Goal: Task Accomplishment & Management: Complete application form

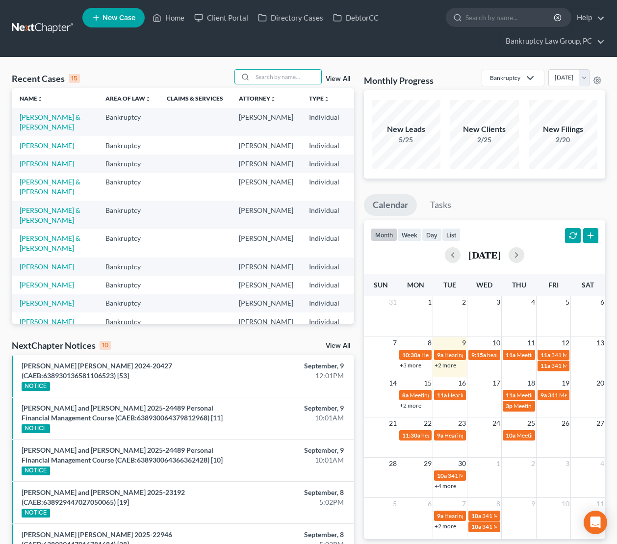
click at [275, 72] on input "search" at bounding box center [287, 77] width 69 height 14
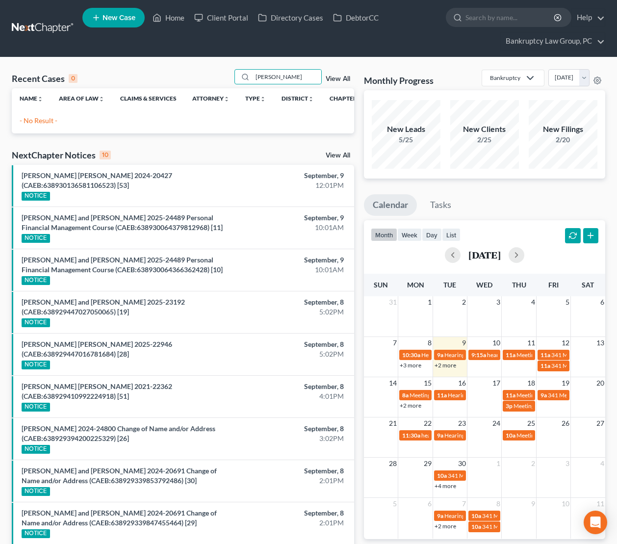
type input "[PERSON_NAME]"
click at [124, 16] on span "New Case" at bounding box center [119, 17] width 33 height 7
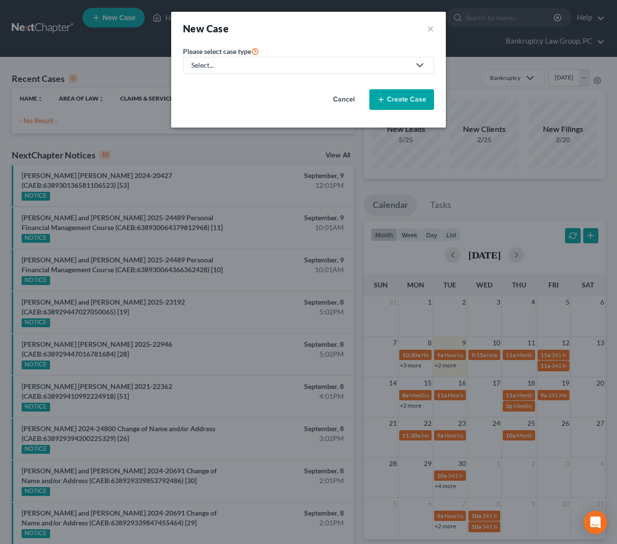
drag, startPoint x: 280, startPoint y: 69, endPoint x: 243, endPoint y: 77, distance: 37.5
click at [280, 69] on div "Select..." at bounding box center [300, 65] width 219 height 10
click at [205, 85] on div "Bankruptcy" at bounding box center [209, 85] width 35 height 10
select select "8"
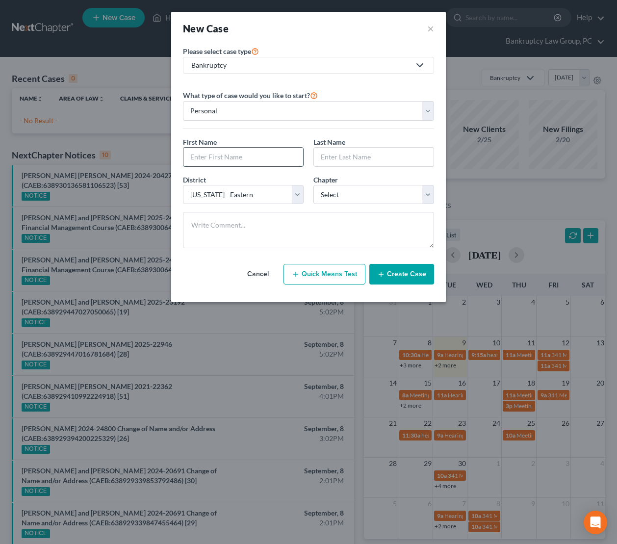
click at [272, 163] on input "text" at bounding box center [244, 157] width 120 height 19
type input "Brian"
type input "Segal"
click at [357, 192] on select "Select 7 11 12 13" at bounding box center [374, 195] width 121 height 20
select select "3"
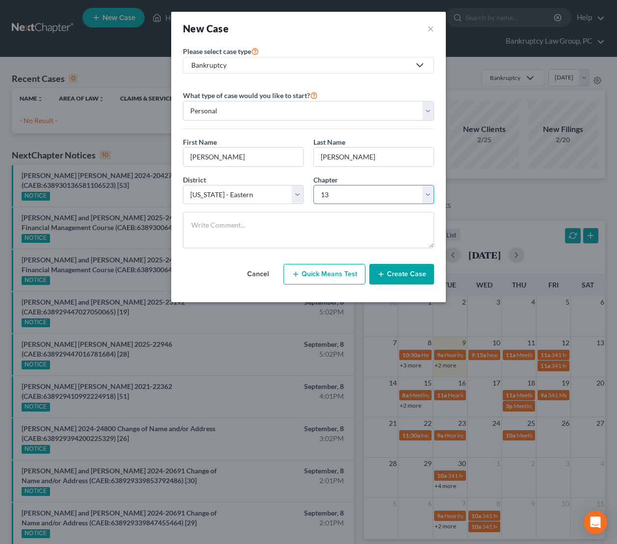
click at [314, 185] on select "Select 7 11 12 13" at bounding box center [374, 195] width 121 height 20
click at [408, 279] on button "Create Case" at bounding box center [402, 274] width 65 height 21
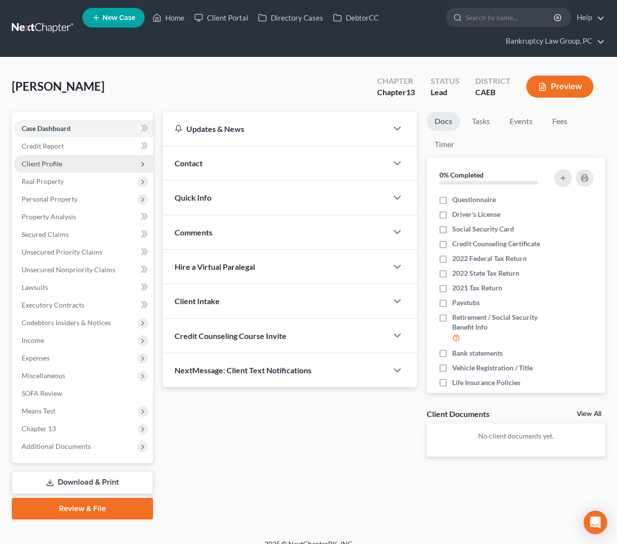
drag, startPoint x: 42, startPoint y: 162, endPoint x: 45, endPoint y: 167, distance: 5.6
click at [42, 162] on span "Client Profile" at bounding box center [42, 164] width 41 height 8
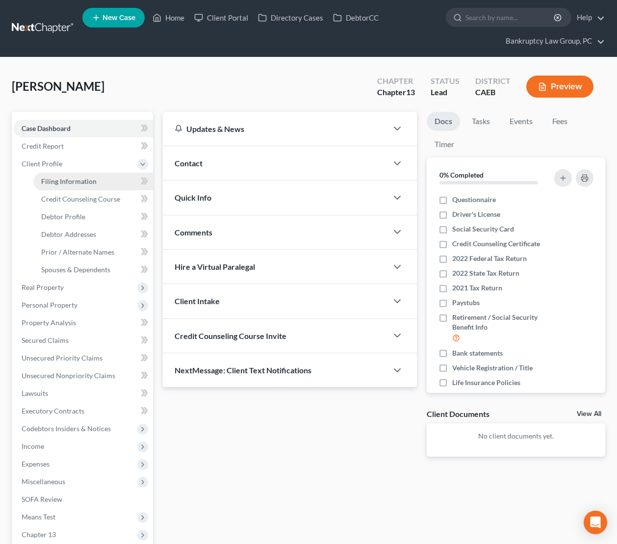
click at [55, 183] on span "Filing Information" at bounding box center [68, 181] width 55 height 8
select select "1"
select select "0"
select select "3"
select select "8"
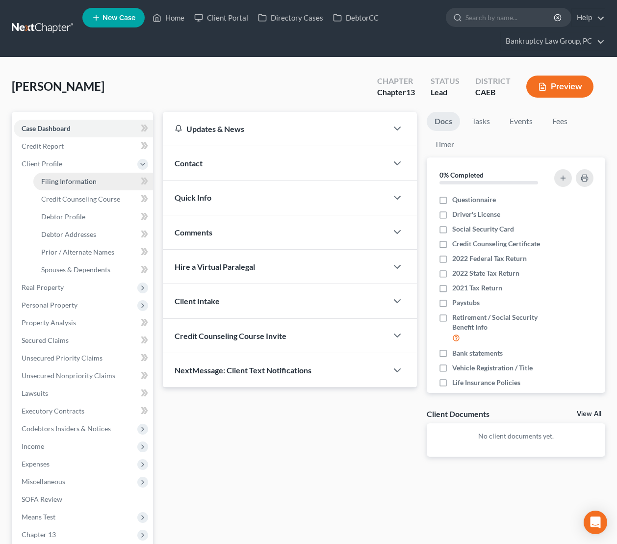
select select "0"
select select "4"
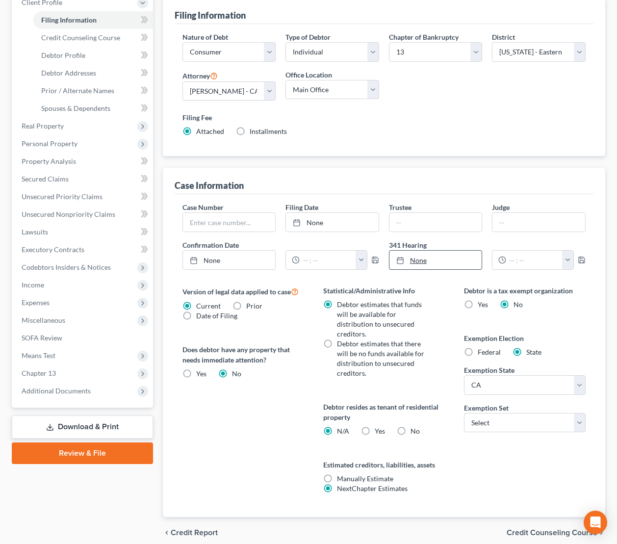
scroll to position [169, 0]
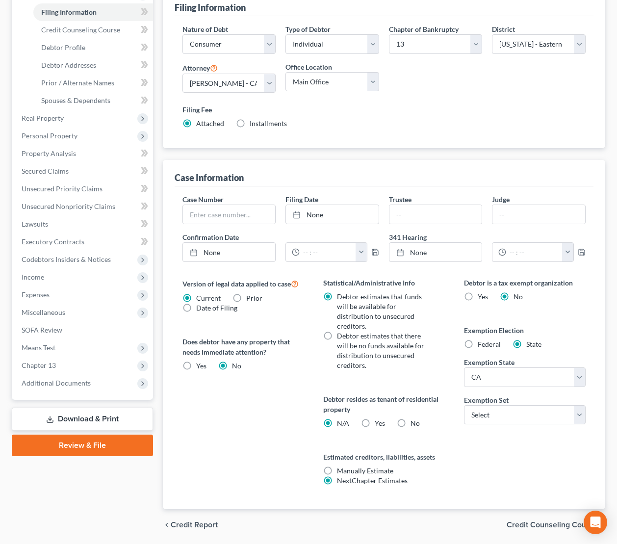
drag, startPoint x: 403, startPoint y: 389, endPoint x: 423, endPoint y: 393, distance: 20.4
click at [411, 419] on label "No" at bounding box center [415, 424] width 9 height 10
click at [415, 419] on input "No" at bounding box center [418, 422] width 6 height 6
radio input "true"
radio input "false"
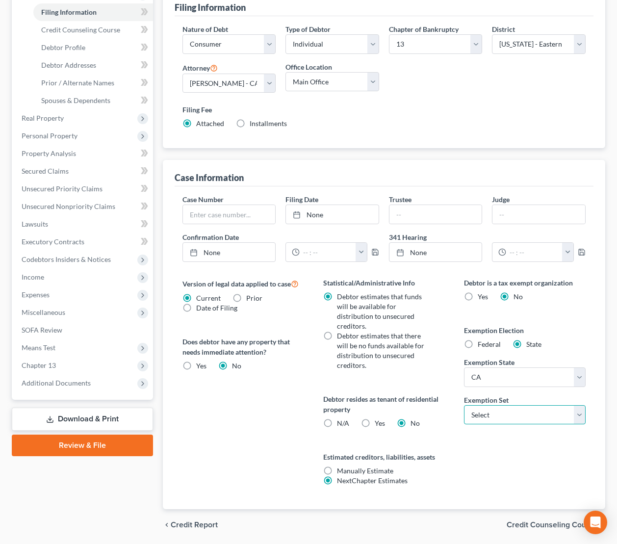
click at [493, 405] on select "Select 703 704" at bounding box center [524, 415] width 121 height 20
select select "1"
click at [464, 405] on select "Select 703 704" at bounding box center [524, 415] width 121 height 20
click at [548, 521] on span "Credit Counseling Course" at bounding box center [552, 525] width 91 height 8
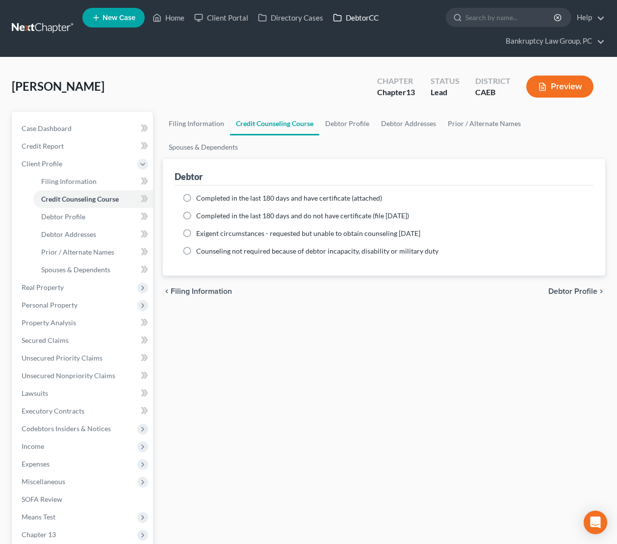
click at [348, 18] on link "DebtorCC" at bounding box center [355, 18] width 55 height 18
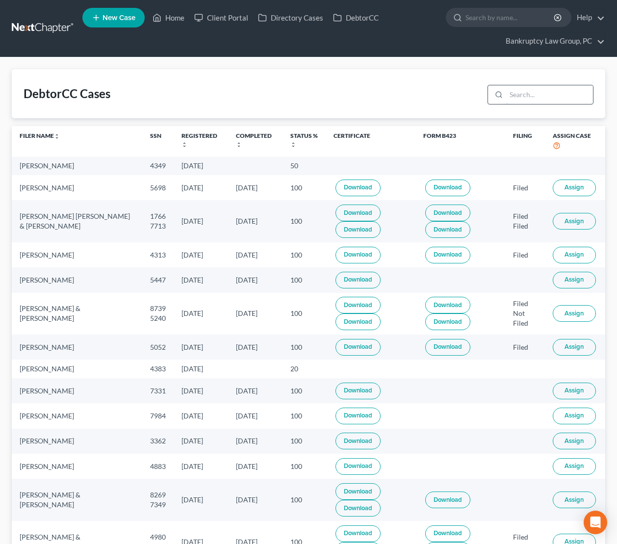
click at [532, 98] on input "search" at bounding box center [550, 94] width 87 height 19
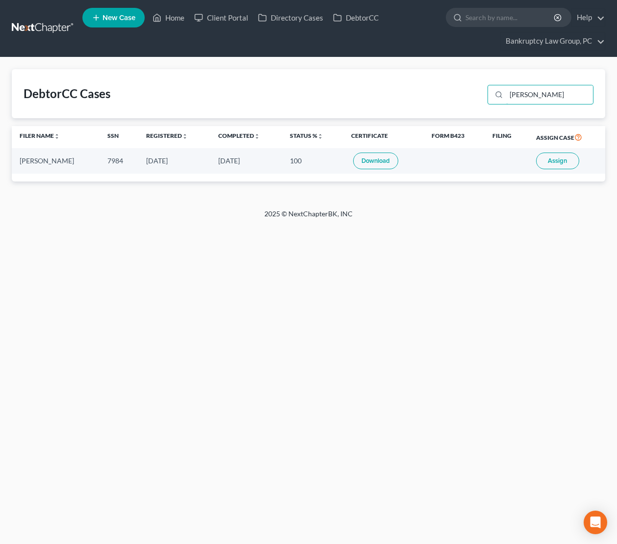
type input "segal"
click at [557, 160] on span "Assign" at bounding box center [557, 161] width 19 height 8
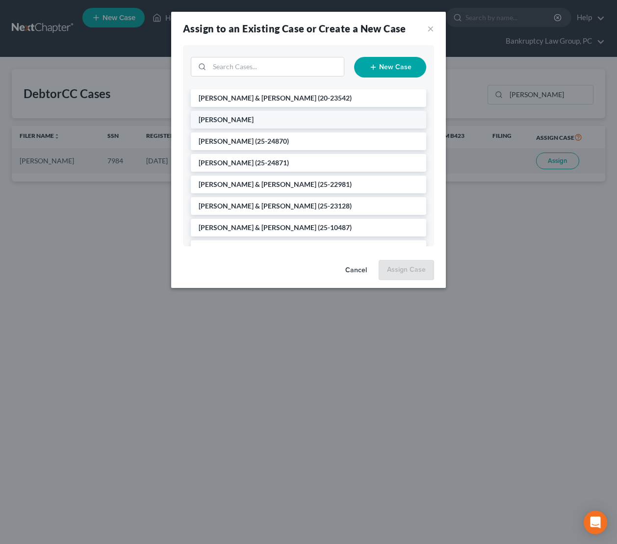
click at [231, 120] on span "[PERSON_NAME]" at bounding box center [226, 119] width 55 height 8
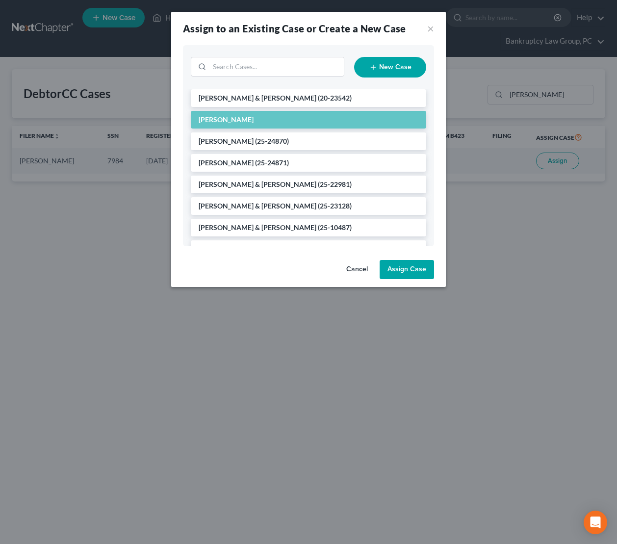
click at [406, 275] on button "Assign Case" at bounding box center [407, 270] width 54 height 20
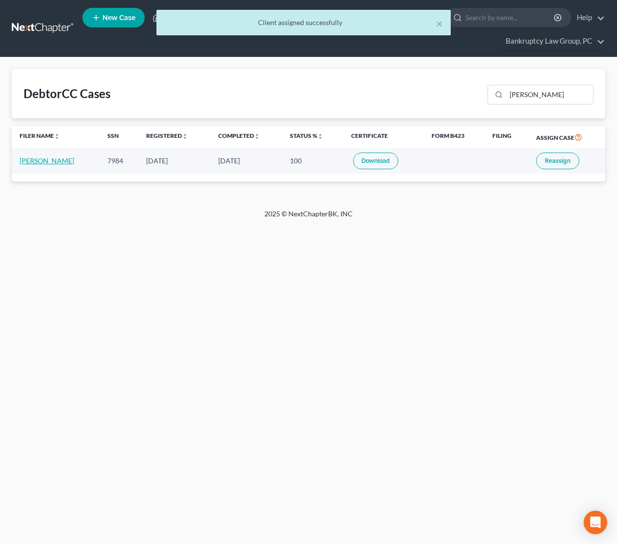
click at [40, 160] on link "Brian Segal" at bounding box center [47, 161] width 54 height 8
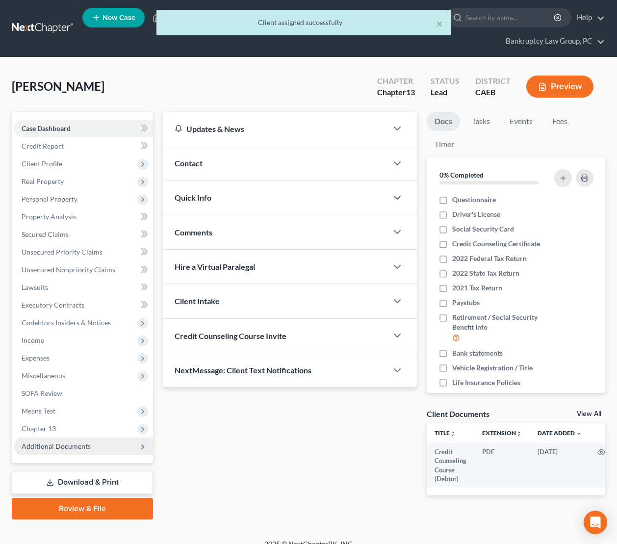
click at [66, 451] on span "Additional Documents" at bounding box center [83, 447] width 139 height 18
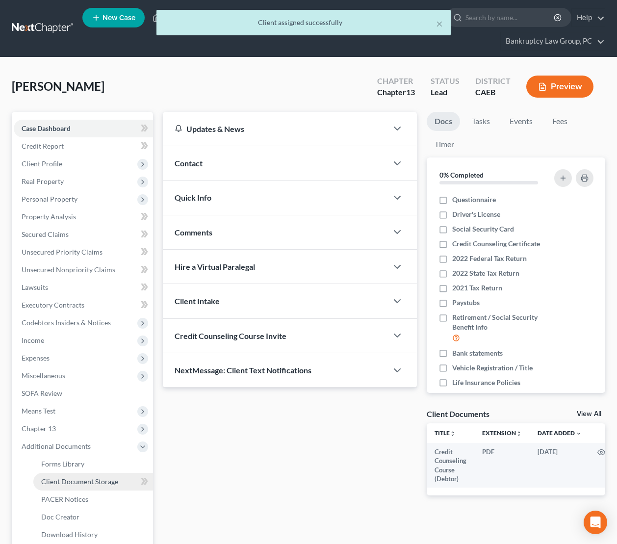
click at [68, 476] on link "Client Document Storage" at bounding box center [93, 482] width 120 height 18
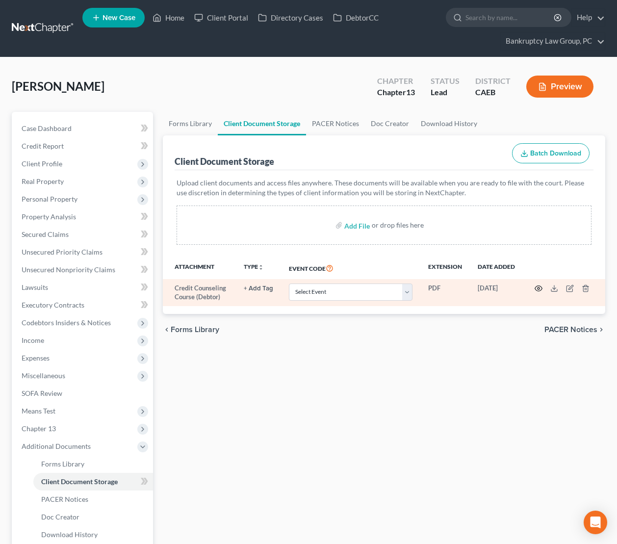
click at [538, 286] on icon "button" at bounding box center [539, 289] width 8 height 8
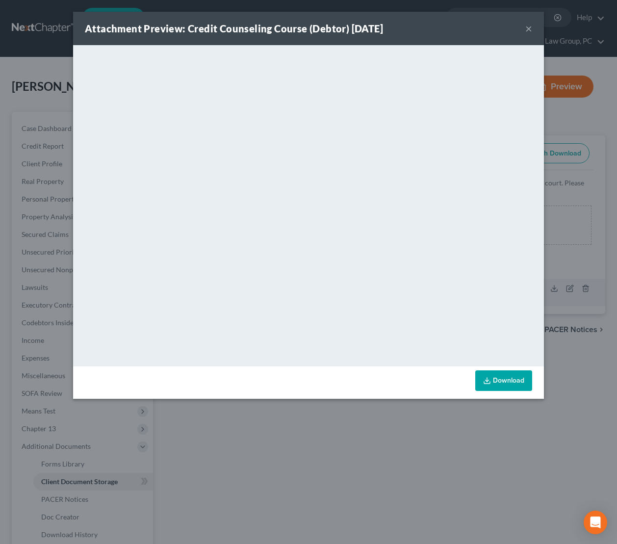
click at [530, 28] on button "×" at bounding box center [529, 29] width 7 height 12
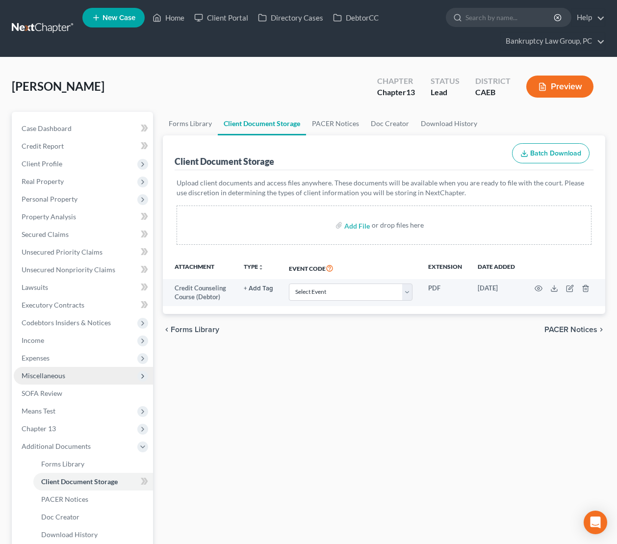
click at [59, 380] on span "Miscellaneous" at bounding box center [83, 376] width 139 height 18
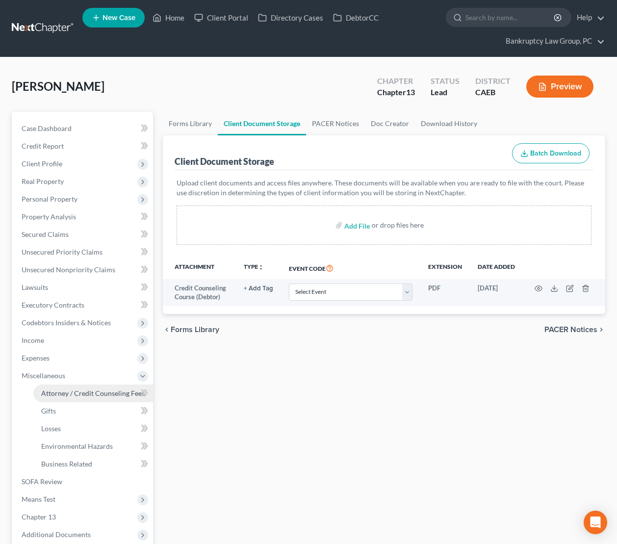
drag, startPoint x: 61, startPoint y: 384, endPoint x: 70, endPoint y: 384, distance: 8.8
click at [61, 385] on link "Attorney / Credit Counseling Fees" at bounding box center [93, 394] width 120 height 18
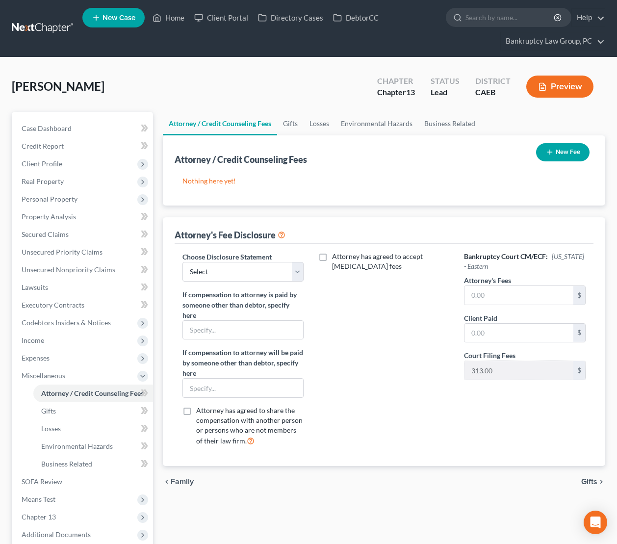
click at [573, 148] on button "New Fee" at bounding box center [564, 152] width 54 height 18
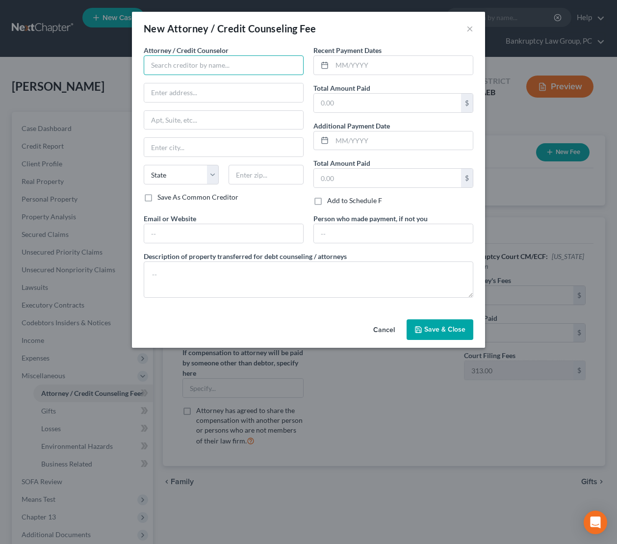
click at [186, 68] on input "text" at bounding box center [224, 65] width 160 height 20
click at [185, 82] on div "001 Debtorcc, Inc." at bounding box center [203, 83] width 102 height 10
type input "001 Debtorcc, Inc."
click at [424, 69] on input "text" at bounding box center [402, 65] width 141 height 19
type input "09/2025"
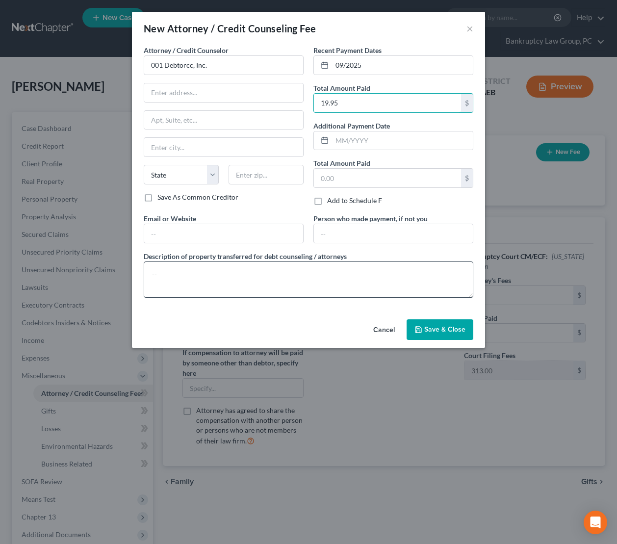
type input "19.95"
click at [378, 293] on textarea at bounding box center [309, 280] width 330 height 36
type textarea "Credit Counseling Course"
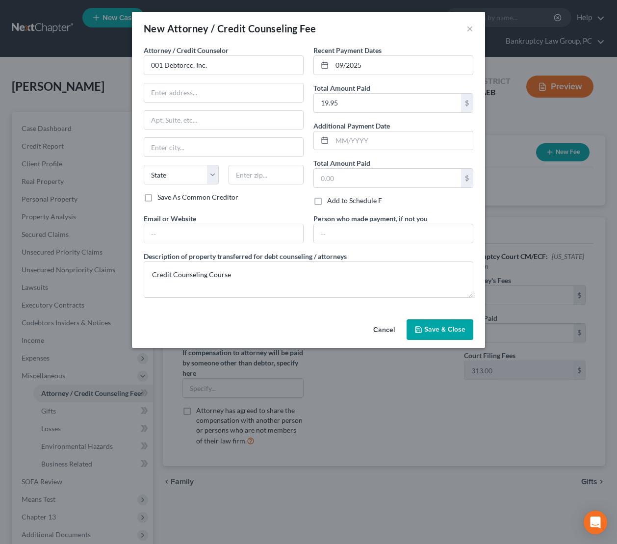
click at [466, 336] on button "Save & Close" at bounding box center [440, 330] width 67 height 21
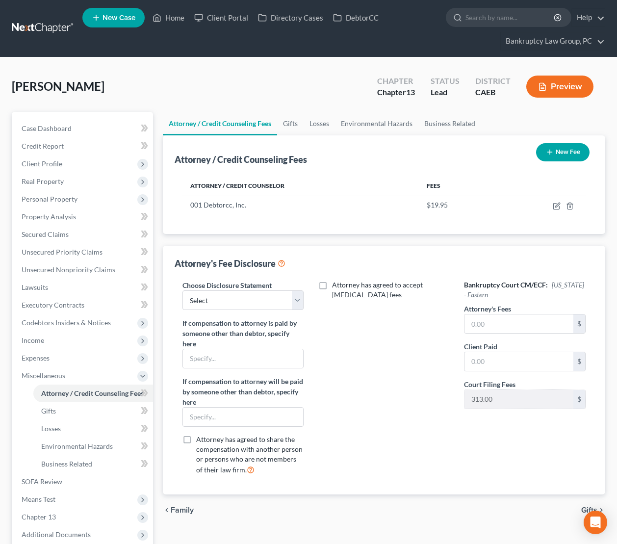
click at [571, 150] on button "New Fee" at bounding box center [564, 152] width 54 height 18
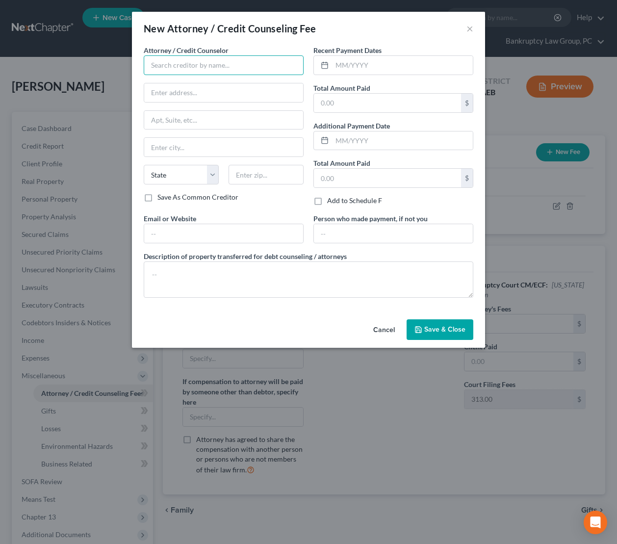
click at [238, 60] on input "text" at bounding box center [224, 65] width 160 height 20
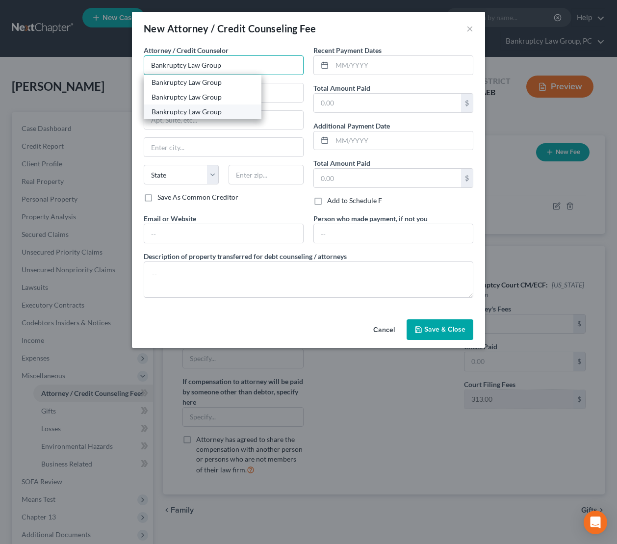
type input "Bankruptcy Law Group"
click at [198, 109] on div "Bankruptcy Law Group" at bounding box center [203, 112] width 102 height 10
type input "PO Box 9899"
type input "Reno"
select select "31"
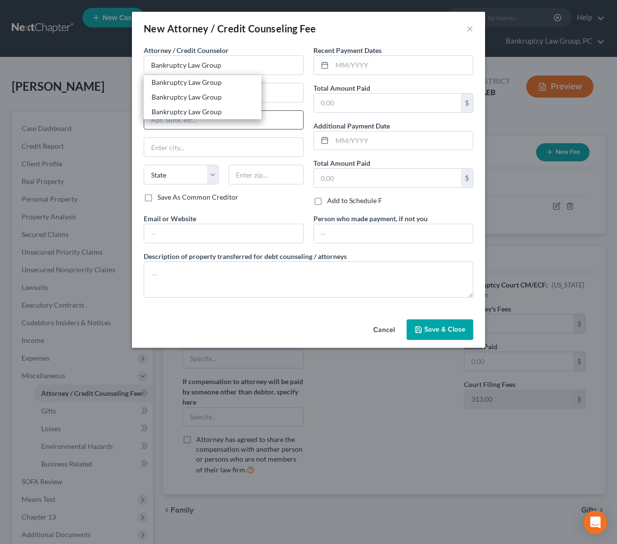
type input "89507"
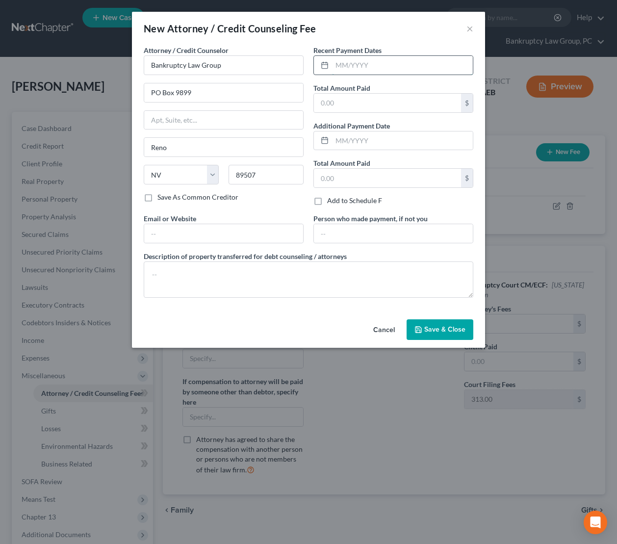
click at [376, 62] on input "text" at bounding box center [402, 65] width 141 height 19
type input "01/2025"
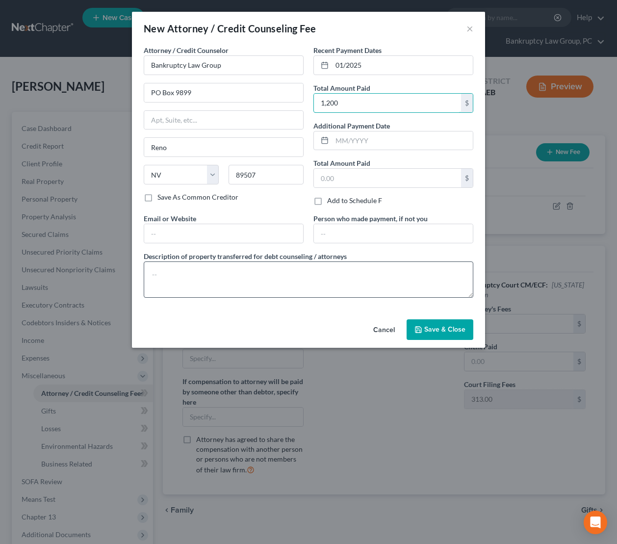
type input "1,200"
click at [339, 280] on textarea at bounding box center [309, 280] width 330 height 36
type textarea "Credit Report Fee: $45 Court FIling Fee: $313 Additional Costs: $92 Attorney Fe…"
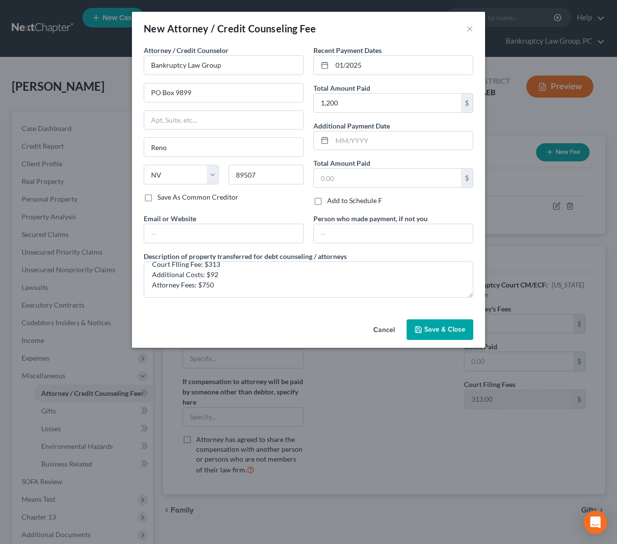
click at [436, 330] on span "Save & Close" at bounding box center [445, 329] width 41 height 8
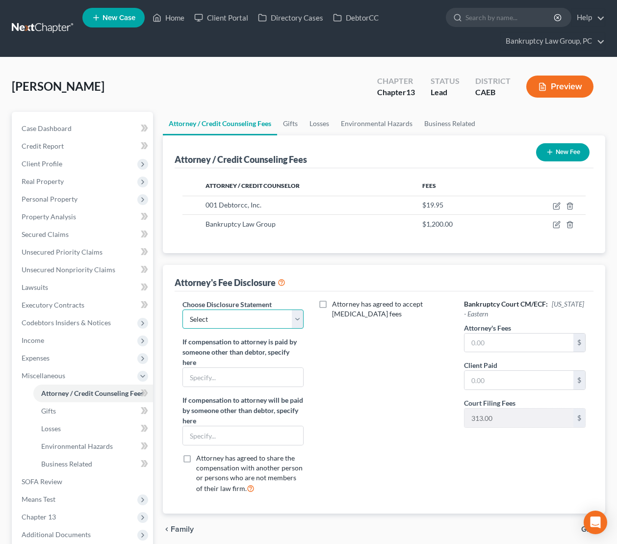
click at [251, 315] on select "Select CH 13 - OPT IN BI-FURCATION NORMAL DISCLOSURE" at bounding box center [243, 320] width 121 height 20
select select "0"
click at [183, 310] on select "Select CH 13 - OPT IN BI-FURCATION NORMAL DISCLOSURE" at bounding box center [243, 320] width 121 height 20
click at [510, 345] on input "text" at bounding box center [519, 343] width 109 height 19
type input "8,500"
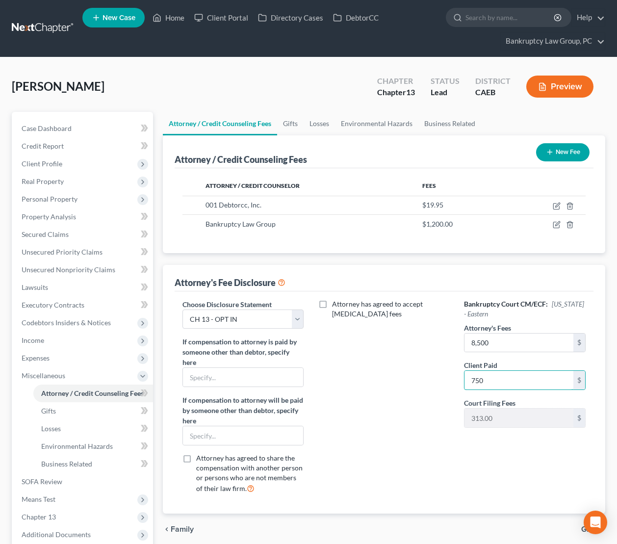
type input "750"
click at [406, 340] on div "Attorney has agreed to accept retainer fees" at bounding box center [384, 400] width 141 height 203
click at [58, 147] on span "Credit Report" at bounding box center [43, 146] width 42 height 8
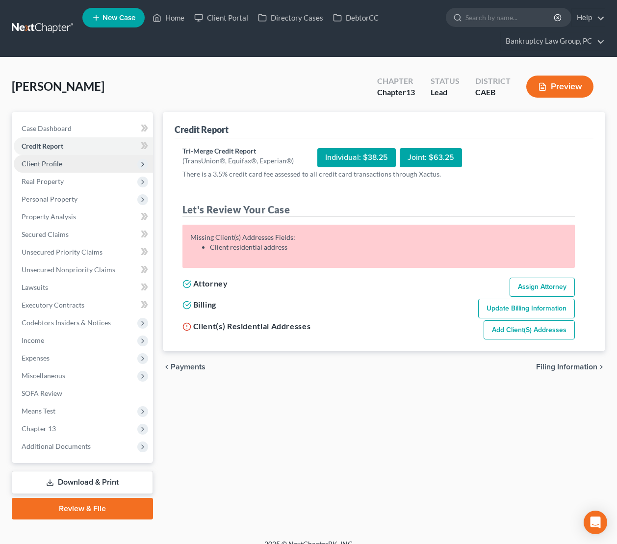
click at [56, 164] on span "Client Profile" at bounding box center [42, 164] width 41 height 8
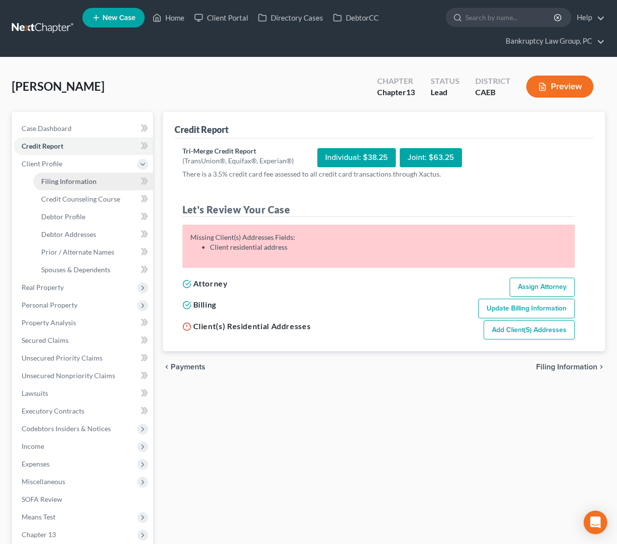
click at [61, 178] on span "Filing Information" at bounding box center [68, 181] width 55 height 8
select select "1"
select select "0"
select select "3"
select select "8"
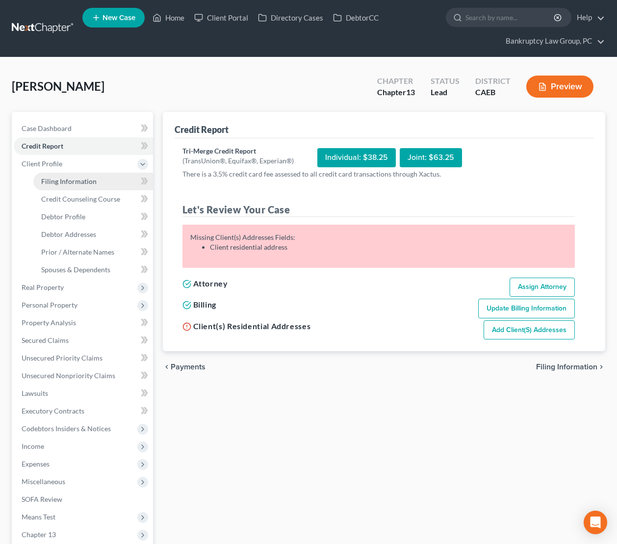
select select "0"
select select "4"
select select "1"
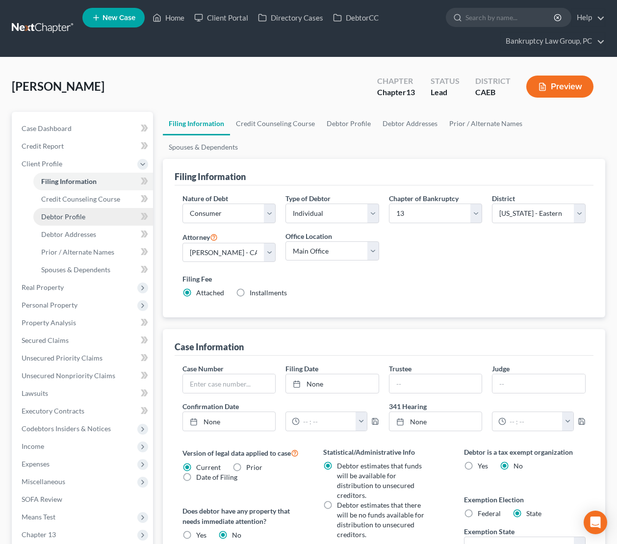
click at [55, 217] on span "Debtor Profile" at bounding box center [63, 217] width 44 height 8
select select "0"
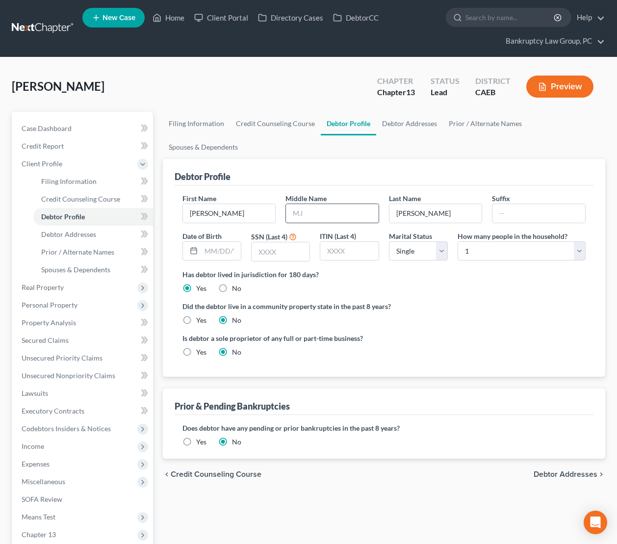
click at [341, 204] on input "text" at bounding box center [332, 213] width 93 height 19
type input "Adam"
drag, startPoint x: 207, startPoint y: 232, endPoint x: 323, endPoint y: 230, distance: 116.8
click at [207, 242] on input "text" at bounding box center [221, 251] width 40 height 19
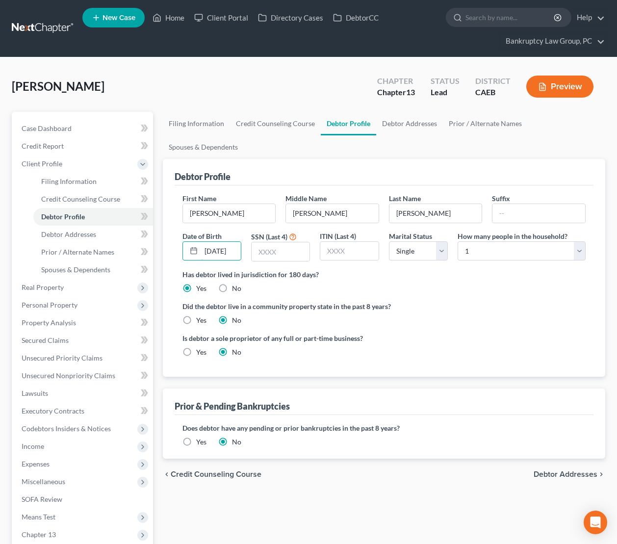
type input "01/31/1984"
type input "7984"
click at [196, 316] on label "Yes" at bounding box center [201, 321] width 10 height 10
click at [200, 316] on input "Yes" at bounding box center [203, 319] width 6 height 6
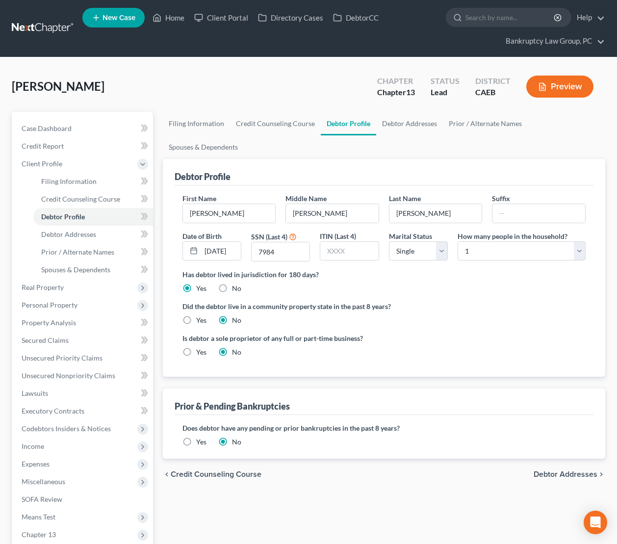
radio input "true"
radio input "false"
click at [419, 241] on select "Select Single Married Separated Divorced Widowed" at bounding box center [418, 251] width 59 height 20
select select "2"
click at [389, 241] on select "Select Single Married Separated Divorced Widowed" at bounding box center [418, 251] width 59 height 20
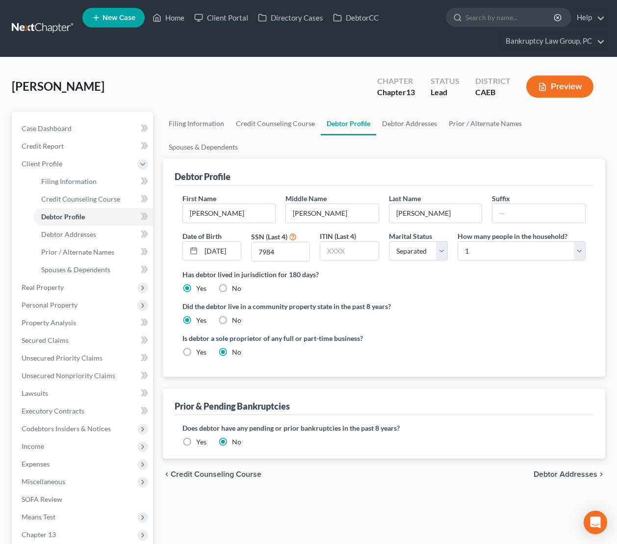
click at [567, 471] on span "Debtor Addresses" at bounding box center [566, 475] width 64 height 8
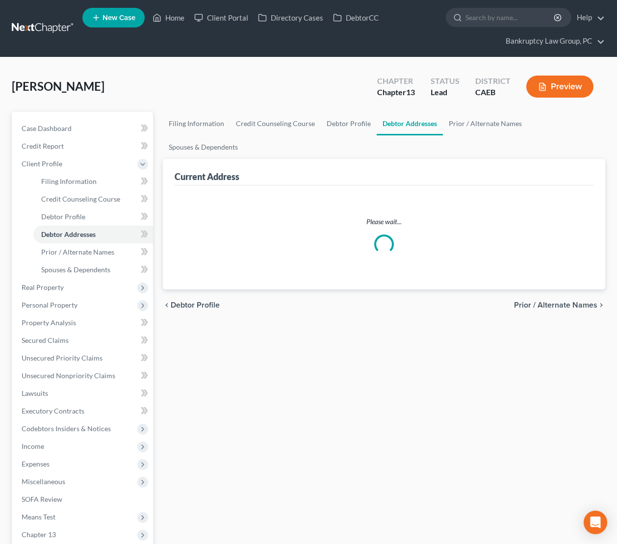
select select "0"
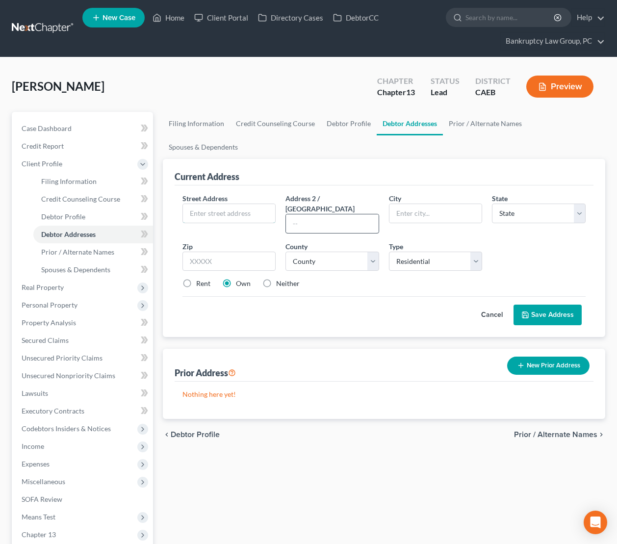
click at [240, 204] on input "text" at bounding box center [229, 213] width 93 height 19
type input "5301 Cabodi Ct"
type input "95628"
type input "Fair Oaks"
select select "4"
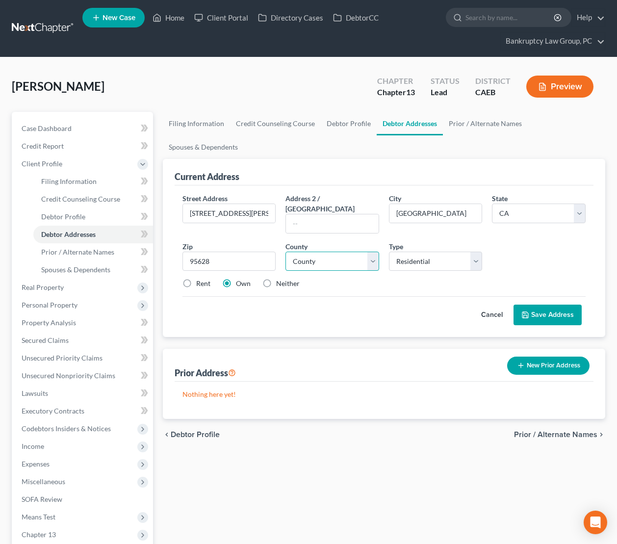
click at [343, 252] on select "County" at bounding box center [333, 262] width 94 height 20
select select "33"
click at [286, 252] on select "County Alameda County Alpine County Amador County Butte County Calaveras County…" at bounding box center [333, 262] width 94 height 20
click at [548, 305] on button "Save Address" at bounding box center [548, 315] width 68 height 21
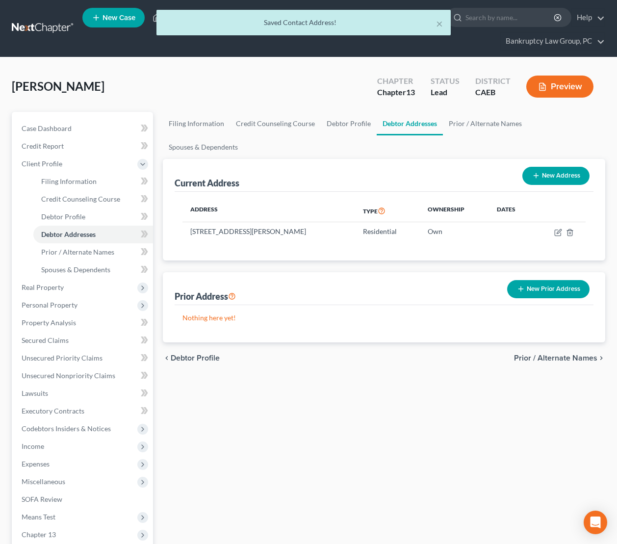
click at [549, 354] on span "Prior / Alternate Names" at bounding box center [555, 358] width 83 height 8
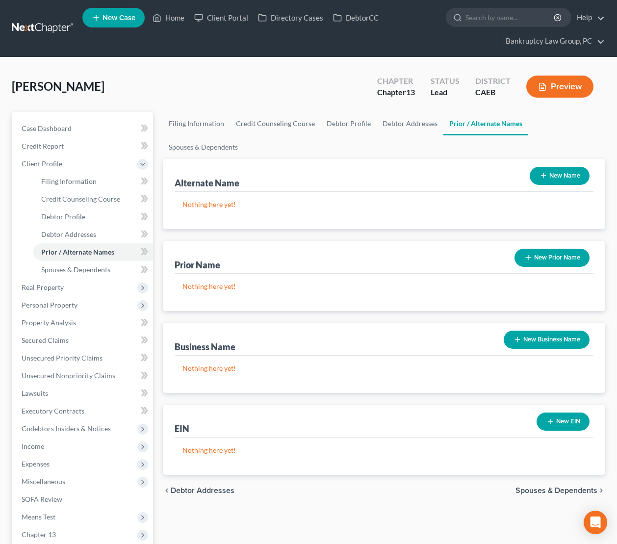
click at [557, 167] on button "New Name" at bounding box center [560, 176] width 60 height 18
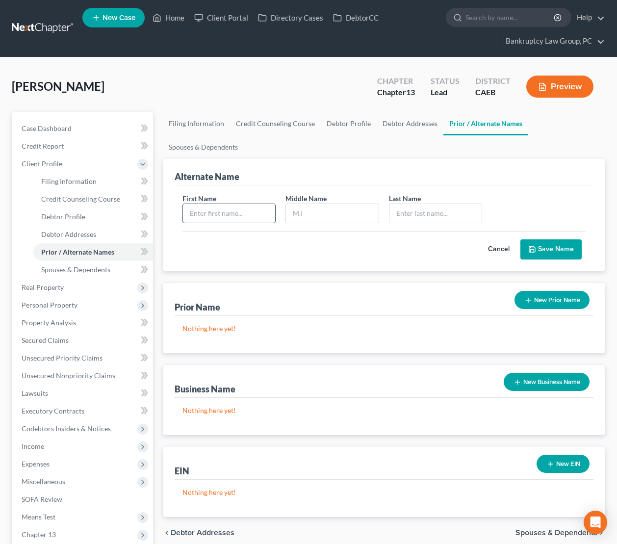
click at [238, 204] on input "text" at bounding box center [229, 213] width 93 height 19
type input "Brian"
type input "A"
type input "Segal"
click at [536, 245] on icon "submit" at bounding box center [533, 249] width 8 height 8
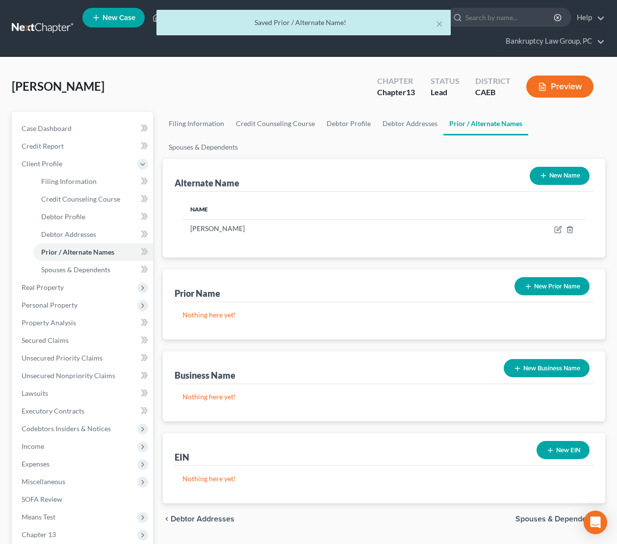
drag, startPoint x: 555, startPoint y: 148, endPoint x: 489, endPoint y: 163, distance: 66.9
click at [552, 167] on button "New Name" at bounding box center [560, 176] width 60 height 18
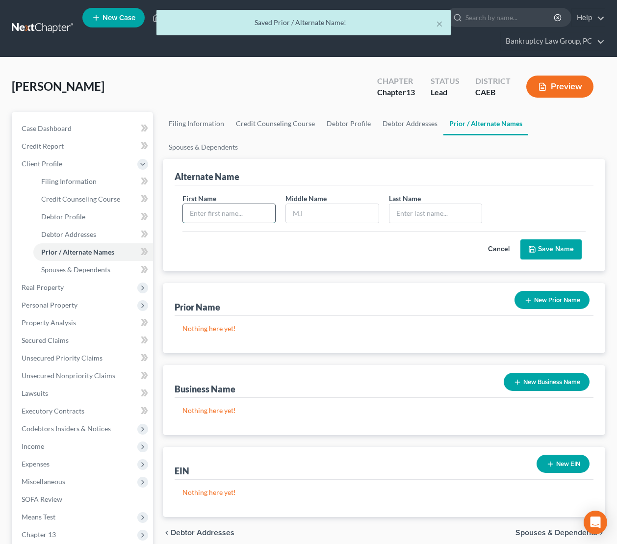
click at [263, 204] on input "text" at bounding box center [229, 213] width 93 height 19
type input "Brian"
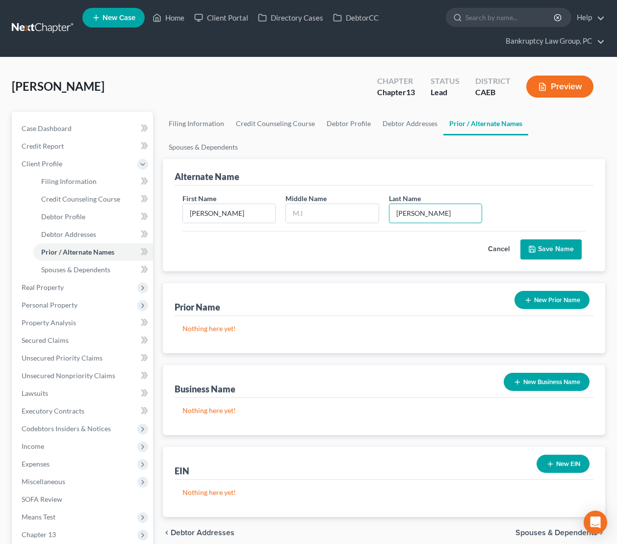
type input "Segal"
drag, startPoint x: 543, startPoint y: 231, endPoint x: 555, endPoint y: 239, distance: 13.8
click at [543, 240] on button "Save Name" at bounding box center [551, 250] width 61 height 21
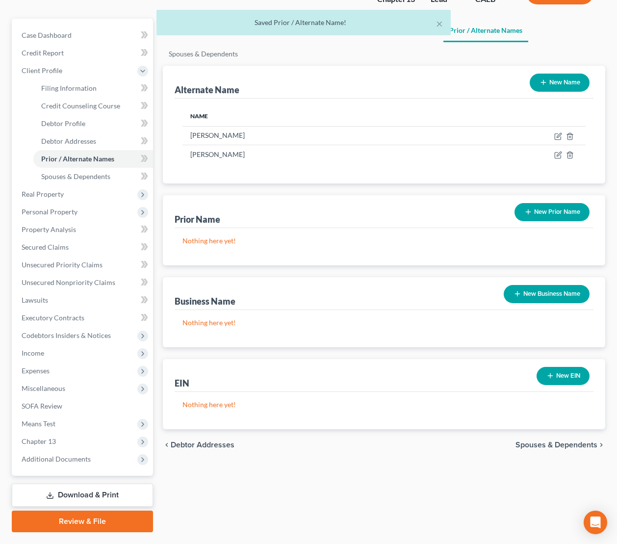
scroll to position [96, 0]
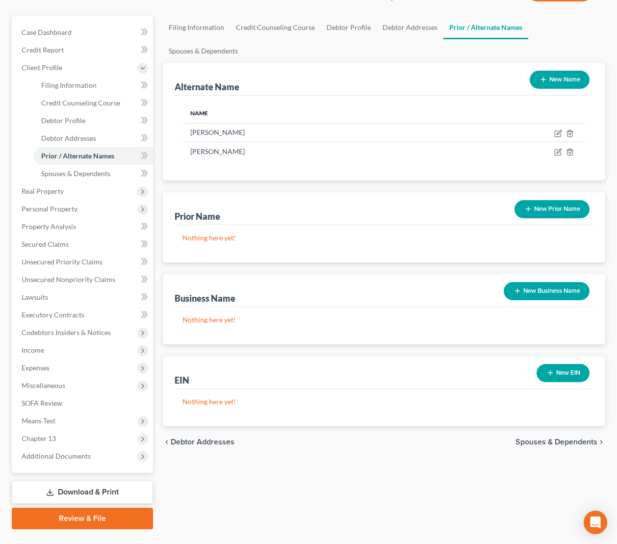
drag, startPoint x: 545, startPoint y: 413, endPoint x: 545, endPoint y: 428, distance: 14.7
click at [545, 438] on span "Spouses & Dependents" at bounding box center [557, 442] width 82 height 8
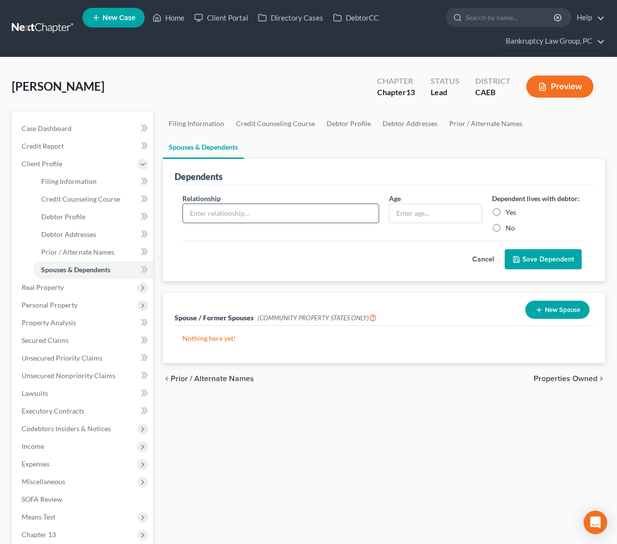
click at [265, 204] on input "text" at bounding box center [281, 213] width 196 height 19
type input "Son"
type input "7"
drag, startPoint x: 498, startPoint y: 188, endPoint x: 506, endPoint y: 204, distance: 17.1
click at [506, 208] on label "Yes" at bounding box center [511, 213] width 10 height 10
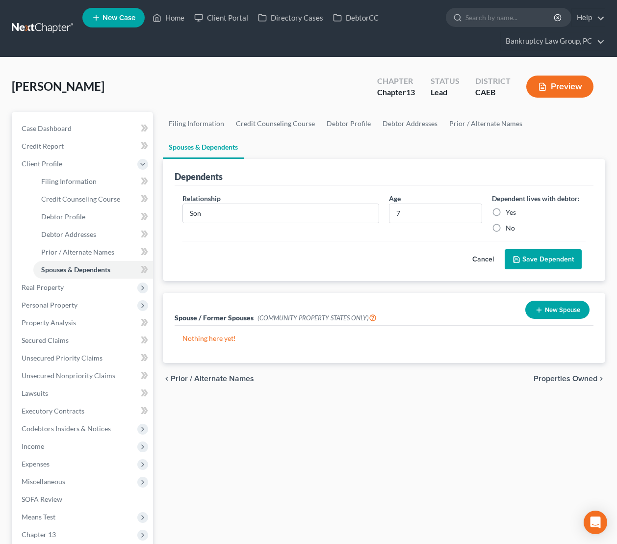
click at [510, 208] on input "Yes" at bounding box center [513, 211] width 6 height 6
radio input "true"
drag, startPoint x: 537, startPoint y: 226, endPoint x: 538, endPoint y: 236, distance: 9.4
click at [537, 249] on button "Save Dependent" at bounding box center [543, 259] width 77 height 21
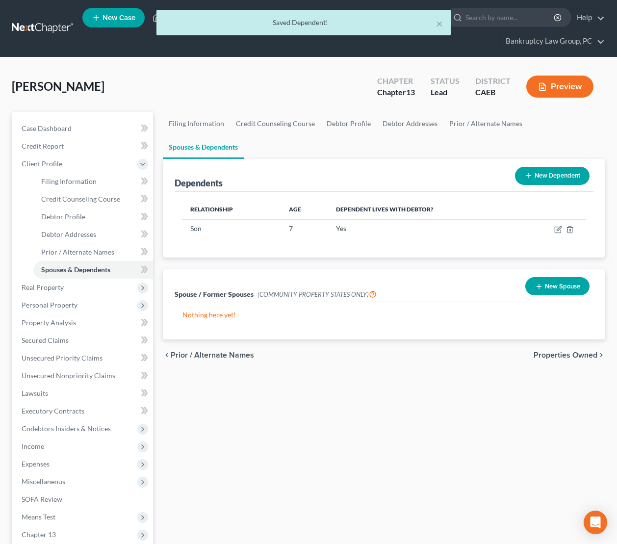
click at [556, 277] on button "New Spouse" at bounding box center [558, 286] width 64 height 18
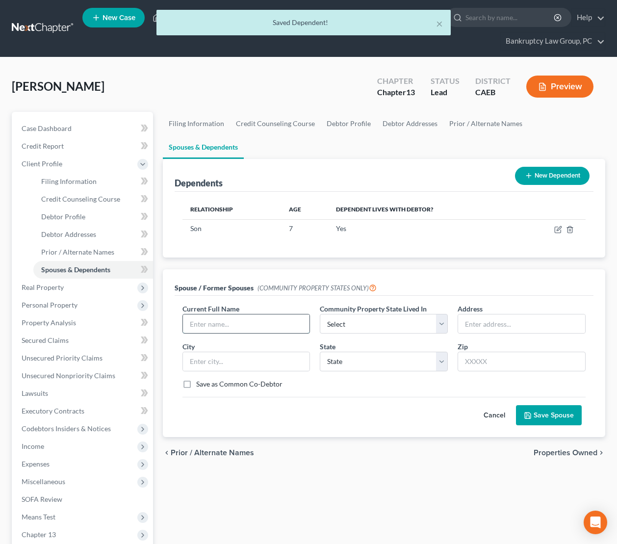
click at [253, 315] on input "text" at bounding box center [246, 324] width 127 height 19
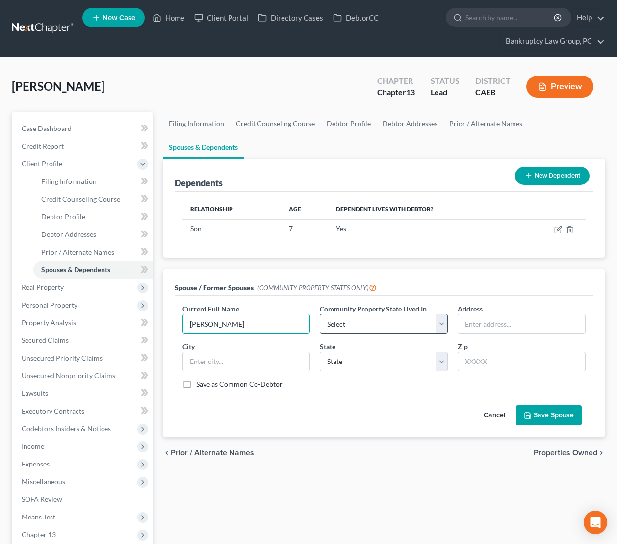
type input "Lyca Valdez Segal"
click at [344, 314] on select "Select AZ CA GU ID LA NV NM PR TX WA WI" at bounding box center [384, 324] width 128 height 20
select select "1"
click at [320, 314] on select "Select AZ CA GU ID LA NV NM PR TX WA WI" at bounding box center [384, 324] width 128 height 20
click at [350, 352] on select "State AL AK AR AZ CA CO CT DE DC FL GA GU HI ID IL IN IA KS KY LA ME MD MA MI M…" at bounding box center [384, 362] width 128 height 20
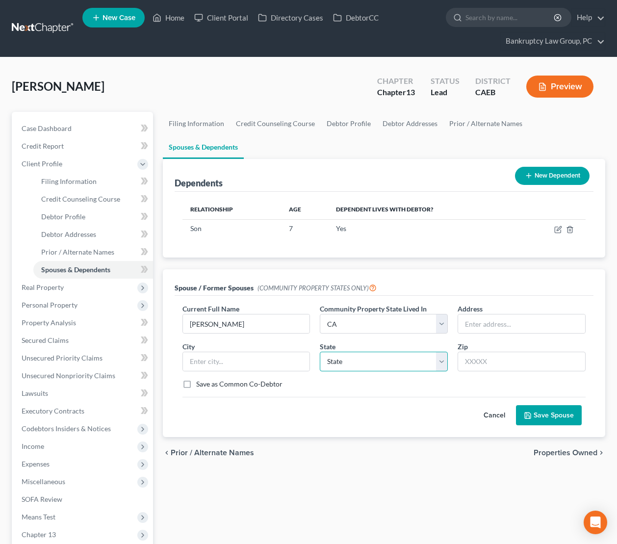
select select "4"
click at [320, 352] on select "State AL AK AR AZ CA CO CT DE DC FL GA GU HI ID IL IN IA KS KY LA ME MD MA MI M…" at bounding box center [384, 362] width 128 height 20
click at [560, 405] on button "Save Spouse" at bounding box center [549, 415] width 66 height 21
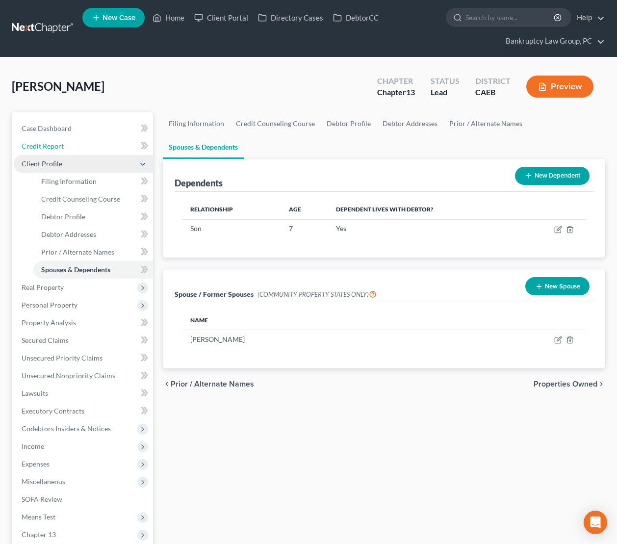
drag, startPoint x: 53, startPoint y: 143, endPoint x: 74, endPoint y: 157, distance: 24.9
click at [53, 143] on span "Credit Report" at bounding box center [43, 146] width 42 height 8
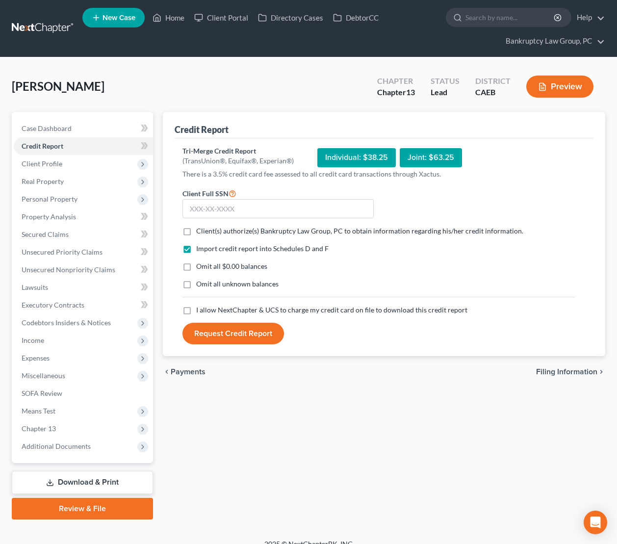
drag, startPoint x: 186, startPoint y: 230, endPoint x: 188, endPoint y: 253, distance: 23.6
click at [196, 230] on label "Client(s) authorize(s) Bankruptcy Law Group, PC to obtain information regarding…" at bounding box center [359, 231] width 327 height 10
click at [200, 230] on input "Client(s) authorize(s) Bankruptcy Law Group, PC to obtain information regarding…" at bounding box center [203, 229] width 6 height 6
checkbox input "true"
drag, startPoint x: 186, startPoint y: 263, endPoint x: 188, endPoint y: 282, distance: 18.9
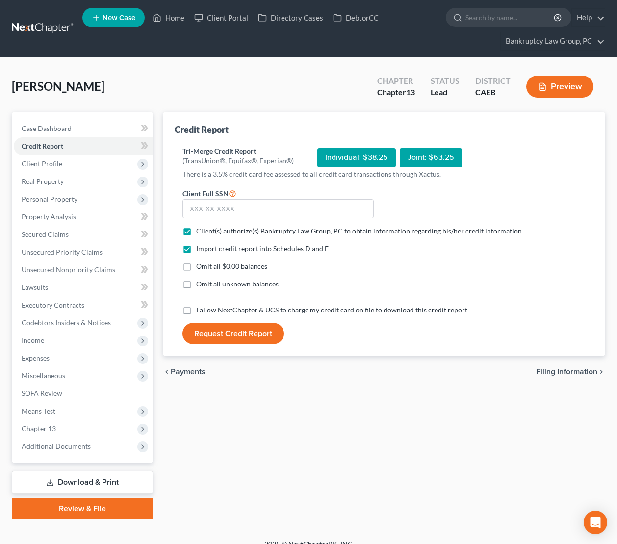
click at [196, 264] on label "Omit all $0.00 balances" at bounding box center [231, 267] width 71 height 10
click at [200, 264] on input "Omit all $0.00 balances" at bounding box center [203, 265] width 6 height 6
checkbox input "true"
click at [196, 285] on label "Omit all unknown balances" at bounding box center [237, 284] width 82 height 10
click at [200, 285] on input "Omit all unknown balances" at bounding box center [203, 282] width 6 height 6
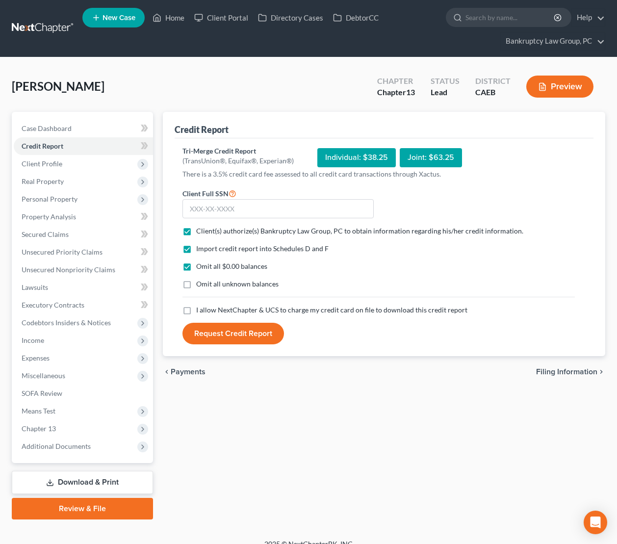
checkbox input "true"
drag, startPoint x: 187, startPoint y: 310, endPoint x: 240, endPoint y: 279, distance: 61.6
click at [196, 309] on label "I allow NextChapter & UCS to charge my credit card on file to download this cre…" at bounding box center [331, 310] width 271 height 10
click at [200, 309] on input "I allow NextChapter & UCS to charge my credit card on file to download this cre…" at bounding box center [203, 308] width 6 height 6
checkbox input "true"
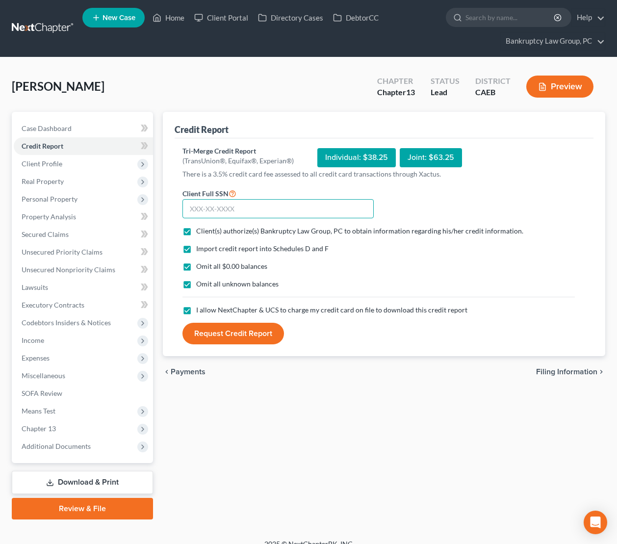
drag, startPoint x: 327, startPoint y: 211, endPoint x: 474, endPoint y: 189, distance: 148.4
click at [330, 211] on input "text" at bounding box center [278, 209] width 191 height 20
type input "604-30-7984"
drag, startPoint x: 243, startPoint y: 331, endPoint x: 265, endPoint y: 332, distance: 21.6
click at [243, 331] on button "Request Credit Report" at bounding box center [234, 334] width 102 height 22
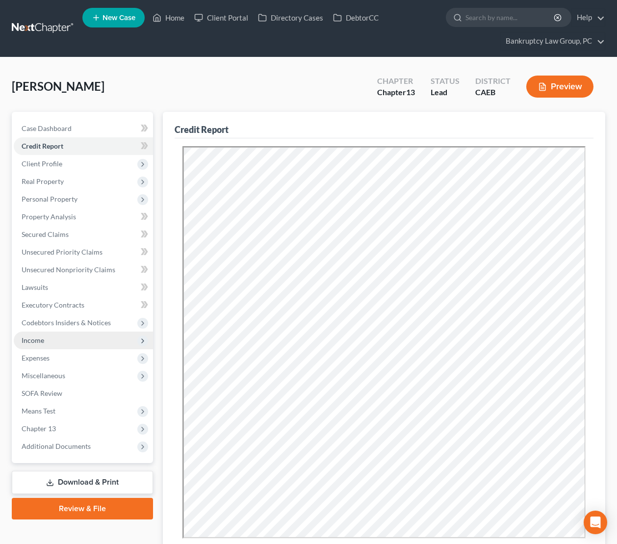
click at [45, 346] on span "Income" at bounding box center [83, 341] width 139 height 18
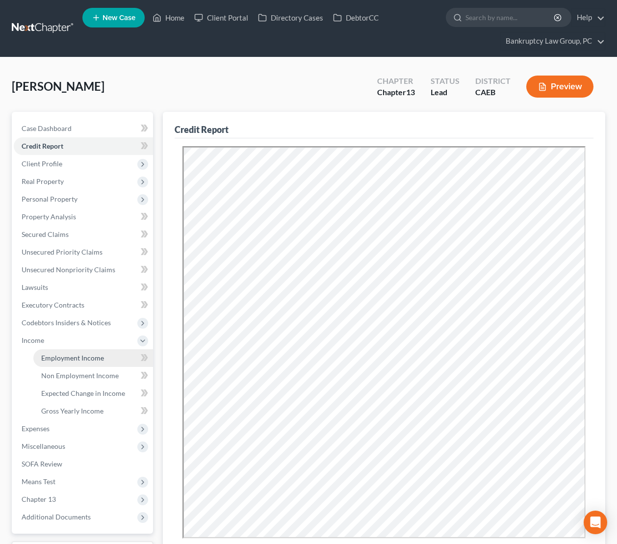
click at [61, 359] on span "Employment Income" at bounding box center [72, 358] width 63 height 8
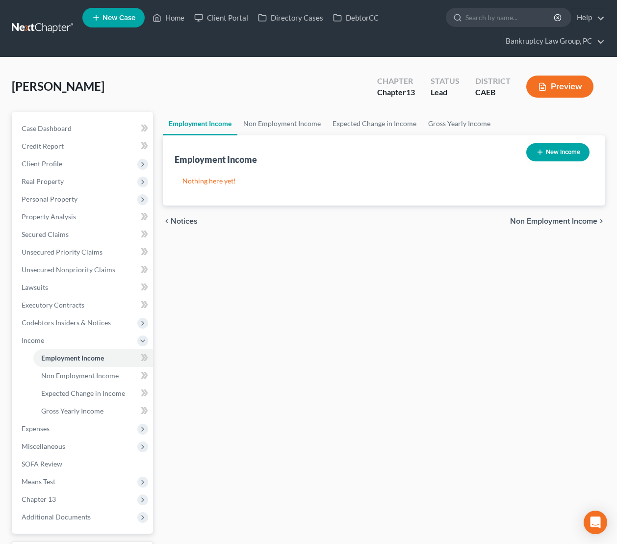
click at [557, 151] on button "New Income" at bounding box center [558, 152] width 63 height 18
select select "0"
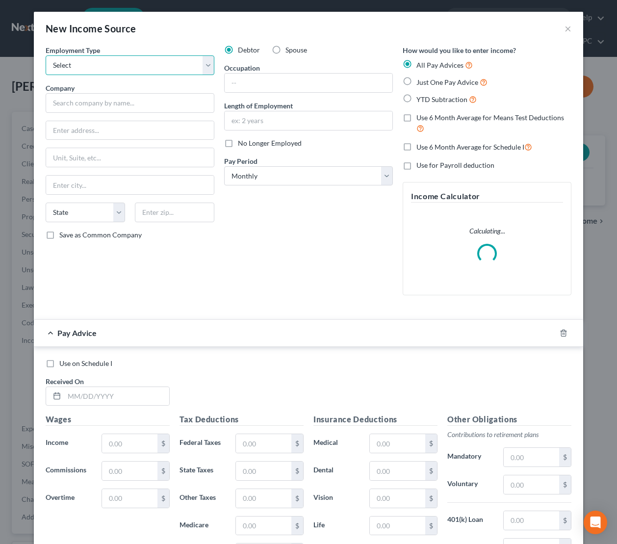
click at [153, 75] on select "Select Full or Part Time Employment Self Employment" at bounding box center [130, 65] width 169 height 20
click at [46, 55] on select "Select Full or Part Time Employment Self Employment" at bounding box center [130, 65] width 169 height 20
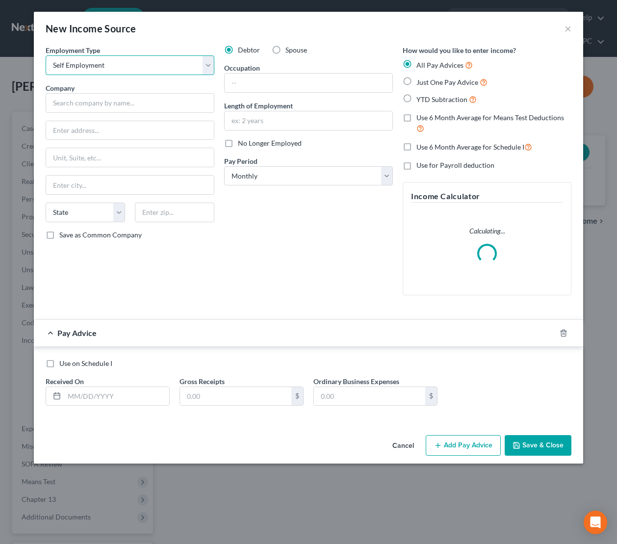
click at [145, 69] on select "Select Full or Part Time Employment Self Employment" at bounding box center [130, 65] width 169 height 20
select select "0"
click at [46, 55] on select "Select Full or Part Time Employment Self Employment" at bounding box center [130, 65] width 169 height 20
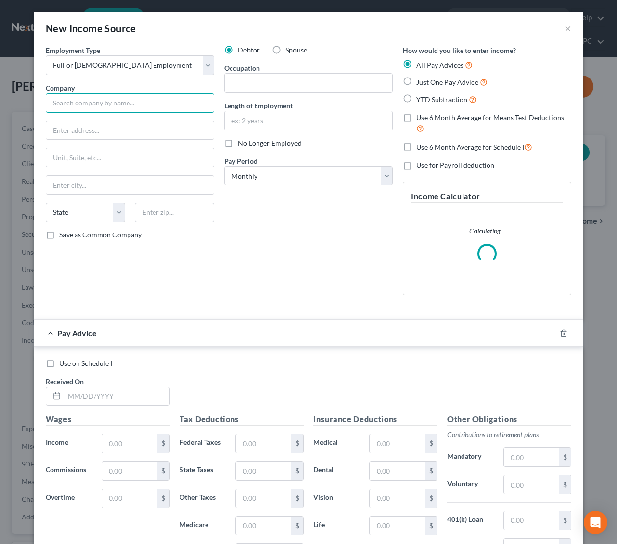
click at [140, 104] on input "text" at bounding box center [130, 103] width 169 height 20
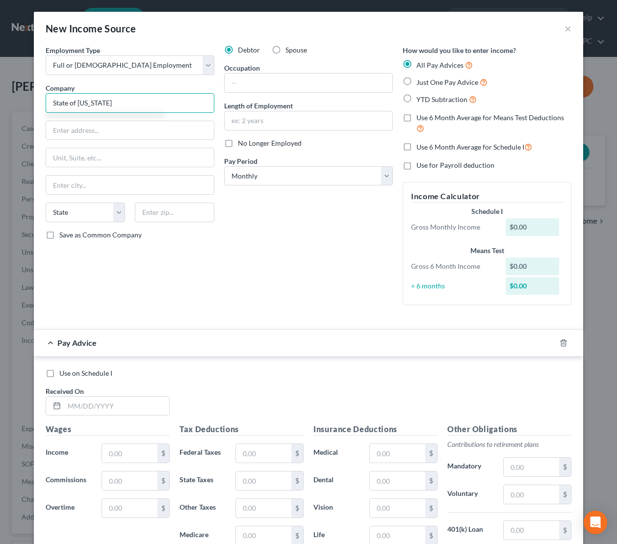
type input "State of California"
type input "1300 I Street"
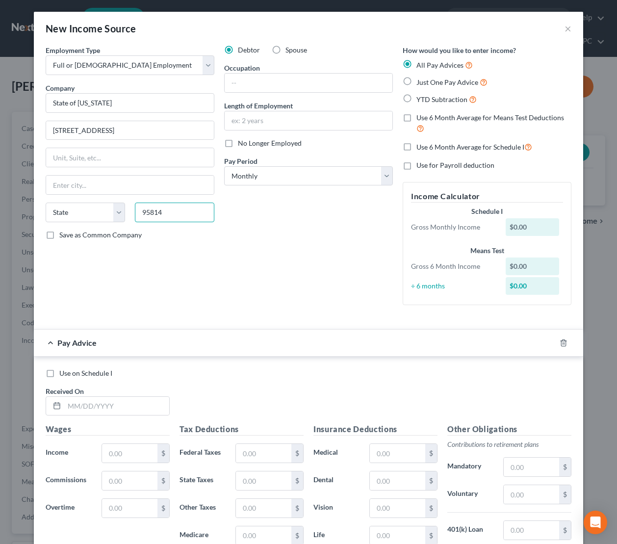
type input "95814"
type input "Sacramento"
select select "4"
click at [294, 87] on input "text" at bounding box center [309, 83] width 168 height 19
type input "Deputy AG"
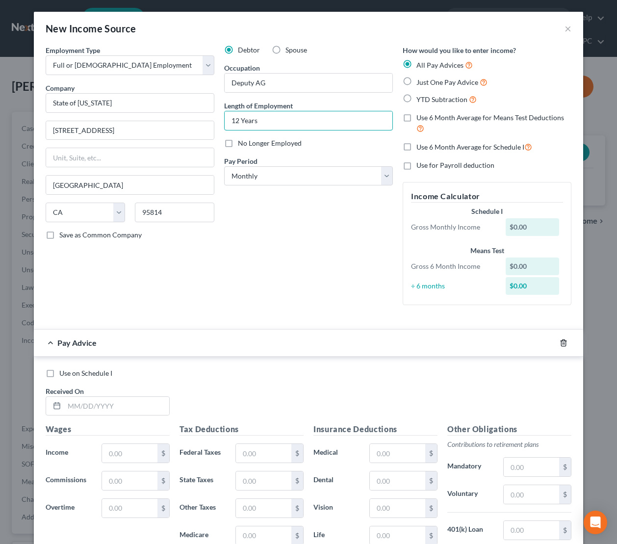
type input "12 Years"
click at [568, 345] on div at bounding box center [569, 343] width 27 height 16
click at [564, 344] on line "button" at bounding box center [564, 344] width 0 height 2
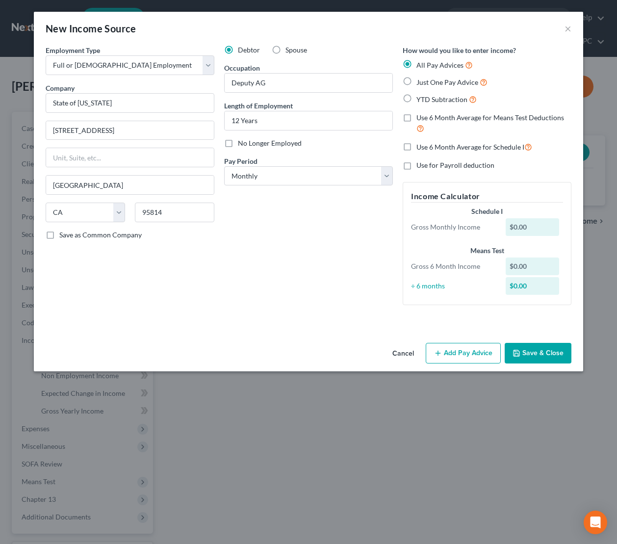
click at [533, 352] on button "Save & Close" at bounding box center [538, 353] width 67 height 21
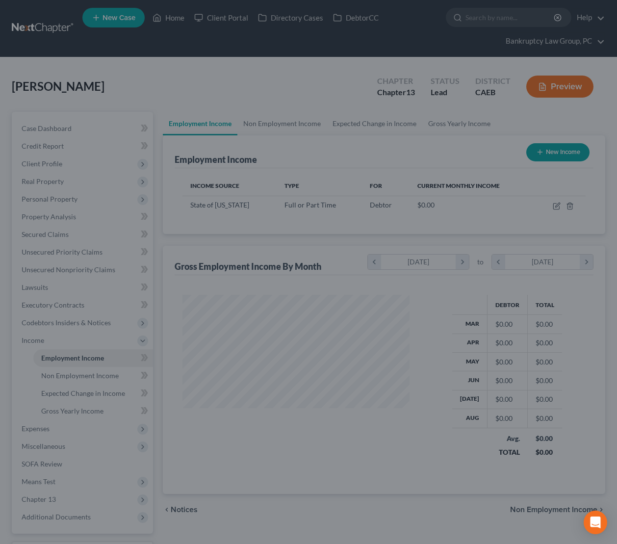
scroll to position [176, 247]
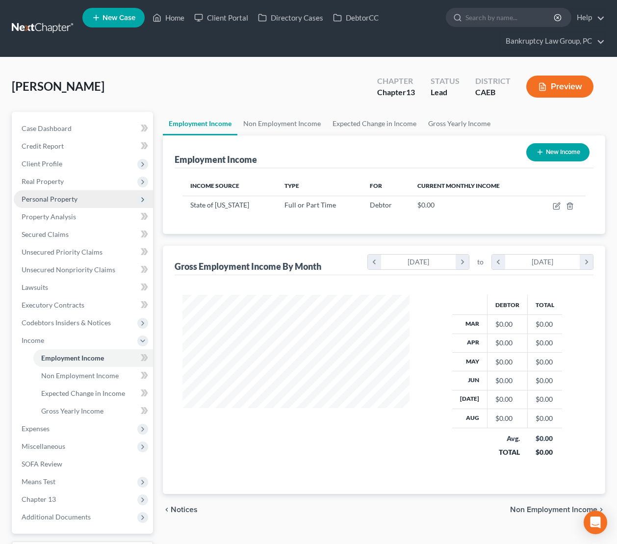
click at [51, 200] on span "Personal Property" at bounding box center [50, 199] width 56 height 8
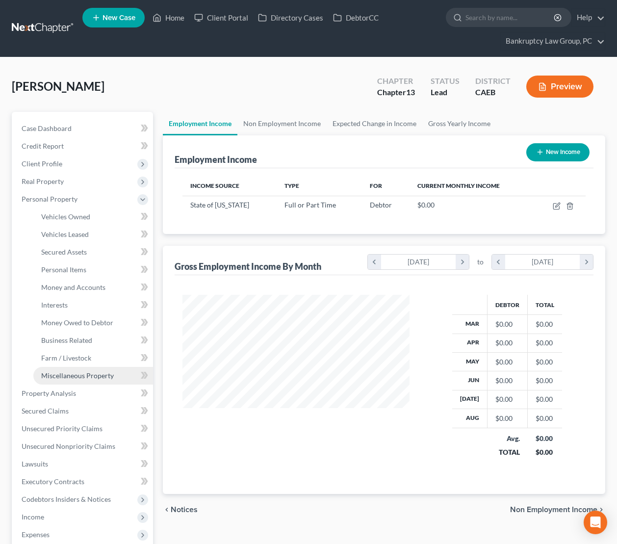
drag, startPoint x: 74, startPoint y: 370, endPoint x: 94, endPoint y: 372, distance: 20.2
click at [74, 370] on link "Miscellaneous Property" at bounding box center [93, 376] width 120 height 18
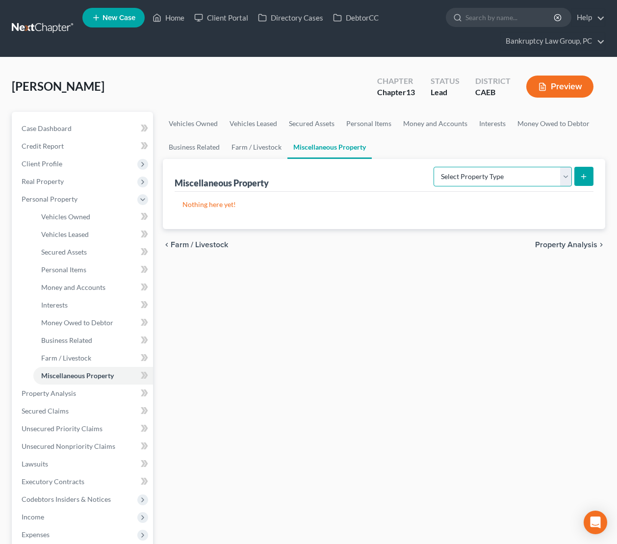
click at [537, 174] on select "Select Property Type Assigned for Creditor Benefit Within 1 Year Holding for An…" at bounding box center [503, 177] width 138 height 20
click at [434, 167] on select "Select Property Type Assigned for Creditor Benefit Within 1 Year Holding for An…" at bounding box center [503, 177] width 138 height 20
click at [537, 168] on select "Select Property Type Assigned for Creditor Benefit Within 1 Year Holding for An…" at bounding box center [503, 177] width 138 height 20
select select "stored_within_1_year"
click at [434, 167] on select "Select Property Type Assigned for Creditor Benefit Within 1 Year Holding for An…" at bounding box center [503, 177] width 138 height 20
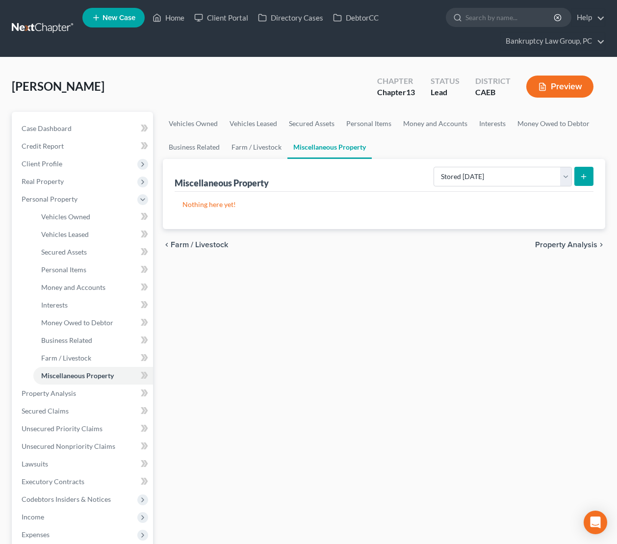
click at [588, 175] on button "submit" at bounding box center [584, 176] width 19 height 19
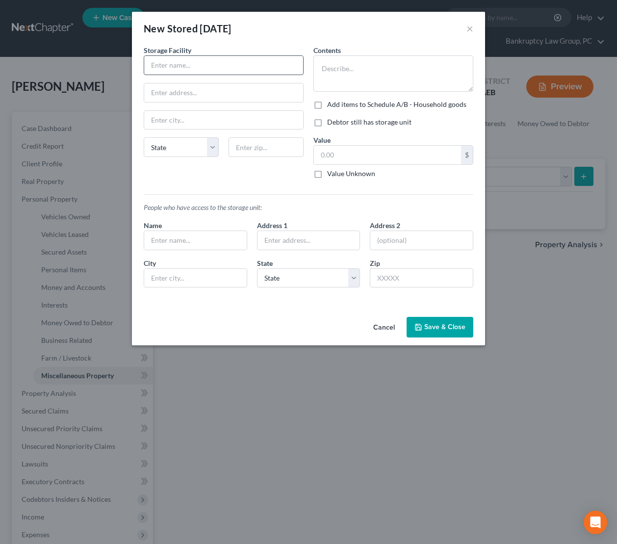
click at [199, 70] on input "text" at bounding box center [223, 65] width 159 height 19
type input "Storage Unit"
click at [342, 70] on textarea at bounding box center [394, 73] width 160 height 36
type textarea "Misc Household Items"
click at [437, 335] on button "Save & Close" at bounding box center [440, 327] width 67 height 21
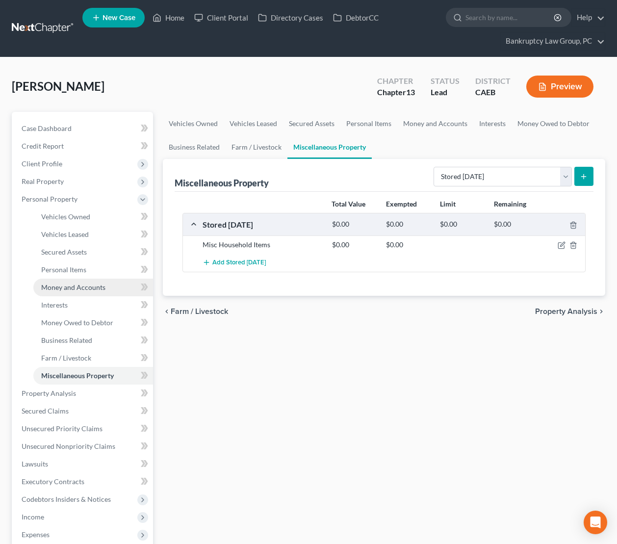
click at [70, 288] on span "Money and Accounts" at bounding box center [73, 287] width 64 height 8
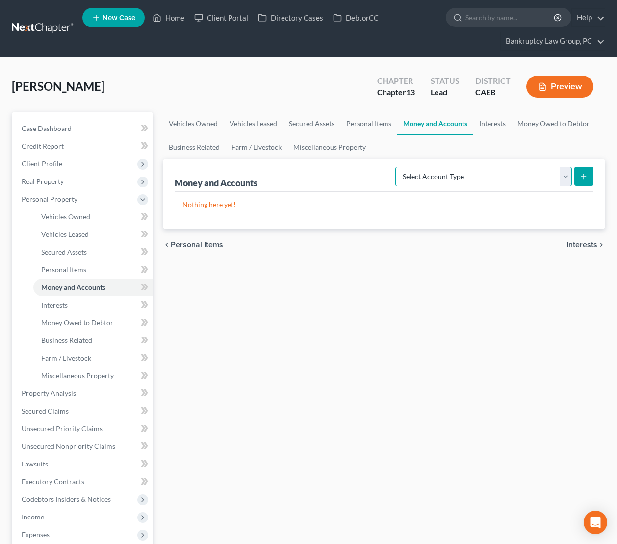
click at [499, 174] on select "Select Account Type Brokerage Cash on Hand Certificates of Deposit Checking Acc…" at bounding box center [484, 177] width 177 height 20
select select "safe_deposit_box"
click at [398, 167] on select "Select Account Type Brokerage Cash on Hand Certificates of Deposit Checking Acc…" at bounding box center [484, 177] width 177 height 20
click at [588, 177] on icon "submit" at bounding box center [584, 177] width 8 height 8
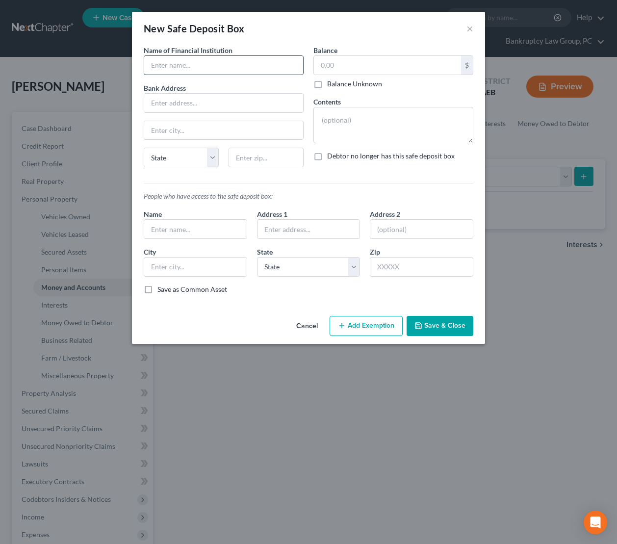
click at [201, 65] on input "text" at bounding box center [223, 65] width 159 height 19
type input "S"
type input "Bank"
click at [154, 103] on input "text" at bounding box center [223, 103] width 159 height 19
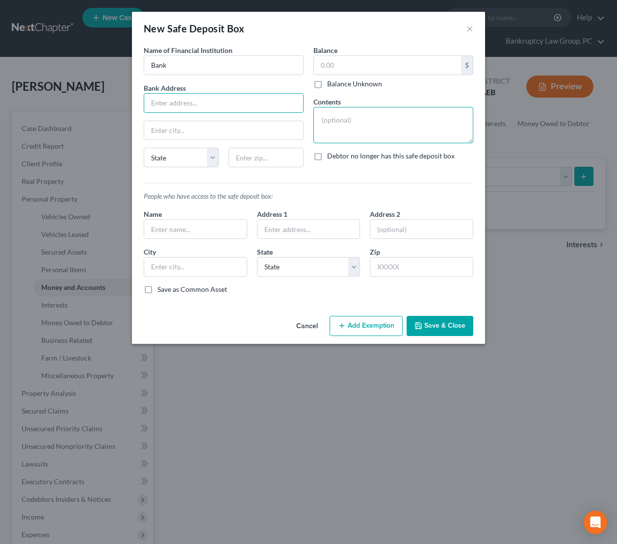
click at [359, 123] on textarea at bounding box center [394, 125] width 160 height 36
type textarea "Safe Deposit Box"
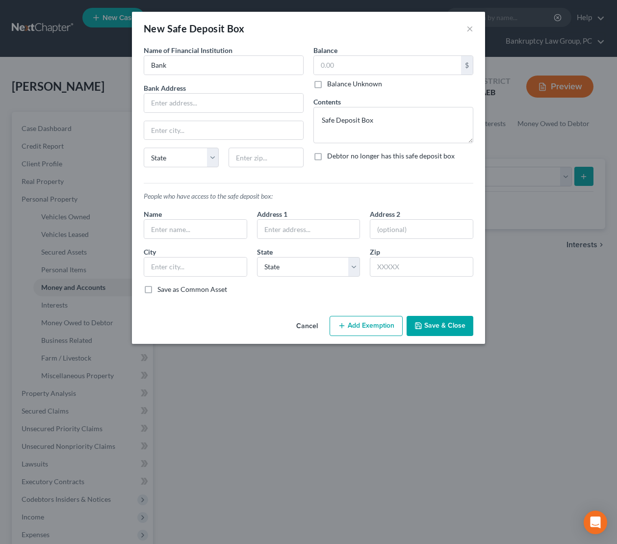
click at [432, 328] on button "Save & Close" at bounding box center [440, 326] width 67 height 21
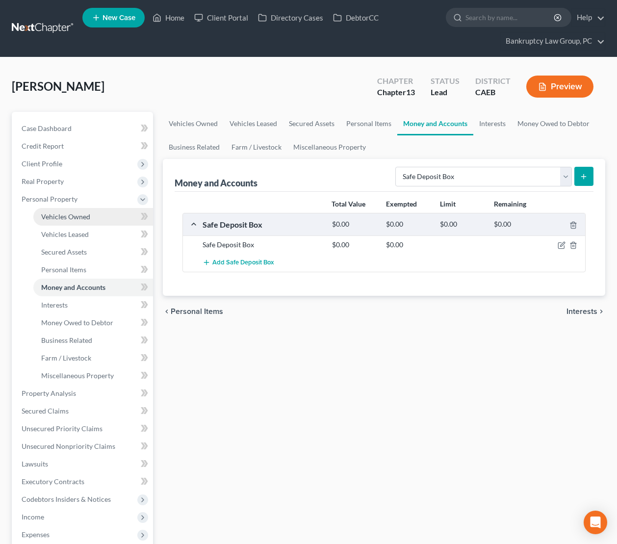
click at [54, 216] on span "Vehicles Owned" at bounding box center [65, 217] width 49 height 8
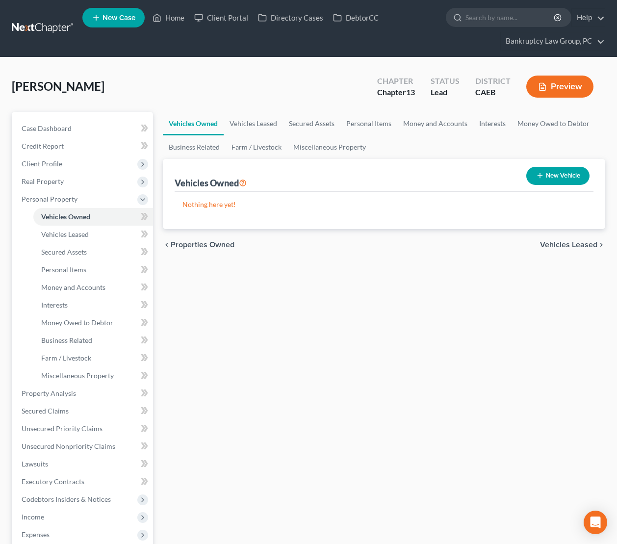
click at [563, 171] on button "New Vehicle" at bounding box center [558, 176] width 63 height 18
select select "0"
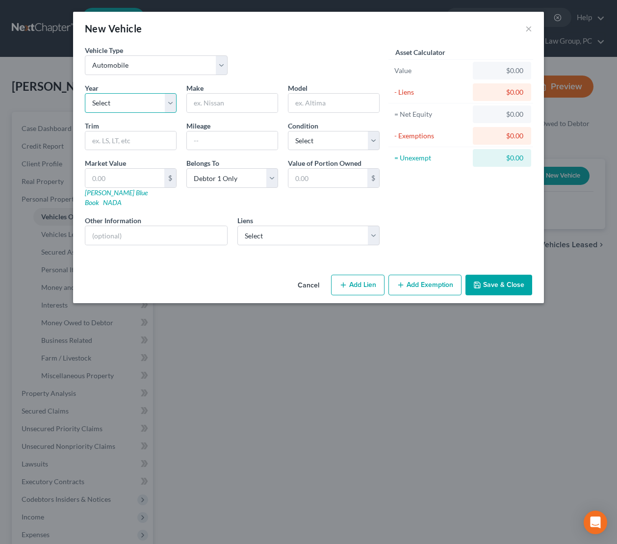
click at [121, 106] on select "Select 2026 2025 2024 2023 2022 2021 2020 2019 2018 2017 2016 2015 2014 2013 20…" at bounding box center [131, 103] width 92 height 20
select select "3"
click at [85, 93] on select "Select 2026 2025 2024 2023 2022 2021 2020 2019 2018 2017 2016 2015 2014 2013 20…" at bounding box center [131, 103] width 92 height 20
click at [251, 106] on input "text" at bounding box center [232, 103] width 91 height 19
type input "Toyota"
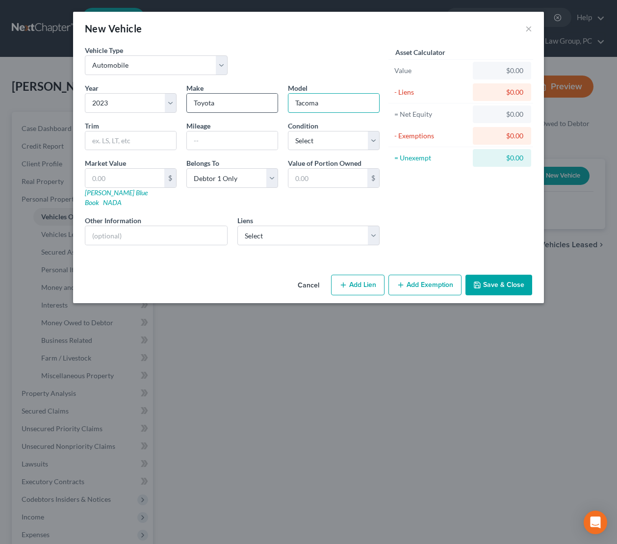
type input "Tacoma"
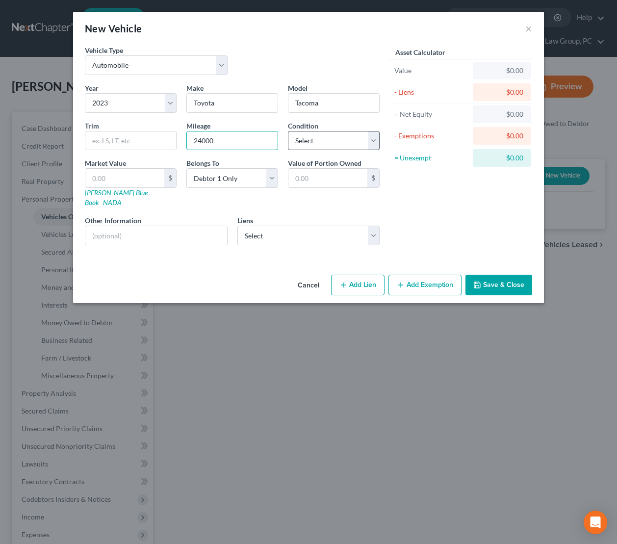
type input "24000"
click at [324, 139] on select "Select Excellent Very Good Good Fair Poor" at bounding box center [334, 141] width 92 height 20
select select "2"
click at [288, 131] on select "Select Excellent Very Good Good Fair Poor" at bounding box center [334, 141] width 92 height 20
click at [170, 228] on input "text" at bounding box center [156, 235] width 142 height 19
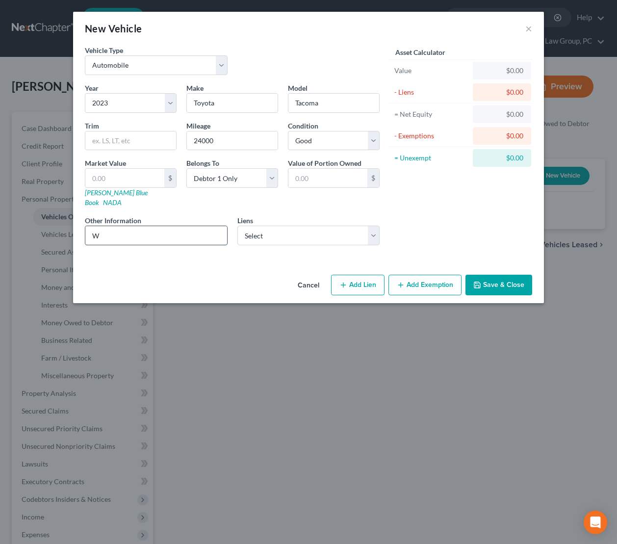
type input "White, Automatic"
click at [522, 275] on button "Save & Close" at bounding box center [499, 285] width 67 height 21
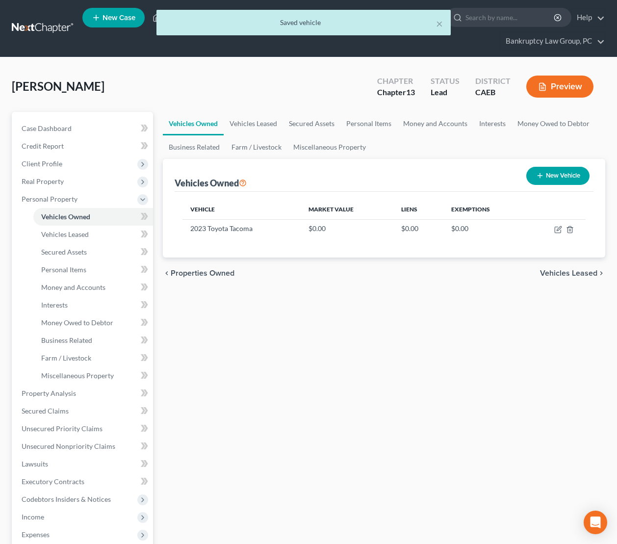
click at [558, 177] on button "New Vehicle" at bounding box center [558, 176] width 63 height 18
select select "0"
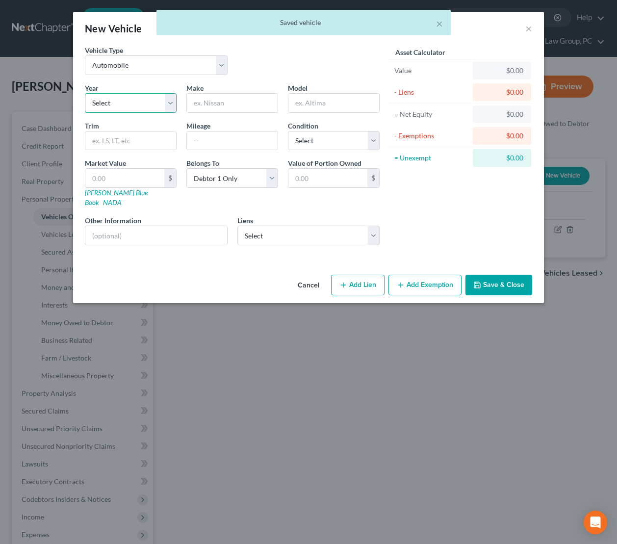
click at [142, 105] on select "Select 2026 2025 2024 2023 2022 2021 2020 2019 2018 2017 2016 2015 2014 2013 20…" at bounding box center [131, 103] width 92 height 20
select select "8"
click at [85, 93] on select "Select 2026 2025 2024 2023 2022 2021 2020 2019 2018 2017 2016 2015 2014 2013 20…" at bounding box center [131, 103] width 92 height 20
click at [242, 107] on input "text" at bounding box center [232, 103] width 91 height 19
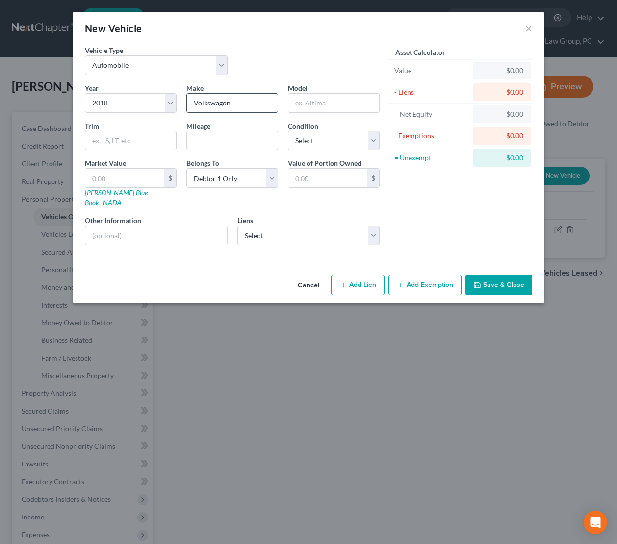
type input "Volkswagon"
type input "Tiguan"
type input "54000"
click at [325, 151] on div "Year Select 2026 2025 2024 2023 2022 2021 2020 2019 2018 2017 2016 2015 2014 20…" at bounding box center [232, 168] width 305 height 170
click at [326, 148] on select "Select Excellent Very Good Good Fair Poor" at bounding box center [334, 141] width 92 height 20
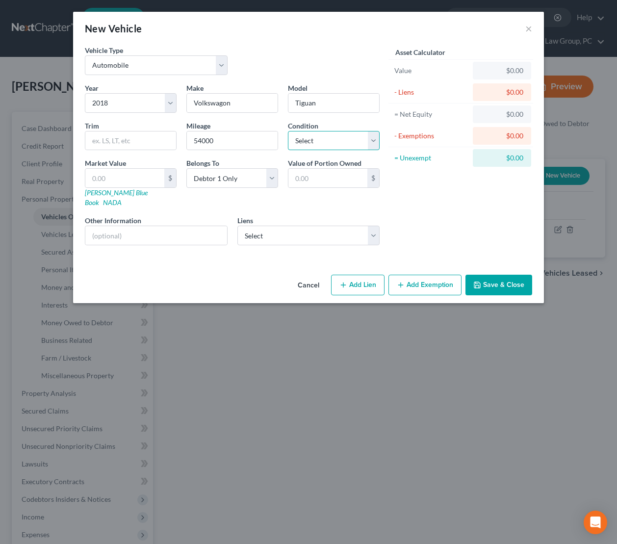
select select "2"
click at [288, 131] on select "Select Excellent Very Good Good Fair Poor" at bounding box center [334, 141] width 92 height 20
click at [215, 226] on input "text" at bounding box center [156, 235] width 142 height 19
type input "White, Automatic"
click at [517, 275] on button "Save & Close" at bounding box center [499, 285] width 67 height 21
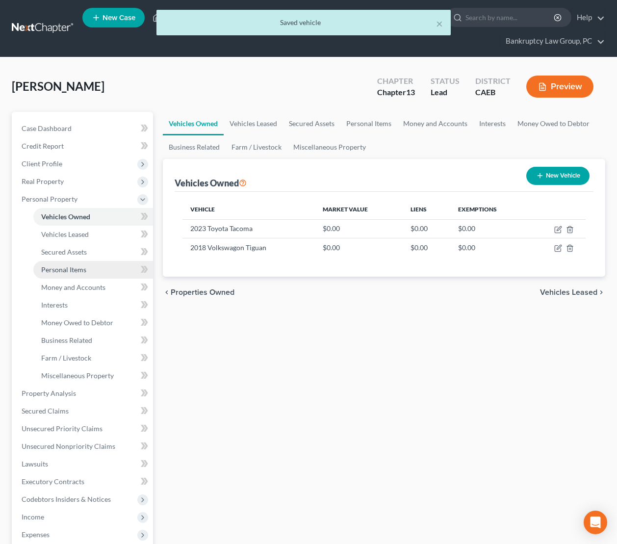
click at [63, 268] on span "Personal Items" at bounding box center [63, 270] width 45 height 8
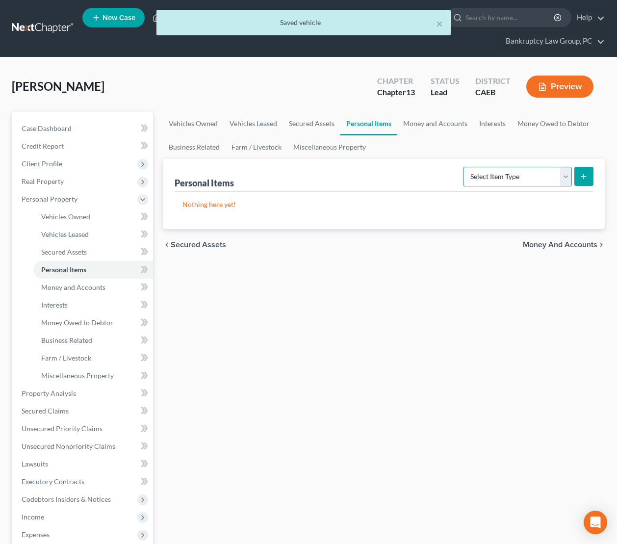
click at [508, 168] on select "Select Item Type Clothing Collectibles Of Value Electronics Firearms Household …" at bounding box center [517, 177] width 109 height 20
select select "clothing"
click at [464, 167] on select "Select Item Type Clothing Collectibles Of Value Electronics Firearms Household …" at bounding box center [517, 177] width 109 height 20
click at [585, 178] on icon "submit" at bounding box center [584, 177] width 8 height 8
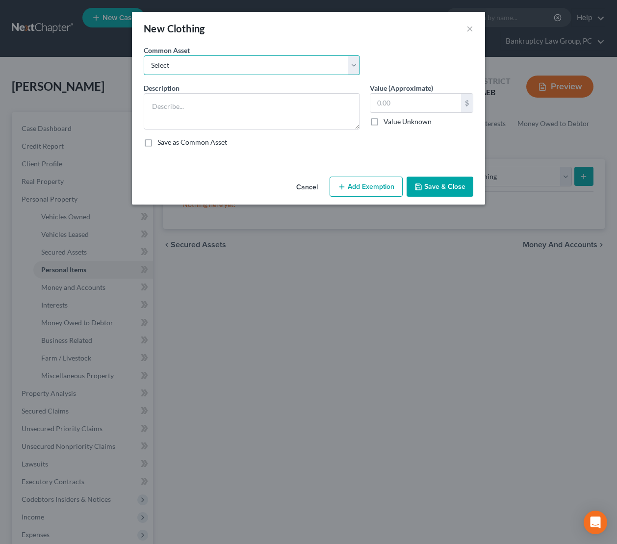
click at [192, 61] on select "Select Clothing" at bounding box center [252, 65] width 216 height 20
select select "0"
click at [144, 55] on select "Select Clothing" at bounding box center [252, 65] width 216 height 20
type textarea "Clothing"
click at [195, 76] on div "Common Asset Select Clothing" at bounding box center [309, 64] width 340 height 38
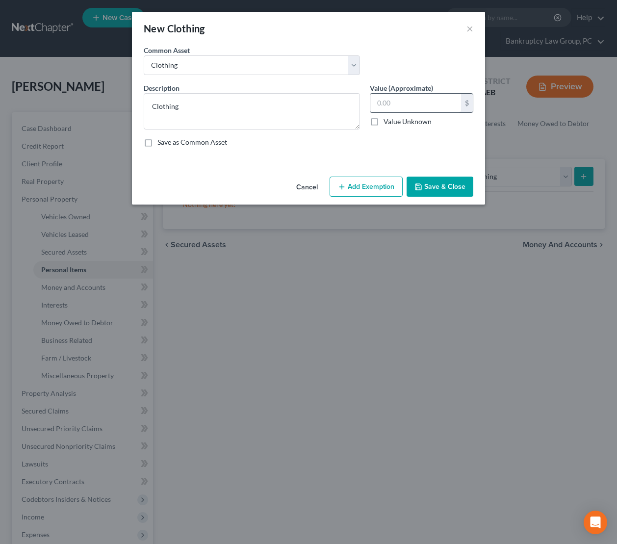
drag, startPoint x: 426, startPoint y: 118, endPoint x: 427, endPoint y: 105, distance: 13.3
click at [426, 118] on label "Value Unknown" at bounding box center [408, 122] width 48 height 10
click at [394, 118] on input "Value Unknown" at bounding box center [391, 120] width 6 height 6
checkbox input "true"
type input "0.00"
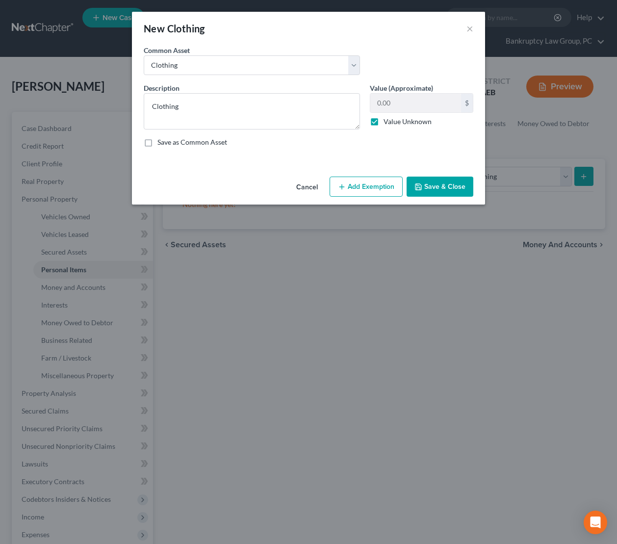
click at [406, 121] on label "Value Unknown" at bounding box center [408, 122] width 48 height 10
click at [394, 121] on input "Value Unknown" at bounding box center [391, 120] width 6 height 6
checkbox input "false"
click at [408, 106] on input "0.00" at bounding box center [416, 103] width 91 height 19
type input "1,000"
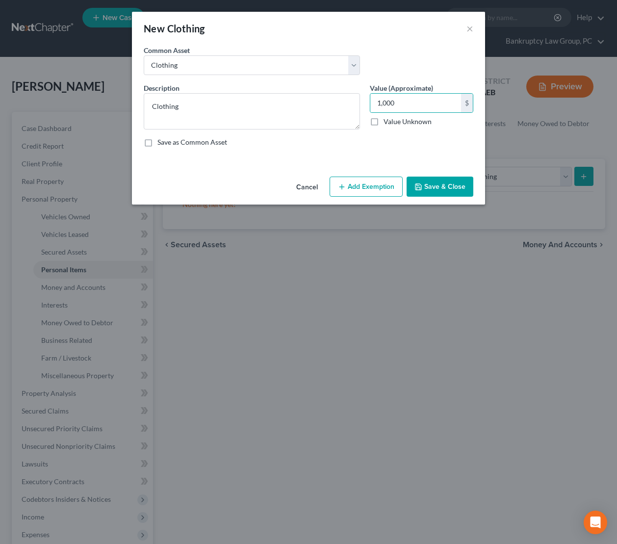
click at [350, 188] on button "Add Exemption" at bounding box center [366, 187] width 73 height 21
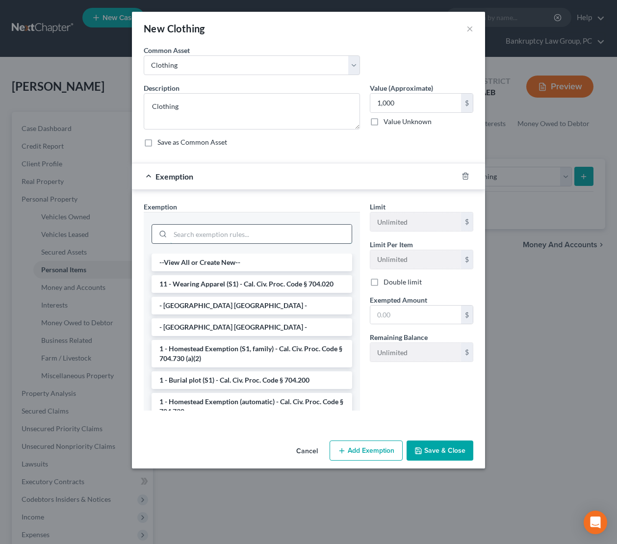
click at [275, 235] on input "search" at bounding box center [261, 234] width 182 height 19
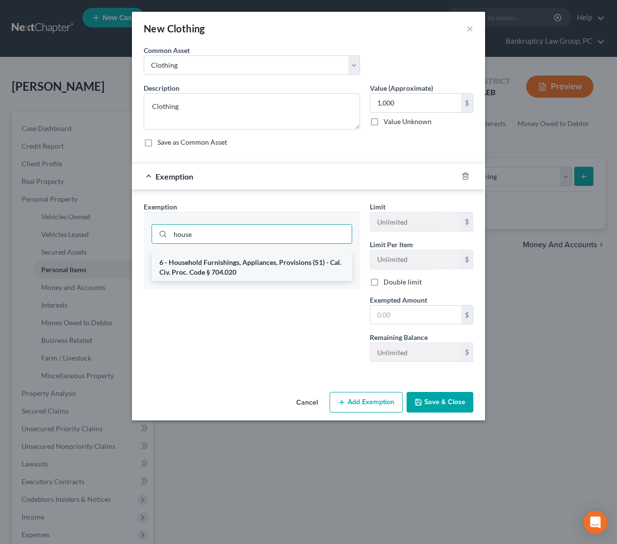
type input "house"
drag, startPoint x: 279, startPoint y: 263, endPoint x: 371, endPoint y: 292, distance: 95.6
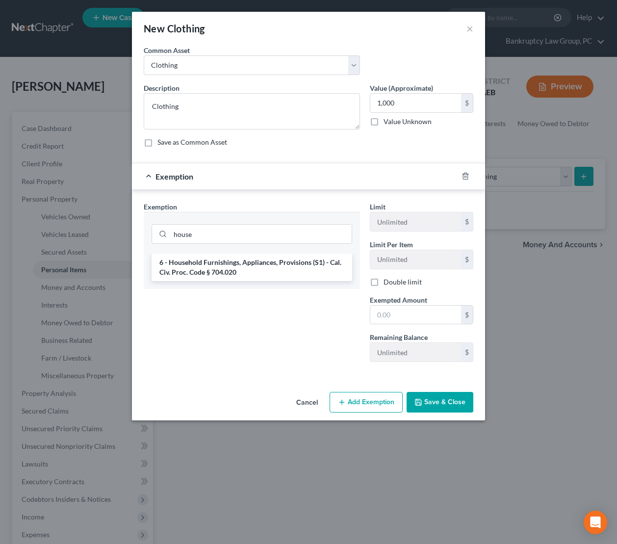
click at [281, 264] on li "6 - Household Furnishings, Appliances, Provisions (S1) - Cal. Civ. Proc. Code §…" at bounding box center [252, 267] width 201 height 27
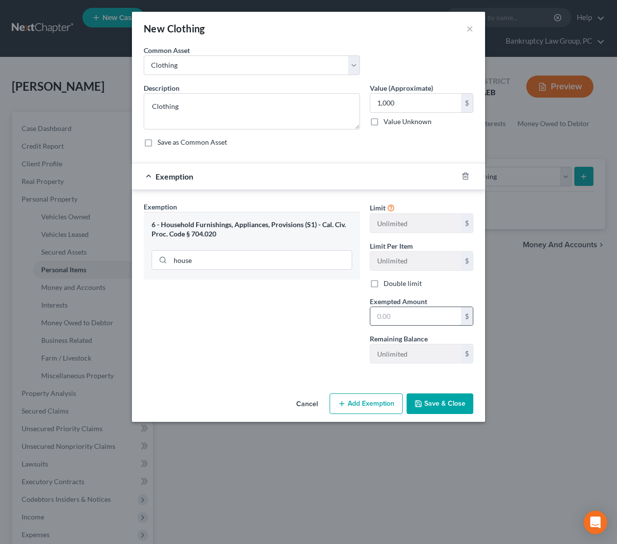
click at [423, 311] on input "text" at bounding box center [416, 316] width 91 height 19
type input "1,000"
click at [448, 405] on button "Save & Close" at bounding box center [440, 404] width 67 height 21
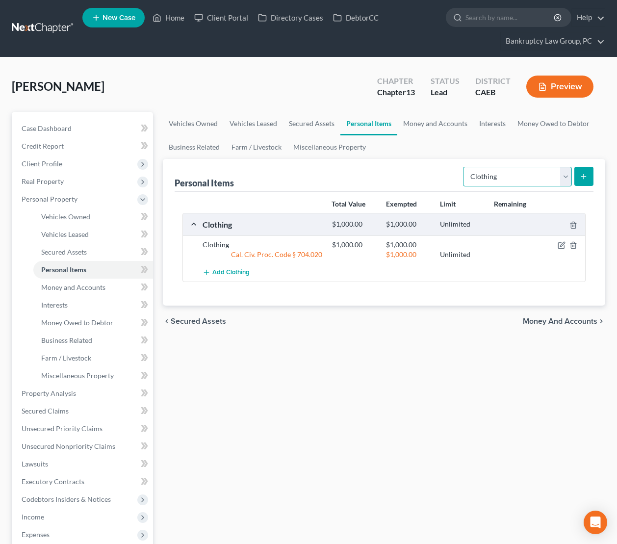
click at [478, 174] on select "Select Item Type Clothing Collectibles Of Value Electronics Firearms Household …" at bounding box center [517, 177] width 109 height 20
select select "electronics"
click at [464, 167] on select "Select Item Type Clothing Collectibles Of Value Electronics Firearms Household …" at bounding box center [517, 177] width 109 height 20
click at [583, 181] on button "submit" at bounding box center [584, 176] width 19 height 19
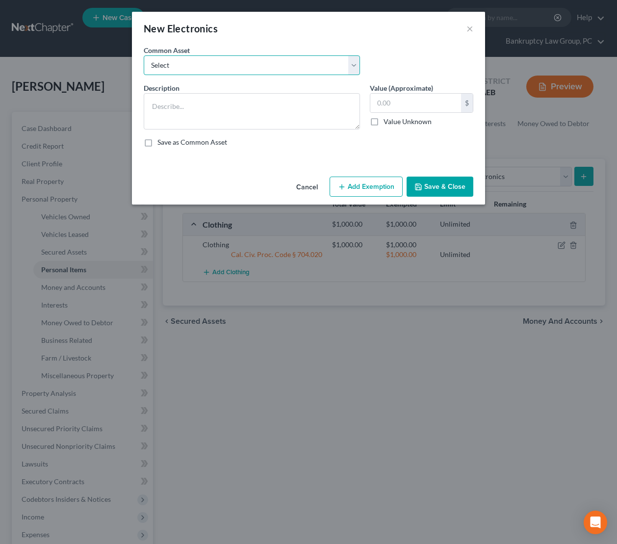
click at [224, 64] on select "Select Electronics" at bounding box center [252, 65] width 216 height 20
select select "0"
click at [144, 55] on select "Select Electronics" at bounding box center [252, 65] width 216 height 20
type textarea "Electronics"
click at [413, 99] on input "text" at bounding box center [416, 103] width 91 height 19
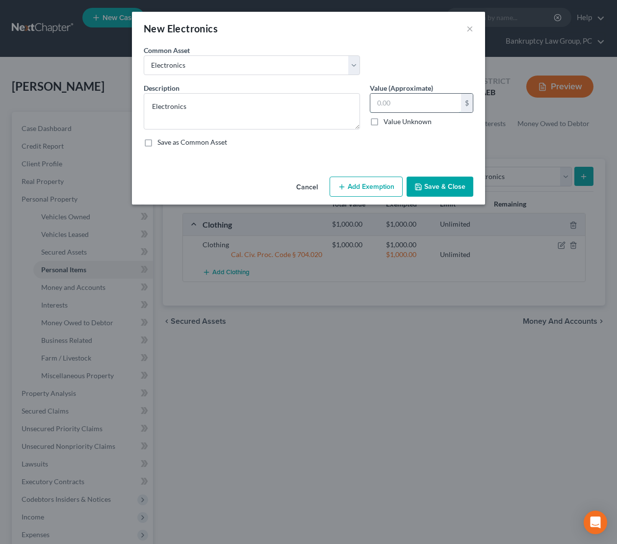
type input "2"
type input "1,000"
drag, startPoint x: 375, startPoint y: 188, endPoint x: 291, endPoint y: 232, distance: 94.4
click at [375, 188] on button "Add Exemption" at bounding box center [366, 187] width 73 height 21
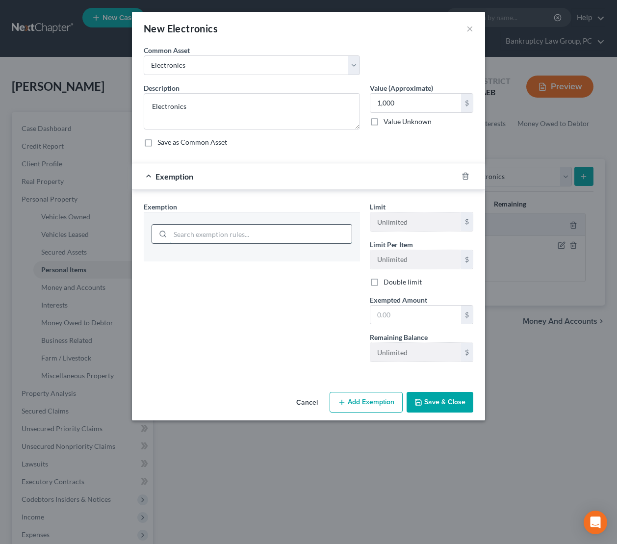
click at [251, 234] on input "search" at bounding box center [261, 234] width 182 height 19
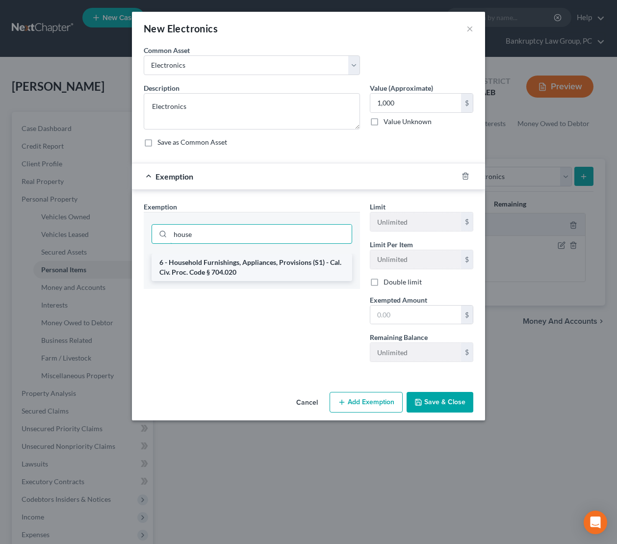
type input "house"
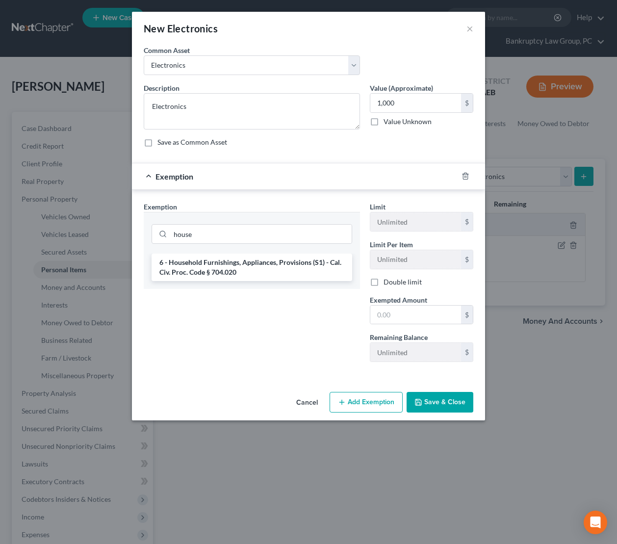
drag, startPoint x: 254, startPoint y: 271, endPoint x: 327, endPoint y: 281, distance: 73.9
click at [259, 271] on li "6 - Household Furnishings, Appliances, Provisions (S1) - Cal. Civ. Proc. Code §…" at bounding box center [252, 267] width 201 height 27
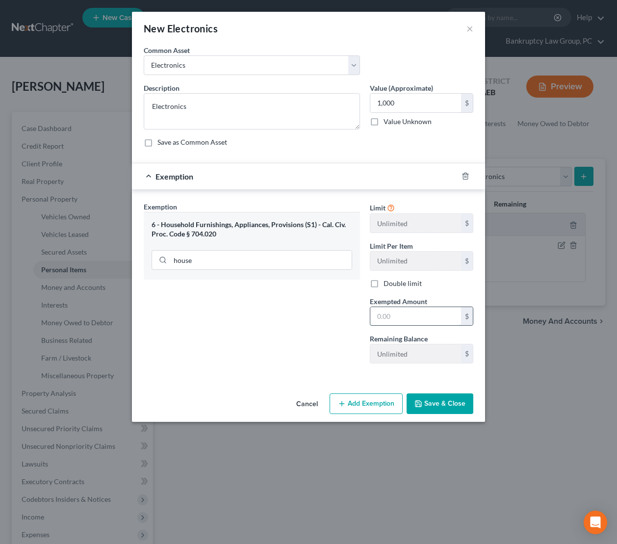
click at [427, 310] on input "text" at bounding box center [416, 316] width 91 height 19
type input "1,000"
click at [456, 402] on button "Save & Close" at bounding box center [440, 404] width 67 height 21
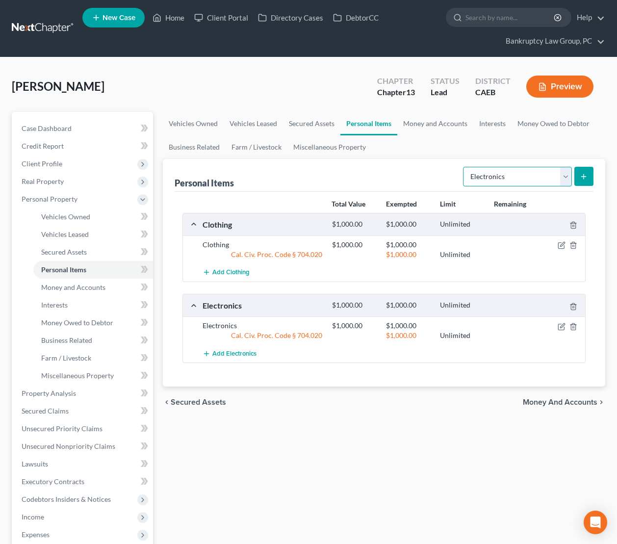
click at [524, 177] on select "Select Item Type Clothing Collectibles Of Value Electronics Firearms Household …" at bounding box center [517, 177] width 109 height 20
select select "firearms"
click at [464, 167] on select "Select Item Type Clothing Collectibles Of Value Electronics Firearms Household …" at bounding box center [517, 177] width 109 height 20
click at [589, 176] on button "submit" at bounding box center [584, 176] width 19 height 19
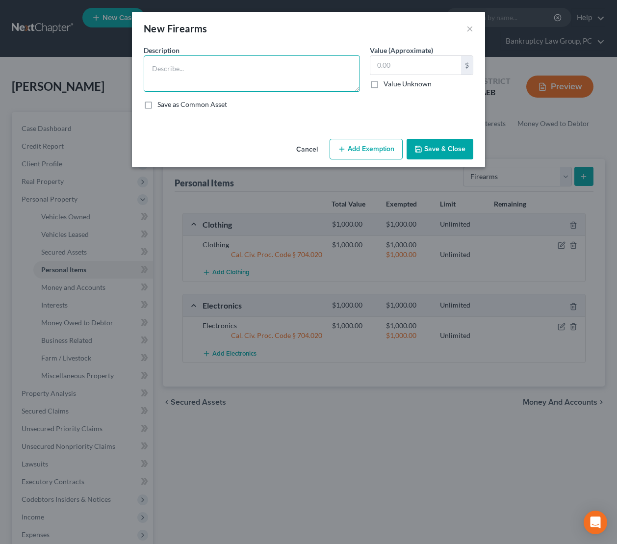
click at [268, 82] on textarea at bounding box center [252, 73] width 216 height 36
type textarea "Firearms"
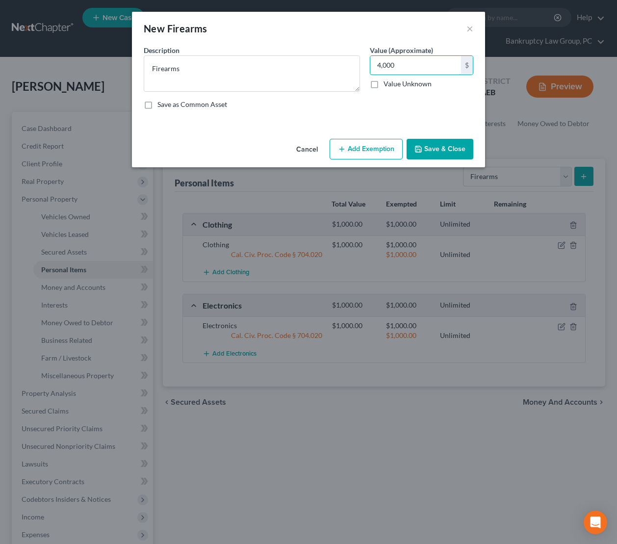
type input "4,000"
drag, startPoint x: 421, startPoint y: 148, endPoint x: 413, endPoint y: 149, distance: 7.4
click at [421, 149] on icon "button" at bounding box center [419, 149] width 8 height 8
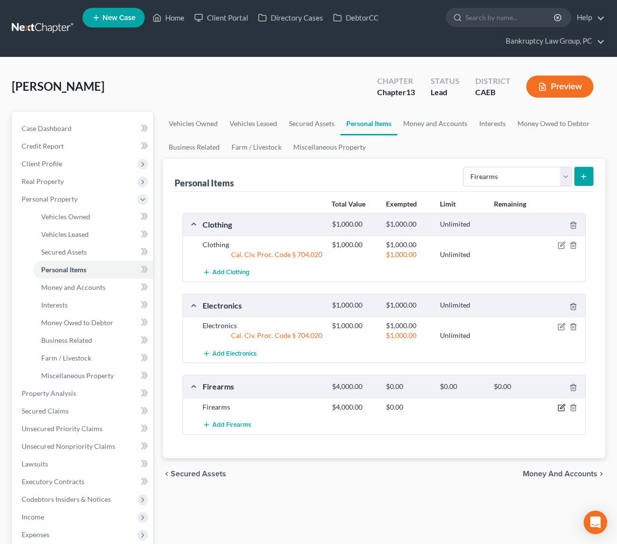
drag, startPoint x: 563, startPoint y: 407, endPoint x: 561, endPoint y: 402, distance: 5.6
click at [563, 407] on icon "button" at bounding box center [562, 408] width 8 height 8
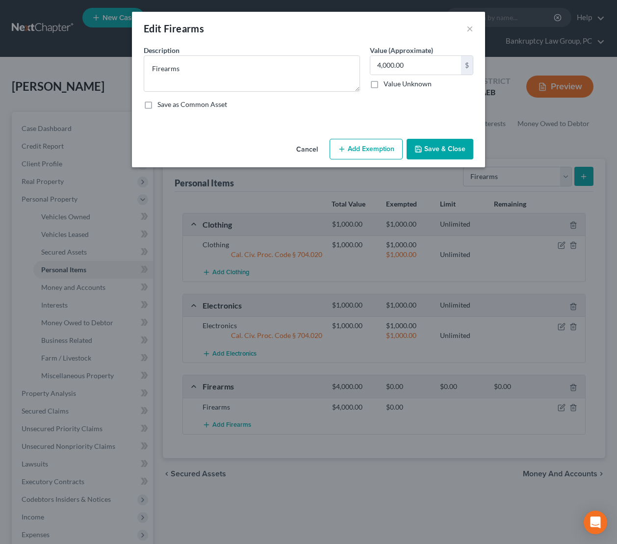
click at [368, 148] on button "Add Exemption" at bounding box center [366, 149] width 73 height 21
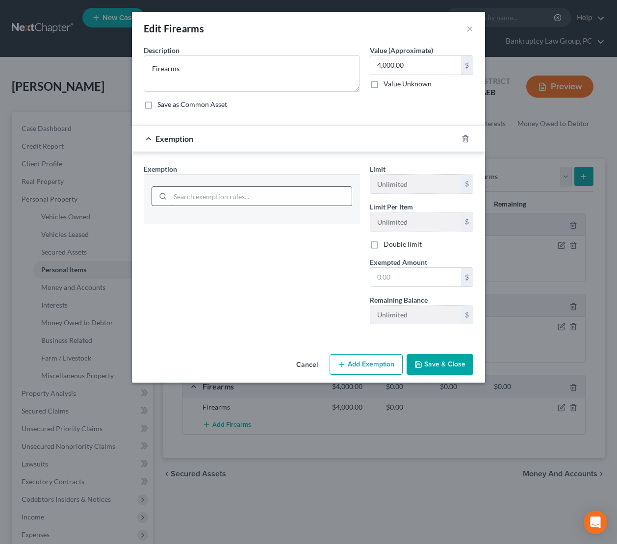
click at [295, 194] on input "search" at bounding box center [261, 196] width 182 height 19
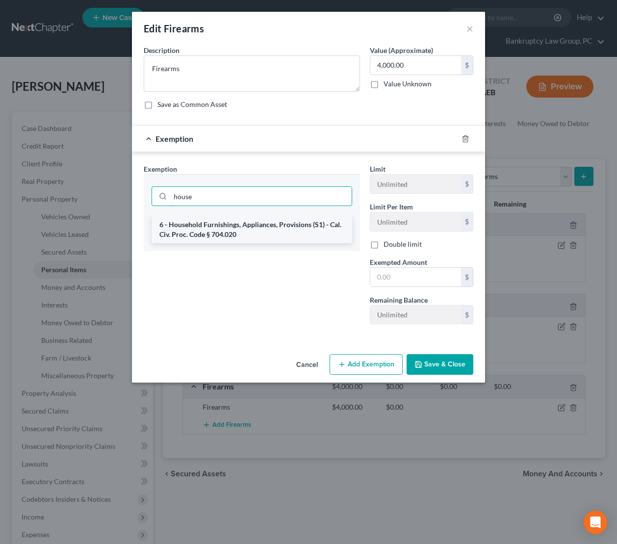
type input "house"
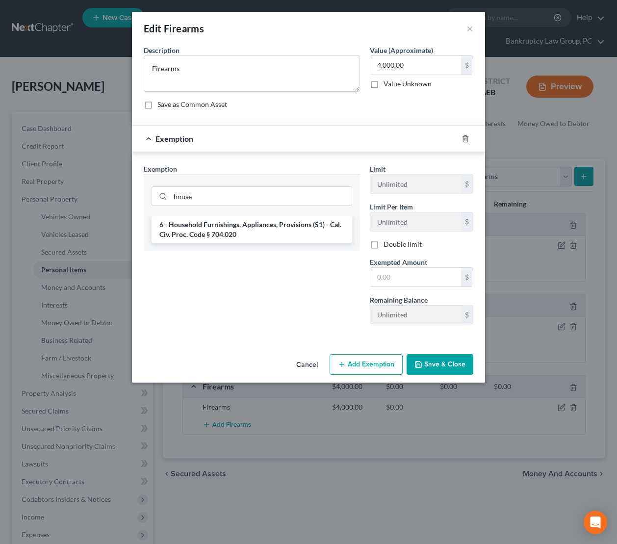
drag, startPoint x: 289, startPoint y: 235, endPoint x: 364, endPoint y: 256, distance: 78.0
click at [290, 235] on li "6 - Household Furnishings, Appliances, Provisions (S1) - Cal. Civ. Proc. Code §…" at bounding box center [252, 229] width 201 height 27
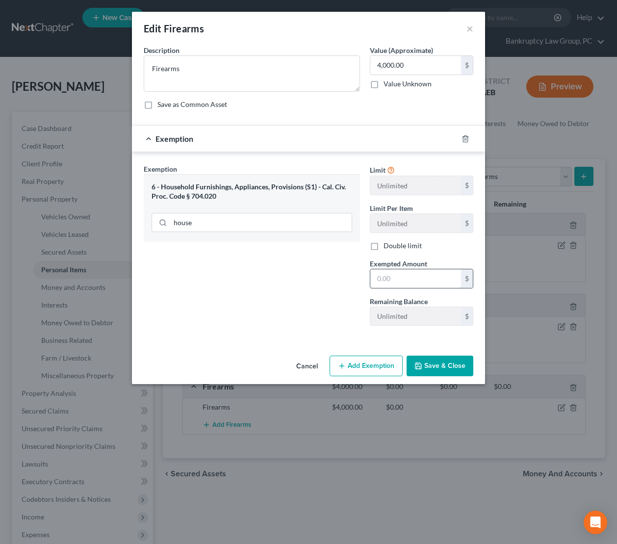
click at [446, 282] on input "text" at bounding box center [416, 278] width 91 height 19
type input "4,000"
click at [453, 362] on button "Save & Close" at bounding box center [440, 366] width 67 height 21
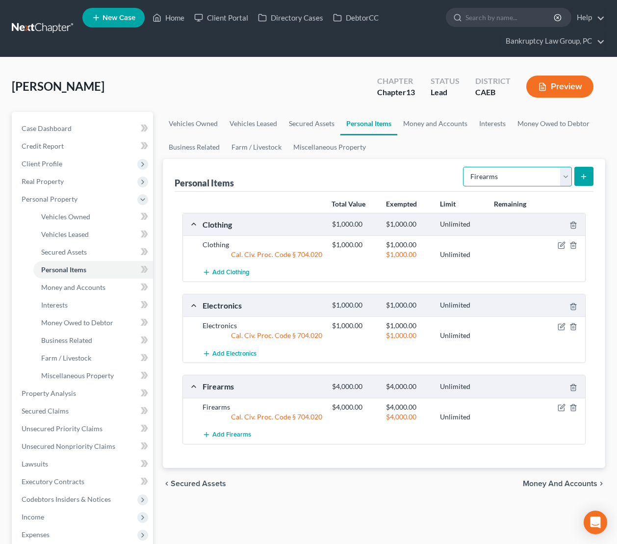
click at [486, 178] on select "Select Item Type Clothing Collectibles Of Value Electronics Firearms Household …" at bounding box center [517, 177] width 109 height 20
select select "household_goods"
click at [464, 167] on select "Select Item Type Clothing Collectibles Of Value Electronics Firearms Household …" at bounding box center [517, 177] width 109 height 20
click at [584, 174] on line "submit" at bounding box center [584, 176] width 0 height 4
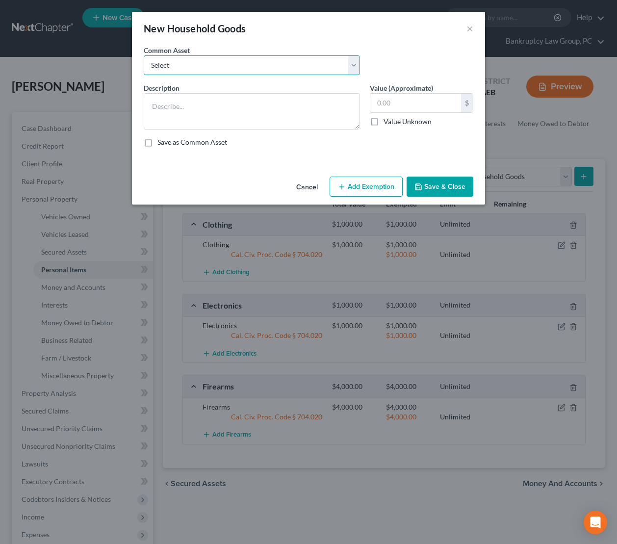
click at [256, 61] on select "Select Household Goods & Furniture" at bounding box center [252, 65] width 216 height 20
select select "0"
click at [144, 55] on select "Select Household Goods & Furniture" at bounding box center [252, 65] width 216 height 20
type textarea "Household Goods & Furniture"
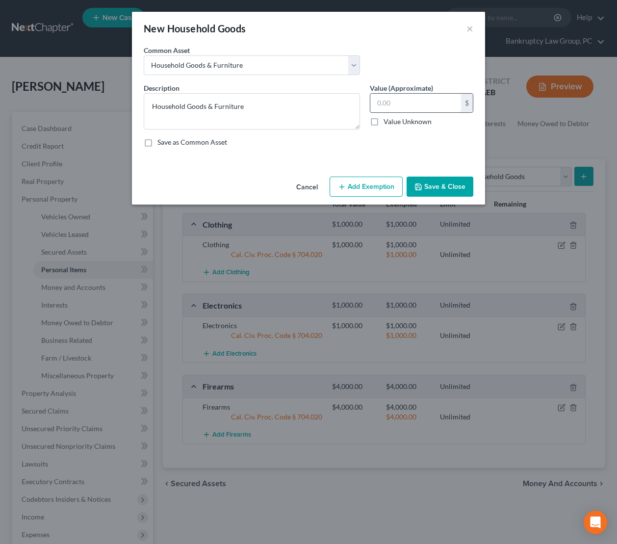
click at [414, 99] on input "text" at bounding box center [416, 103] width 91 height 19
type input "3,000"
click at [349, 182] on button "Add Exemption" at bounding box center [366, 187] width 73 height 21
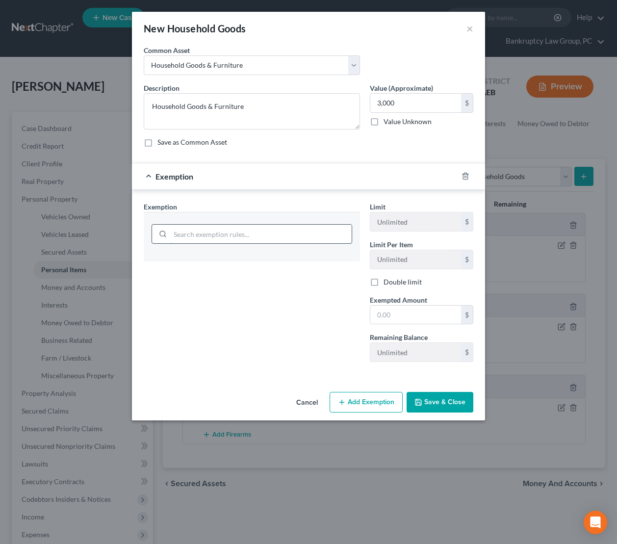
click at [290, 229] on input "search" at bounding box center [261, 234] width 182 height 19
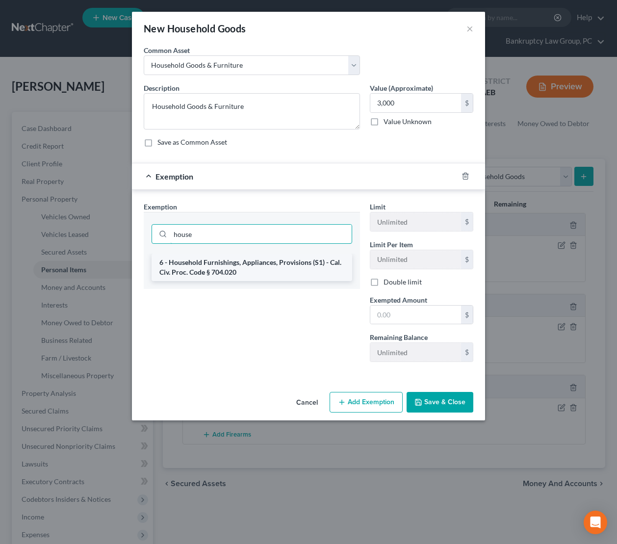
type input "house"
drag, startPoint x: 293, startPoint y: 263, endPoint x: 369, endPoint y: 307, distance: 87.7
click at [293, 264] on li "6 - Household Furnishings, Appliances, Provisions (S1) - Cal. Civ. Proc. Code §…" at bounding box center [252, 267] width 201 height 27
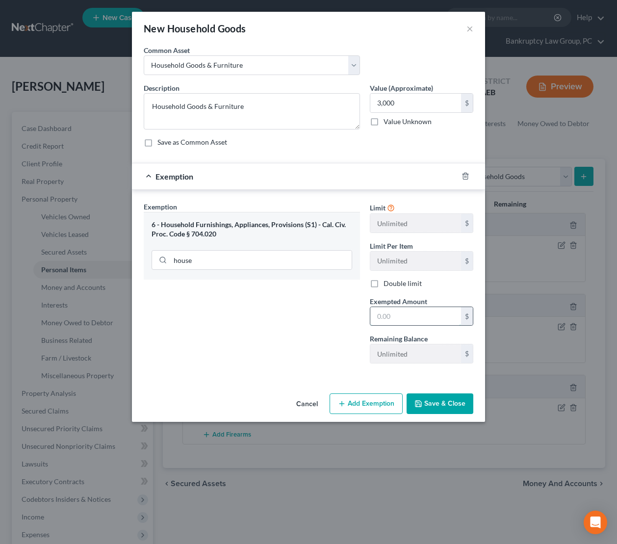
click at [411, 315] on input "text" at bounding box center [416, 316] width 91 height 19
type input "3,000"
click at [431, 400] on button "Save & Close" at bounding box center [440, 404] width 67 height 21
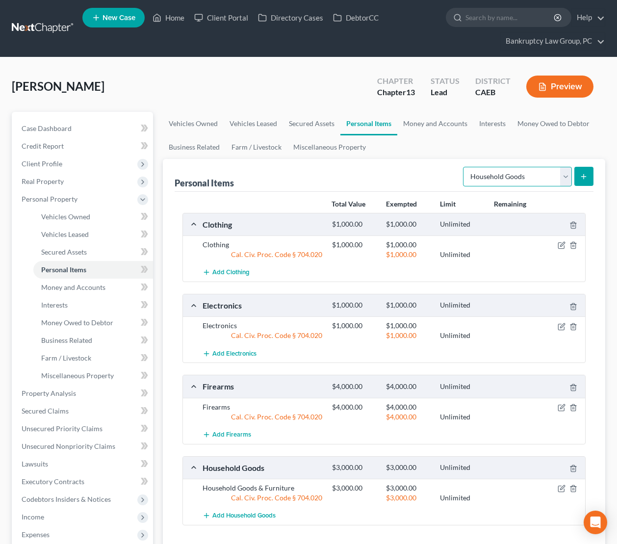
click at [513, 171] on select "Select Item Type Clothing Collectibles Of Value Electronics Firearms Household …" at bounding box center [517, 177] width 109 height 20
select select "jewelry"
click at [464, 167] on select "Select Item Type Clothing Collectibles Of Value Electronics Firearms Household …" at bounding box center [517, 177] width 109 height 20
click at [587, 179] on icon "submit" at bounding box center [584, 177] width 8 height 8
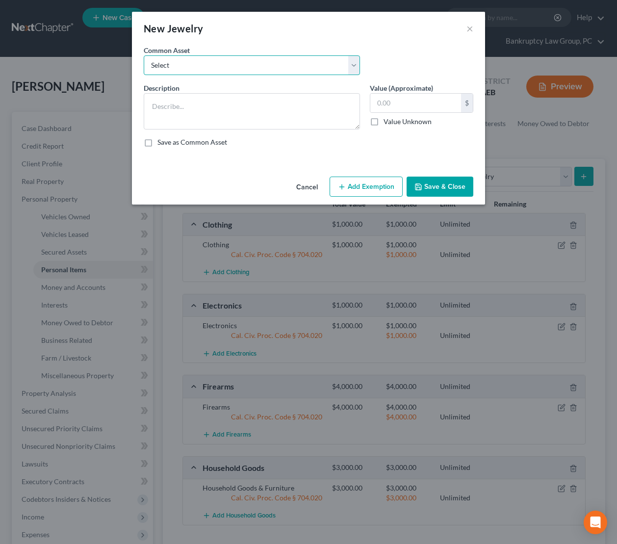
click at [236, 59] on select "Select Jewelry" at bounding box center [252, 65] width 216 height 20
select select "0"
click at [144, 55] on select "Select Jewelry" at bounding box center [252, 65] width 216 height 20
type textarea "Jewelry"
click at [417, 108] on input "text" at bounding box center [416, 103] width 91 height 19
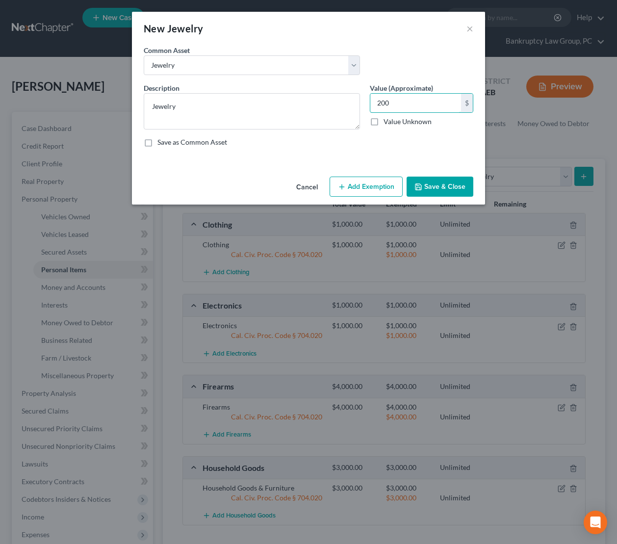
type input "200"
click at [361, 194] on button "Add Exemption" at bounding box center [366, 187] width 73 height 21
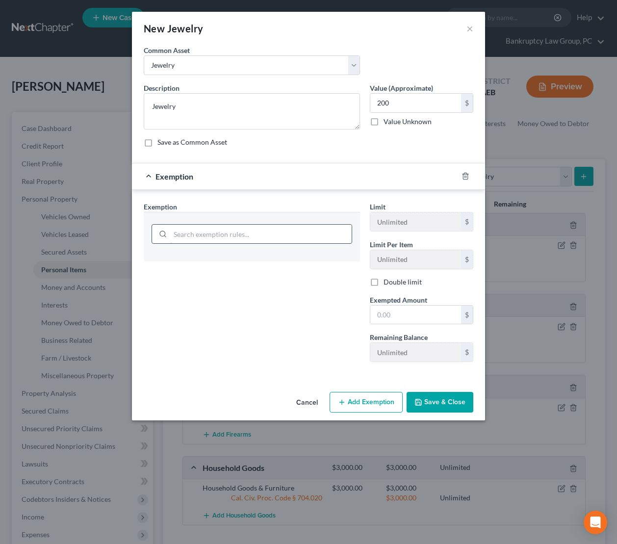
click at [297, 241] on input "search" at bounding box center [261, 234] width 182 height 19
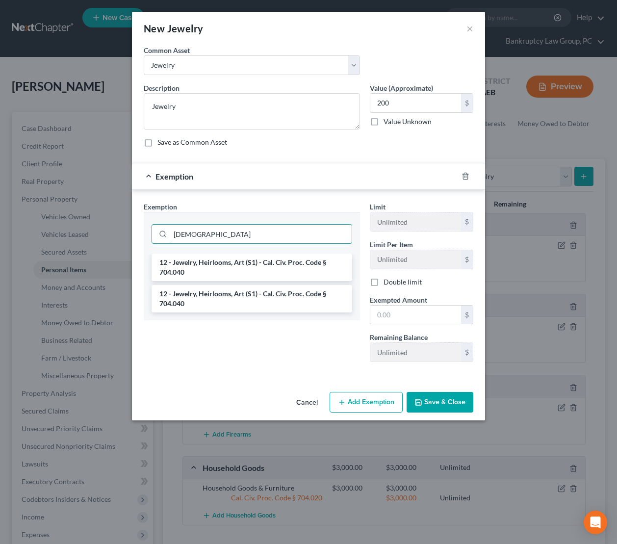
type input "jew"
click at [289, 270] on li "12 - Jewelry, Heirlooms, Art (S1) - Cal. Civ. Proc. Code § 704.040" at bounding box center [252, 267] width 201 height 27
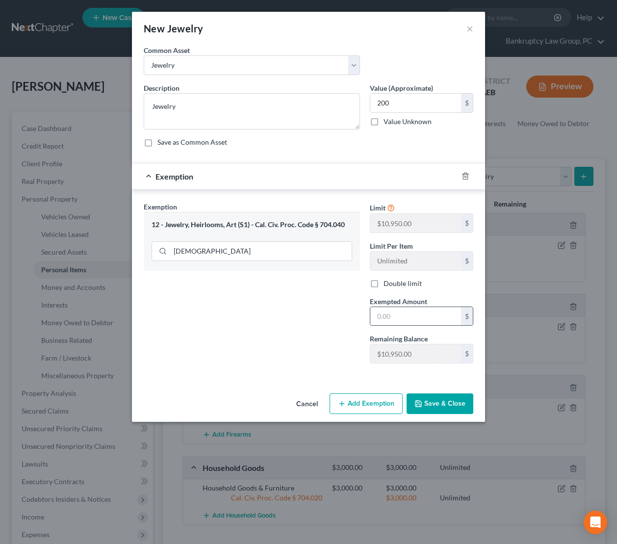
click at [422, 325] on div "$" at bounding box center [422, 317] width 104 height 20
click at [422, 320] on input "text" at bounding box center [416, 316] width 91 height 19
type input "200"
drag, startPoint x: 341, startPoint y: 360, endPoint x: 407, endPoint y: 394, distance: 74.2
click at [342, 360] on div "Exemption Set must be selected for CA. Exemption * 12 - Jewelry, Heirlooms, Art…" at bounding box center [252, 287] width 226 height 170
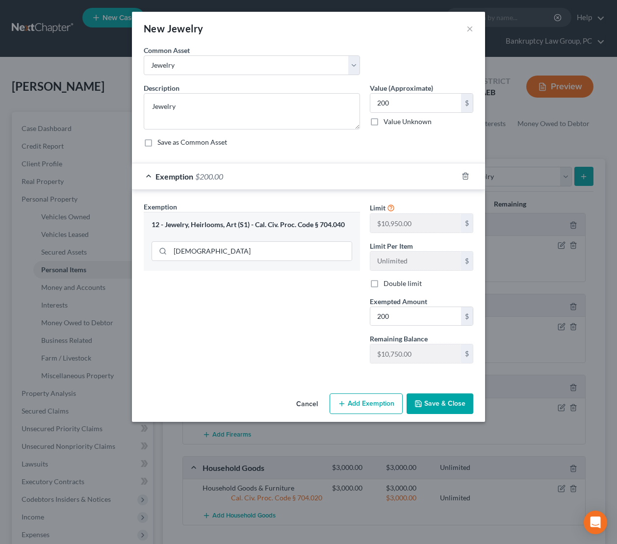
click at [444, 403] on button "Save & Close" at bounding box center [440, 404] width 67 height 21
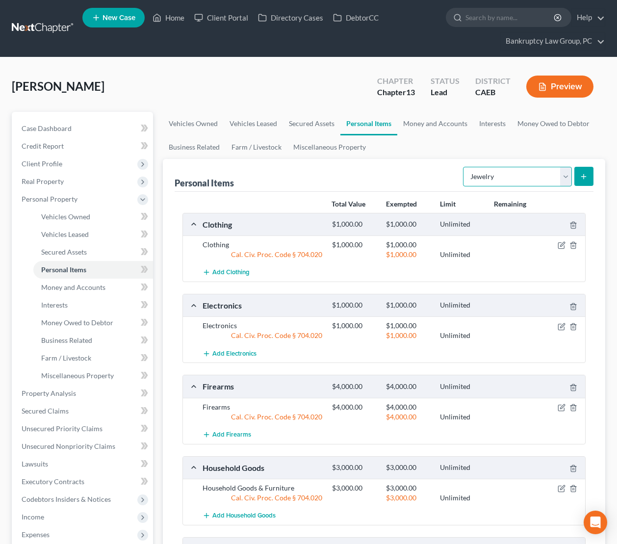
click at [543, 177] on select "Select Item Type Clothing Collectibles Of Value Electronics Firearms Household …" at bounding box center [517, 177] width 109 height 20
select select "pets"
click at [464, 167] on select "Select Item Type Clothing Collectibles Of Value Electronics Firearms Household …" at bounding box center [517, 177] width 109 height 20
click at [590, 177] on button "submit" at bounding box center [584, 176] width 19 height 19
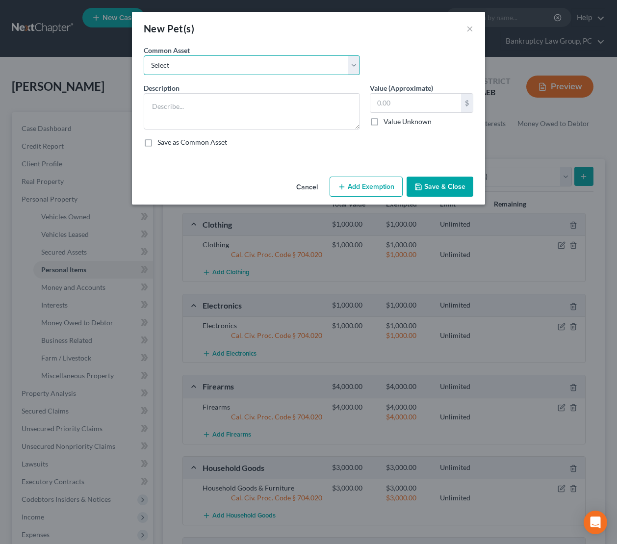
click at [295, 71] on select "Select Pets" at bounding box center [252, 65] width 216 height 20
select select "0"
click at [144, 55] on select "Select Pets" at bounding box center [252, 65] width 216 height 20
type textarea "Pets"
click at [417, 99] on input "100.00" at bounding box center [416, 103] width 91 height 19
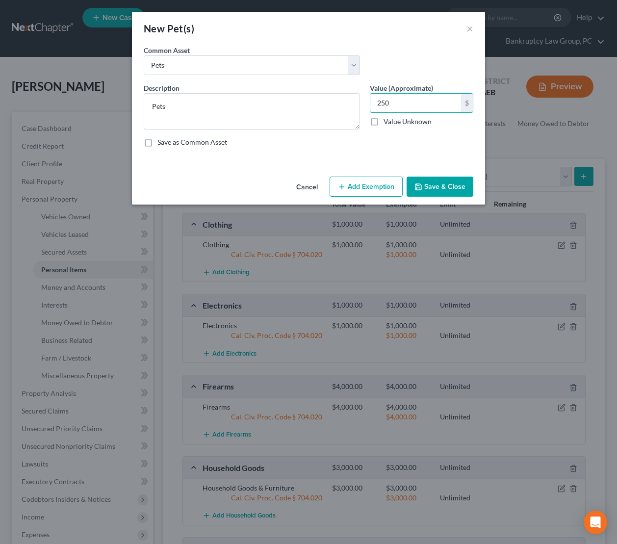
type input "250"
click at [372, 184] on button "Add Exemption" at bounding box center [366, 187] width 73 height 21
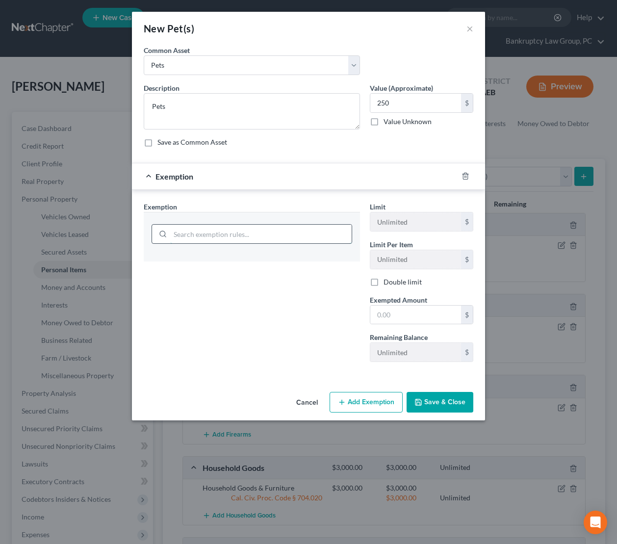
click at [234, 241] on input "search" at bounding box center [261, 234] width 182 height 19
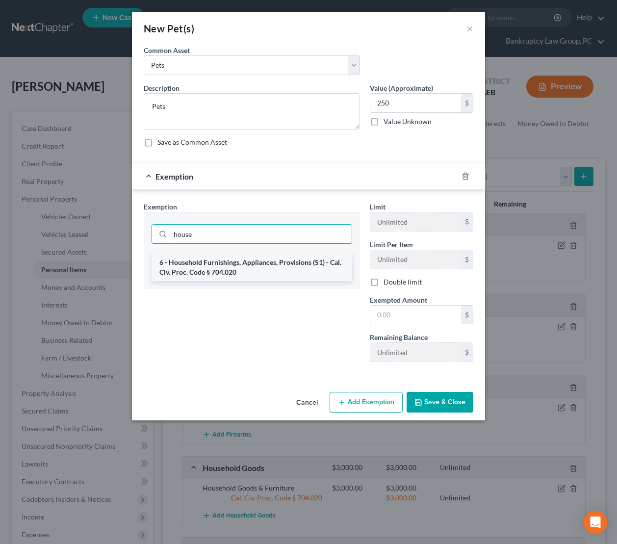
type input "house"
drag, startPoint x: 239, startPoint y: 264, endPoint x: 349, endPoint y: 291, distance: 114.2
click at [245, 266] on li "6 - Household Furnishings, Appliances, Provisions (S1) - Cal. Civ. Proc. Code §…" at bounding box center [252, 267] width 201 height 27
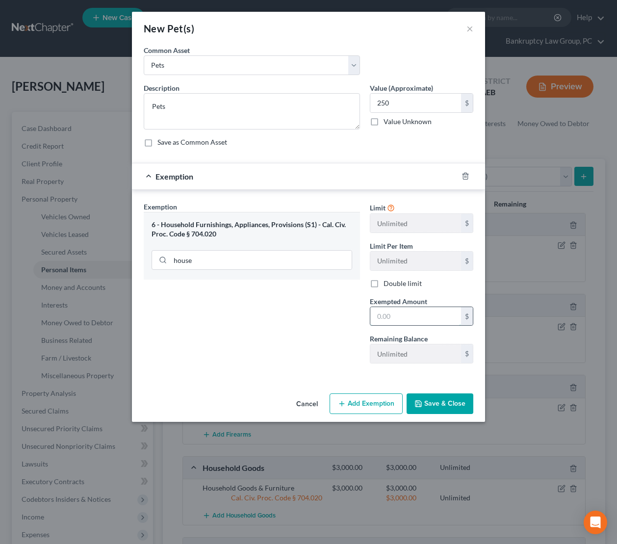
click at [409, 308] on input "text" at bounding box center [416, 316] width 91 height 19
type input "250"
click at [349, 343] on div "Exemption Set must be selected for CA. Exemption * 6 - Household Furnishings, A…" at bounding box center [252, 287] width 226 height 170
drag, startPoint x: 445, startPoint y: 414, endPoint x: 439, endPoint y: 414, distance: 5.4
click at [443, 414] on button "Save & Close" at bounding box center [440, 404] width 67 height 21
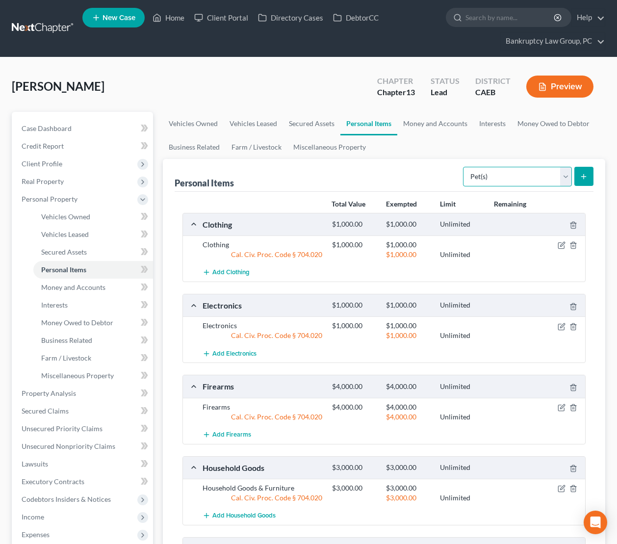
click at [539, 179] on select "Select Item Type Clothing Collectibles Of Value Electronics Firearms Household …" at bounding box center [517, 177] width 109 height 20
select select "sports_and_hobby_equipment"
click at [464, 167] on select "Select Item Type Clothing Collectibles Of Value Electronics Firearms Household …" at bounding box center [517, 177] width 109 height 20
click at [590, 182] on button "submit" at bounding box center [584, 176] width 19 height 19
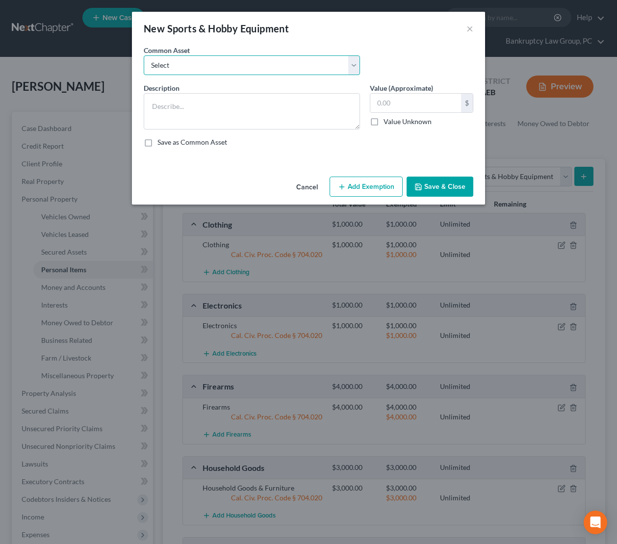
click at [201, 56] on select "Select Sports and Hobby Equipment" at bounding box center [252, 65] width 216 height 20
select select "0"
click at [144, 55] on select "Select Sports and Hobby Equipment" at bounding box center [252, 65] width 216 height 20
type textarea "Sports and Hobby Equipment"
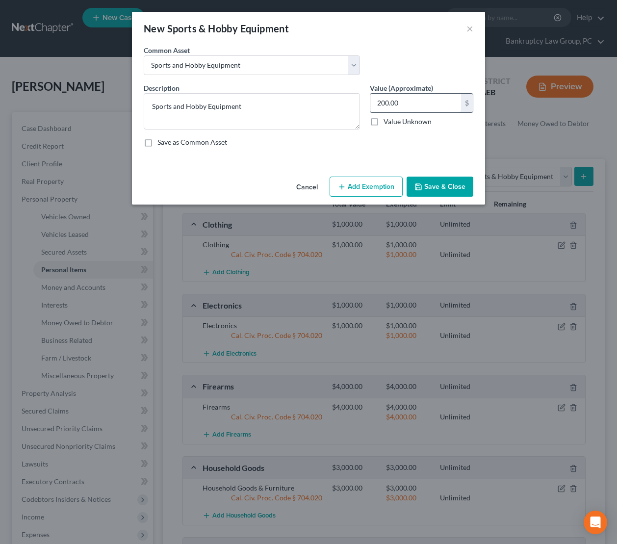
click at [427, 103] on input "200.00" at bounding box center [416, 103] width 91 height 19
type input "2,000"
click at [386, 189] on button "Add Exemption" at bounding box center [366, 187] width 73 height 21
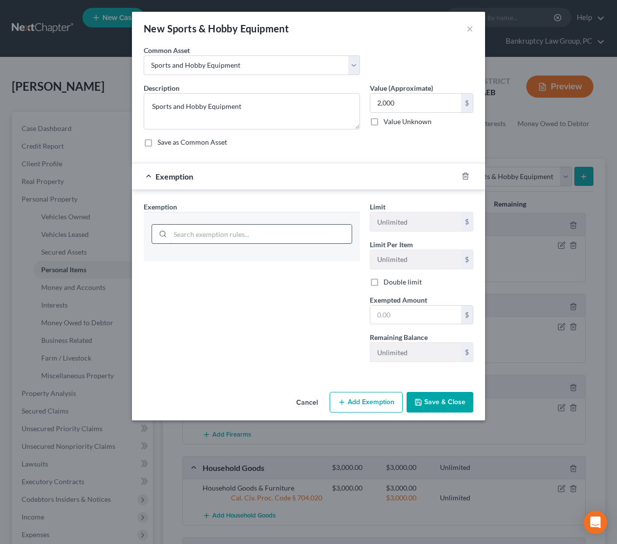
click at [250, 237] on input "search" at bounding box center [261, 234] width 182 height 19
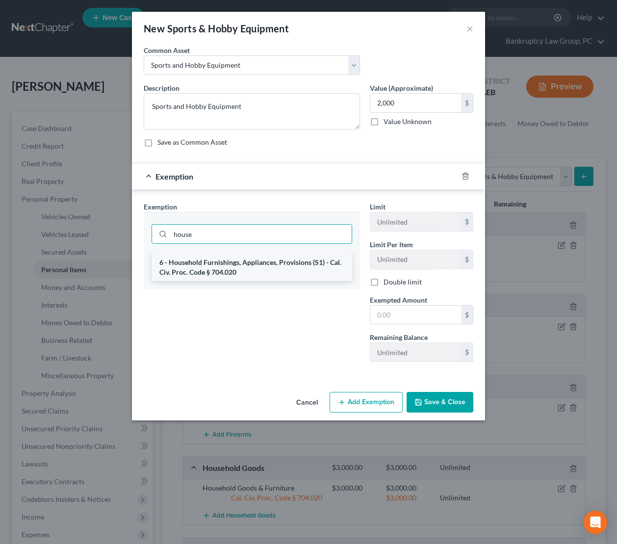
type input "house"
drag, startPoint x: 267, startPoint y: 275, endPoint x: 356, endPoint y: 311, distance: 96.3
click at [270, 276] on li "6 - Household Furnishings, Appliances, Provisions (S1) - Cal. Civ. Proc. Code §…" at bounding box center [252, 267] width 201 height 27
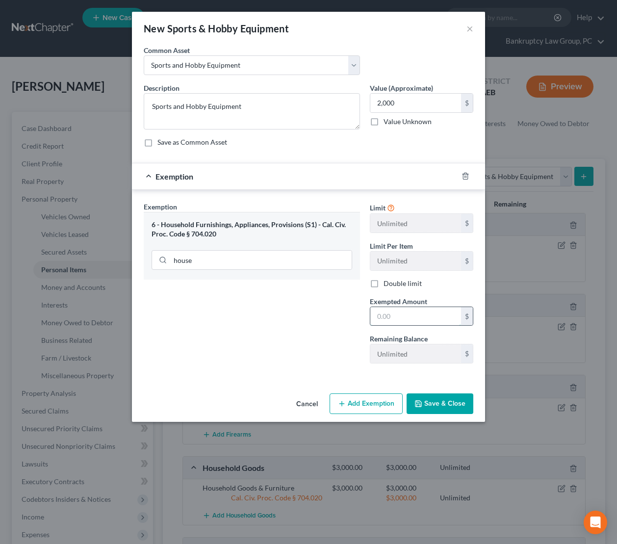
click at [392, 319] on input "text" at bounding box center [416, 316] width 91 height 19
type input "2,000"
click at [434, 397] on button "Save & Close" at bounding box center [440, 404] width 67 height 21
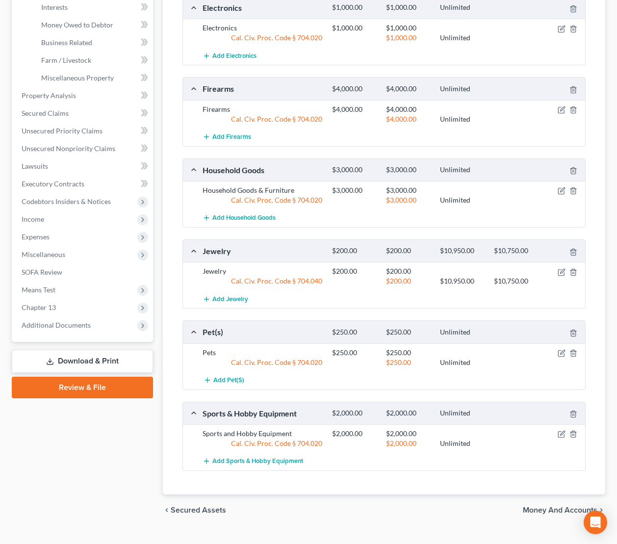
scroll to position [317, 0]
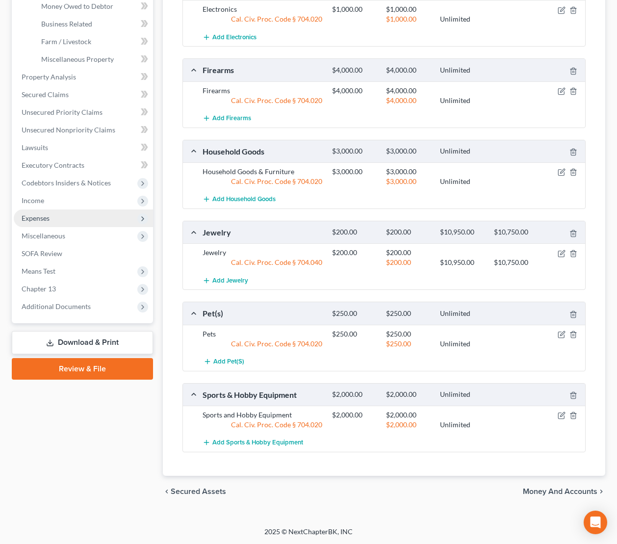
click at [49, 223] on span "Expenses" at bounding box center [83, 219] width 139 height 18
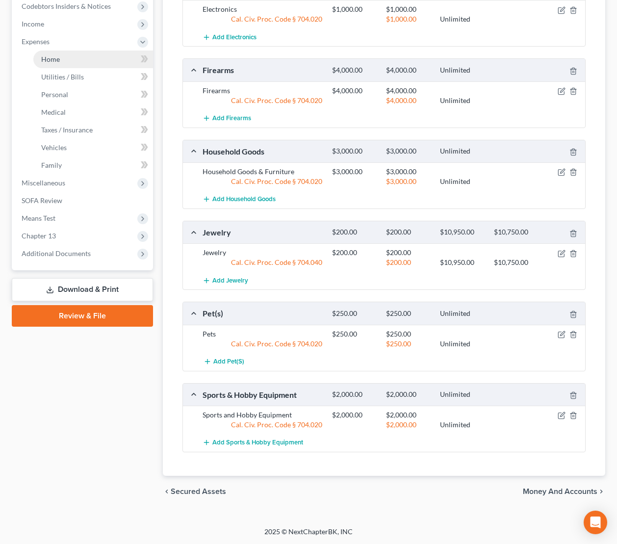
drag, startPoint x: 55, startPoint y: 62, endPoint x: 57, endPoint y: 69, distance: 7.3
click at [55, 62] on span "Home" at bounding box center [50, 59] width 19 height 8
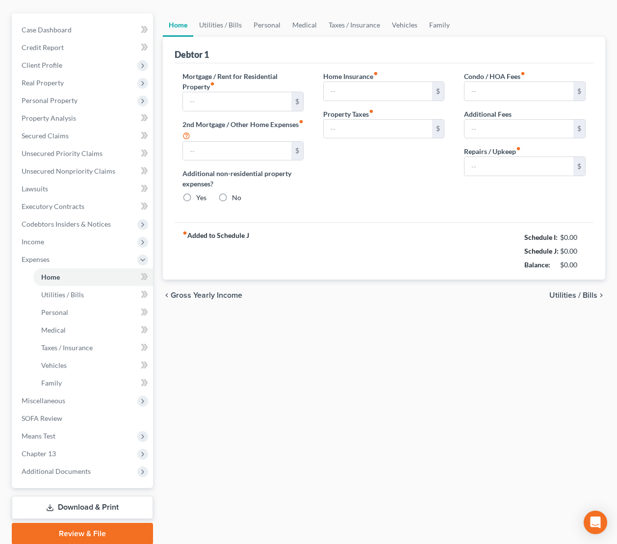
type input "0.00"
radio input "true"
type input "0.00"
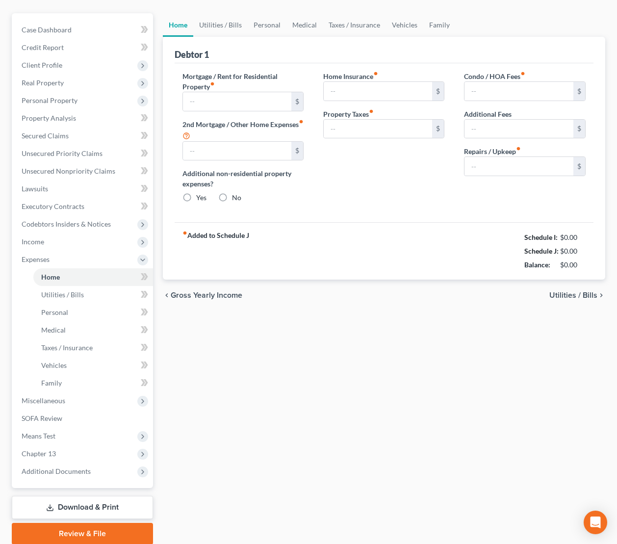
type input "0.00"
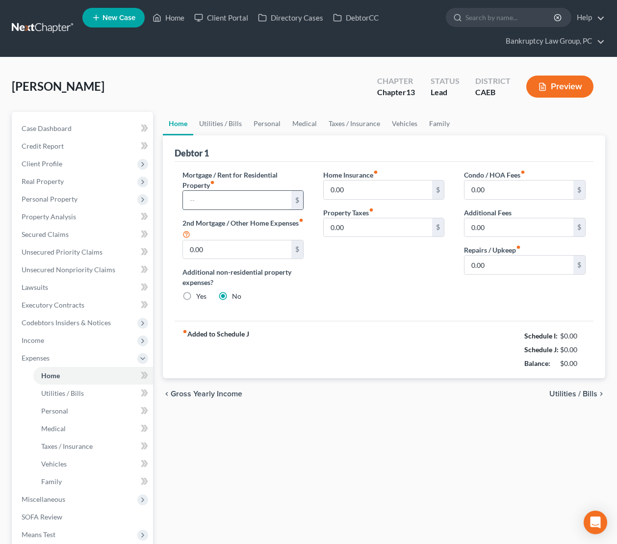
drag, startPoint x: 257, startPoint y: 202, endPoint x: 527, endPoint y: 136, distance: 277.4
click at [259, 202] on input "text" at bounding box center [237, 200] width 109 height 19
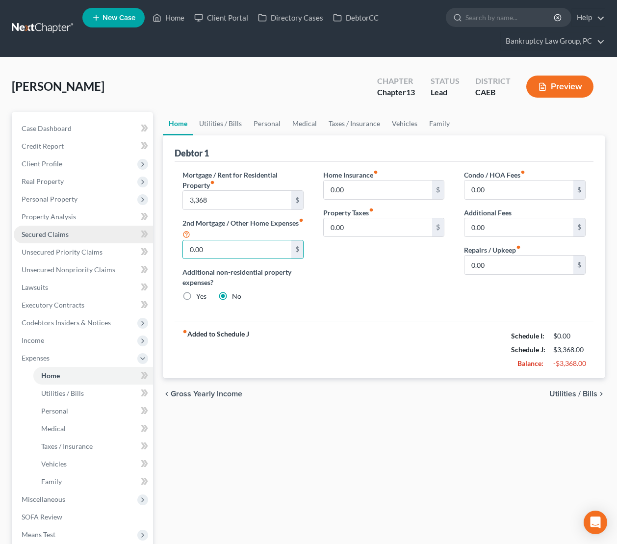
drag, startPoint x: 57, startPoint y: 233, endPoint x: 69, endPoint y: 233, distance: 12.3
click at [57, 233] on span "Secured Claims" at bounding box center [45, 234] width 47 height 8
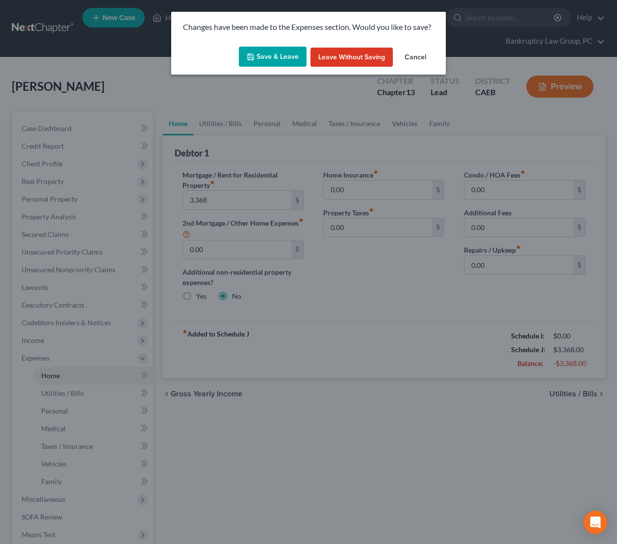
click at [268, 51] on button "Save & Leave" at bounding box center [273, 57] width 68 height 21
type input "3,368.00"
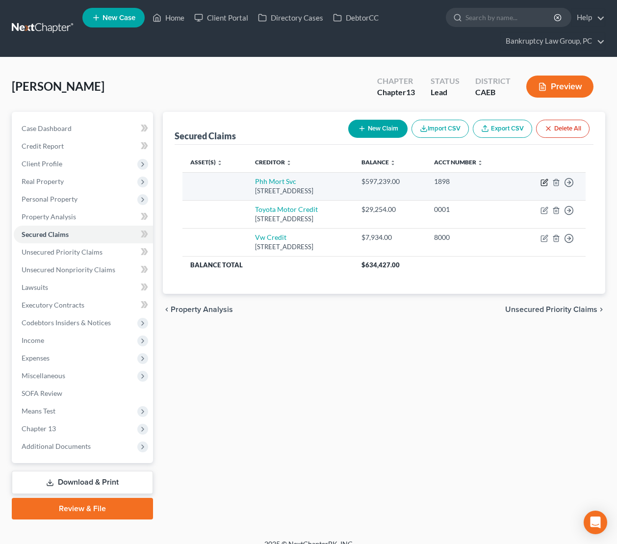
click at [542, 183] on icon "button" at bounding box center [545, 183] width 8 height 8
select select "33"
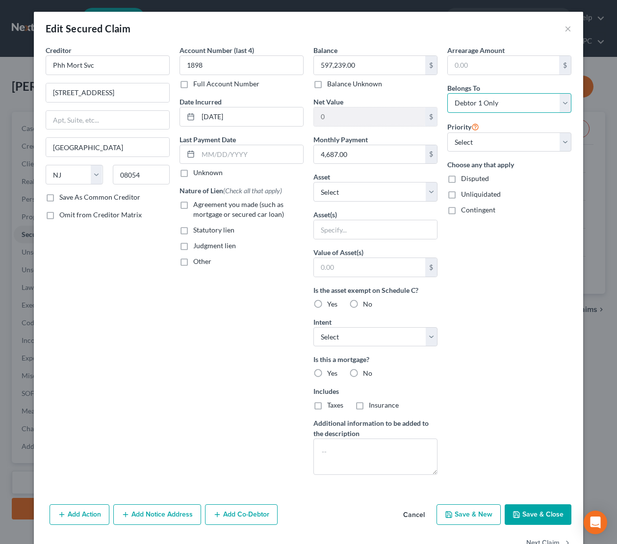
click at [500, 107] on select "Select Debtor 1 Only Debtor 2 Only Debtor 1 And Debtor 2 Only At Least One Of T…" at bounding box center [510, 103] width 124 height 20
select select "3"
click at [448, 93] on select "Select Debtor 1 Only Debtor 2 Only Debtor 1 And Debtor 2 Only At Least One Of T…" at bounding box center [510, 103] width 124 height 20
click at [500, 139] on select "Select 1st 2nd 3rd 4th 5th 6th 7th 8th 9th 10th 11th 12th 13th 14th 15th 16th 1…" at bounding box center [510, 143] width 124 height 20
select select "0"
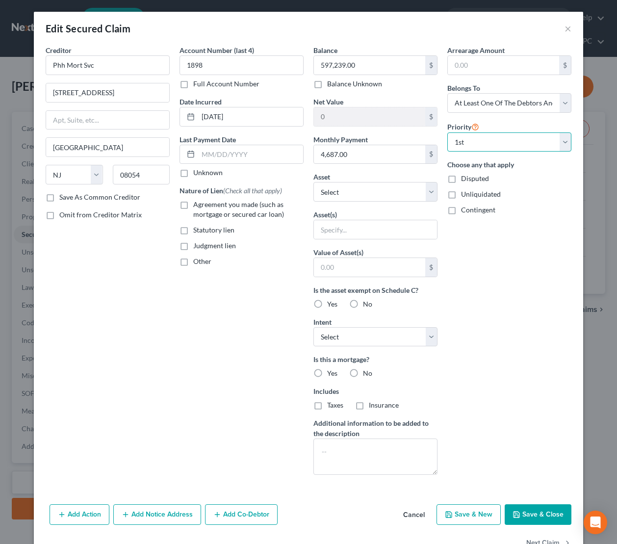
click at [448, 133] on select "Select 1st 2nd 3rd 4th 5th 6th 7th 8th 9th 10th 11th 12th 13th 14th 15th 16th 1…" at bounding box center [510, 143] width 124 height 20
click at [365, 197] on select "Select Other Multiple Assets Bank (Safe Deposit Box) - $0.0 2023 Toyota Tacoma …" at bounding box center [376, 192] width 124 height 20
select select "4"
click at [314, 182] on select "Select Other Multiple Assets Bank (Safe Deposit Box) - $0.0 2023 Toyota Tacoma …" at bounding box center [376, 192] width 124 height 20
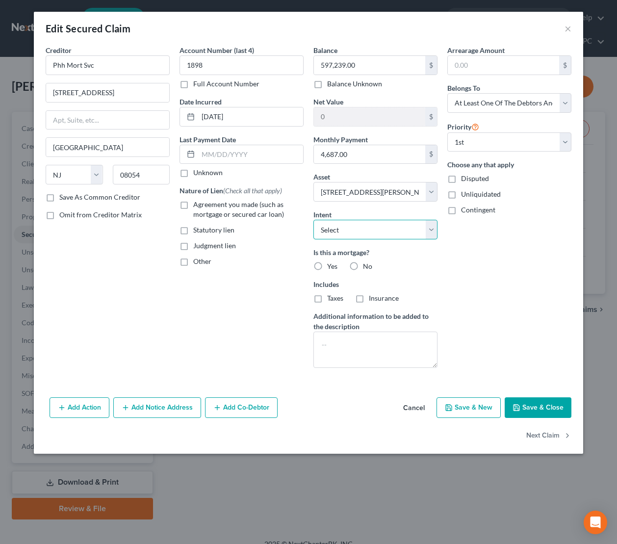
click at [379, 232] on select "Select Surrender Redeem Reaffirm Avoid Other" at bounding box center [376, 230] width 124 height 20
select select "4"
click at [314, 220] on select "Select Surrender Redeem Reaffirm Avoid Other" at bounding box center [376, 230] width 124 height 20
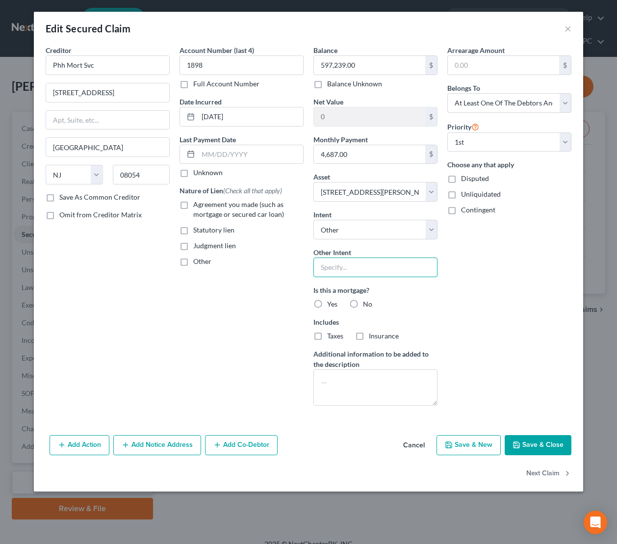
click at [372, 267] on input "text" at bounding box center [376, 268] width 124 height 20
type input "Pay Pursuant to Contract"
click at [327, 303] on label "Yes" at bounding box center [332, 304] width 10 height 10
click at [331, 303] on input "Yes" at bounding box center [334, 302] width 6 height 6
radio input "true"
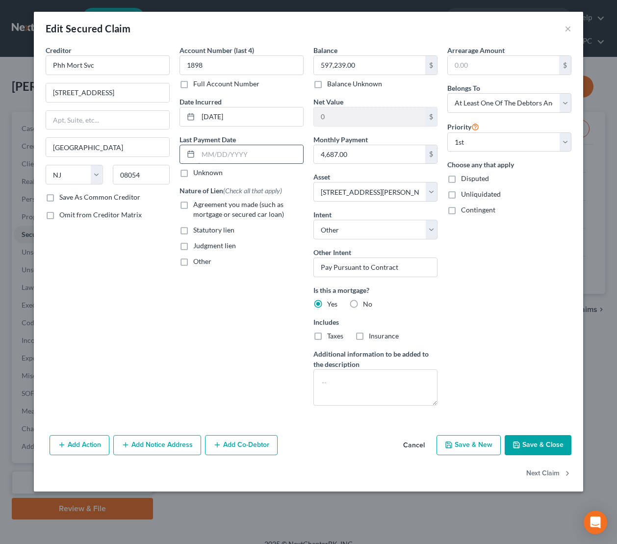
drag, startPoint x: 262, startPoint y: 140, endPoint x: 259, endPoint y: 155, distance: 14.5
click at [262, 144] on div "Last Payment Date Unknown" at bounding box center [242, 156] width 124 height 44
drag, startPoint x: 259, startPoint y: 155, endPoint x: 485, endPoint y: 187, distance: 228.1
click at [259, 155] on input "text" at bounding box center [250, 154] width 105 height 19
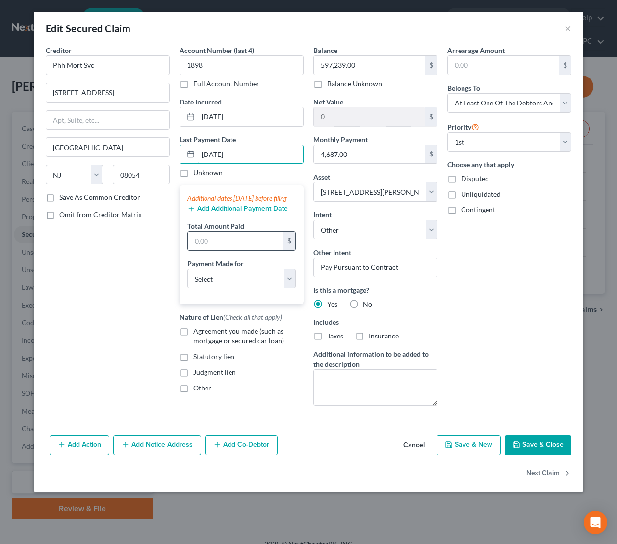
type input "[DATE]"
click at [266, 250] on input "text" at bounding box center [236, 241] width 96 height 19
type input "14,061.72"
click at [244, 283] on select "Select Car Credit Card Loan Repayment Mortgage Other Suppliers Or Vendors" at bounding box center [242, 279] width 108 height 20
select select "3"
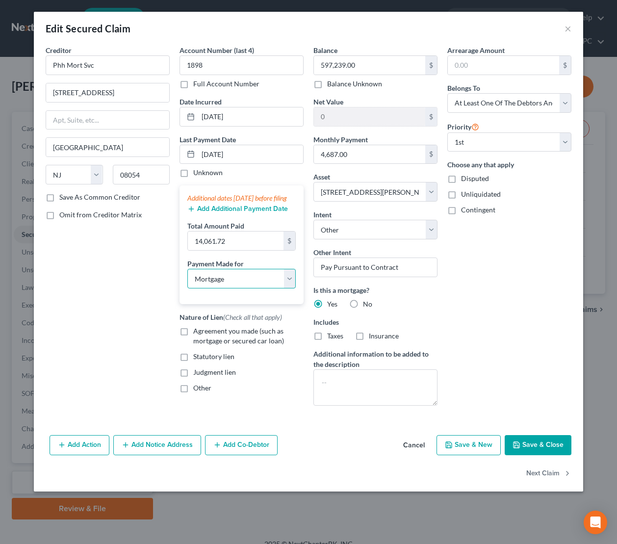
click at [188, 279] on select "Select Car Credit Card Loan Repayment Mortgage Other Suppliers Or Vendors" at bounding box center [242, 279] width 108 height 20
drag, startPoint x: 184, startPoint y: 343, endPoint x: 241, endPoint y: 368, distance: 62.2
click at [193, 343] on label "Agreement you made (such as mortgage or secured car loan)" at bounding box center [248, 336] width 110 height 20
click at [197, 333] on input "Agreement you made (such as mortgage or secured car loan)" at bounding box center [200, 329] width 6 height 6
checkbox input "true"
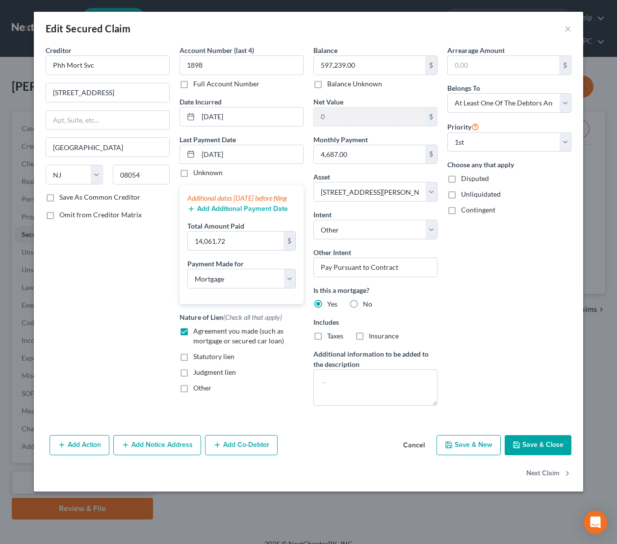
drag, startPoint x: 316, startPoint y: 337, endPoint x: 366, endPoint y: 341, distance: 49.7
click at [327, 337] on label "Taxes" at bounding box center [335, 336] width 16 height 10
click at [331, 337] on input "Taxes" at bounding box center [334, 334] width 6 height 6
checkbox input "true"
click at [369, 338] on label "Insurance" at bounding box center [384, 336] width 30 height 10
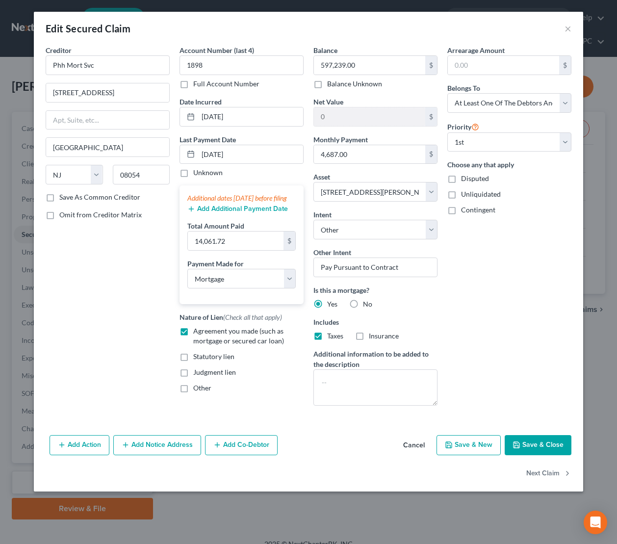
click at [373, 338] on input "Insurance" at bounding box center [376, 334] width 6 height 6
checkbox input "true"
click at [538, 444] on button "Save & Close" at bounding box center [538, 445] width 67 height 21
select select
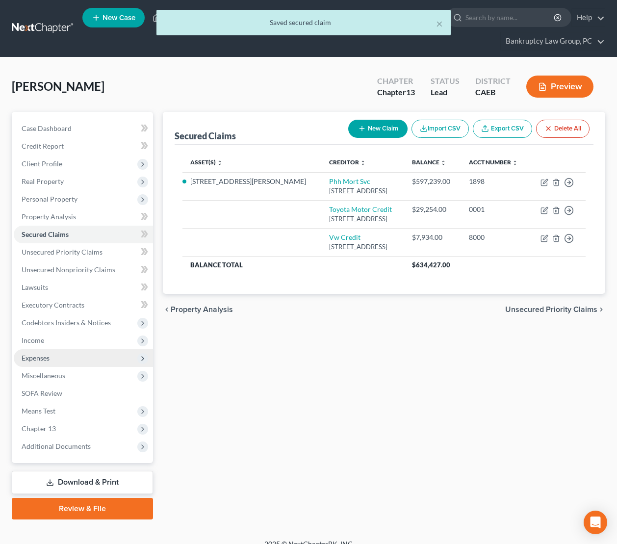
click at [36, 359] on span "Expenses" at bounding box center [36, 358] width 28 height 8
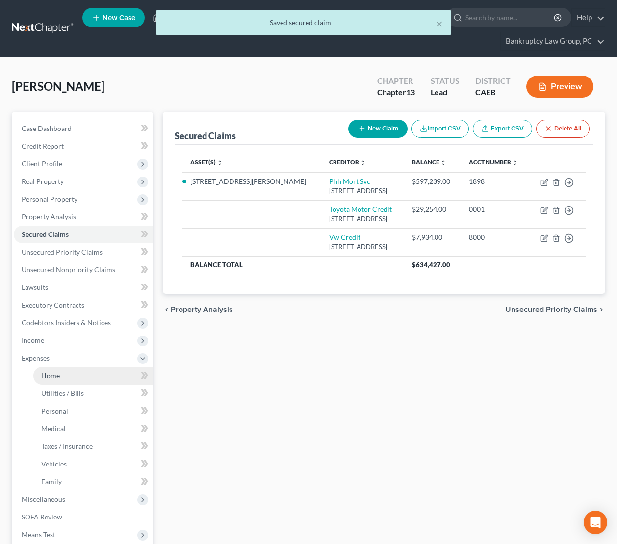
click at [54, 369] on link "Home" at bounding box center [93, 376] width 120 height 18
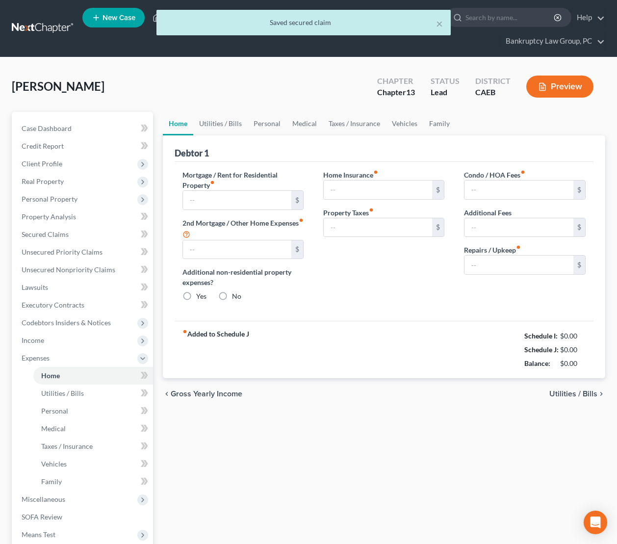
type input "3,368.00"
type input "0.00"
radio input "true"
type input "0.00"
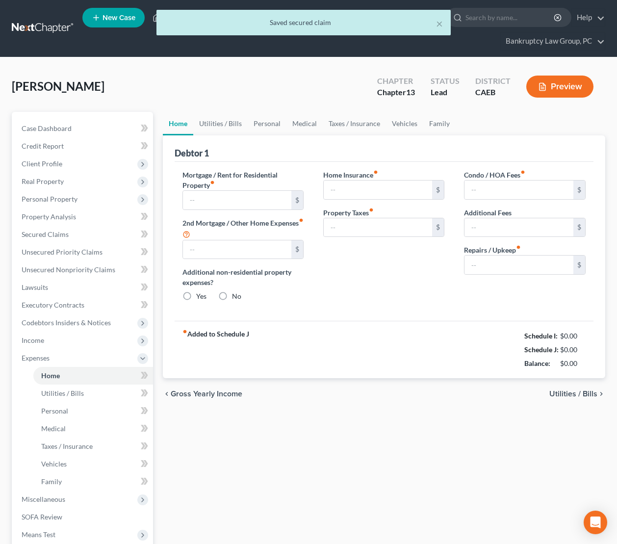
type input "0.00"
click at [249, 204] on input "3,368.00" at bounding box center [237, 200] width 109 height 19
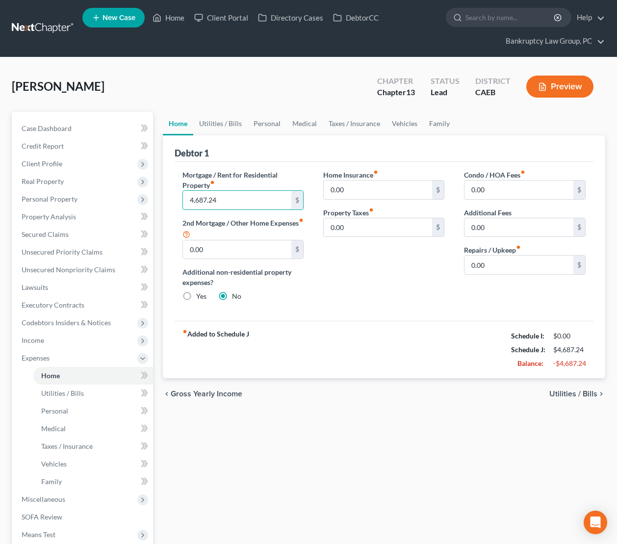
type input "4,687.24"
click at [224, 124] on link "Utilities / Bills" at bounding box center [220, 124] width 54 height 24
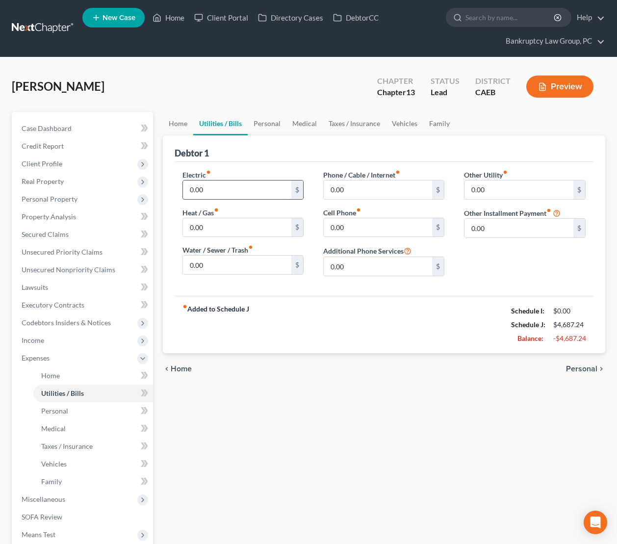
click at [219, 189] on input "0.00" at bounding box center [237, 190] width 109 height 19
type input "250"
type input "200"
type input "65"
type input "130"
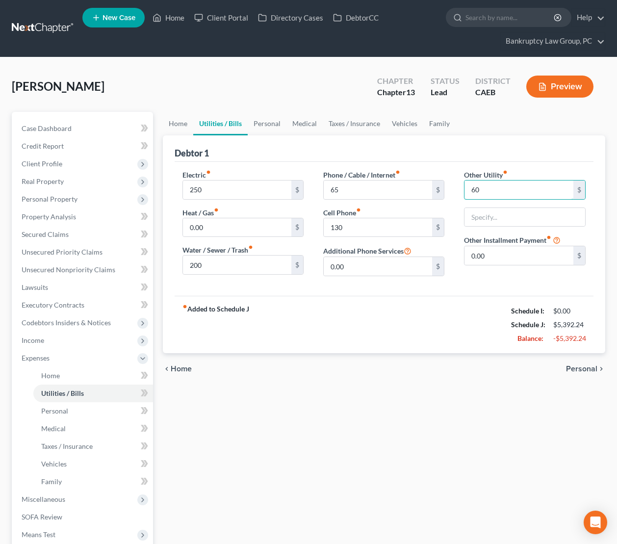
type input "60"
click at [550, 214] on input "Streaming Services & Subscritpions" at bounding box center [525, 217] width 120 height 19
type input "Streaming Services & Subscriptions"
click at [490, 193] on input "60" at bounding box center [519, 190] width 109 height 19
type input "90"
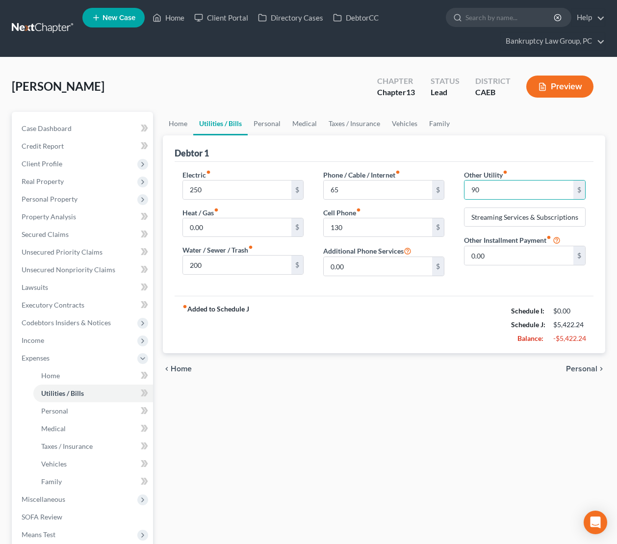
click at [451, 299] on div "fiber_manual_record Added to Schedule J Schedule I: $0.00 Schedule J: $5,422.24…" at bounding box center [385, 324] width 420 height 57
click at [262, 124] on link "Personal" at bounding box center [267, 124] width 39 height 24
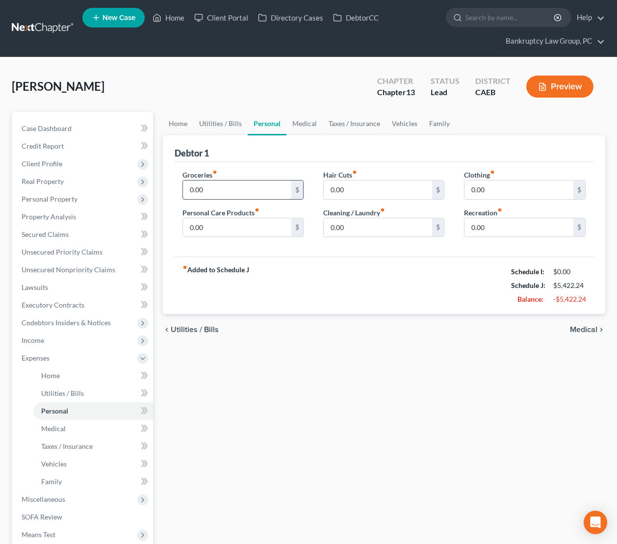
drag, startPoint x: 222, startPoint y: 192, endPoint x: 375, endPoint y: 167, distance: 155.1
click at [222, 192] on input "0.00" at bounding box center [237, 190] width 109 height 19
type input "400"
type input "100"
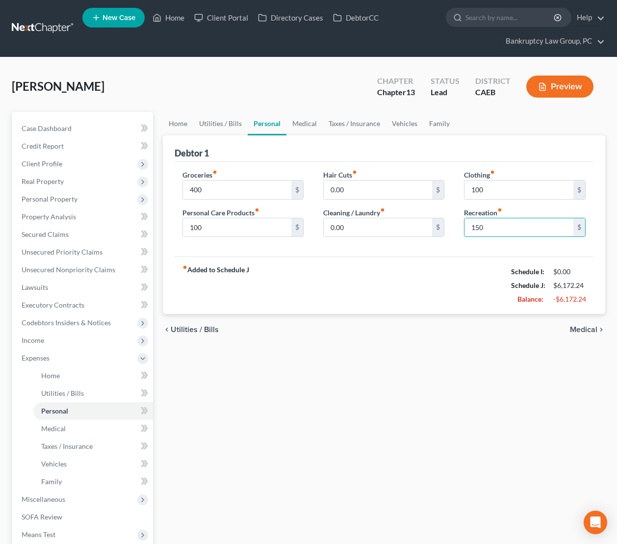
scroll to position [0, 0]
type input "150"
drag, startPoint x: 352, startPoint y: 124, endPoint x: 353, endPoint y: 133, distance: 8.4
click at [352, 124] on link "Taxes / Insurance" at bounding box center [354, 123] width 63 height 24
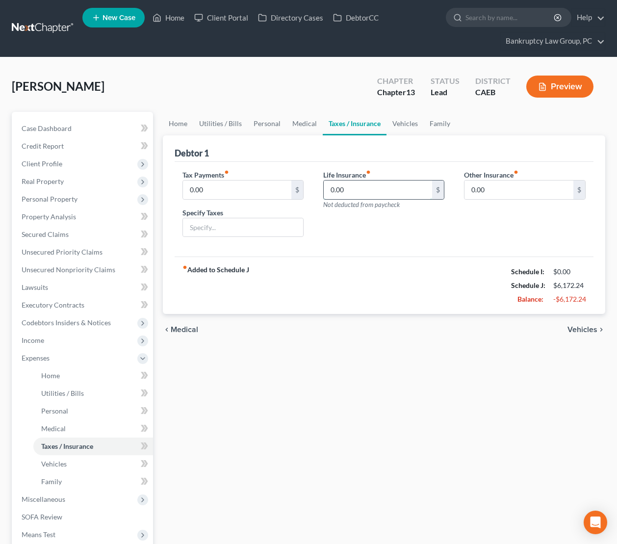
click at [366, 186] on input "0.00" at bounding box center [378, 190] width 109 height 19
type input "61.25"
click at [408, 122] on link "Vehicles" at bounding box center [405, 124] width 37 height 24
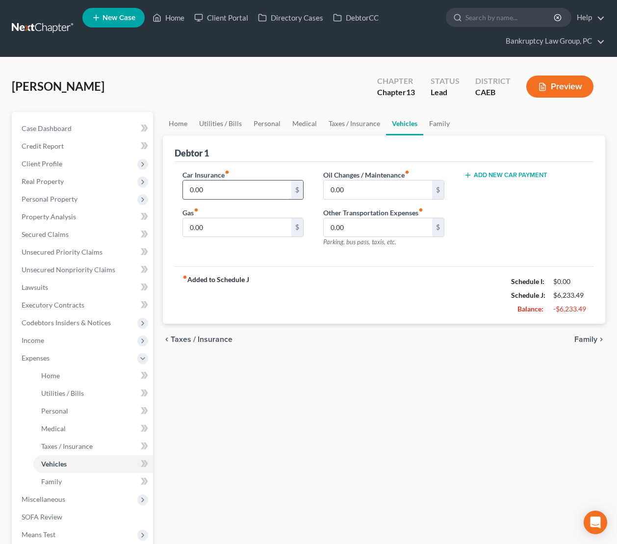
click at [255, 192] on input "0.00" at bounding box center [237, 190] width 109 height 19
type input "300"
type input "200"
type input "100"
drag, startPoint x: 431, startPoint y: 124, endPoint x: 432, endPoint y: 138, distance: 14.3
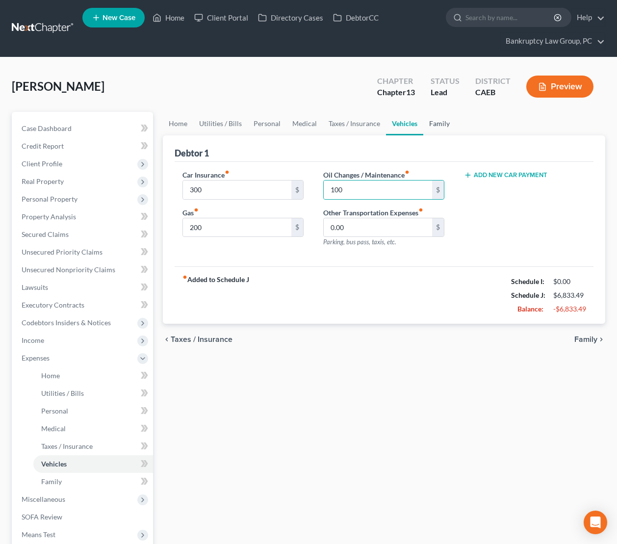
click at [431, 124] on link "Family" at bounding box center [440, 124] width 32 height 24
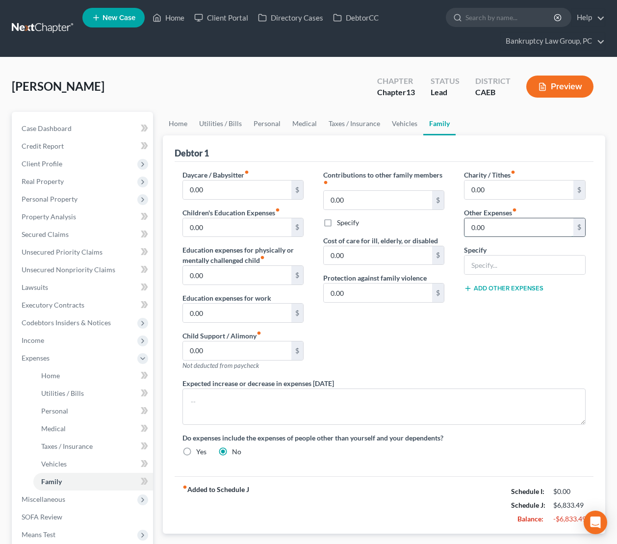
click at [505, 233] on input "0.00" at bounding box center [519, 227] width 109 height 19
type input "58.34"
type input "Auto Registration"
click at [507, 289] on button "Add Other Expenses" at bounding box center [504, 289] width 80 height 8
drag, startPoint x: 501, startPoint y: 305, endPoint x: 583, endPoint y: 276, distance: 86.8
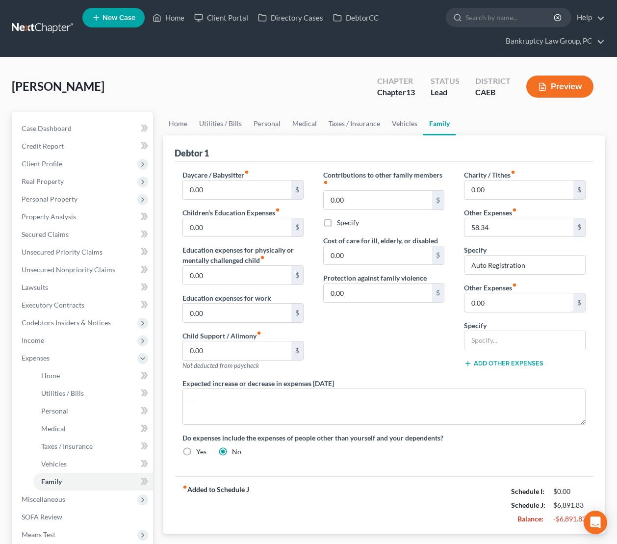
click at [503, 303] on input "0.00" at bounding box center [519, 303] width 109 height 19
type input "50"
type input "Pet Care"
click at [58, 201] on span "Personal Property" at bounding box center [50, 199] width 56 height 8
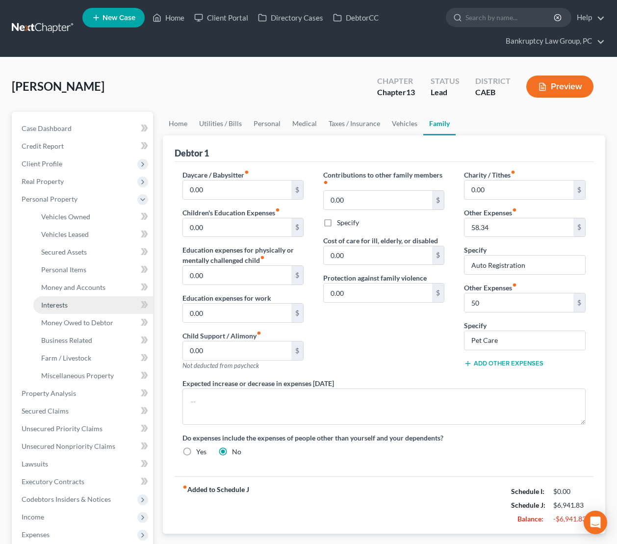
click at [60, 304] on span "Interests" at bounding box center [54, 305] width 27 height 8
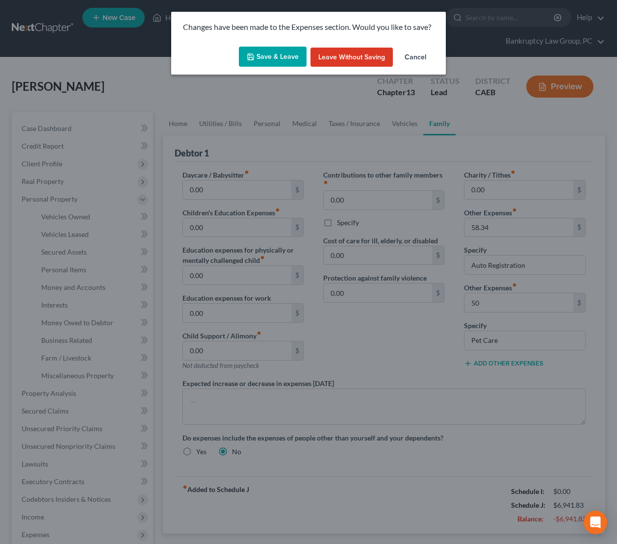
click at [267, 58] on button "Save & Leave" at bounding box center [273, 57] width 68 height 21
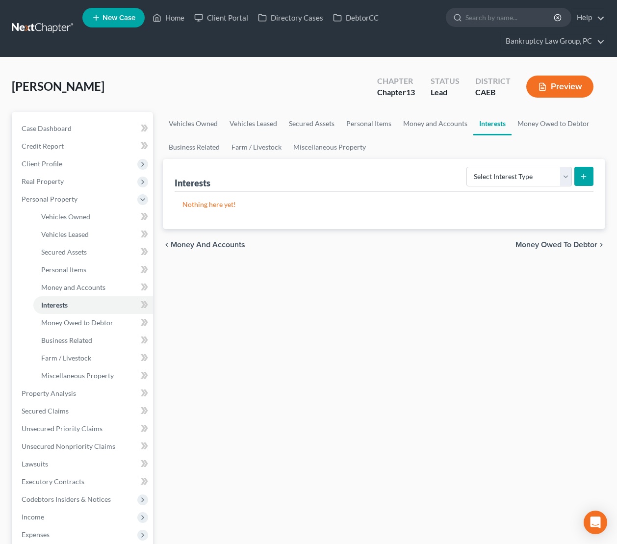
drag, startPoint x: 421, startPoint y: 285, endPoint x: 476, endPoint y: 196, distance: 104.5
click at [422, 282] on div "Vehicles Owned Vehicles Leased Secured Assets Personal Items Money and Accounts…" at bounding box center [384, 404] width 453 height 585
click at [505, 170] on select "Select Interest Type 401K Annuity Bond Education IRA Government Bond Government…" at bounding box center [520, 177] width 106 height 20
select select "term_life_insurance"
click at [468, 167] on select "Select Interest Type 401K Annuity Bond Education IRA Government Bond Government…" at bounding box center [520, 177] width 106 height 20
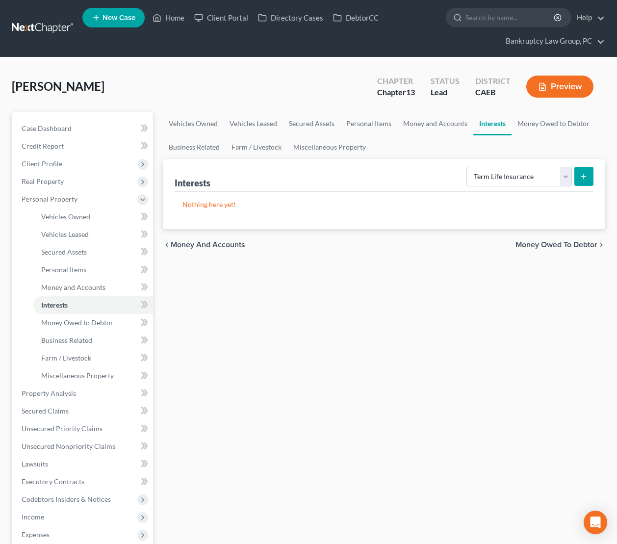
click at [589, 177] on button "submit" at bounding box center [584, 176] width 19 height 19
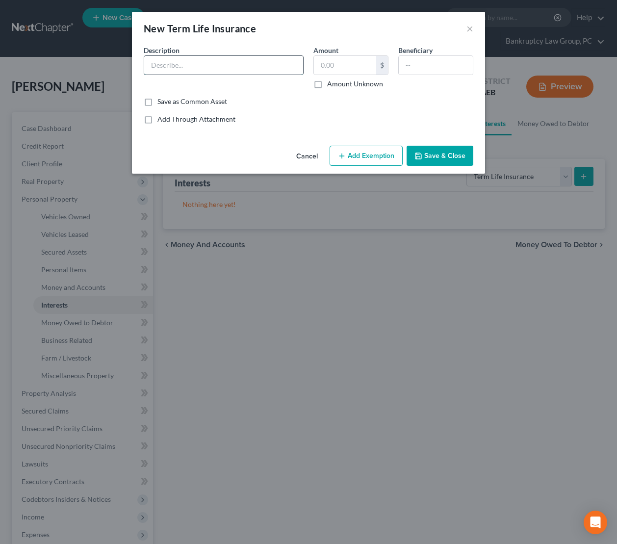
click at [248, 74] on input "text" at bounding box center [223, 65] width 159 height 19
type input "Term Life with Pacific Life ... 6270"
click at [352, 66] on input "text" at bounding box center [345, 65] width 62 height 19
type input "0"
drag, startPoint x: 441, startPoint y: 157, endPoint x: 444, endPoint y: 161, distance: 5.3
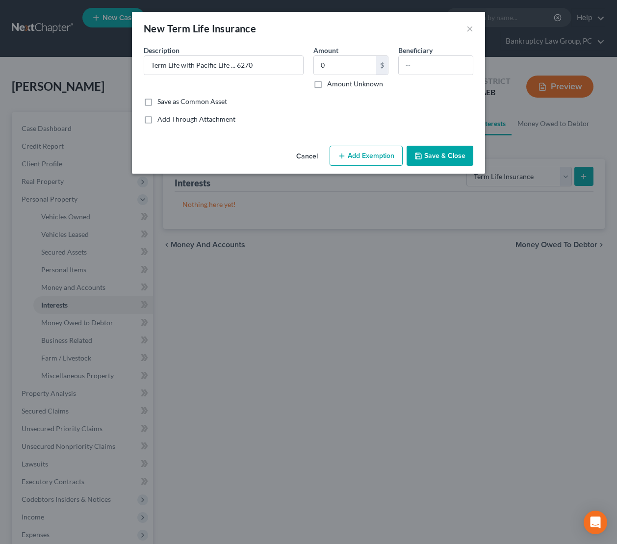
click at [442, 157] on button "Save & Close" at bounding box center [440, 156] width 67 height 21
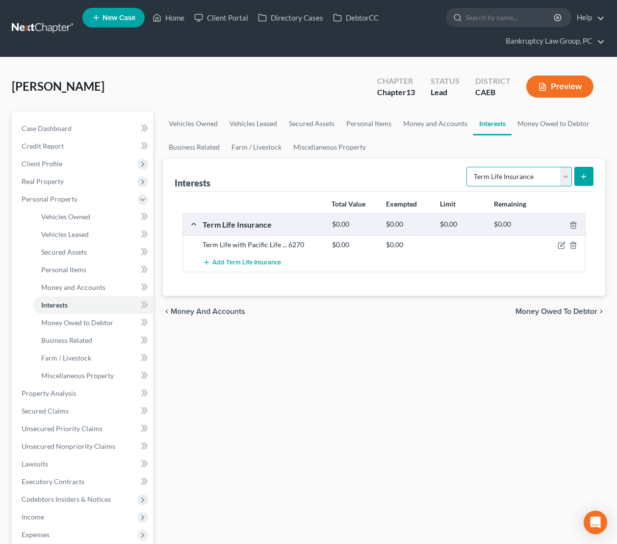
click at [498, 173] on select "Select Interest Type 401K Annuity Bond Education IRA Government Bond Government…" at bounding box center [520, 177] width 106 height 20
select select "other_retirement_plan"
click at [468, 167] on select "Select Interest Type 401K Annuity Bond Education IRA Government Bond Government…" at bounding box center [520, 177] width 106 height 20
click at [587, 174] on icon "submit" at bounding box center [584, 177] width 8 height 8
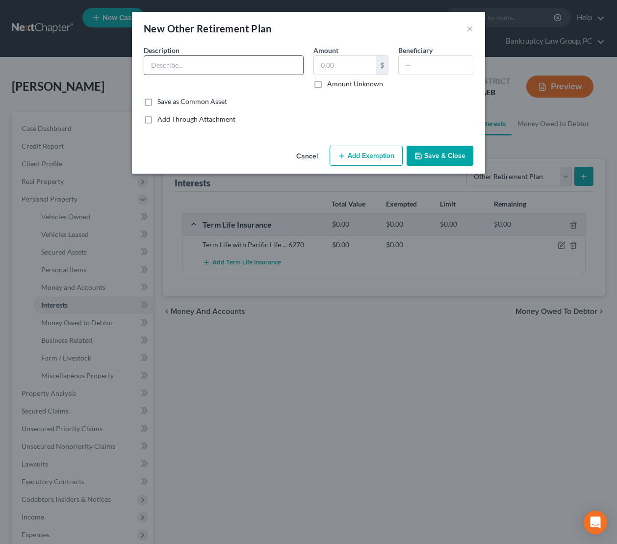
click at [235, 63] on input "text" at bounding box center [223, 65] width 159 height 19
type input "457(b)"
drag, startPoint x: 357, startPoint y: 161, endPoint x: 296, endPoint y: 206, distance: 75.8
click at [357, 161] on button "Add Exemption" at bounding box center [366, 156] width 73 height 21
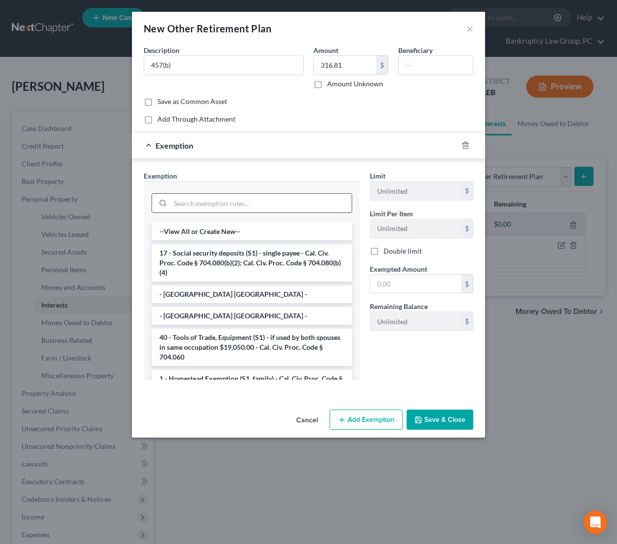
click at [259, 207] on input "search" at bounding box center [261, 203] width 182 height 19
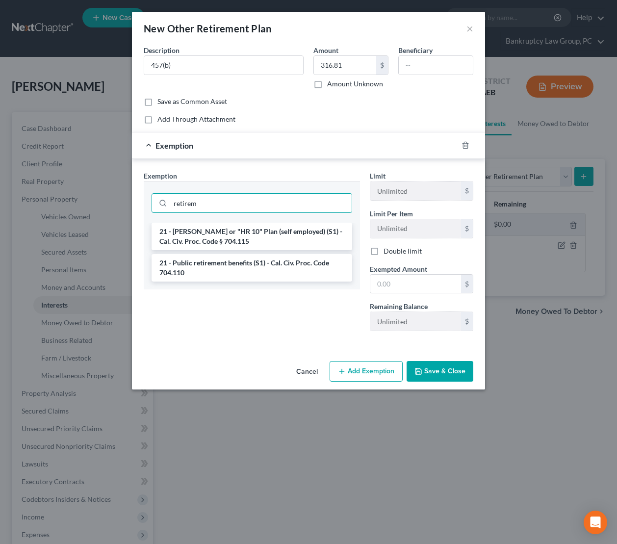
click at [248, 264] on li "21 - Public retirement benefits (S1) - Cal. Civ. Proc. Code 704.110" at bounding box center [252, 267] width 201 height 27
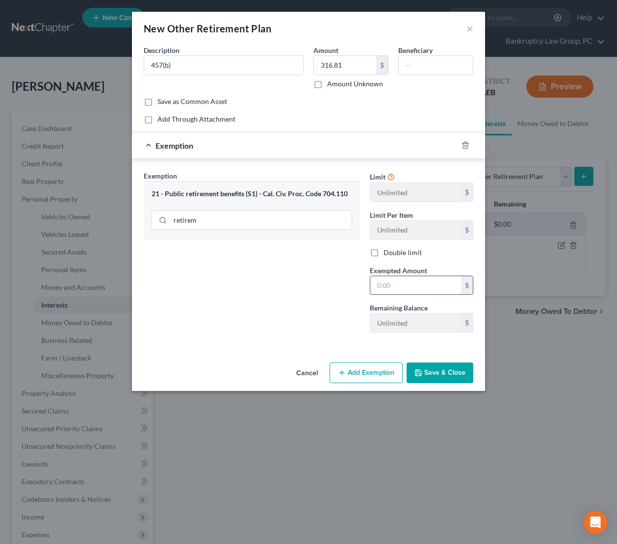
click at [418, 288] on input "text" at bounding box center [416, 285] width 91 height 19
click at [450, 379] on button "Save & Close" at bounding box center [440, 373] width 67 height 21
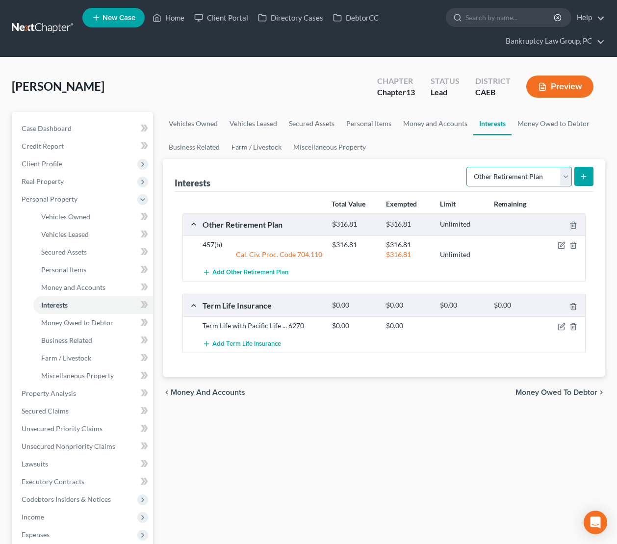
click at [496, 176] on select "Select Interest Type 401K Annuity Bond Education IRA Government Bond Government…" at bounding box center [520, 177] width 106 height 20
click at [468, 167] on select "Select Interest Type 401K Annuity Bond Education IRA Government Bond Government…" at bounding box center [520, 177] width 106 height 20
click at [586, 175] on icon "submit" at bounding box center [584, 177] width 8 height 8
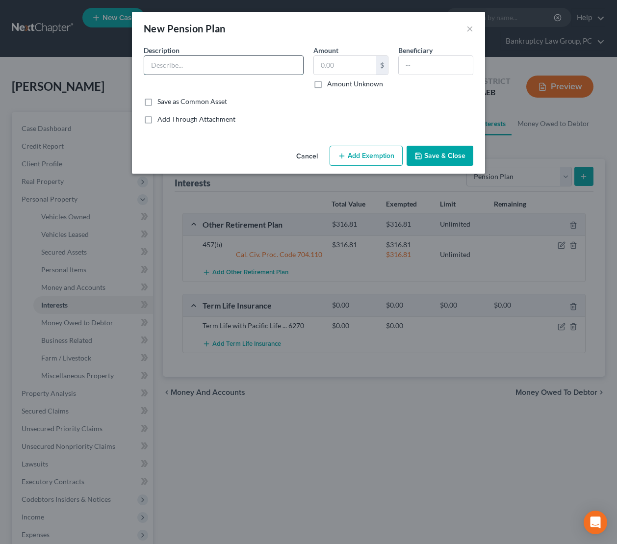
click at [262, 70] on input "text" at bounding box center [223, 65] width 159 height 19
drag, startPoint x: 366, startPoint y: 157, endPoint x: 290, endPoint y: 204, distance: 90.2
click at [366, 157] on button "Add Exemption" at bounding box center [366, 156] width 73 height 21
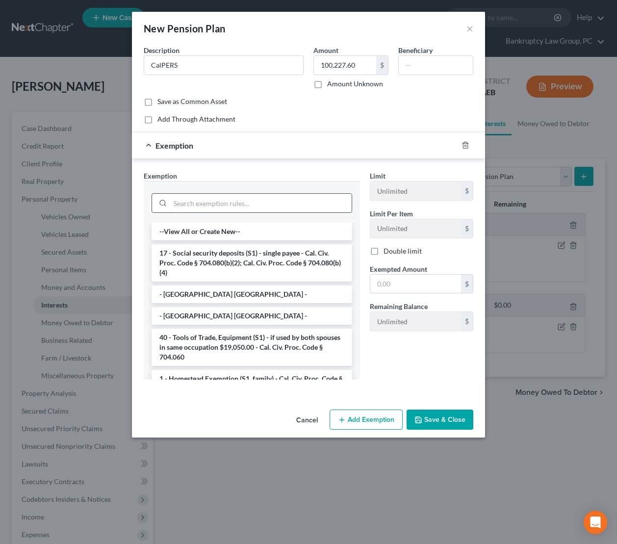
click at [278, 207] on input "search" at bounding box center [261, 203] width 182 height 19
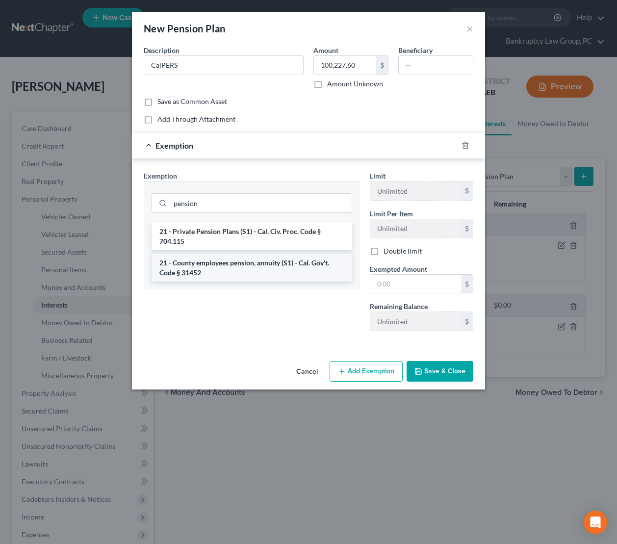
click at [265, 266] on li "21 - County employees pension, annuity (S1) - Cal. Gov't. Code § 31452" at bounding box center [252, 267] width 201 height 27
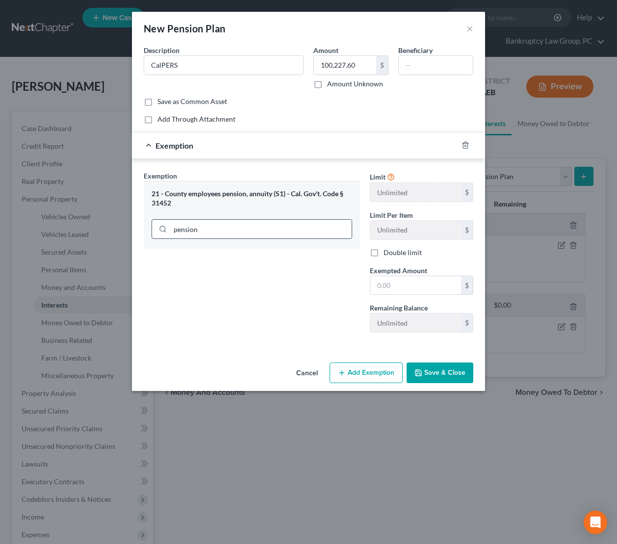
click at [254, 229] on input "pension" at bounding box center [261, 229] width 182 height 19
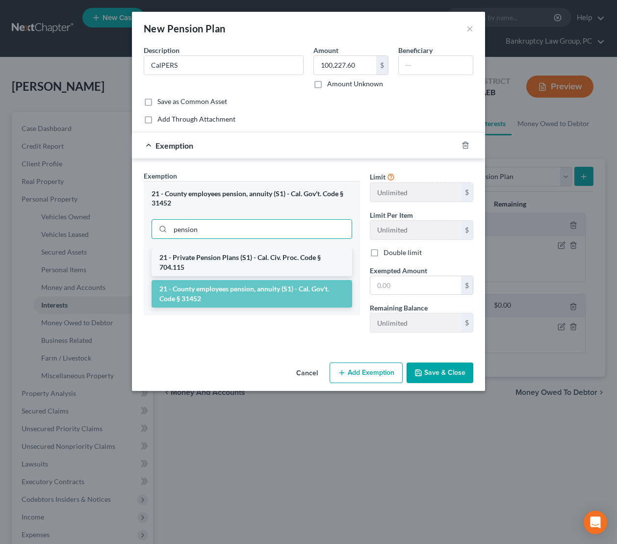
click at [256, 264] on li "21 - Private Pension Plans (S1) - Cal. Civ. Proc. Code § 704.115" at bounding box center [252, 262] width 201 height 27
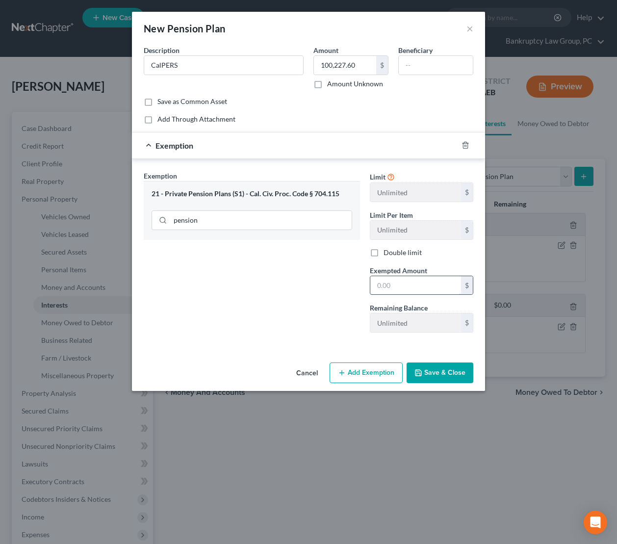
click at [403, 286] on input "text" at bounding box center [416, 285] width 91 height 19
click at [445, 377] on button "Save & Close" at bounding box center [440, 373] width 67 height 21
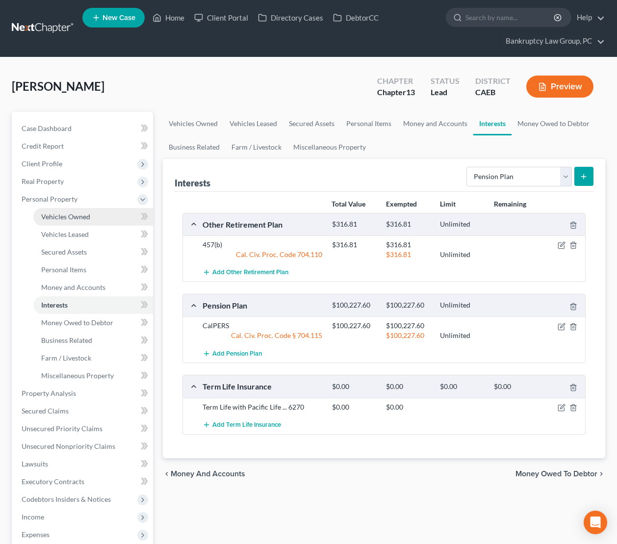
click at [56, 216] on span "Vehicles Owned" at bounding box center [65, 217] width 49 height 8
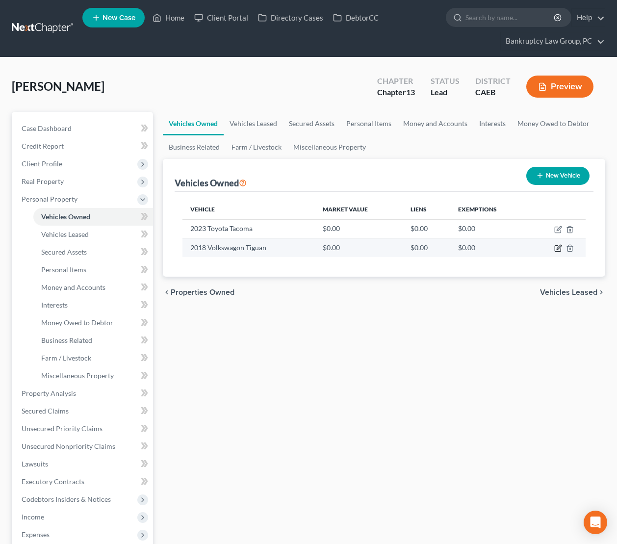
click at [556, 247] on icon "button" at bounding box center [559, 248] width 8 height 8
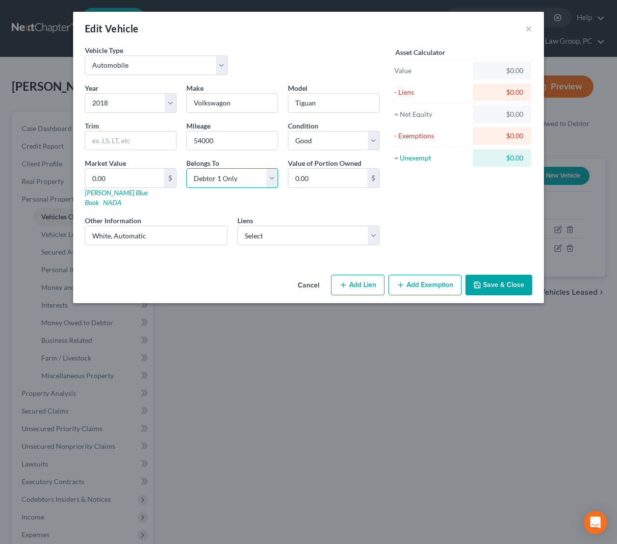
click at [237, 179] on select "Select Debtor 1 Only Debtor 2 Only Debtor 1 And Debtor 2 Only At Least One Of T…" at bounding box center [233, 178] width 92 height 20
click at [187, 168] on select "Select Debtor 1 Only Debtor 2 Only Debtor 1 And Debtor 2 Only At Least One Of T…" at bounding box center [233, 178] width 92 height 20
click at [325, 226] on select "Select Toyota Motor Credit - $29,254.00 Vw Credit - $7,934.00" at bounding box center [309, 236] width 143 height 20
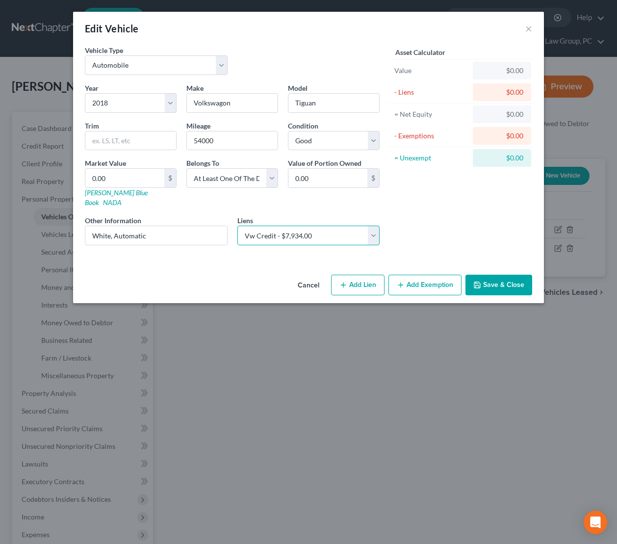
click at [238, 226] on select "Select Toyota Motor Credit - $29,254.00 Vw Credit - $7,934.00" at bounding box center [309, 236] width 143 height 20
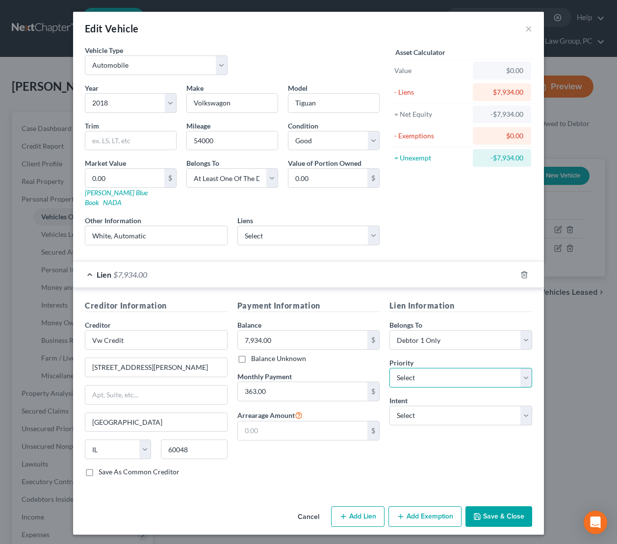
click at [449, 371] on select "Select 1st 2nd 3rd 4th 5th 6th 7th 8th 9th 10th 11th 12th 13th 14th 15th 16th 1…" at bounding box center [461, 378] width 143 height 20
click at [390, 368] on select "Select 1st 2nd 3rd 4th 5th 6th 7th 8th 9th 10th 11th 12th 13th 14th 15th 16th 1…" at bounding box center [461, 378] width 143 height 20
click at [447, 407] on select "Select Surrender Redeem Reaffirm Avoid Other" at bounding box center [461, 416] width 143 height 20
click at [390, 406] on select "Select Surrender Redeem Reaffirm Avoid Other" at bounding box center [461, 416] width 143 height 20
click at [137, 270] on span "$7,934.00" at bounding box center [130, 274] width 34 height 9
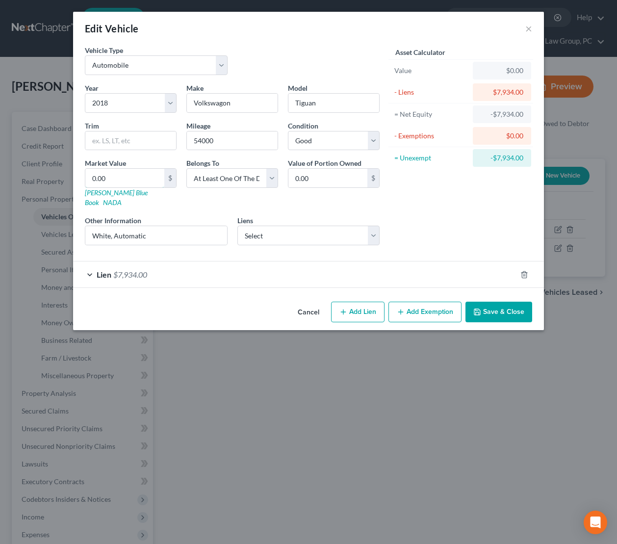
drag, startPoint x: 113, startPoint y: 177, endPoint x: 558, endPoint y: 145, distance: 445.4
click at [114, 177] on input "0.00" at bounding box center [124, 178] width 79 height 19
click at [435, 302] on button "Add Exemption" at bounding box center [425, 312] width 73 height 21
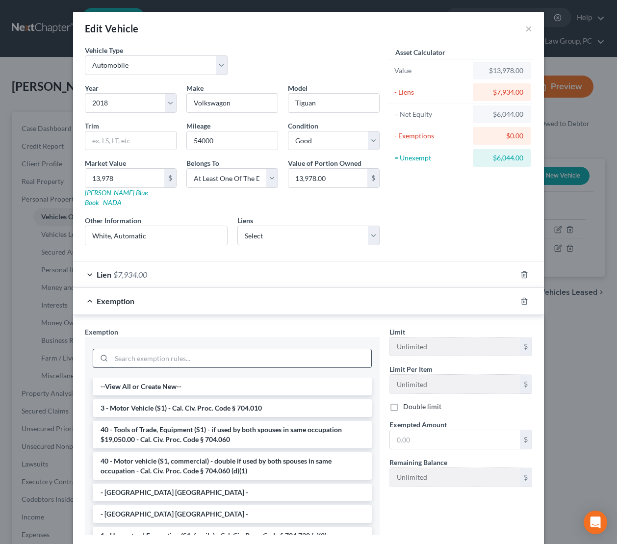
click at [266, 355] on input "search" at bounding box center [241, 358] width 260 height 19
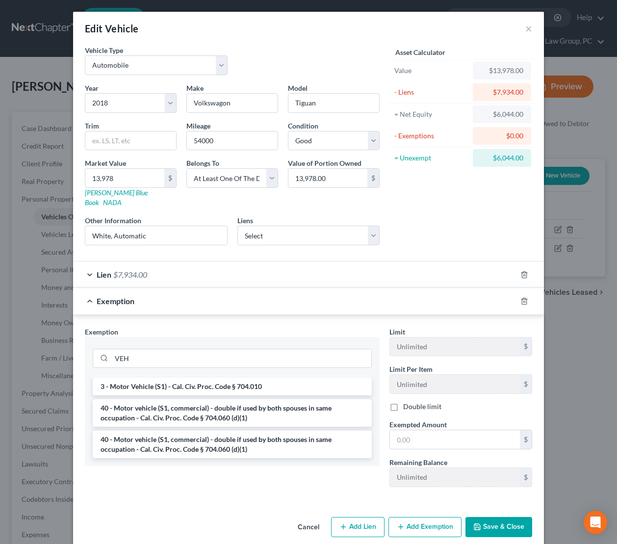
drag, startPoint x: 260, startPoint y: 377, endPoint x: 312, endPoint y: 393, distance: 54.5
click at [261, 378] on li "3 - Motor Vehicle (S1) - Cal. Civ. Proc. Code § 704.010" at bounding box center [232, 387] width 279 height 18
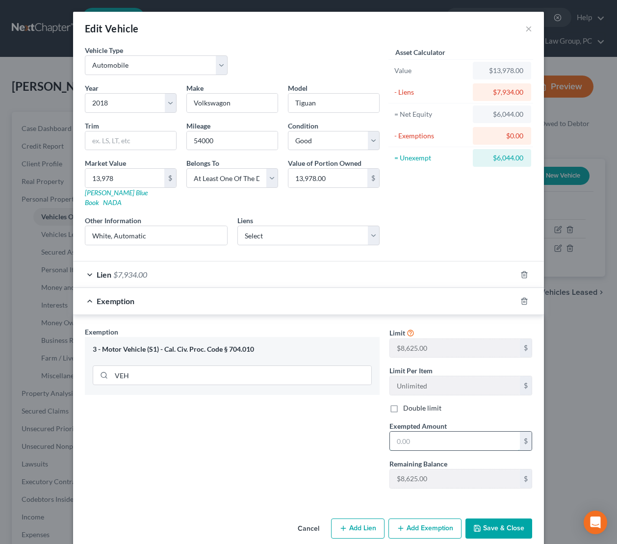
click at [442, 433] on input "text" at bounding box center [455, 441] width 130 height 19
click at [493, 519] on button "Save & Close" at bounding box center [499, 529] width 67 height 21
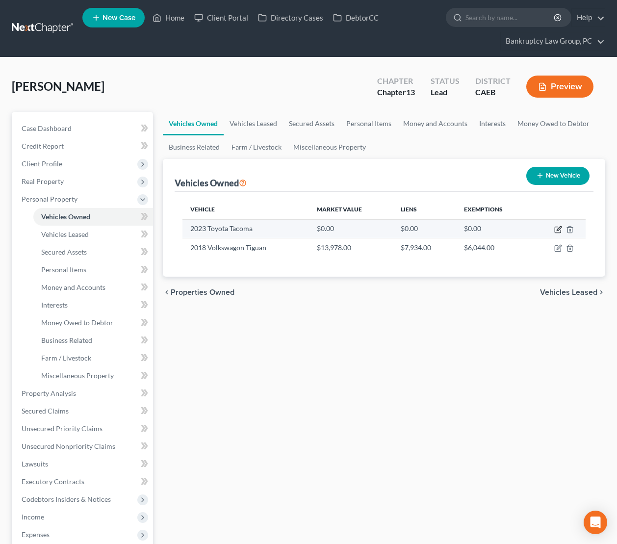
click at [558, 226] on icon "button" at bounding box center [559, 230] width 8 height 8
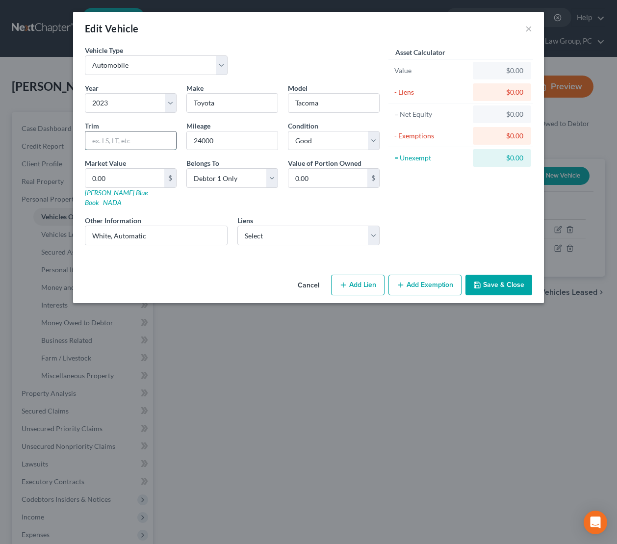
click at [123, 140] on input "text" at bounding box center [130, 141] width 91 height 19
click at [308, 229] on select "Select Toyota Motor Credit - $29,254.00" at bounding box center [309, 236] width 143 height 20
click select "Select Toyota Motor Credit - $29,254.00" at bounding box center [309, 236] width 143 height 20
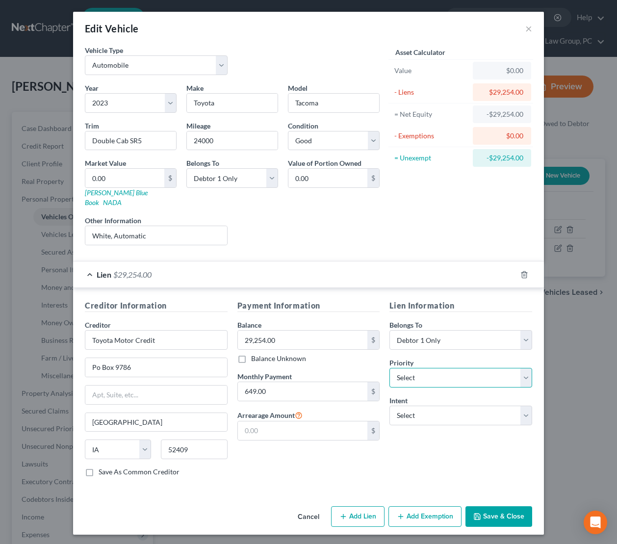
click at [412, 371] on select "Select 1st 2nd 3rd 4th 5th 6th 7th 8th 9th 10th 11th 12th 13th 14th 15th 16th 1…" at bounding box center [461, 378] width 143 height 20
click at [390, 368] on select "Select 1st 2nd 3rd 4th 5th 6th 7th 8th 9th 10th 11th 12th 13th 14th 15th 16th 1…" at bounding box center [461, 378] width 143 height 20
click at [433, 406] on select "Select Surrender Redeem Reaffirm Avoid Other" at bounding box center [461, 416] width 143 height 20
click at [390, 406] on select "Select Surrender Redeem Reaffirm Avoid Other" at bounding box center [461, 416] width 143 height 20
click at [133, 270] on span "$29,254.00" at bounding box center [132, 274] width 38 height 9
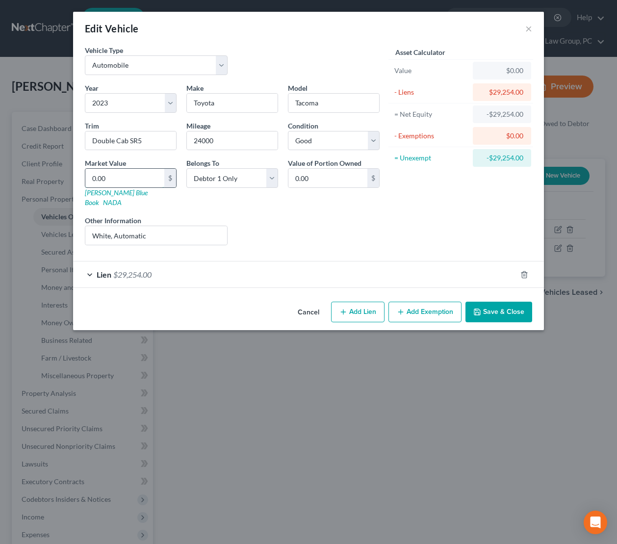
click at [127, 180] on input "0.00" at bounding box center [124, 178] width 79 height 19
click at [418, 302] on button "Add Exemption" at bounding box center [425, 312] width 73 height 21
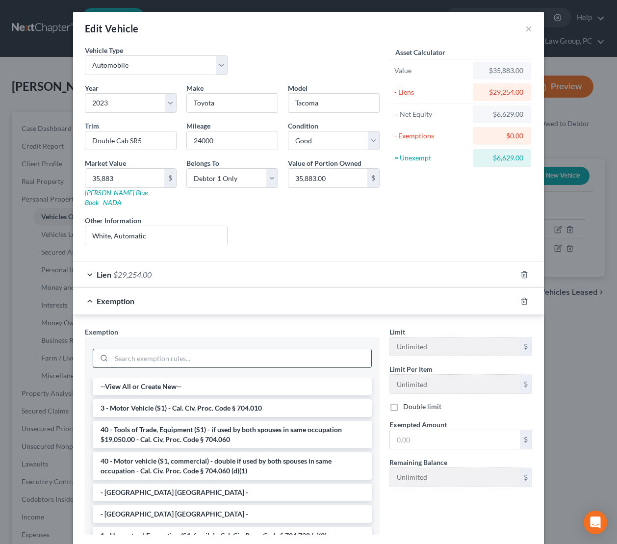
click at [265, 349] on input "search" at bounding box center [241, 358] width 260 height 19
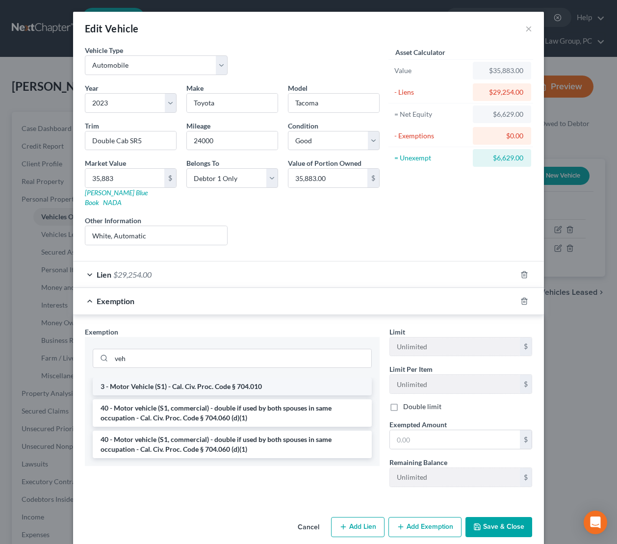
click at [236, 378] on li "3 - Motor Vehicle (S1) - Cal. Civ. Proc. Code § 704.010" at bounding box center [232, 387] width 279 height 18
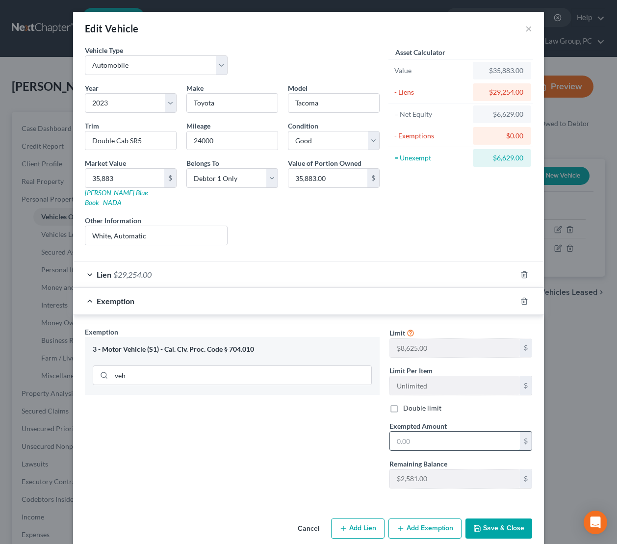
click at [445, 440] on input "text" at bounding box center [455, 441] width 130 height 19
click at [491, 522] on button "Save & Close" at bounding box center [499, 529] width 67 height 21
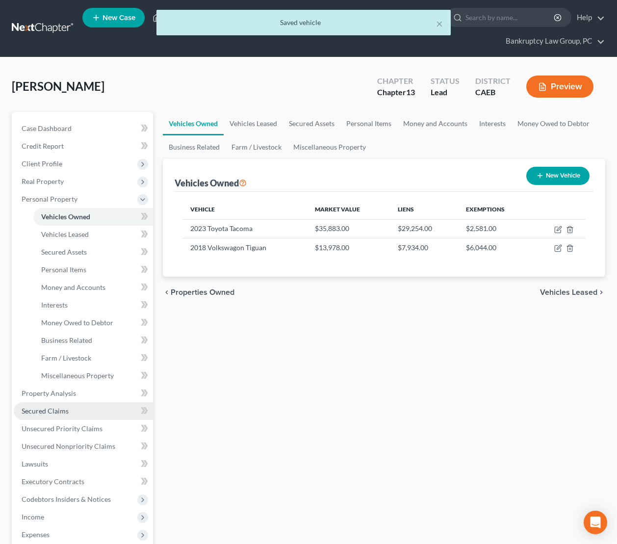
click at [83, 408] on link "Secured Claims" at bounding box center [83, 411] width 139 height 18
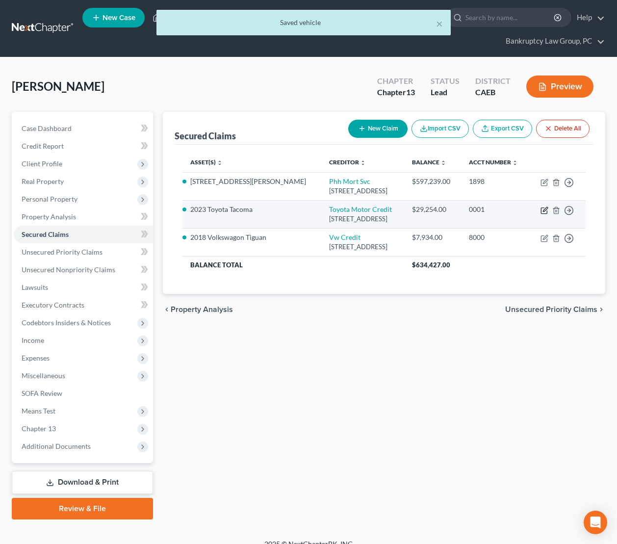
click at [543, 210] on icon "button" at bounding box center [545, 211] width 8 height 8
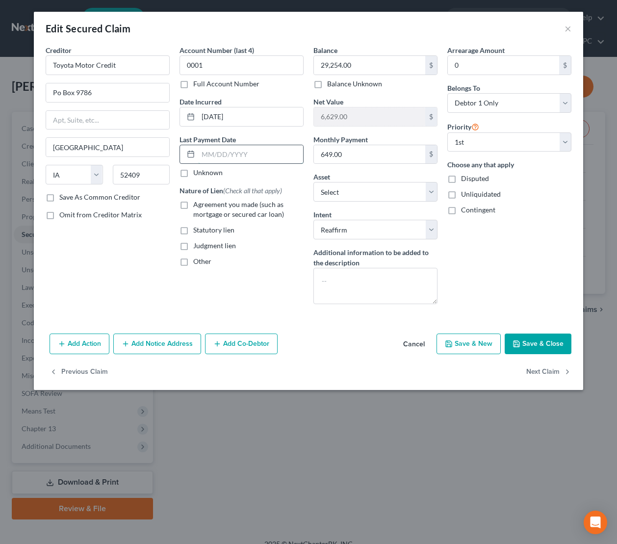
click at [239, 161] on input "text" at bounding box center [250, 154] width 105 height 19
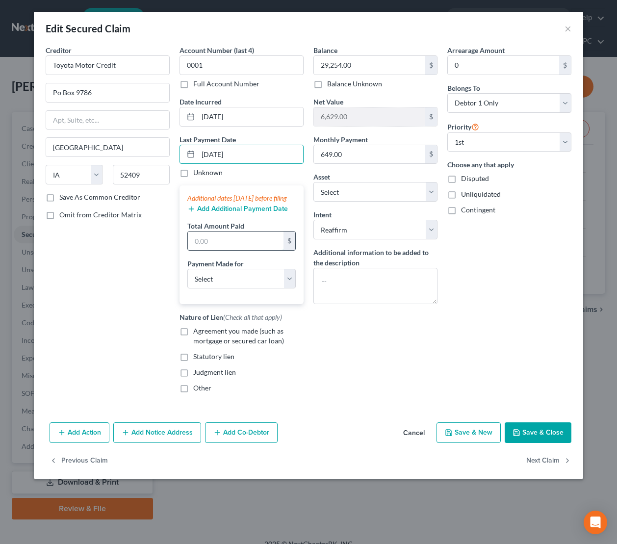
click at [243, 245] on input "text" at bounding box center [236, 241] width 96 height 19
click at [275, 284] on select "Select Car Credit Card Loan Repayment Mortgage Other Suppliers Or Vendors" at bounding box center [242, 279] width 108 height 20
click at [188, 279] on select "Select Car Credit Card Loan Repayment Mortgage Other Suppliers Or Vendors" at bounding box center [242, 279] width 108 height 20
click at [552, 440] on button "Save & Close" at bounding box center [538, 433] width 67 height 21
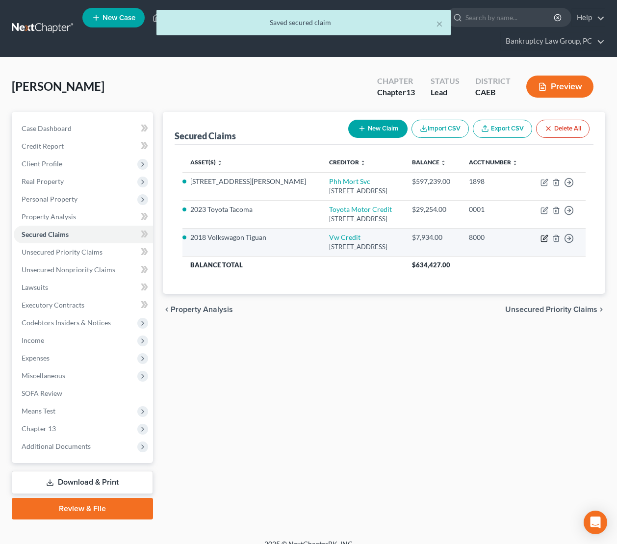
click at [544, 238] on icon "button" at bounding box center [545, 237] width 4 height 4
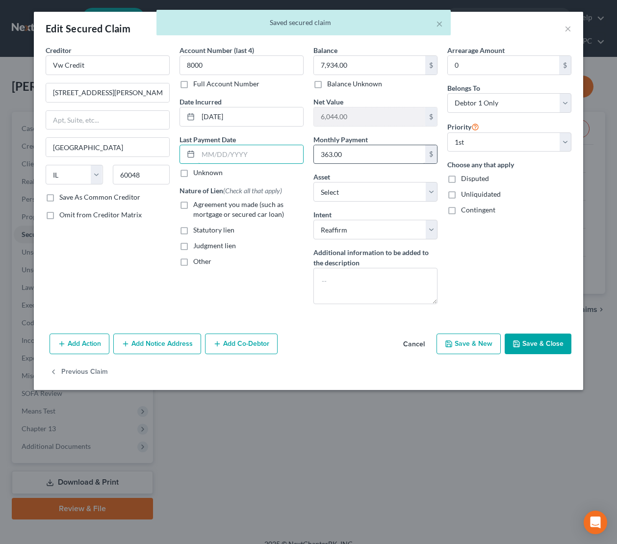
drag, startPoint x: 246, startPoint y: 149, endPoint x: 331, endPoint y: 157, distance: 85.2
click at [249, 150] on input "text" at bounding box center [250, 154] width 105 height 19
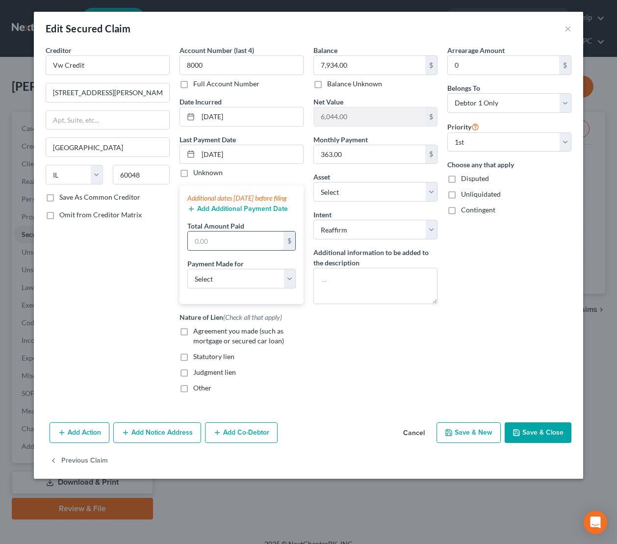
click at [257, 248] on input "text" at bounding box center [236, 241] width 96 height 19
click at [228, 289] on select "Select Car Credit Card Loan Repayment Mortgage Other Suppliers Or Vendors" at bounding box center [242, 279] width 108 height 20
click at [188, 279] on select "Select Car Credit Card Loan Repayment Mortgage Other Suppliers Or Vendors" at bounding box center [242, 279] width 108 height 20
click at [193, 341] on label "Agreement you made (such as mortgage or secured car loan)" at bounding box center [248, 336] width 110 height 20
click at [197, 333] on input "Agreement you made (such as mortgage or secured car loan)" at bounding box center [200, 329] width 6 height 6
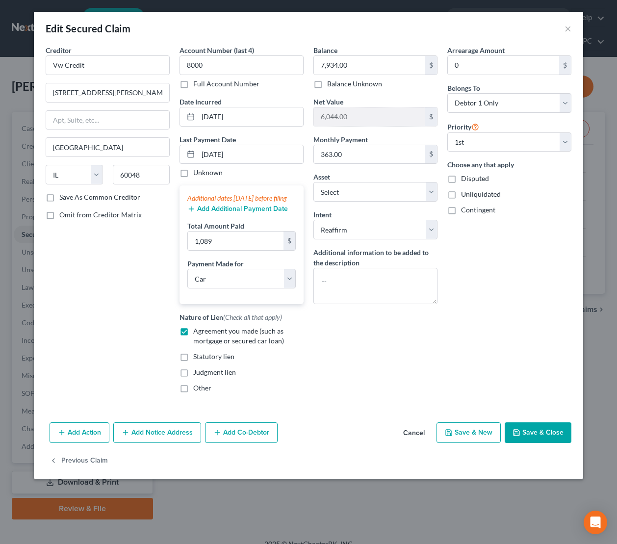
click at [531, 440] on button "Save & Close" at bounding box center [538, 433] width 67 height 21
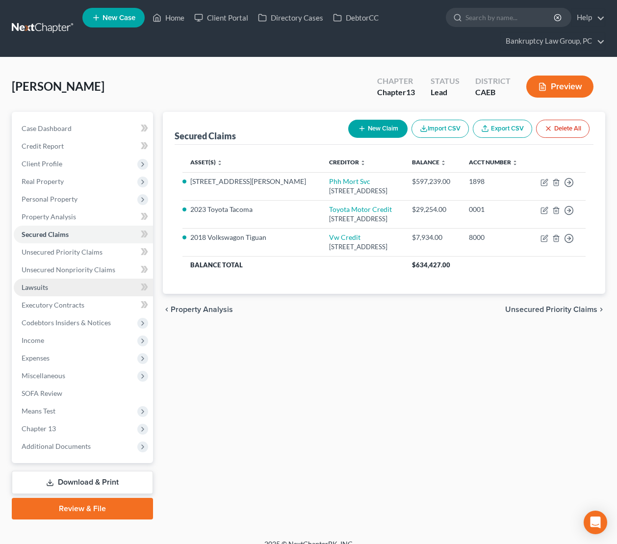
drag, startPoint x: 59, startPoint y: 291, endPoint x: 79, endPoint y: 290, distance: 19.6
click at [59, 291] on link "Lawsuits" at bounding box center [83, 288] width 139 height 18
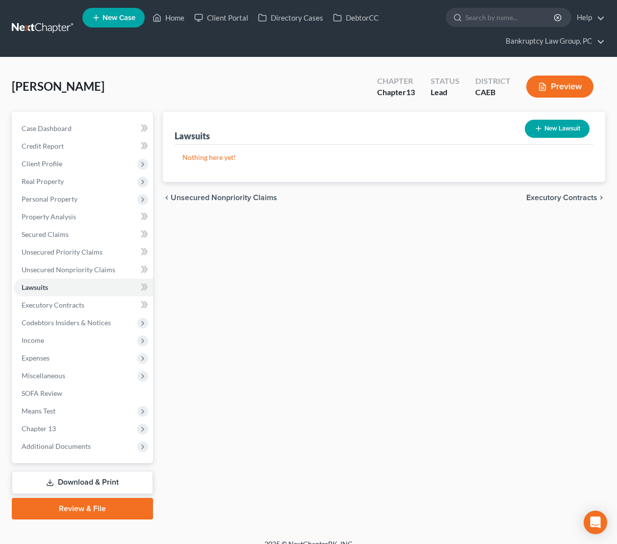
click at [547, 129] on button "New Lawsuit" at bounding box center [557, 129] width 65 height 18
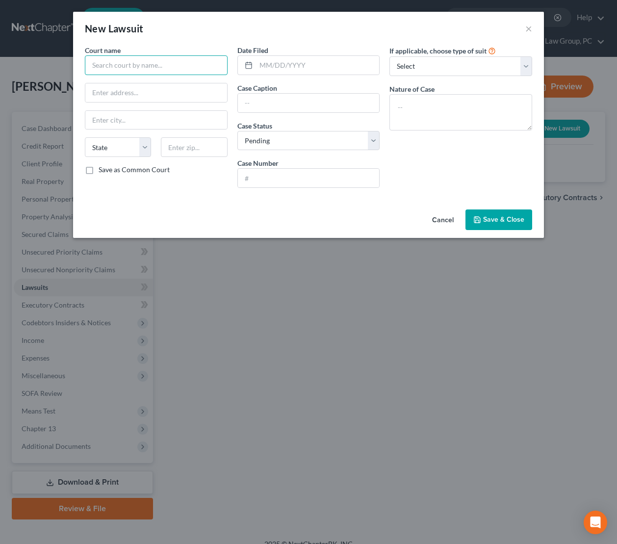
click at [128, 68] on input "text" at bounding box center [156, 65] width 143 height 20
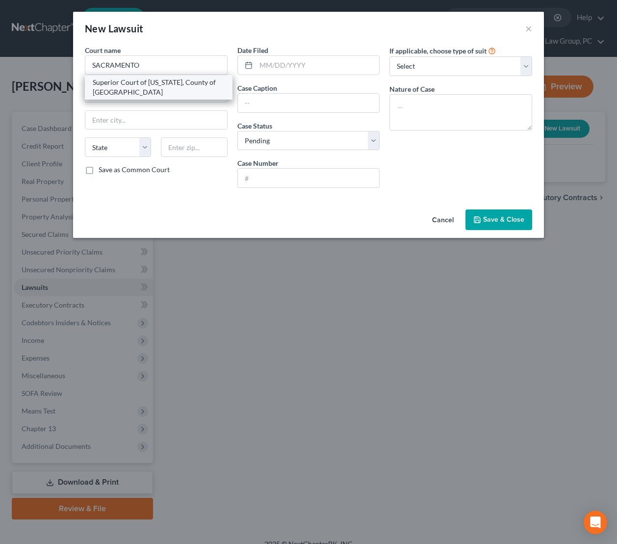
click at [136, 89] on div "Superior Court of California, County of Sacramento" at bounding box center [159, 88] width 132 height 20
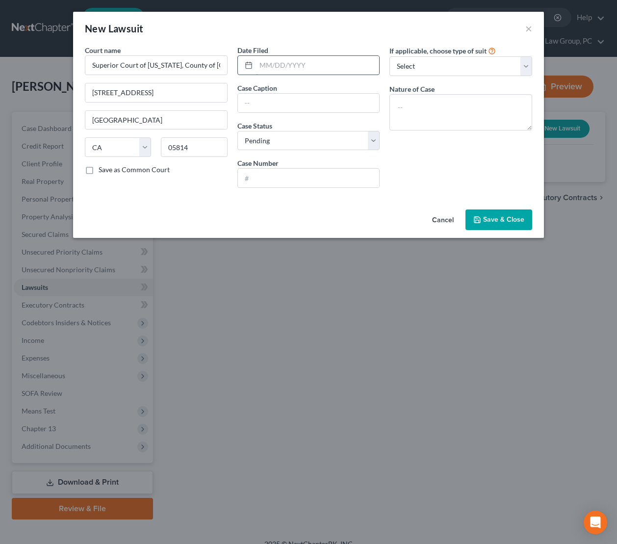
click at [305, 69] on input "text" at bounding box center [318, 65] width 124 height 19
click at [288, 184] on input "text" at bounding box center [309, 178] width 142 height 19
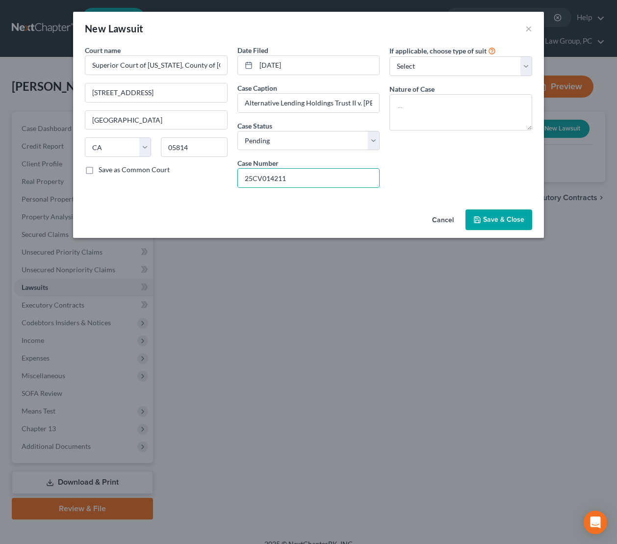
click at [509, 223] on span "Save & Close" at bounding box center [503, 219] width 41 height 8
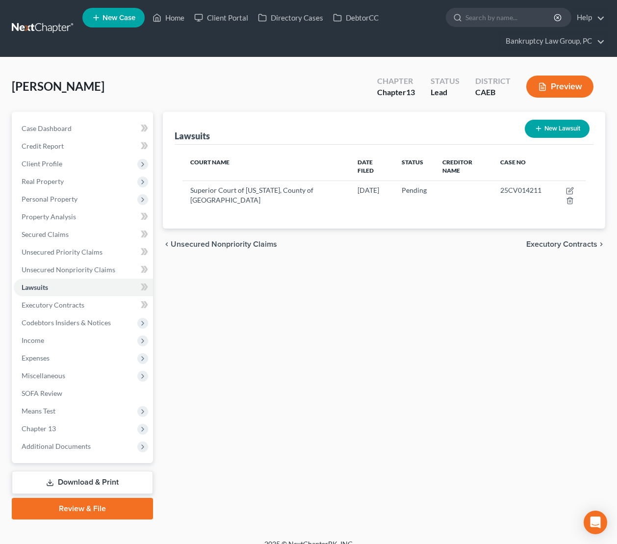
click at [574, 126] on button "New Lawsuit" at bounding box center [557, 129] width 65 height 18
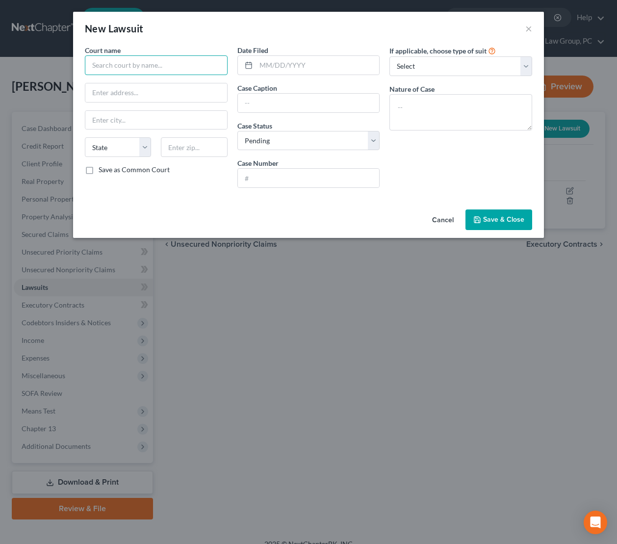
click at [175, 72] on input "text" at bounding box center [156, 65] width 143 height 20
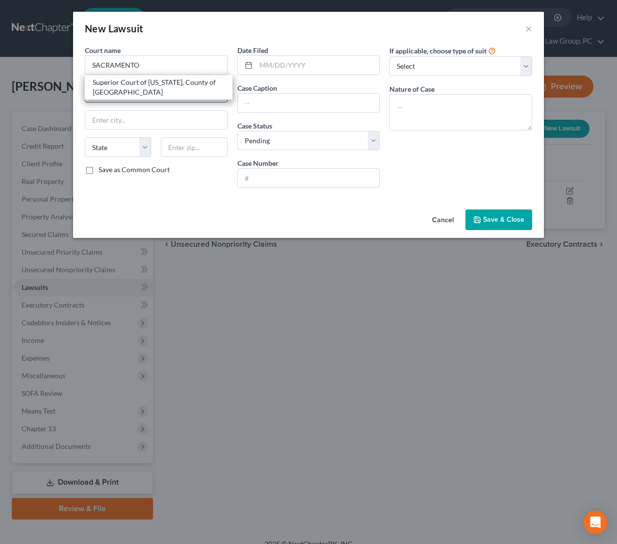
drag, startPoint x: 138, startPoint y: 88, endPoint x: 177, endPoint y: 91, distance: 38.9
click at [138, 88] on div "Superior Court of California, County of Sacramento" at bounding box center [159, 88] width 132 height 20
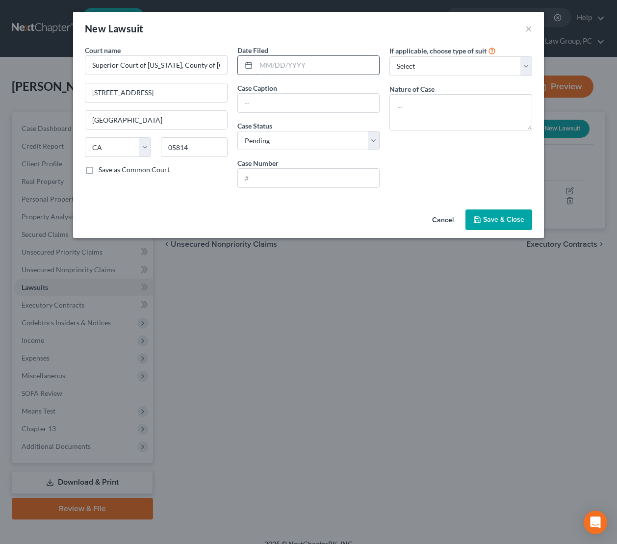
click at [303, 71] on input "text" at bounding box center [318, 65] width 124 height 19
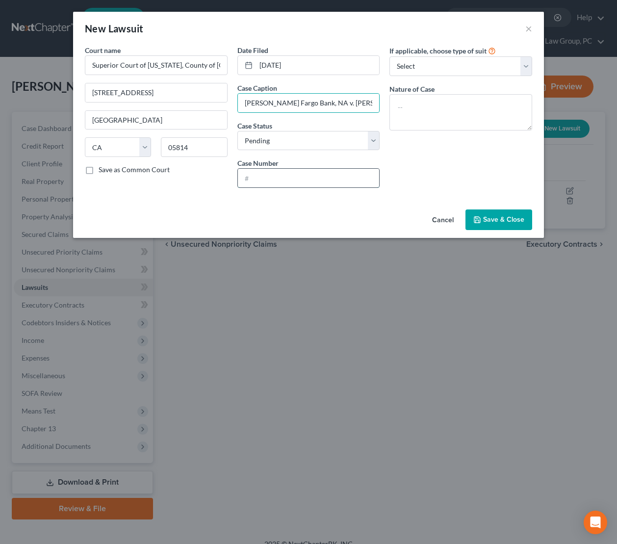
click at [338, 187] on input "text" at bounding box center [309, 178] width 142 height 19
click at [500, 214] on button "Save & Close" at bounding box center [499, 220] width 67 height 21
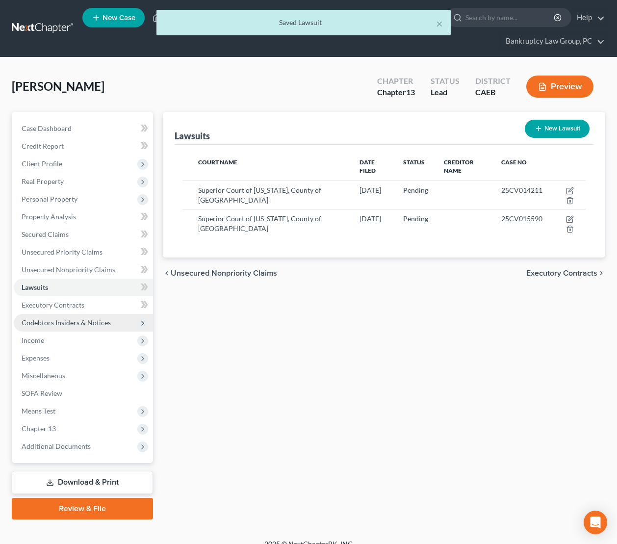
drag, startPoint x: 88, startPoint y: 322, endPoint x: 96, endPoint y: 325, distance: 8.7
click at [87, 322] on span "Codebtors Insiders & Notices" at bounding box center [66, 323] width 89 height 8
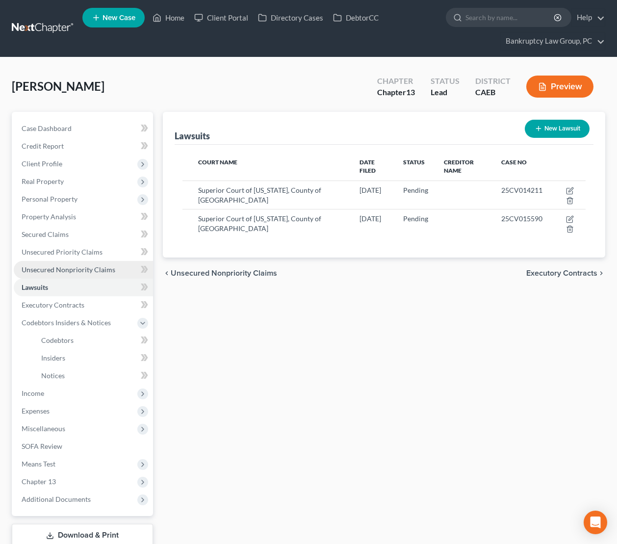
click at [65, 266] on span "Unsecured Nonpriority Claims" at bounding box center [69, 270] width 94 height 8
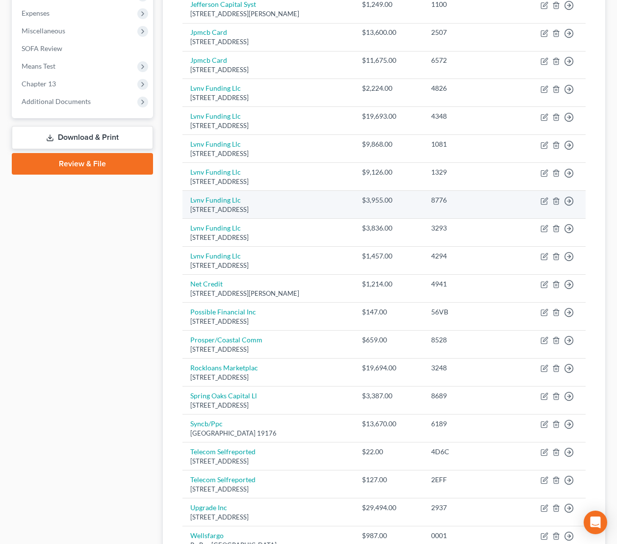
scroll to position [489, 0]
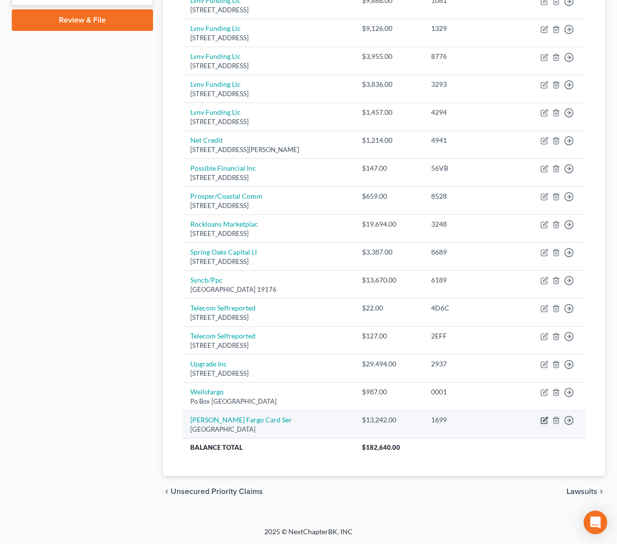
click at [545, 420] on icon "button" at bounding box center [545, 421] width 8 height 8
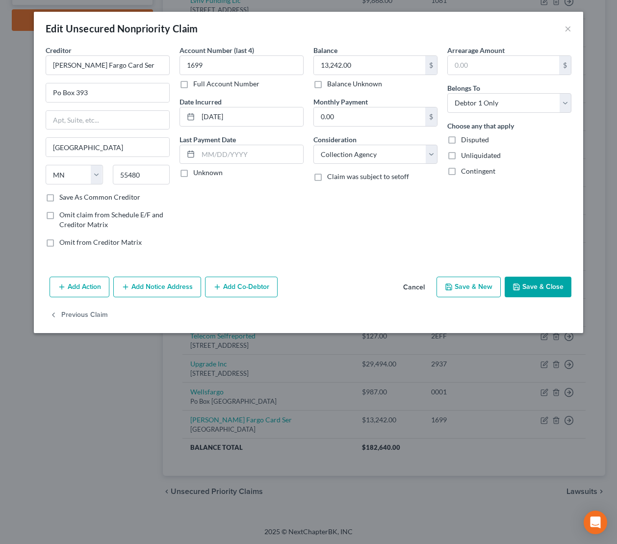
click at [155, 288] on button "Add Notice Address" at bounding box center [157, 287] width 88 height 21
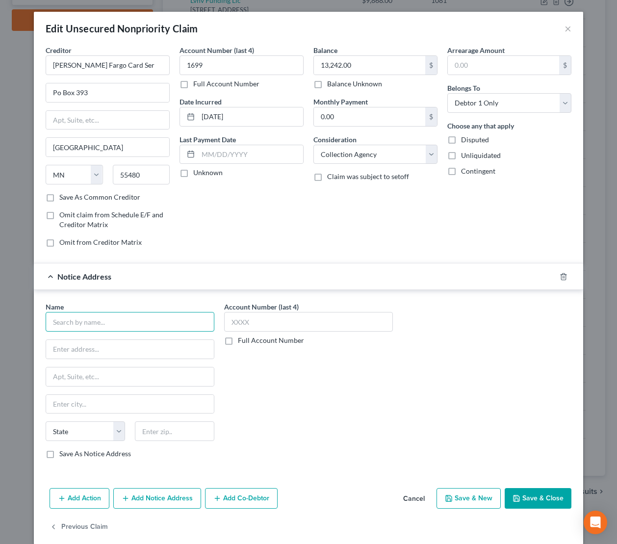
click at [157, 324] on input "text" at bounding box center [130, 322] width 169 height 20
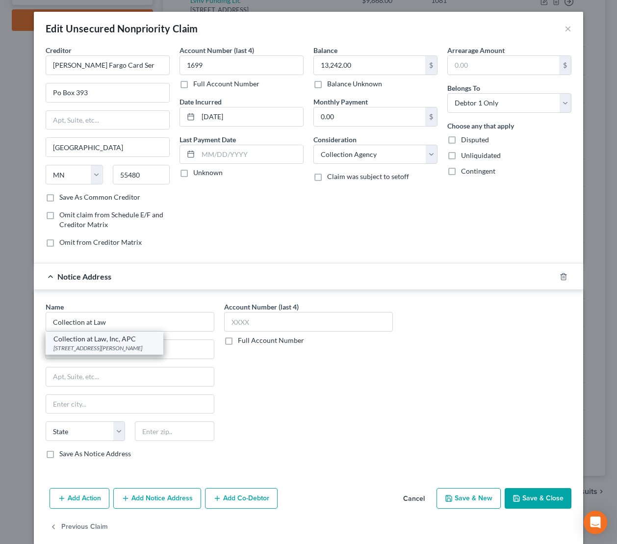
click at [152, 344] on div "3835 E Thousan Oaks BL #R349, Thousand Oaks, CA 91362" at bounding box center [105, 348] width 102 height 8
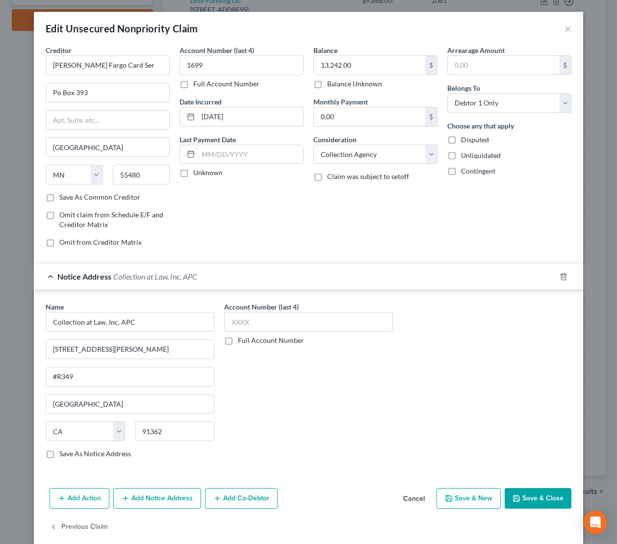
click at [541, 502] on button "Save & Close" at bounding box center [538, 498] width 67 height 21
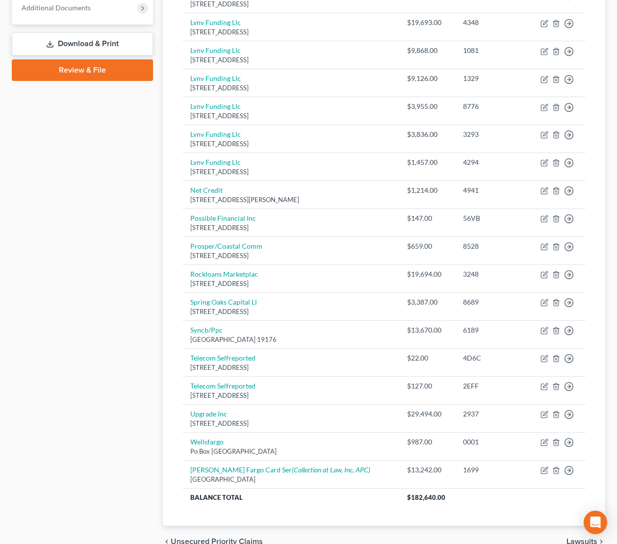
scroll to position [441, 0]
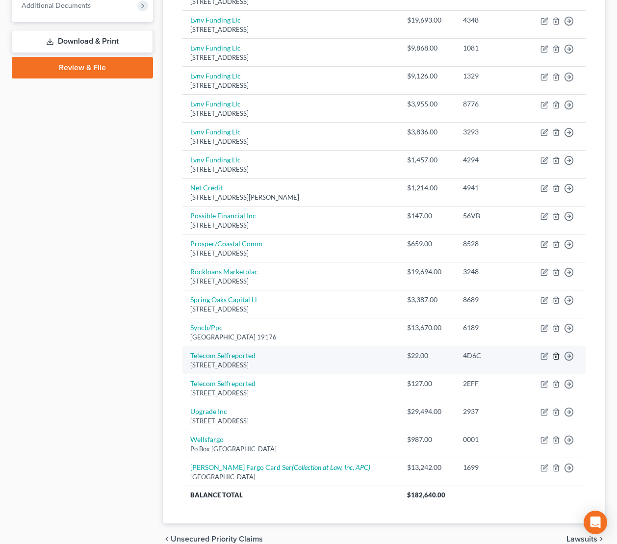
click at [558, 356] on icon "button" at bounding box center [557, 356] width 8 height 8
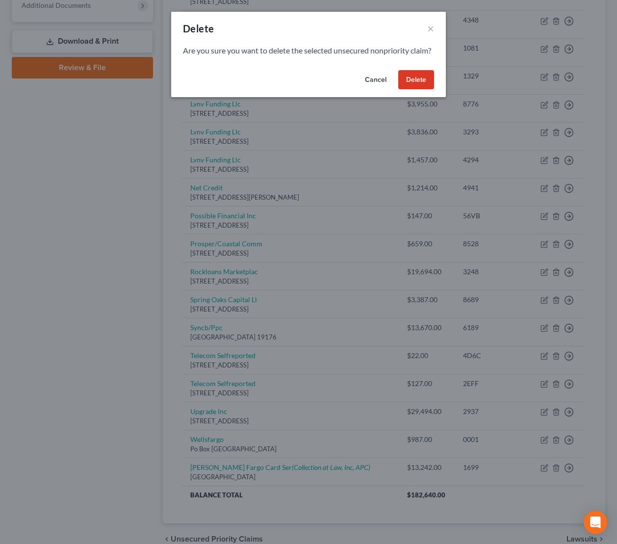
click at [421, 90] on button "Delete" at bounding box center [417, 80] width 36 height 20
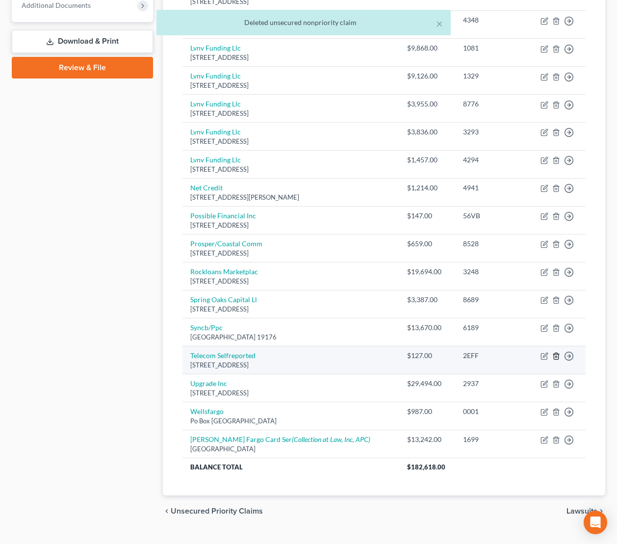
click at [556, 354] on polyline "button" at bounding box center [557, 354] width 6 height 0
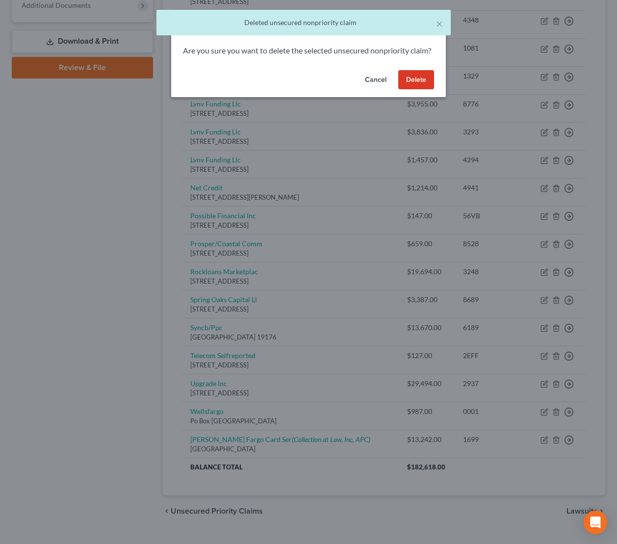
drag, startPoint x: 414, startPoint y: 89, endPoint x: 416, endPoint y: 119, distance: 30.0
click at [414, 89] on button "Delete" at bounding box center [417, 80] width 36 height 20
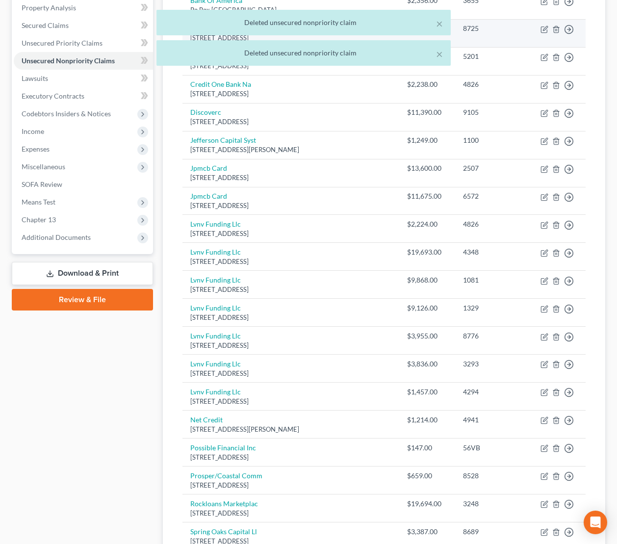
scroll to position [0, 0]
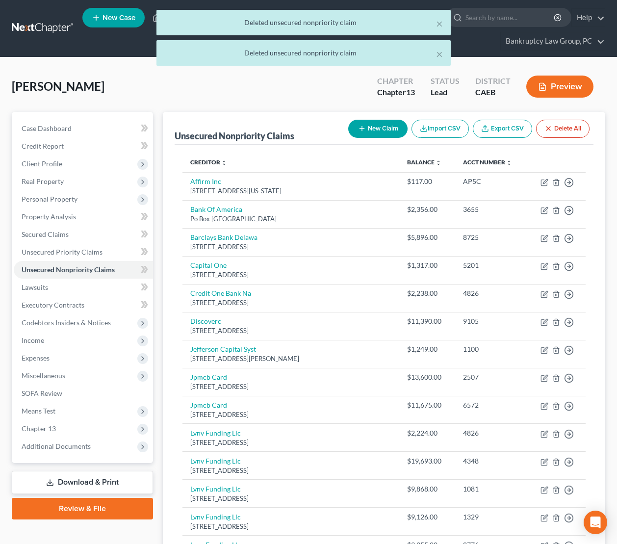
click at [380, 127] on button "New Claim" at bounding box center [378, 129] width 59 height 18
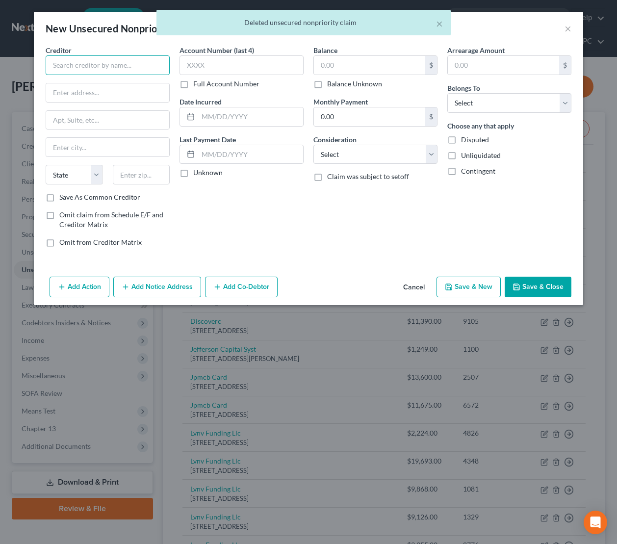
click at [96, 66] on input "text" at bounding box center [108, 65] width 124 height 20
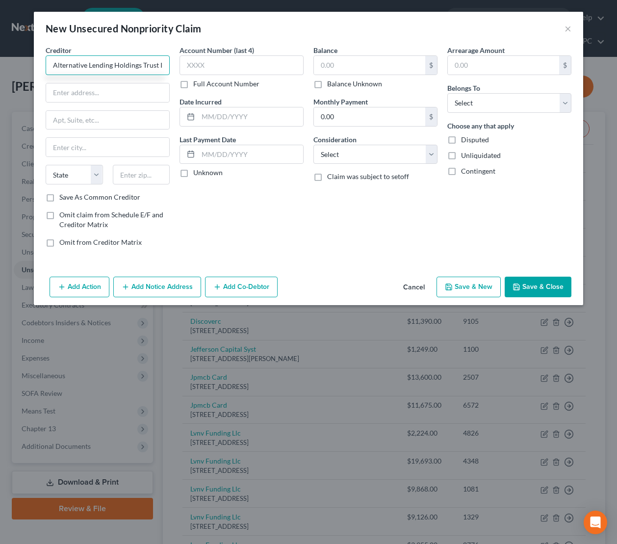
click at [52, 64] on input "Alternative Lending Holdings Trust II" at bounding box center [108, 65] width 124 height 20
click at [90, 92] on input "text" at bounding box center [107, 92] width 123 height 19
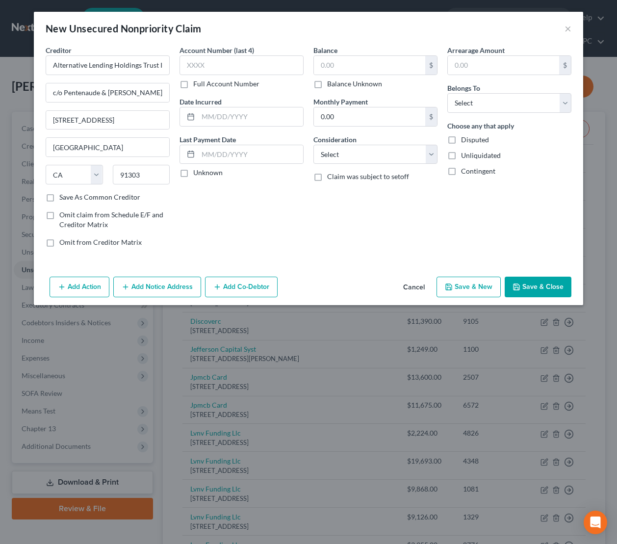
drag, startPoint x: 317, startPoint y: 80, endPoint x: 386, endPoint y: 94, distance: 71.1
click at [327, 80] on label "Balance Unknown" at bounding box center [354, 84] width 55 height 10
click at [331, 80] on input "Balance Unknown" at bounding box center [334, 82] width 6 height 6
click at [488, 100] on select "Select Debtor 1 Only Debtor 2 Only Debtor 1 And Debtor 2 Only At Least One Of T…" at bounding box center [510, 103] width 124 height 20
click at [448, 93] on select "Select Debtor 1 Only Debtor 2 Only Debtor 1 And Debtor 2 Only At Least One Of T…" at bounding box center [510, 103] width 124 height 20
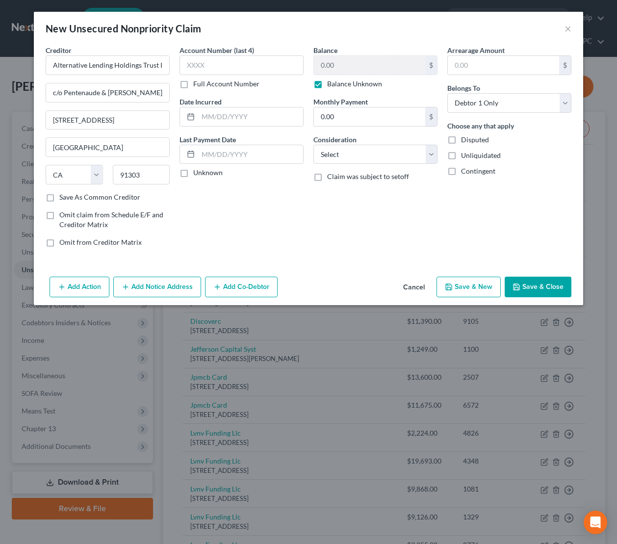
click at [545, 287] on button "Save & Close" at bounding box center [538, 287] width 67 height 21
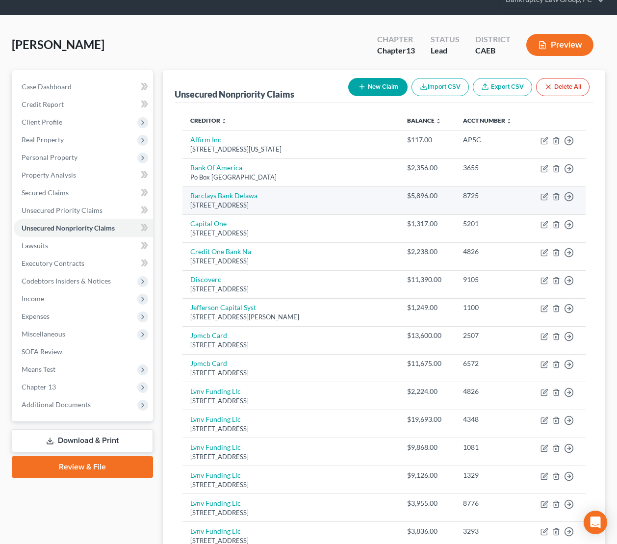
scroll to position [42, 0]
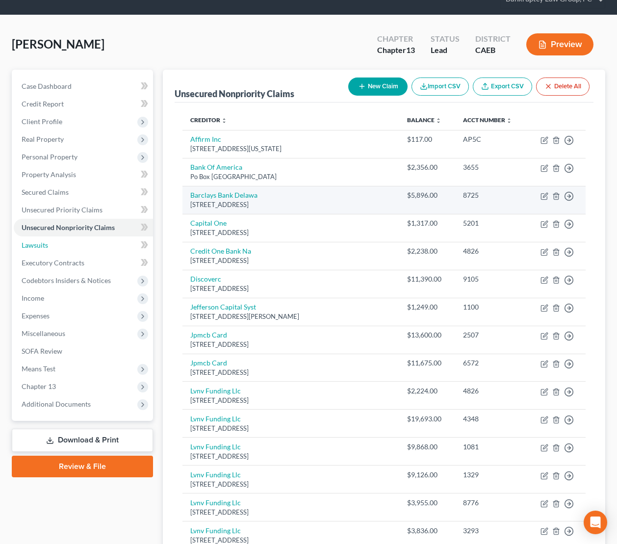
drag, startPoint x: 40, startPoint y: 247, endPoint x: 292, endPoint y: 212, distance: 254.2
click at [40, 247] on span "Lawsuits" at bounding box center [35, 245] width 27 height 8
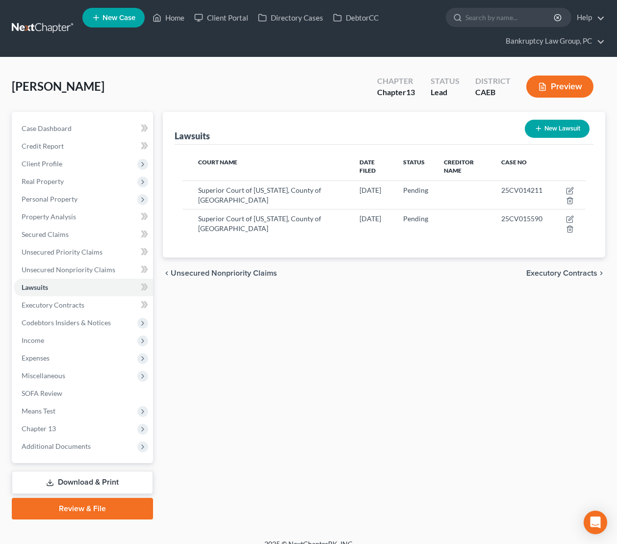
click at [560, 128] on button "New Lawsuit" at bounding box center [557, 129] width 65 height 18
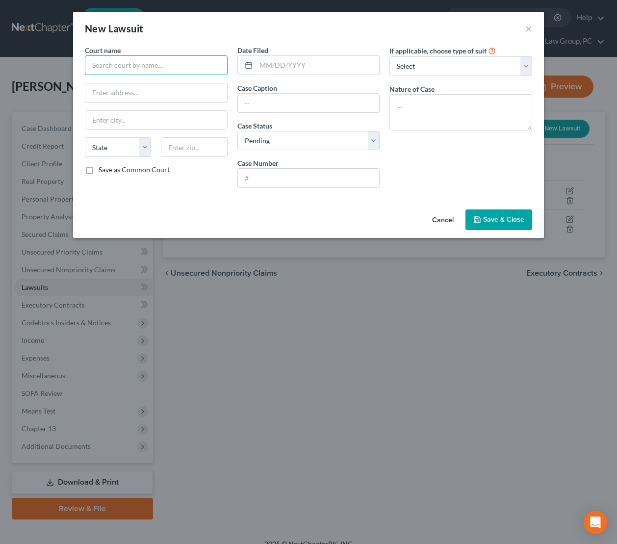
click at [137, 71] on input "text" at bounding box center [156, 65] width 143 height 20
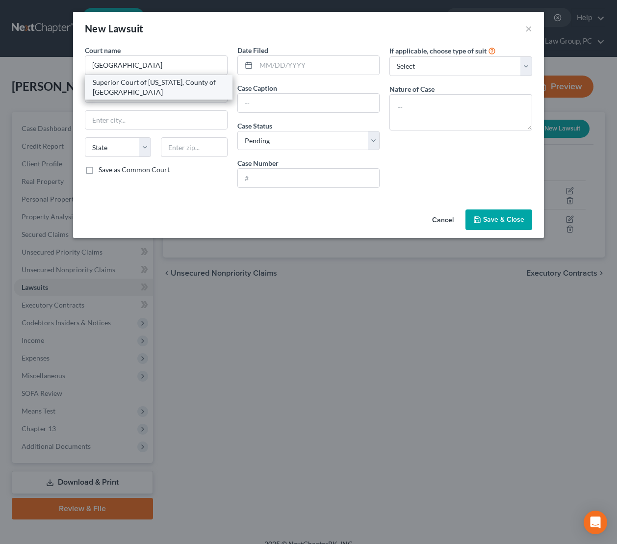
click at [130, 94] on div "Superior Court of California, County of Sacramento" at bounding box center [159, 88] width 132 height 20
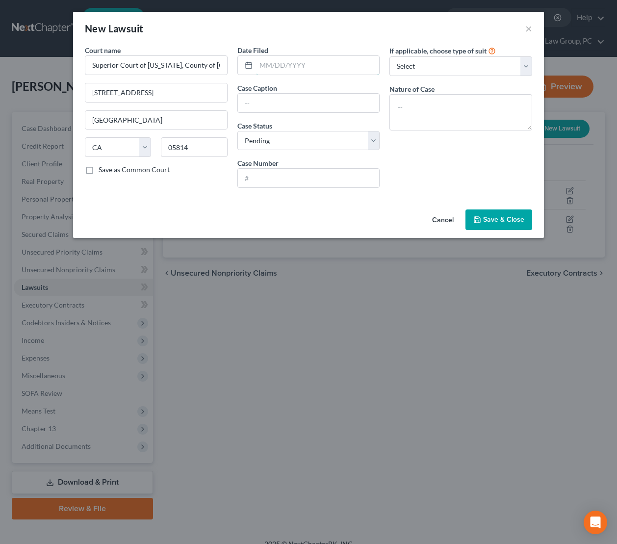
click at [323, 67] on input "text" at bounding box center [318, 65] width 124 height 19
click at [327, 188] on div at bounding box center [309, 178] width 143 height 20
click at [334, 179] on input "text" at bounding box center [309, 178] width 142 height 19
click at [491, 215] on span "Save & Close" at bounding box center [503, 219] width 41 height 8
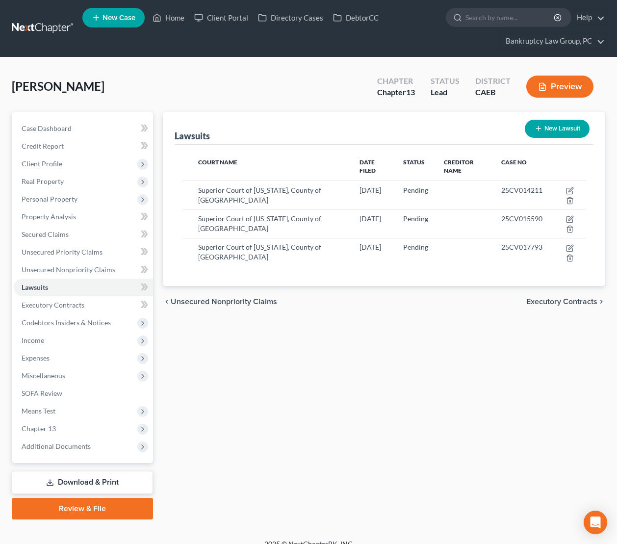
click at [564, 121] on button "New Lawsuit" at bounding box center [557, 129] width 65 height 18
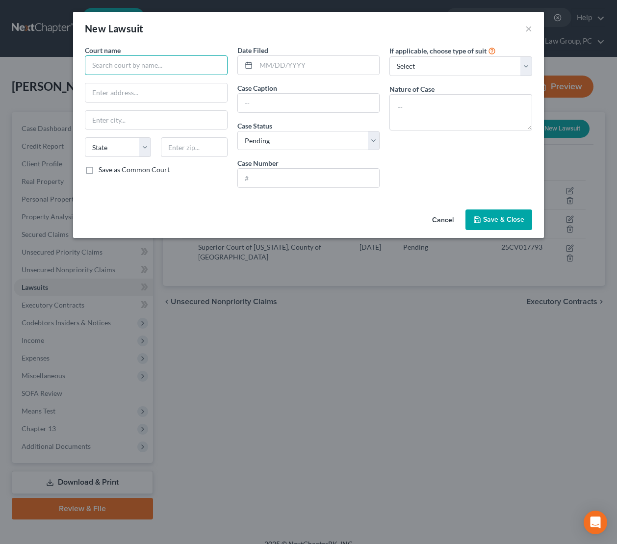
click at [152, 66] on input "text" at bounding box center [156, 65] width 143 height 20
click at [135, 88] on input "text" at bounding box center [156, 92] width 142 height 19
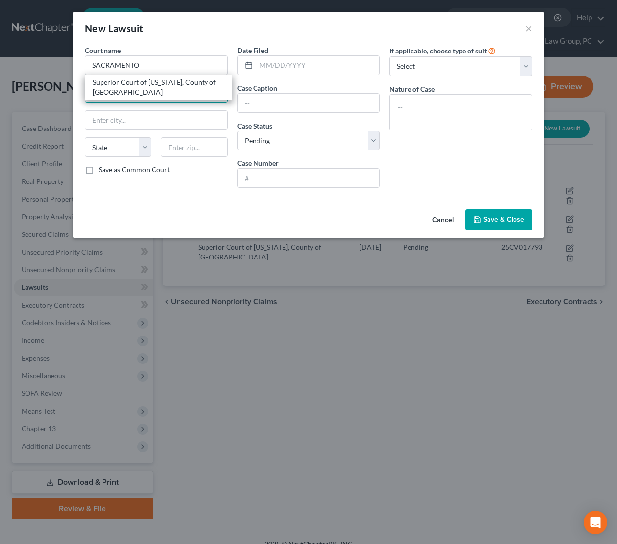
click at [147, 81] on div "Superior Court of California, County of Sacramento" at bounding box center [159, 88] width 132 height 20
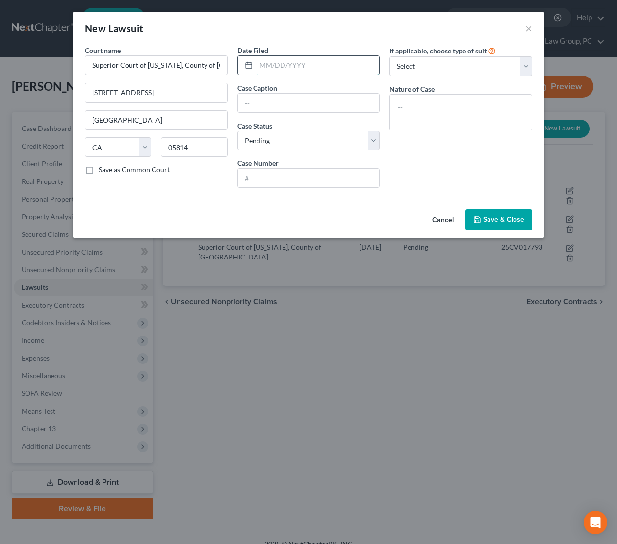
click at [318, 68] on input "text" at bounding box center [318, 65] width 124 height 19
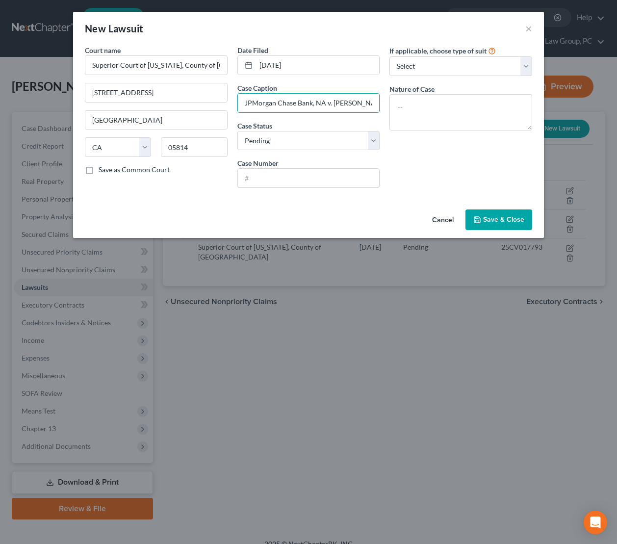
click at [350, 183] on input "text" at bounding box center [309, 178] width 142 height 19
click at [503, 215] on span "Save & Close" at bounding box center [503, 219] width 41 height 8
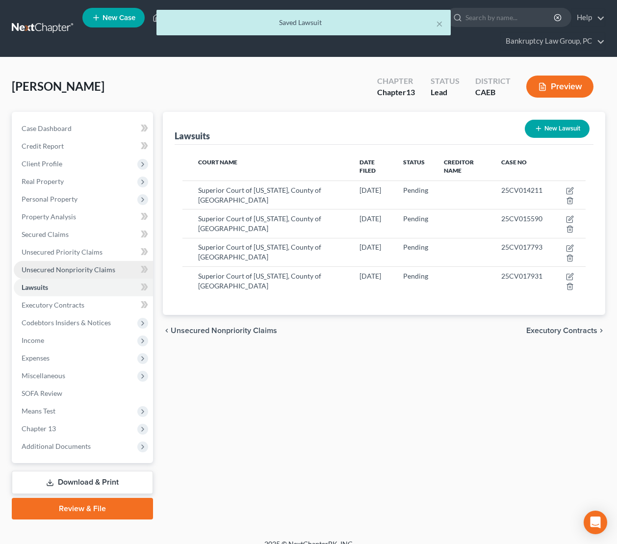
click at [64, 270] on span "Unsecured Nonpriority Claims" at bounding box center [69, 270] width 94 height 8
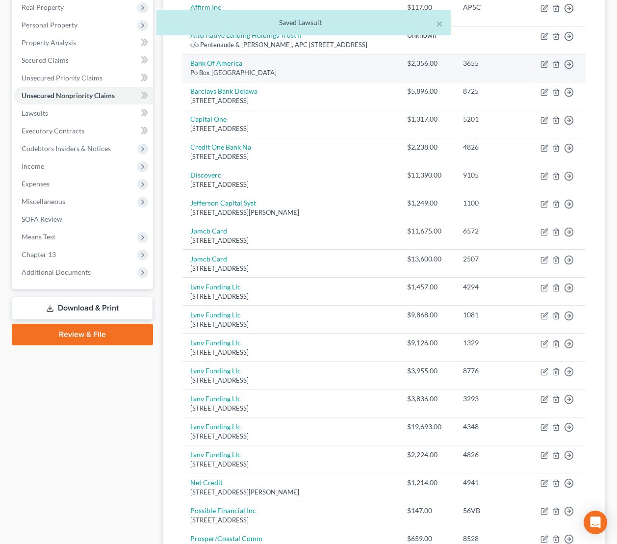
scroll to position [193, 0]
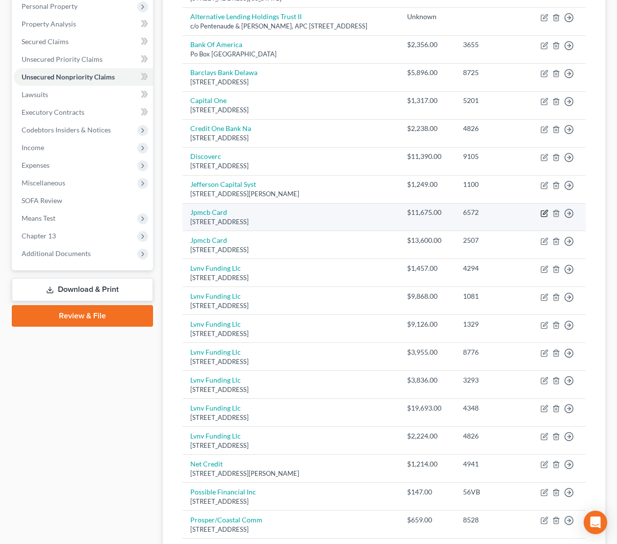
click at [544, 217] on icon "button" at bounding box center [545, 214] width 8 height 8
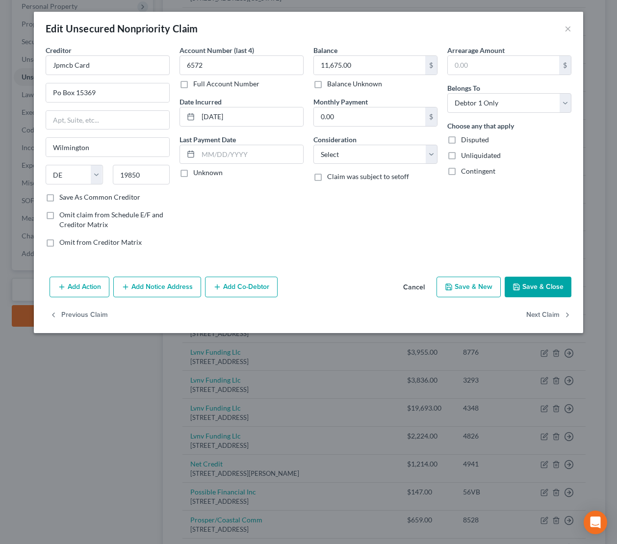
click at [188, 286] on button "Add Notice Address" at bounding box center [157, 287] width 88 height 21
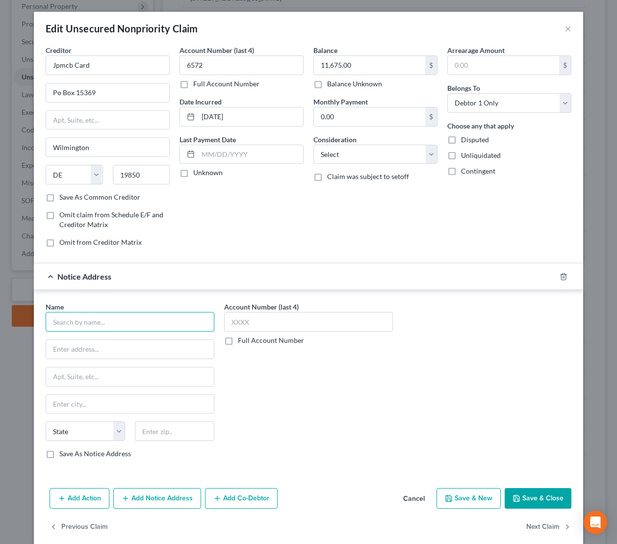
drag, startPoint x: 147, startPoint y: 323, endPoint x: 176, endPoint y: 312, distance: 31.1
click at [147, 323] on input "text" at bounding box center [130, 322] width 169 height 20
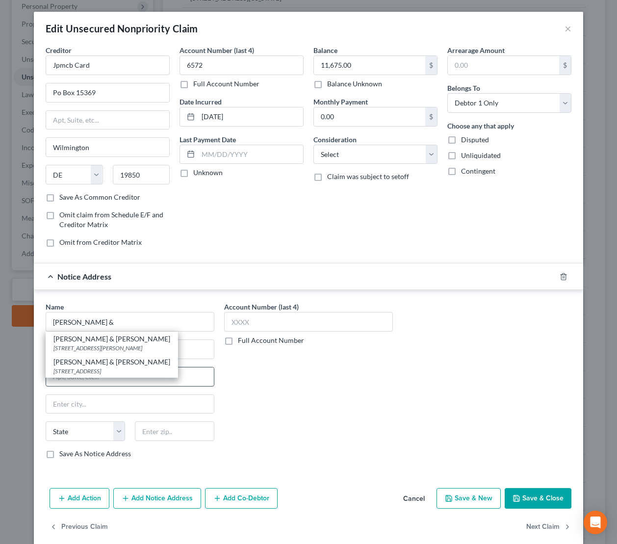
drag, startPoint x: 137, startPoint y: 363, endPoint x: 172, endPoint y: 368, distance: 34.8
click at [137, 363] on div "Hunt & Henriques" at bounding box center [112, 362] width 117 height 10
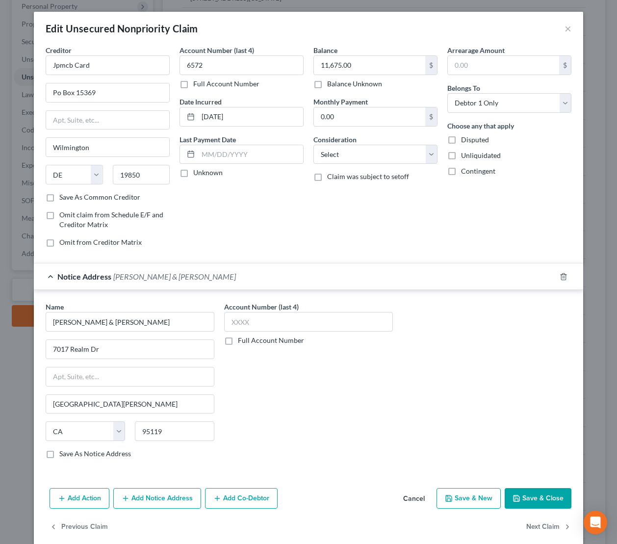
drag, startPoint x: 537, startPoint y: 500, endPoint x: 541, endPoint y: 493, distance: 7.8
click at [537, 499] on button "Save & Close" at bounding box center [538, 498] width 67 height 21
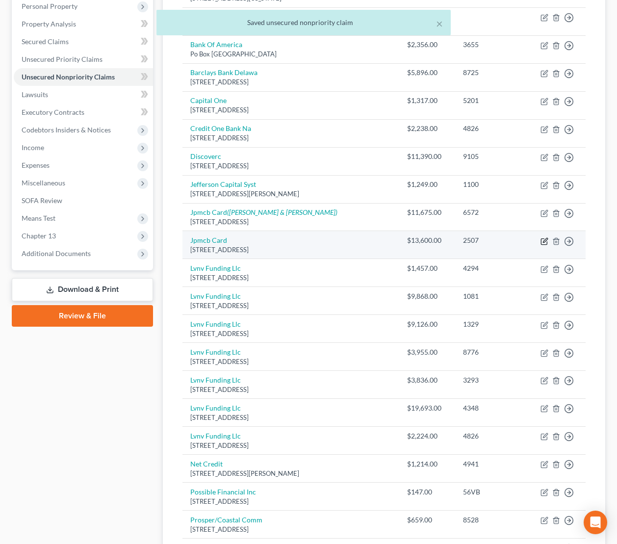
click at [543, 242] on icon "button" at bounding box center [545, 240] width 4 height 4
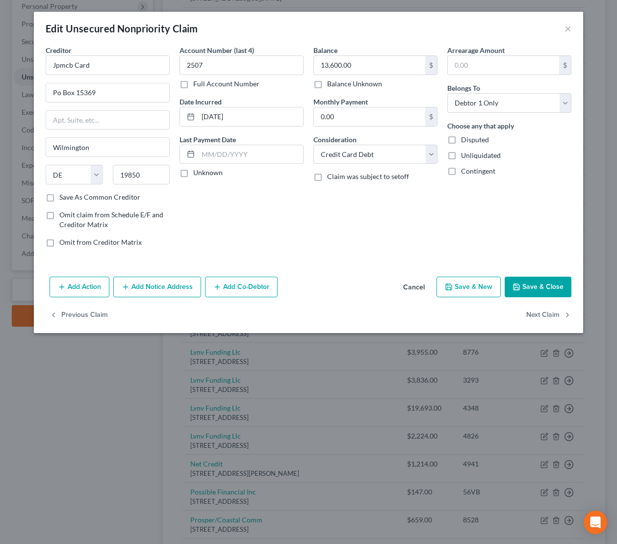
click at [168, 282] on button "Add Notice Address" at bounding box center [157, 287] width 88 height 21
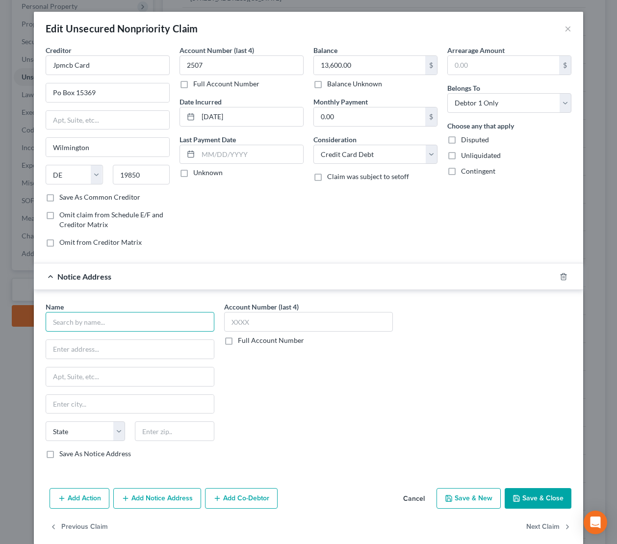
click at [142, 324] on input "text" at bounding box center [130, 322] width 169 height 20
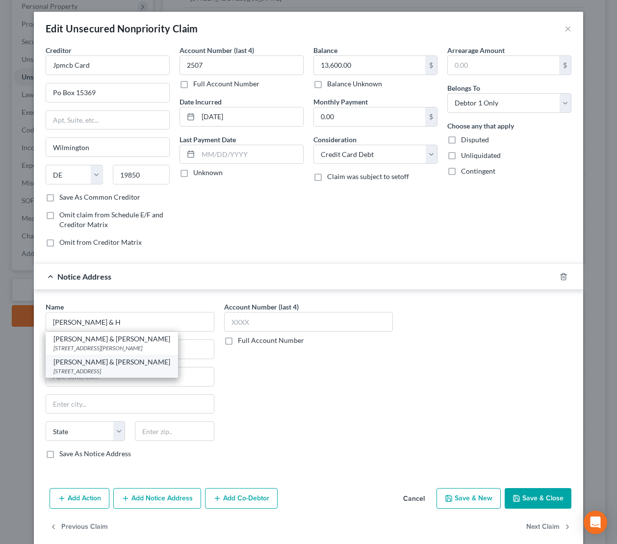
click at [120, 366] on div "Hunt & Henriques" at bounding box center [112, 362] width 117 height 10
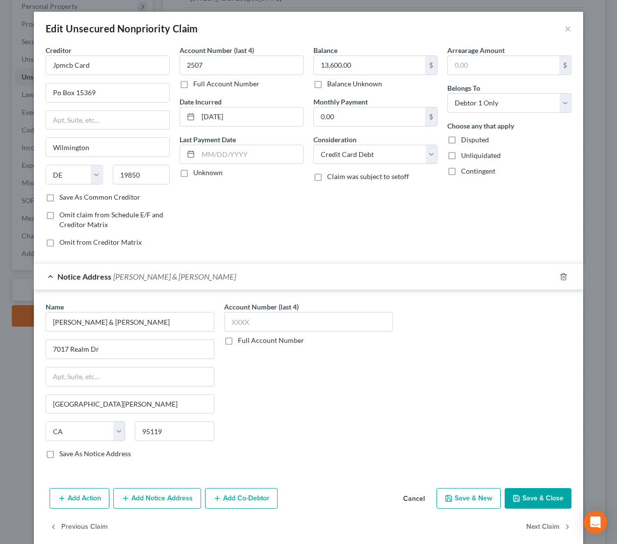
click at [532, 500] on button "Save & Close" at bounding box center [538, 498] width 67 height 21
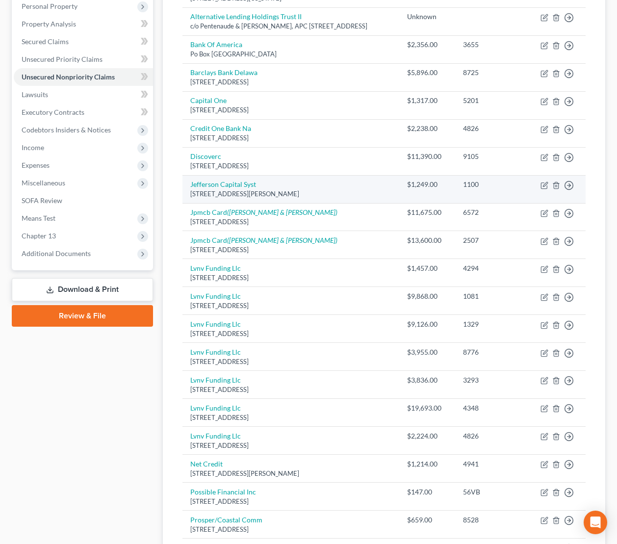
scroll to position [0, 0]
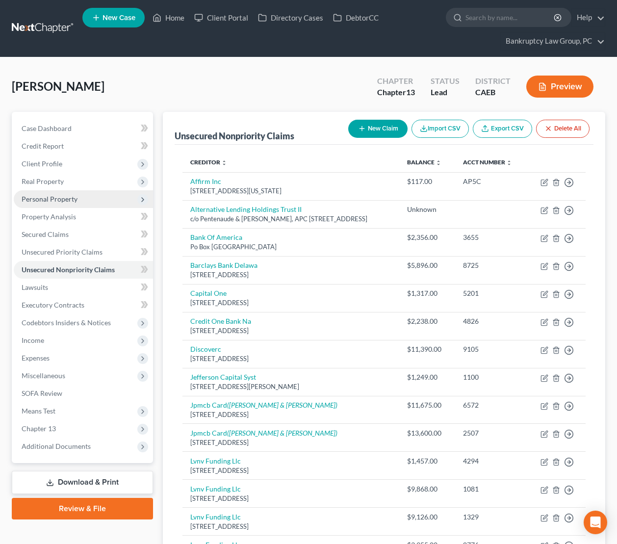
click at [68, 202] on span "Personal Property" at bounding box center [50, 199] width 56 height 8
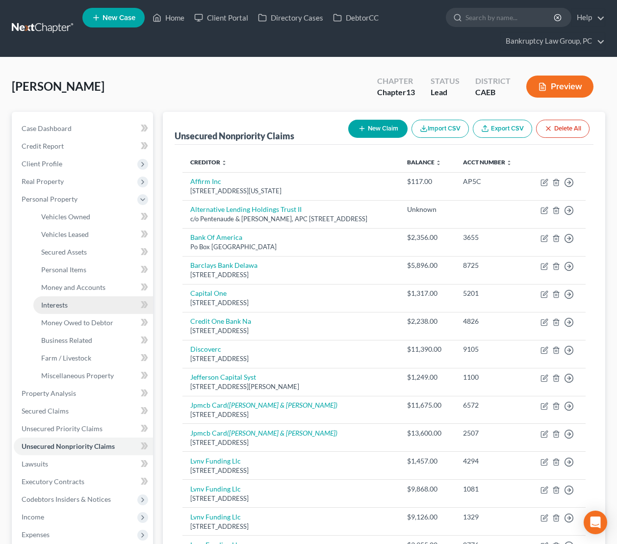
drag, startPoint x: 76, startPoint y: 302, endPoint x: 98, endPoint y: 298, distance: 22.4
click at [76, 302] on link "Interests" at bounding box center [93, 305] width 120 height 18
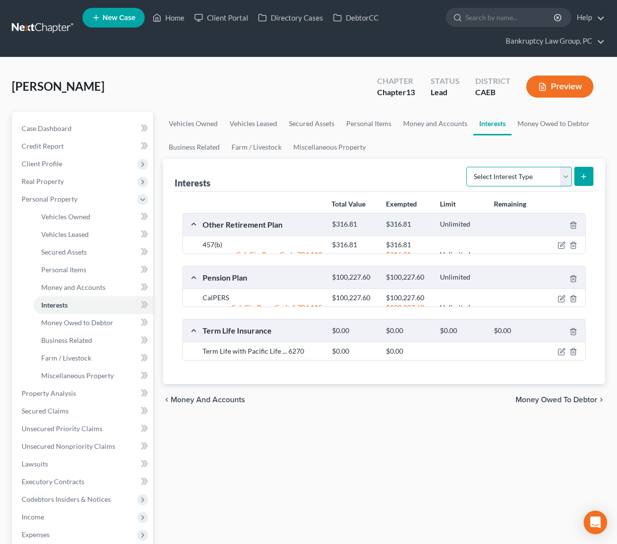
click at [513, 172] on select "Select Interest Type 401K Annuity Bond Education IRA Government Bond Government…" at bounding box center [520, 177] width 106 height 20
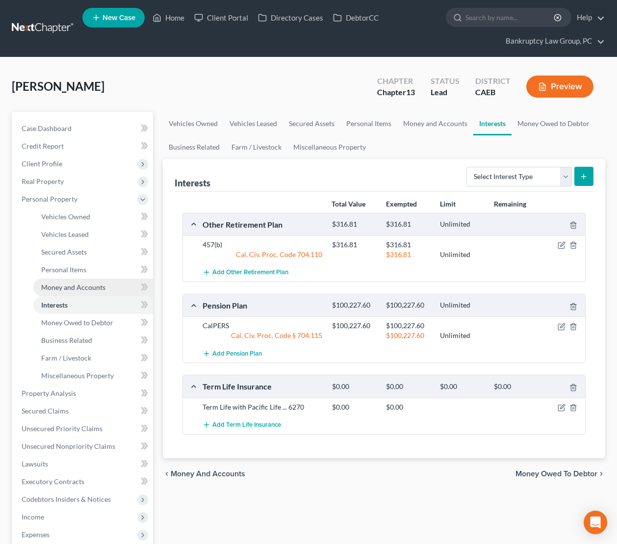
click at [83, 290] on span "Money and Accounts" at bounding box center [73, 287] width 64 height 8
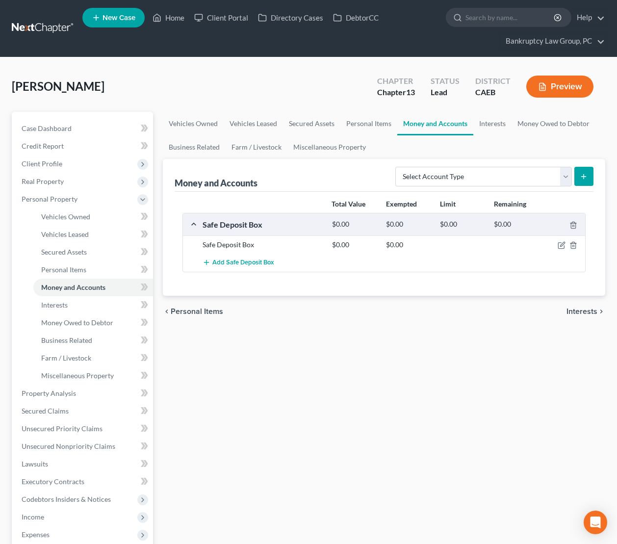
click at [494, 187] on div "Select Account Type Brokerage Cash on Hand Certificates of Deposit Checking Acc…" at bounding box center [493, 176] width 202 height 26
click at [493, 177] on select "Select Account Type Brokerage Cash on Hand Certificates of Deposit Checking Acc…" at bounding box center [484, 177] width 177 height 20
click at [398, 167] on select "Select Account Type Brokerage Cash on Hand Certificates of Deposit Checking Acc…" at bounding box center [484, 177] width 177 height 20
click at [583, 177] on line "submit" at bounding box center [584, 177] width 4 height 0
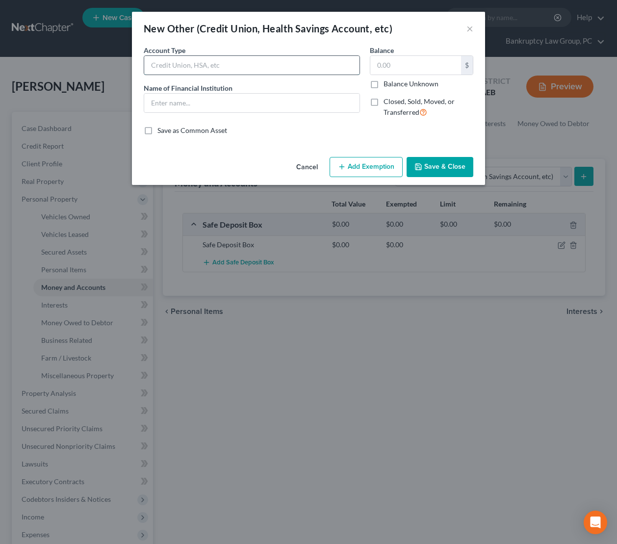
click at [209, 70] on input "text" at bounding box center [251, 65] width 215 height 19
click at [432, 168] on button "Save & Close" at bounding box center [440, 167] width 67 height 21
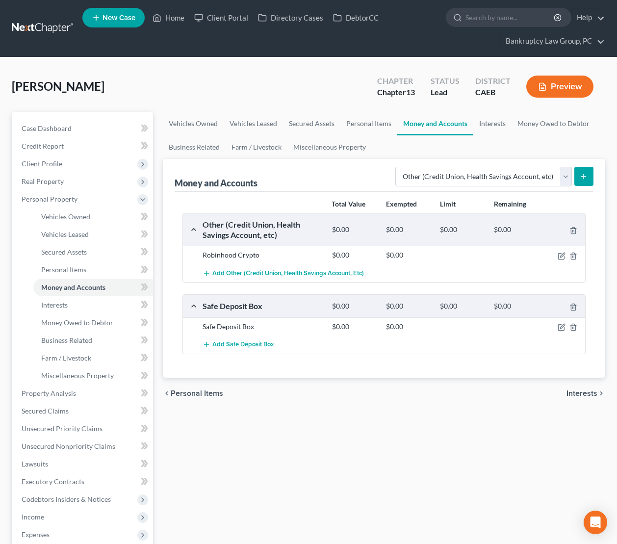
click at [515, 396] on div "chevron_left Personal Items Interests chevron_right" at bounding box center [384, 393] width 443 height 31
click at [563, 254] on icon "button" at bounding box center [563, 255] width 4 height 4
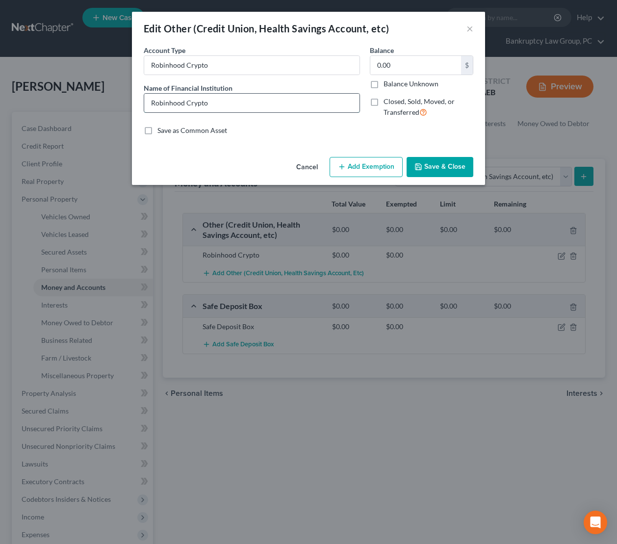
click at [258, 105] on input "Robinhood Crypto" at bounding box center [251, 103] width 215 height 19
click at [455, 166] on button "Save & Close" at bounding box center [440, 167] width 67 height 21
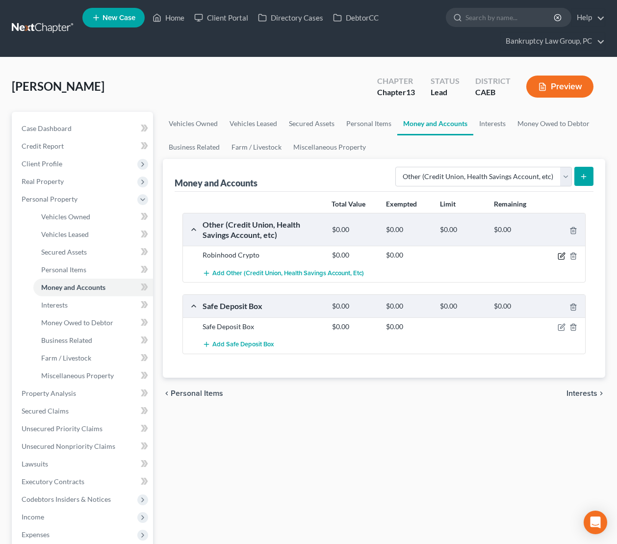
click at [563, 254] on icon "button" at bounding box center [562, 256] width 8 height 8
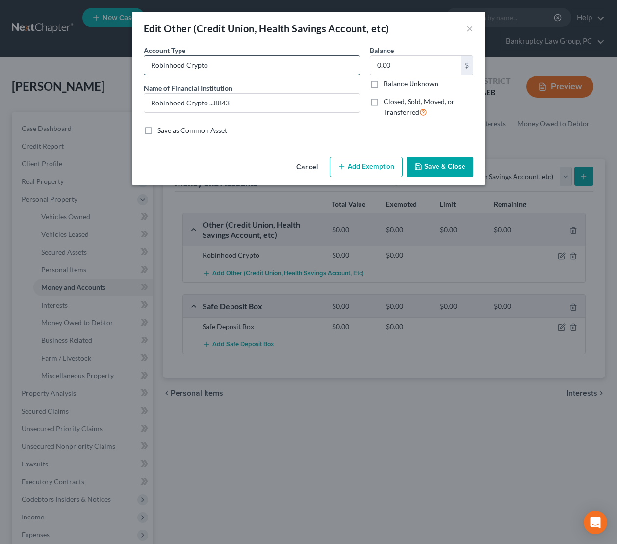
click at [287, 63] on input "Robinhood Crypto" at bounding box center [251, 65] width 215 height 19
click at [458, 169] on button "Save & Close" at bounding box center [440, 167] width 67 height 21
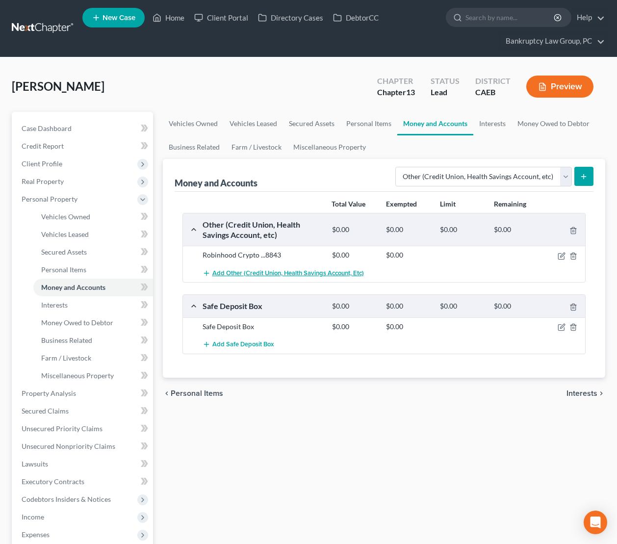
click at [247, 273] on span "Add Other (Credit Union, Health Savings Account, etc)" at bounding box center [289, 273] width 152 height 8
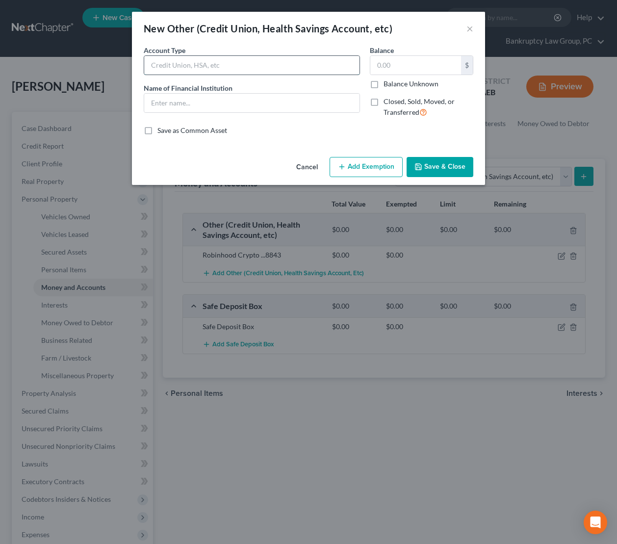
click at [206, 61] on input "text" at bounding box center [251, 65] width 215 height 19
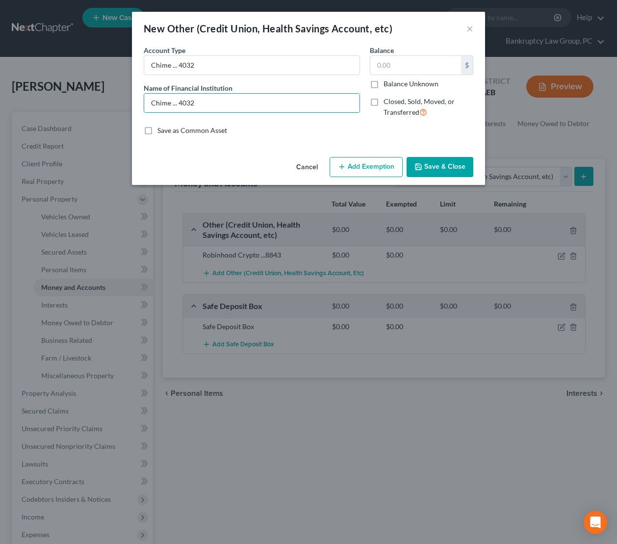
click at [450, 162] on button "Save & Close" at bounding box center [440, 167] width 67 height 21
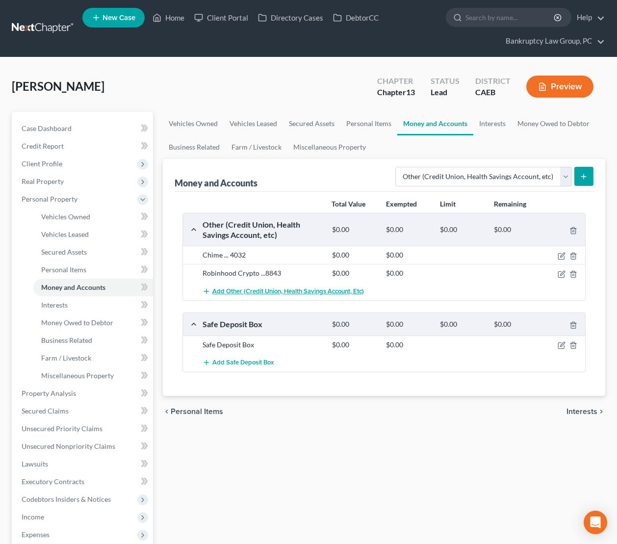
click at [239, 291] on span "Add Other (Credit Union, Health Savings Account, etc)" at bounding box center [289, 292] width 152 height 8
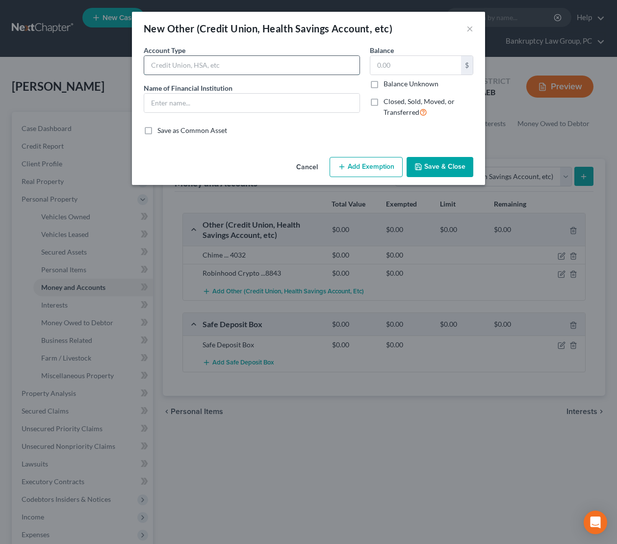
click at [258, 71] on input "text" at bounding box center [251, 65] width 215 height 19
click at [233, 102] on input "text" at bounding box center [251, 103] width 215 height 19
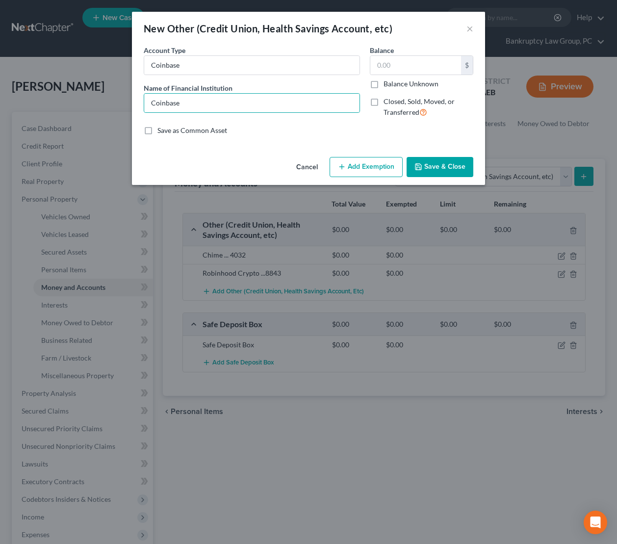
drag, startPoint x: 444, startPoint y: 165, endPoint x: 116, endPoint y: 211, distance: 331.1
click at [444, 165] on button "Save & Close" at bounding box center [440, 167] width 67 height 21
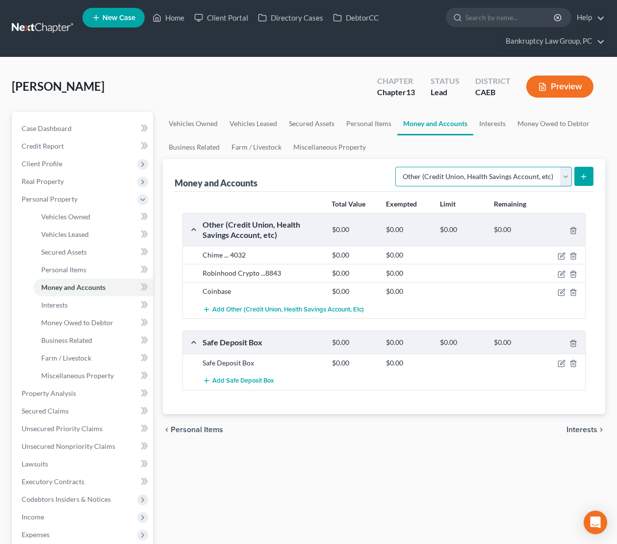
click at [481, 175] on select "Select Account Type Brokerage Cash on Hand Certificates of Deposit Checking Acc…" at bounding box center [484, 177] width 177 height 20
click at [398, 167] on select "Select Account Type Brokerage Cash on Hand Certificates of Deposit Checking Acc…" at bounding box center [484, 177] width 177 height 20
click at [593, 177] on button "submit" at bounding box center [584, 176] width 19 height 19
click at [588, 177] on icon "submit" at bounding box center [584, 177] width 8 height 8
click at [557, 174] on select "Select Account Type Brokerage Cash on Hand Certificates of Deposit Checking Acc…" at bounding box center [484, 177] width 177 height 20
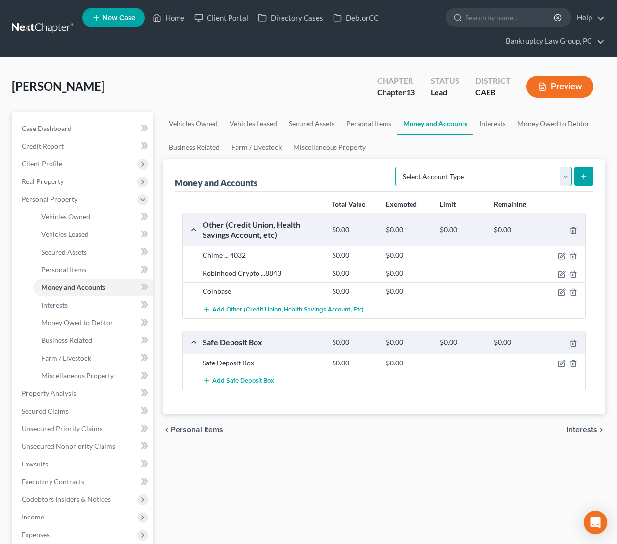
select select "checking"
click at [398, 167] on select "Select Account Type Brokerage Cash on Hand Certificates of Deposit Checking Acc…" at bounding box center [484, 177] width 177 height 20
click at [588, 178] on icon "submit" at bounding box center [584, 177] width 8 height 8
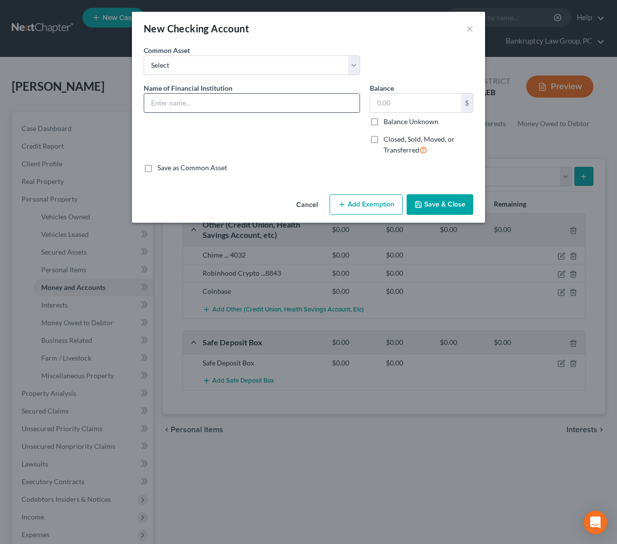
click at [234, 103] on input "text" at bounding box center [251, 103] width 215 height 19
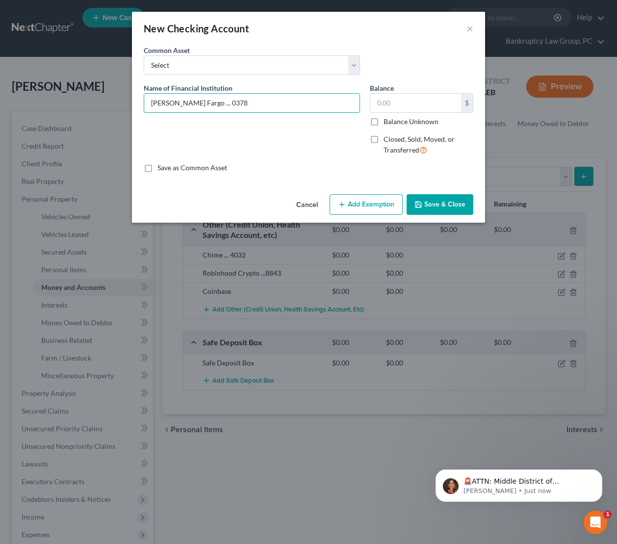
type input "Wells Fargo ... 0378"
click at [432, 201] on button "Save & Close" at bounding box center [440, 204] width 67 height 21
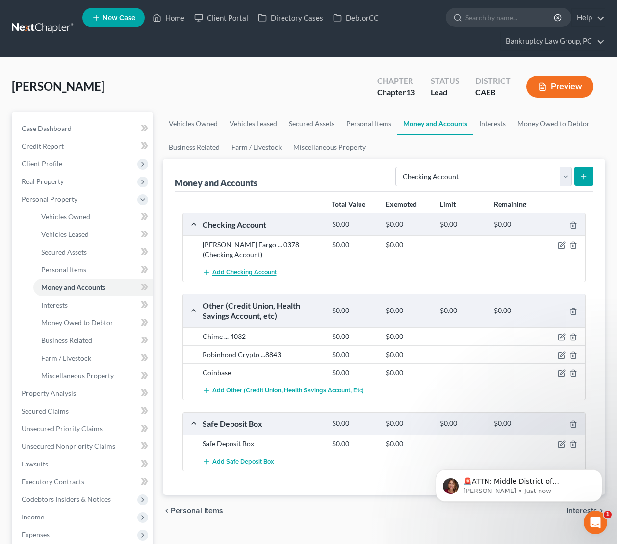
click at [266, 269] on span "Add Checking Account" at bounding box center [245, 273] width 64 height 8
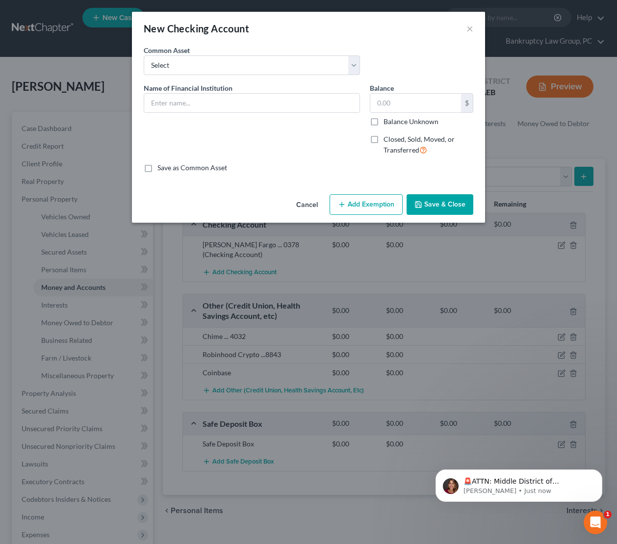
click at [227, 114] on div "Name of Financial Institution *" at bounding box center [252, 123] width 226 height 80
click at [226, 108] on input "text" at bounding box center [251, 103] width 215 height 19
type input "Wells Fargo ... 2688"
click at [450, 215] on div "Cancel Add Exemption Save & Close" at bounding box center [308, 206] width 353 height 32
click at [459, 208] on button "Save & Close" at bounding box center [440, 204] width 67 height 21
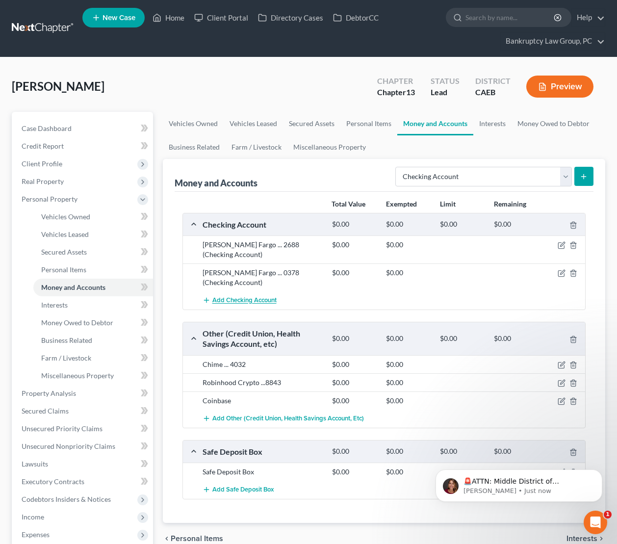
click at [239, 297] on span "Add Checking Account" at bounding box center [245, 301] width 64 height 8
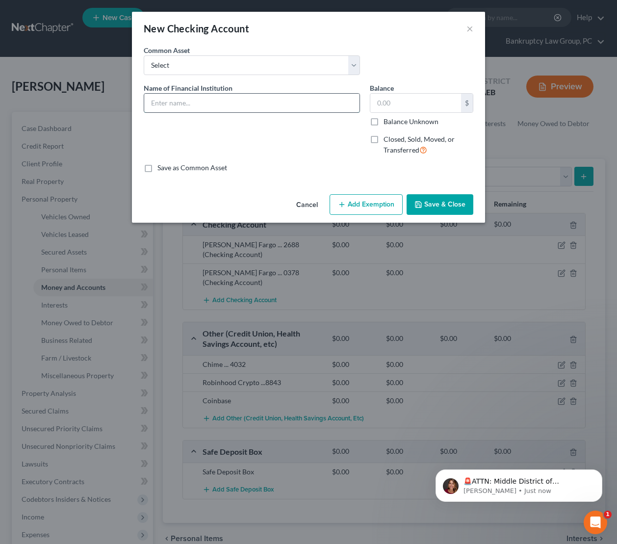
click at [265, 102] on input "text" at bounding box center [251, 103] width 215 height 19
type input "Wells Fargo ... 1150"
click at [443, 201] on button "Save & Close" at bounding box center [440, 204] width 67 height 21
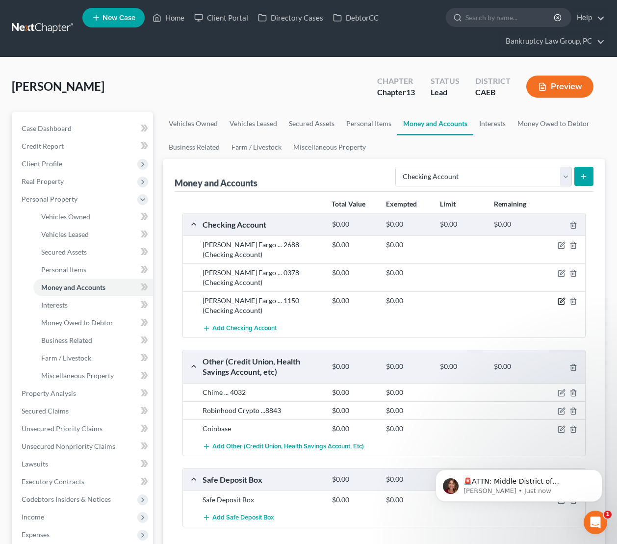
click at [562, 297] on icon "button" at bounding box center [562, 301] width 8 height 8
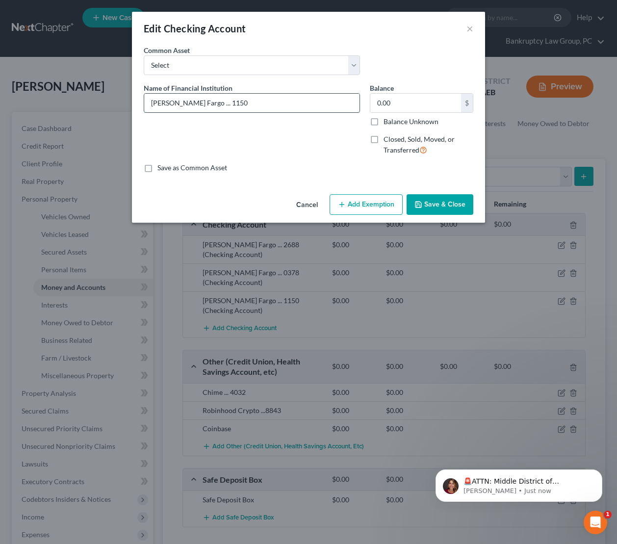
click at [250, 105] on input "Wells Fargo ... 1150" at bounding box center [251, 103] width 215 height 19
type input "Wells Fargo ... 1150 (Joint with Spouse)"
click at [434, 200] on button "Save & Close" at bounding box center [440, 204] width 67 height 21
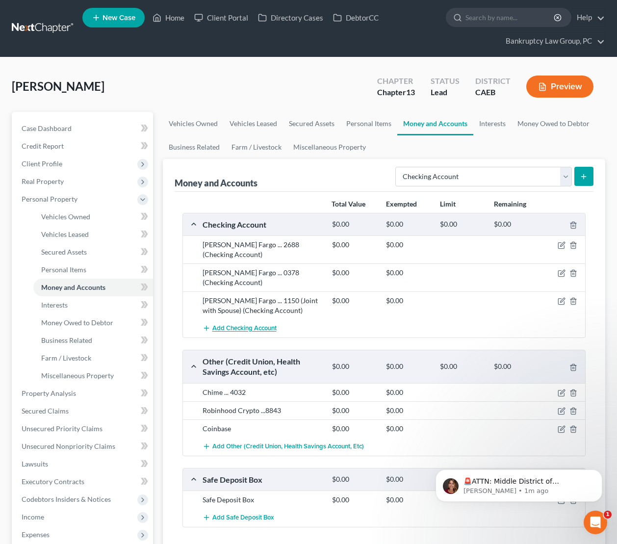
click at [263, 325] on span "Add Checking Account" at bounding box center [245, 329] width 64 height 8
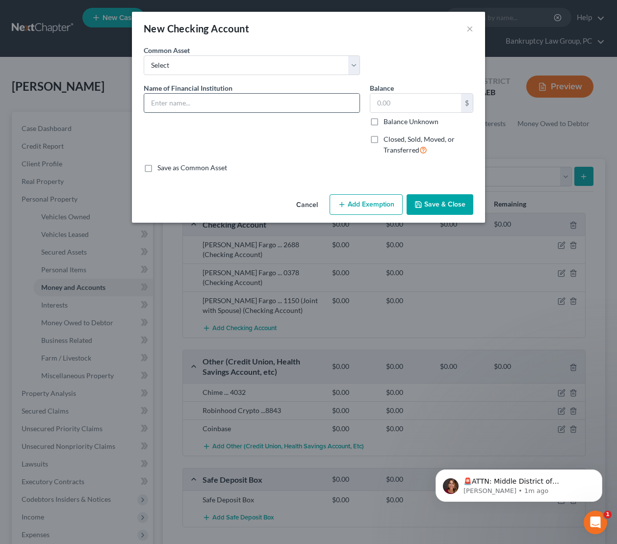
click at [227, 102] on input "text" at bounding box center [251, 103] width 215 height 19
type input "Wells Fargo ... 3795 (Joint with Spouse)"
click at [457, 206] on button "Save & Close" at bounding box center [440, 204] width 67 height 21
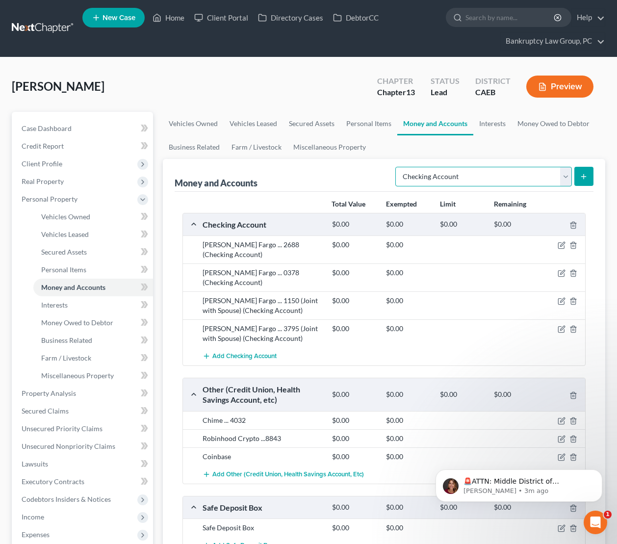
click at [494, 178] on select "Select Account Type Brokerage Cash on Hand Certificates of Deposit Checking Acc…" at bounding box center [484, 177] width 177 height 20
select select "savings"
click at [398, 167] on select "Select Account Type Brokerage Cash on Hand Certificates of Deposit Checking Acc…" at bounding box center [484, 177] width 177 height 20
click at [582, 171] on button "submit" at bounding box center [584, 176] width 19 height 19
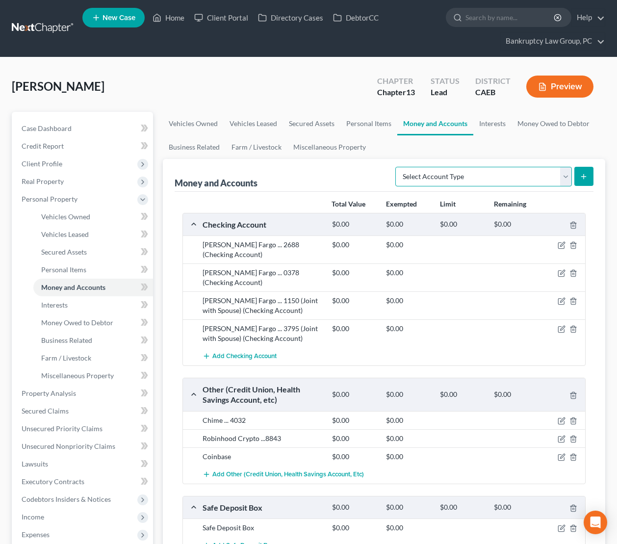
click at [522, 179] on select "Select Account Type Brokerage Cash on Hand Certificates of Deposit Checking Acc…" at bounding box center [484, 177] width 177 height 20
select select "savings"
click at [398, 167] on select "Select Account Type Brokerage Cash on Hand Certificates of Deposit Checking Acc…" at bounding box center [484, 177] width 177 height 20
click at [591, 181] on button "submit" at bounding box center [584, 176] width 19 height 19
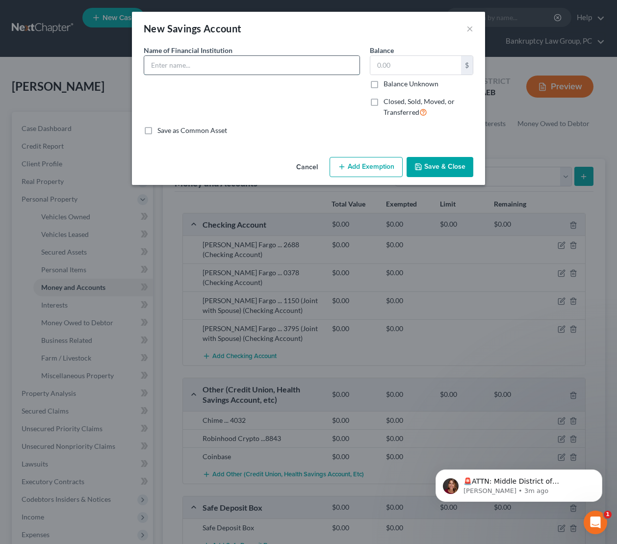
click at [266, 71] on input "text" at bounding box center [251, 65] width 215 height 19
type input "Patelco Credit Union ... 8369 (00)"
click at [447, 162] on button "Save & Close" at bounding box center [440, 167] width 67 height 21
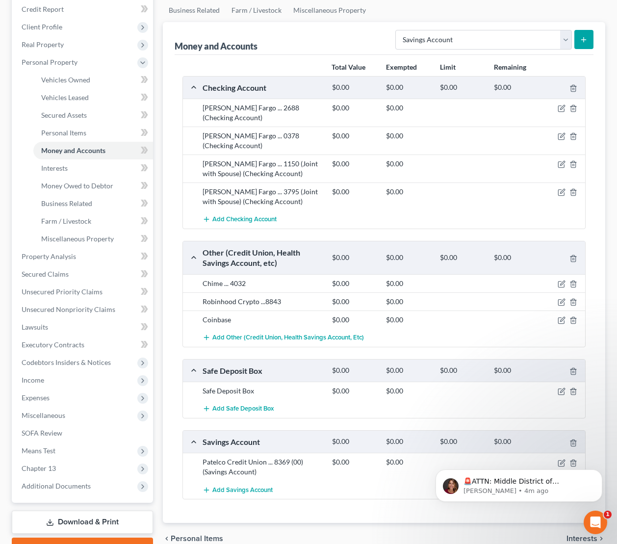
scroll to position [143, 0]
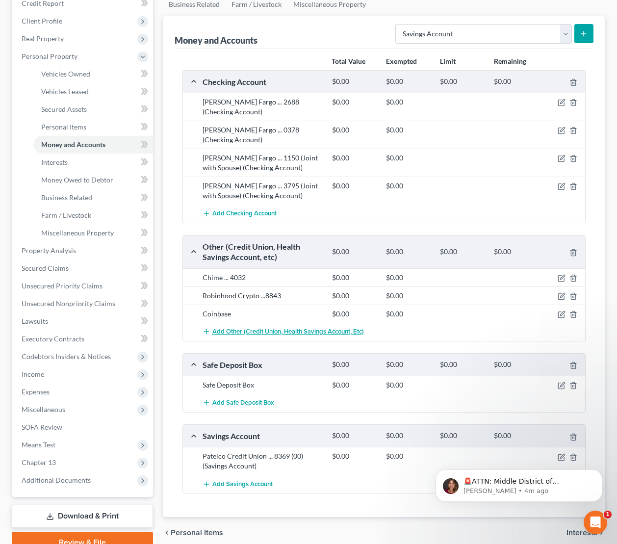
click at [258, 328] on span "Add Other (Credit Union, Health Savings Account, etc)" at bounding box center [289, 332] width 152 height 8
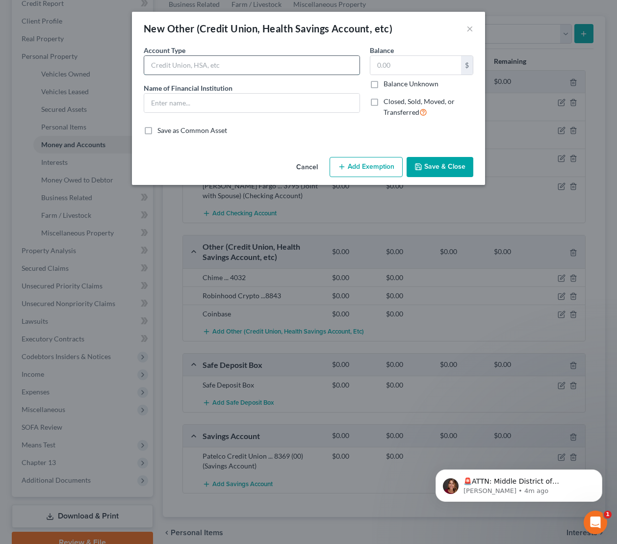
click at [222, 63] on input "text" at bounding box center [251, 65] width 215 height 19
type input "CashApp"
click at [220, 103] on input "text" at bounding box center [251, 103] width 215 height 19
type input "CashApp"
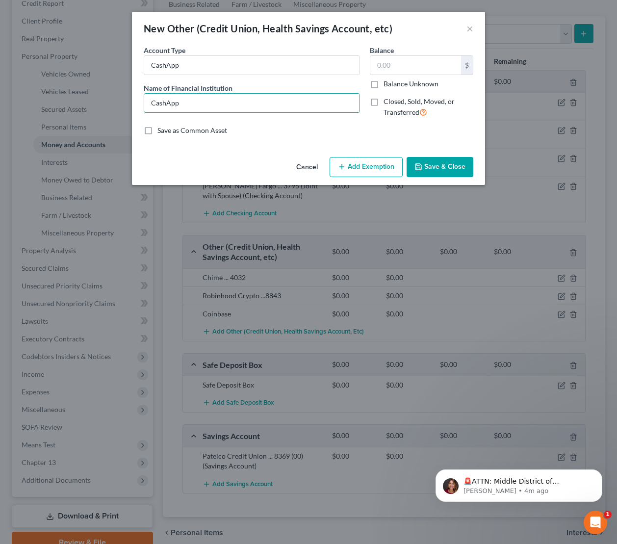
click at [436, 164] on button "Save & Close" at bounding box center [440, 167] width 67 height 21
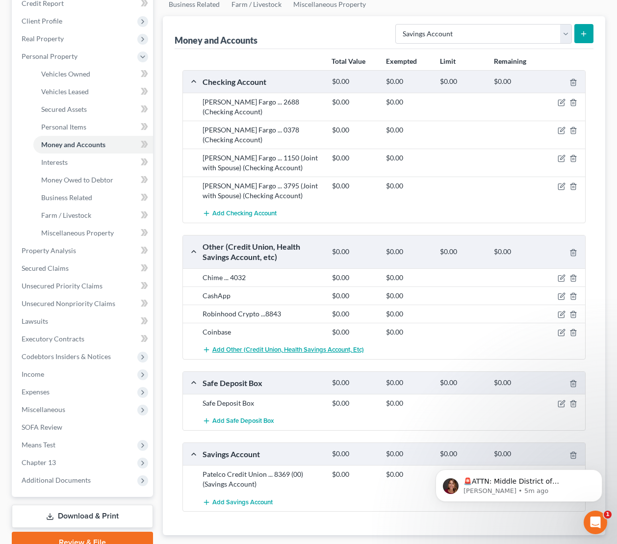
click at [299, 346] on span "Add Other (Credit Union, Health Savings Account, etc)" at bounding box center [289, 350] width 152 height 8
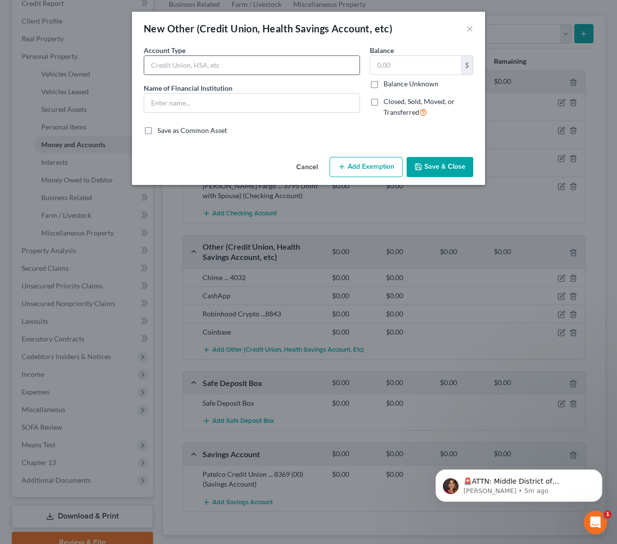
click at [282, 62] on input "text" at bounding box center [251, 65] width 215 height 19
type input "PayPal"
click at [279, 103] on input "text" at bounding box center [251, 103] width 215 height 19
type input "PayPal"
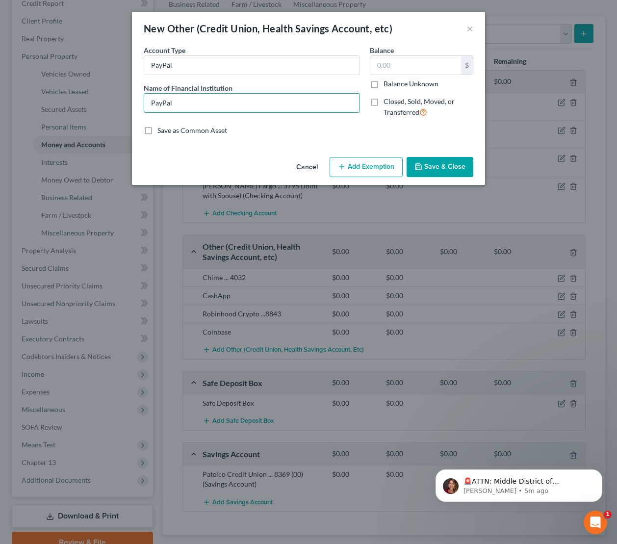
drag, startPoint x: 458, startPoint y: 167, endPoint x: 560, endPoint y: 187, distance: 103.5
click at [459, 167] on button "Save & Close" at bounding box center [440, 167] width 67 height 21
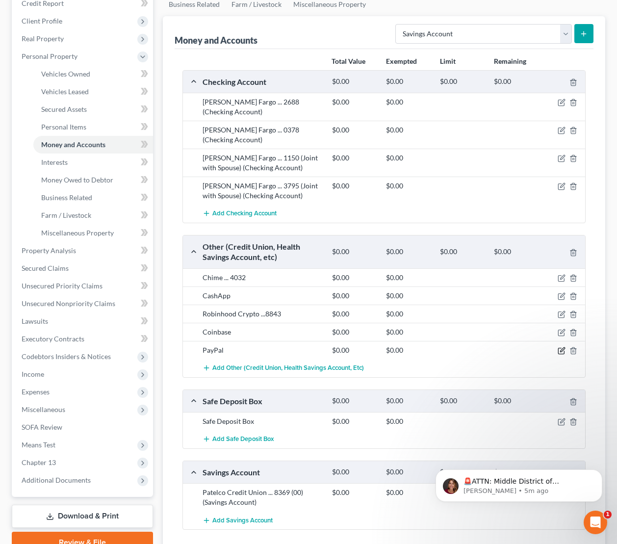
click at [559, 349] on icon "button" at bounding box center [562, 352] width 6 height 6
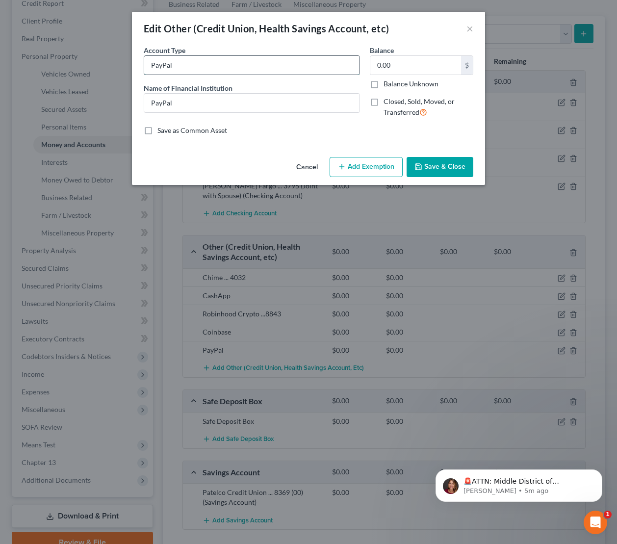
click at [230, 66] on input "PayPal" at bounding box center [251, 65] width 215 height 19
paste input "bsegal84@yahoo.com"
click at [150, 65] on input "PayPal (bsegal84@yahoo.com)" at bounding box center [251, 65] width 215 height 19
type input "PayPal (bsegal84@yahoo.com)"
drag, startPoint x: 211, startPoint y: 101, endPoint x: 121, endPoint y: 94, distance: 90.1
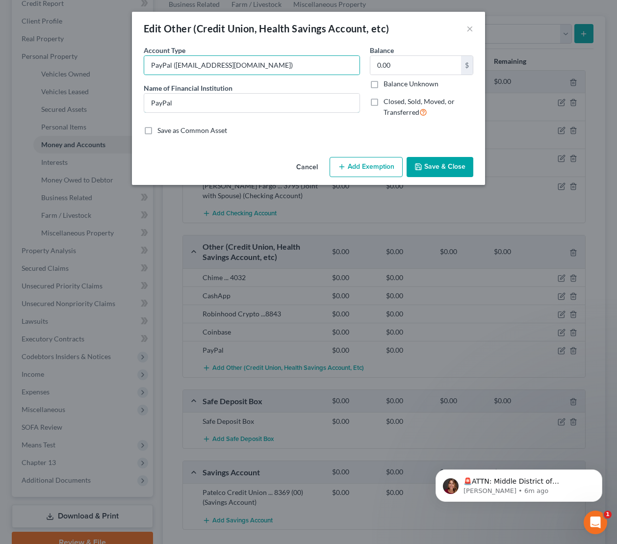
click at [121, 94] on div "Edit Other (Credit Union, Health Savings Account, etc) × An exemption set must …" at bounding box center [308, 272] width 617 height 544
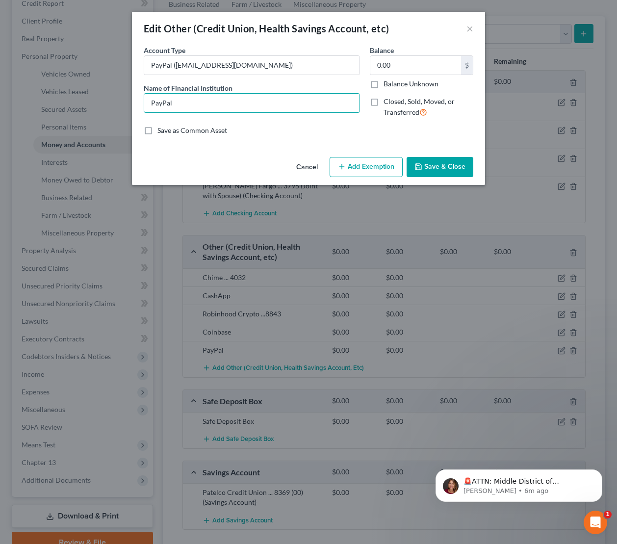
paste input "(bsegal84@yahoo.com)"
type input "PayPal (bsegal84@yahoo.com)"
click at [462, 171] on button "Save & Close" at bounding box center [440, 167] width 67 height 21
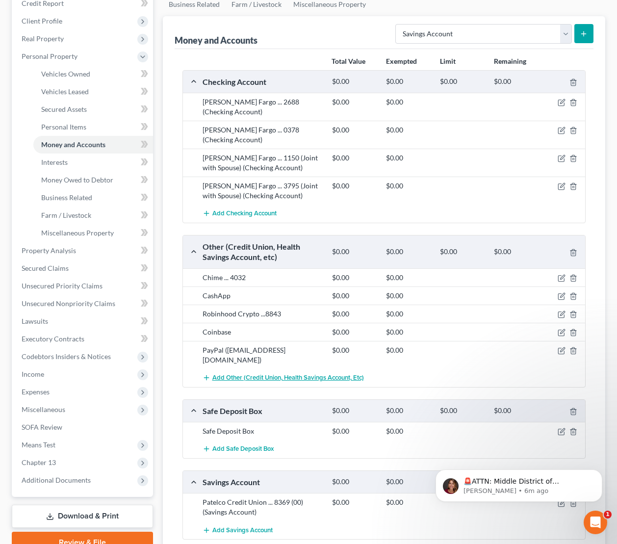
click at [238, 374] on span "Add Other (Credit Union, Health Savings Account, etc)" at bounding box center [289, 378] width 152 height 8
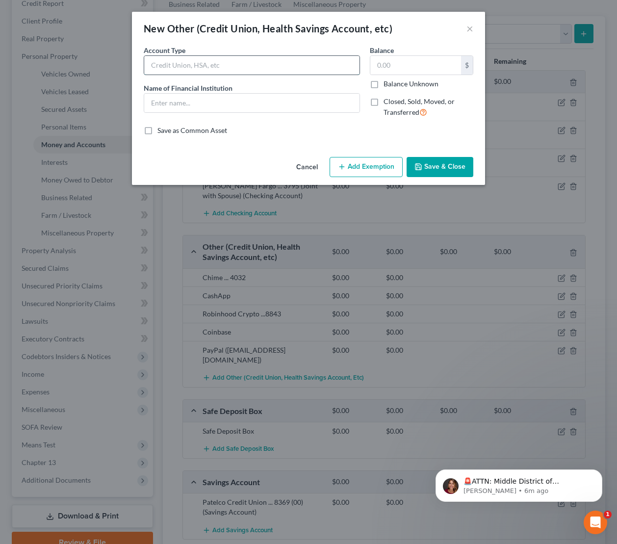
click at [224, 69] on input "text" at bounding box center [251, 65] width 215 height 19
paste input "bsegal84@gmail.com"
click at [151, 65] on input "PayPal (bsegal84@gmail.com)" at bounding box center [251, 65] width 215 height 19
type input "PayPal (bsegal84@gmail.com)"
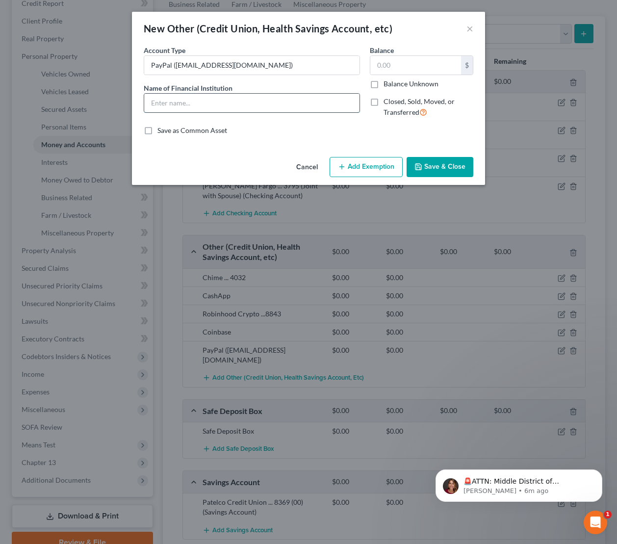
drag, startPoint x: 197, startPoint y: 110, endPoint x: 225, endPoint y: 112, distance: 28.0
click at [197, 110] on input "text" at bounding box center [251, 103] width 215 height 19
paste input "PayPal (bsegal84@gmail.com)"
type input "PayPal (bsegal84@gmail.com)"
click at [461, 169] on button "Save & Close" at bounding box center [440, 167] width 67 height 21
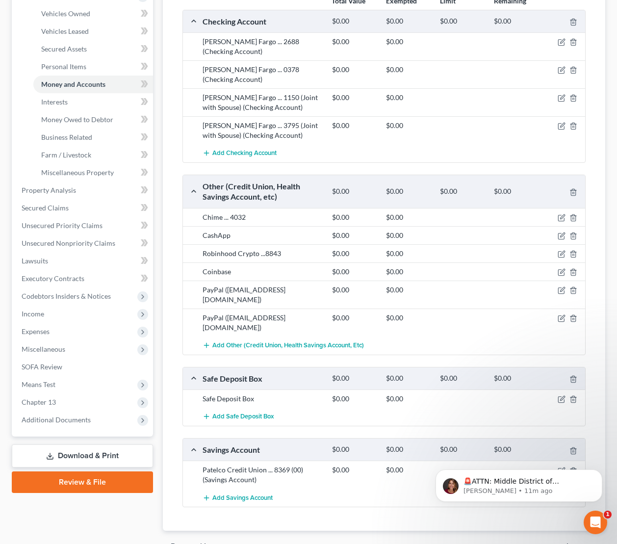
scroll to position [219, 0]
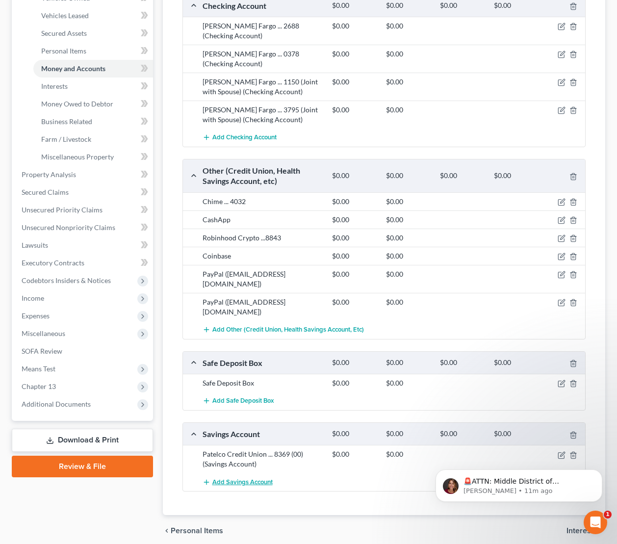
click at [246, 479] on span "Add Savings Account" at bounding box center [243, 483] width 60 height 8
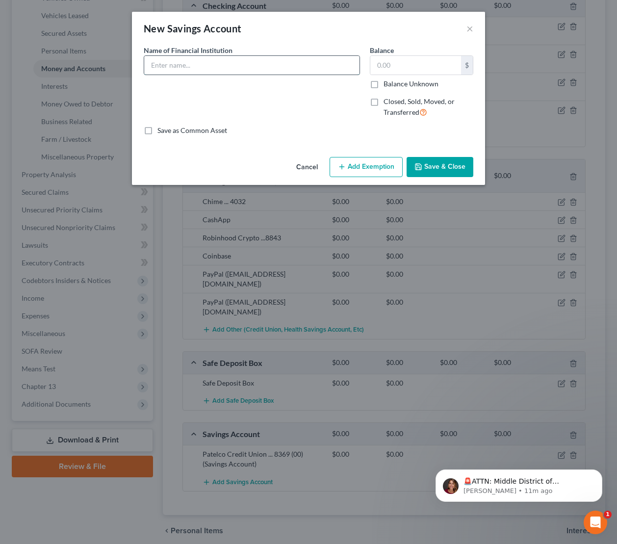
click at [212, 68] on input "text" at bounding box center [251, 65] width 215 height 19
type input "USBank ... 6841"
click at [459, 172] on button "Save & Close" at bounding box center [440, 167] width 67 height 21
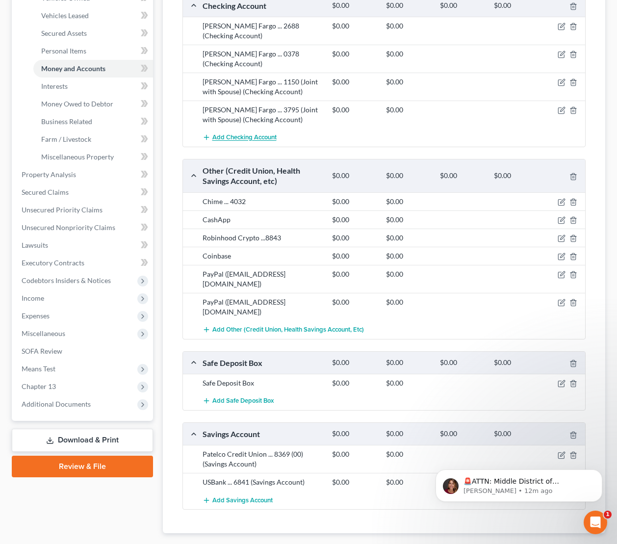
click at [261, 134] on span "Add Checking Account" at bounding box center [245, 138] width 64 height 8
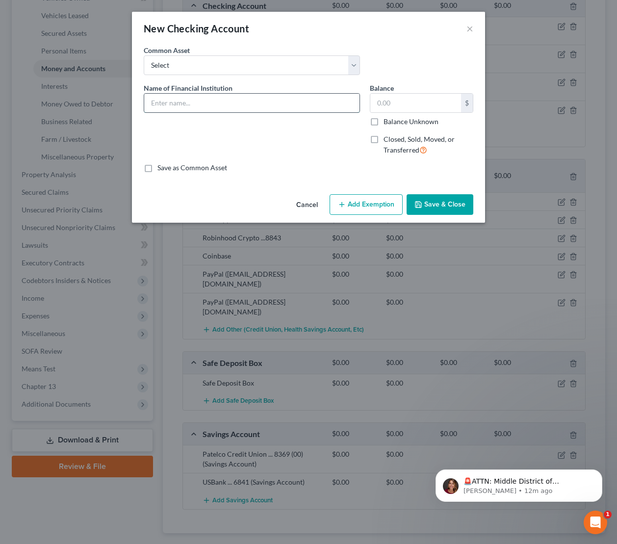
click at [219, 106] on input "text" at bounding box center [251, 103] width 215 height 19
type input "USBank ... 8276"
click at [425, 208] on button "Save & Close" at bounding box center [440, 204] width 67 height 21
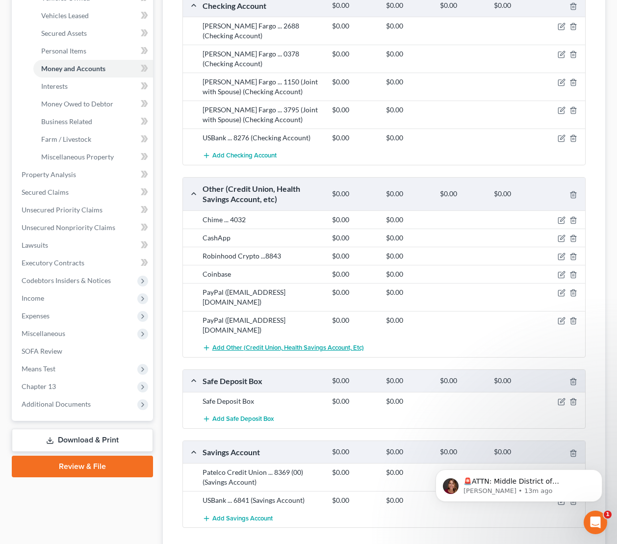
click at [304, 344] on span "Add Other (Credit Union, Health Savings Account, etc)" at bounding box center [289, 348] width 152 height 8
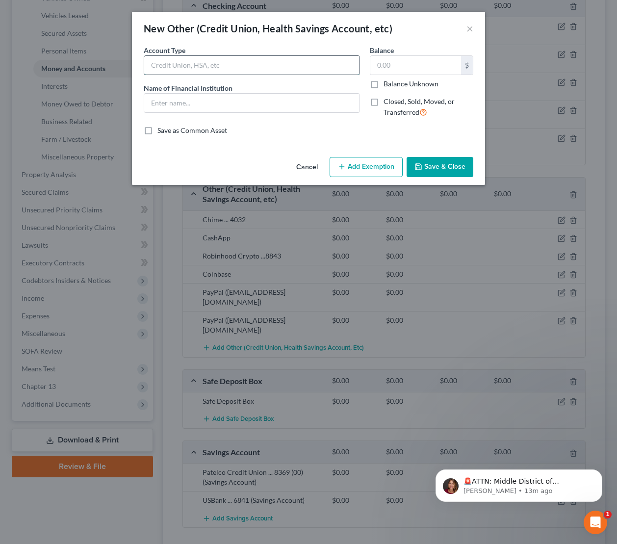
click at [245, 64] on input "text" at bounding box center [251, 65] width 215 height 19
drag, startPoint x: 212, startPoint y: 63, endPoint x: 140, endPoint y: 64, distance: 71.7
click at [140, 64] on div "Account Type Shopify ... 0277 Name of Financial Institution *" at bounding box center [252, 85] width 226 height 80
type input "Shopify ... 0277"
click at [215, 105] on input "text" at bounding box center [251, 103] width 215 height 19
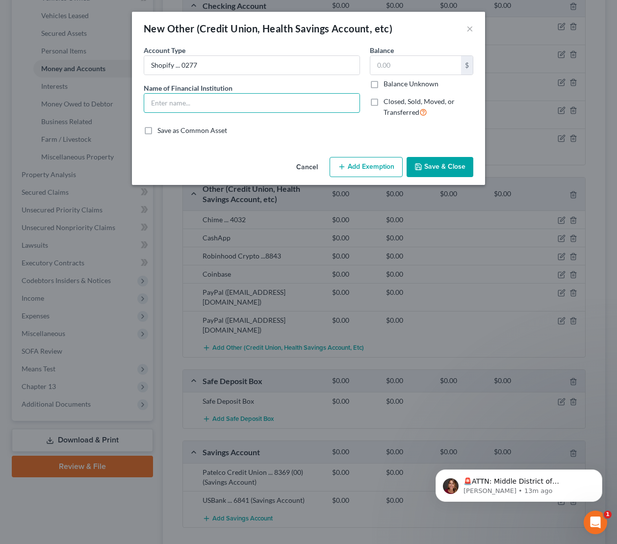
paste input "Shopify ... 0277"
type input "Shopify ... 0277"
click at [450, 161] on button "Save & Close" at bounding box center [440, 167] width 67 height 21
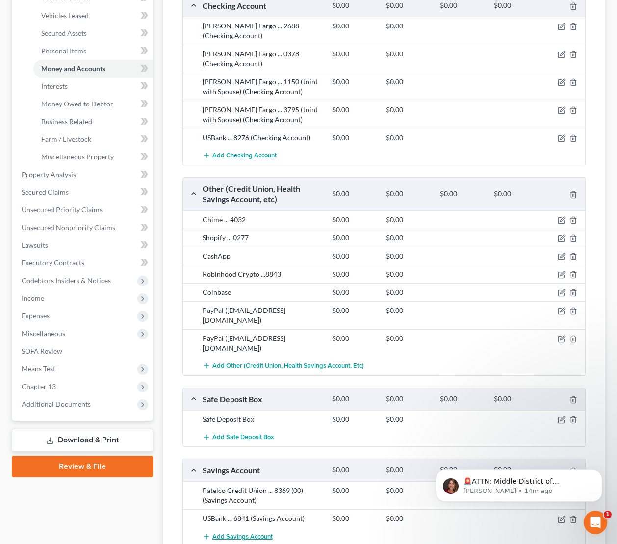
click at [231, 533] on span "Add Savings Account" at bounding box center [243, 537] width 60 height 8
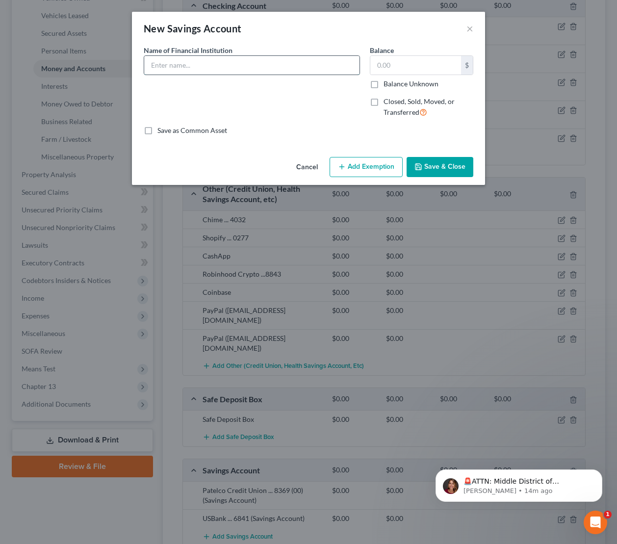
click at [232, 61] on input "text" at bounding box center [251, 65] width 215 height 19
type input "Upgrade ... 2762"
click at [460, 167] on button "Save & Close" at bounding box center [440, 167] width 67 height 21
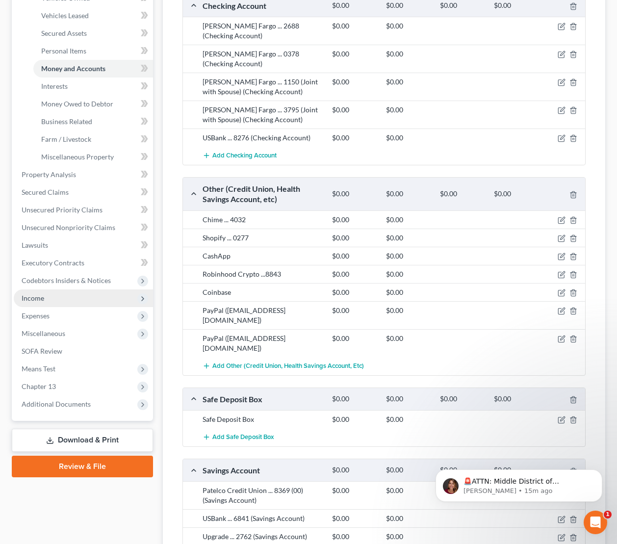
click at [43, 300] on span "Income" at bounding box center [33, 298] width 23 height 8
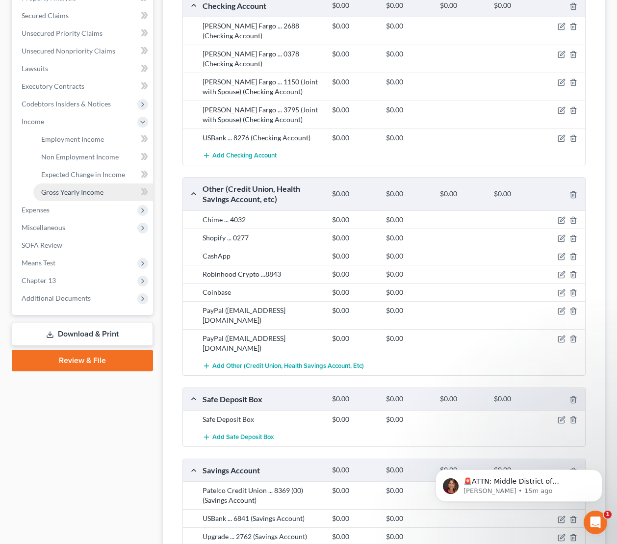
click at [74, 184] on link "Gross Yearly Income" at bounding box center [93, 193] width 120 height 18
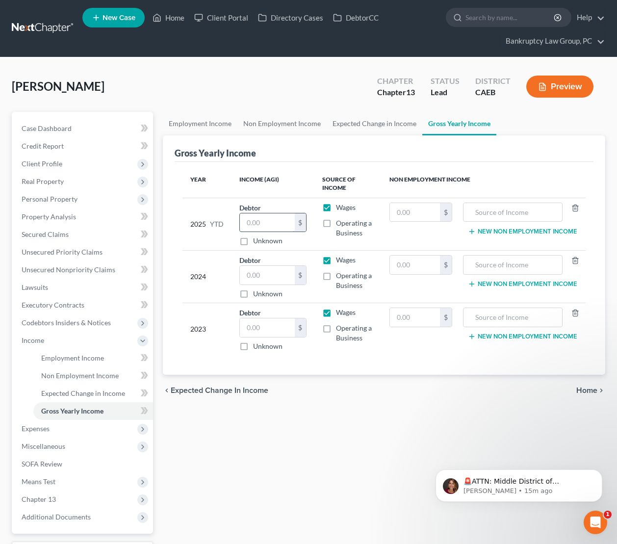
click at [256, 220] on input "text" at bounding box center [267, 223] width 55 height 19
type input "0"
drag, startPoint x: 263, startPoint y: 274, endPoint x: 267, endPoint y: 283, distance: 9.7
click at [265, 279] on input "text" at bounding box center [267, 275] width 55 height 19
type input "0"
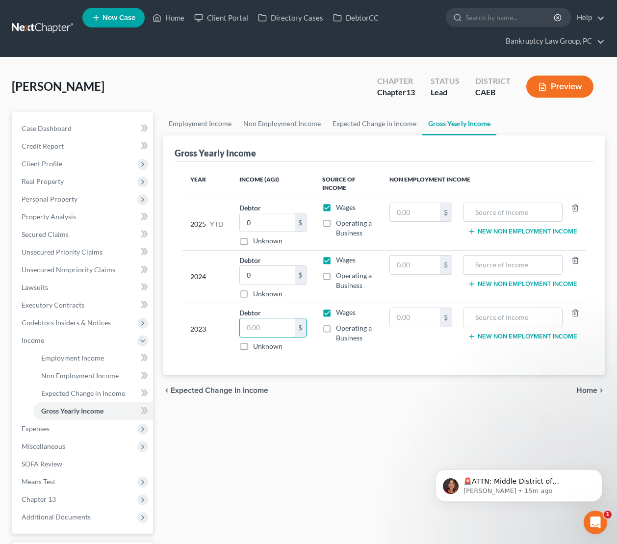
drag, startPoint x: 270, startPoint y: 322, endPoint x: 358, endPoint y: 313, distance: 88.4
click at [270, 322] on input "text" at bounding box center [267, 328] width 55 height 19
type input "0"
type input "212,936"
click at [490, 267] on input "text" at bounding box center [513, 265] width 89 height 19
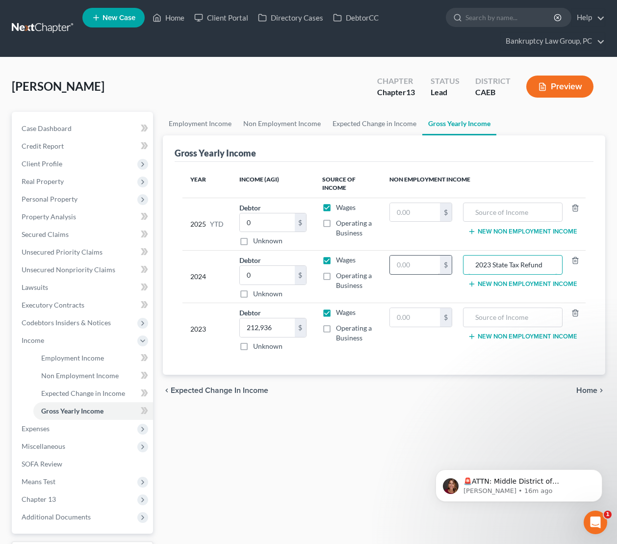
type input "2023 State Tax Refund"
click at [414, 269] on input "text" at bounding box center [415, 265] width 50 height 19
type input "388"
drag, startPoint x: 266, startPoint y: 278, endPoint x: 533, endPoint y: 228, distance: 271.6
click at [266, 278] on input "0" at bounding box center [267, 275] width 55 height 19
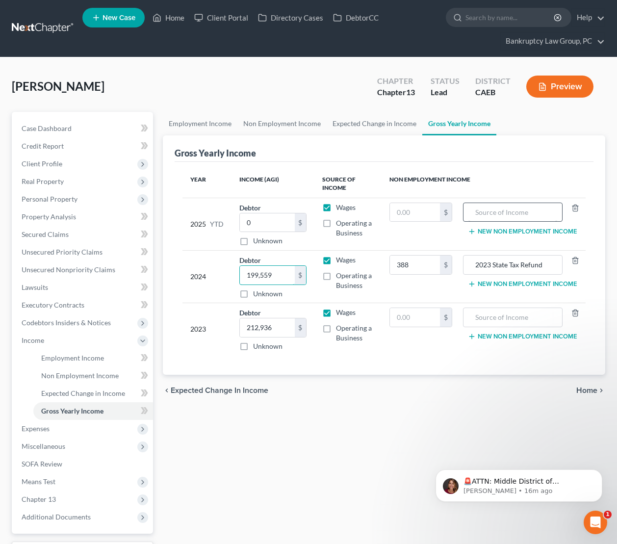
type input "199,559"
click at [529, 213] on input "text" at bounding box center [513, 212] width 89 height 19
type input "2024 Federal Tax Refund"
click at [426, 214] on input "text" at bounding box center [415, 212] width 50 height 19
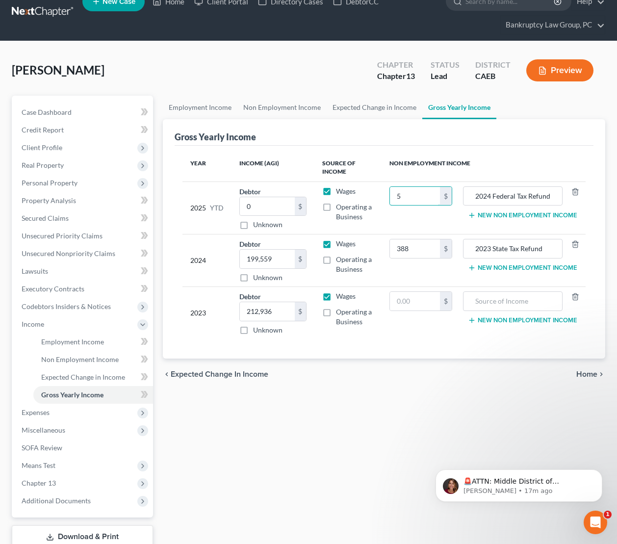
type input "5"
click at [535, 216] on button "New Non Employment Income" at bounding box center [522, 216] width 109 height 8
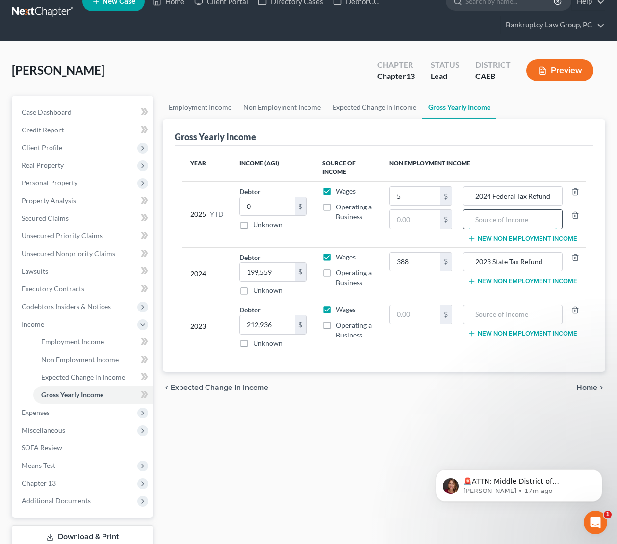
click at [520, 218] on input "text" at bounding box center [513, 219] width 89 height 19
type input "2024 State Tax Refund"
click at [429, 220] on input "text" at bounding box center [415, 219] width 50 height 19
type input "5,141"
click at [78, 240] on span "Unsecured Priority Claims" at bounding box center [62, 236] width 81 height 8
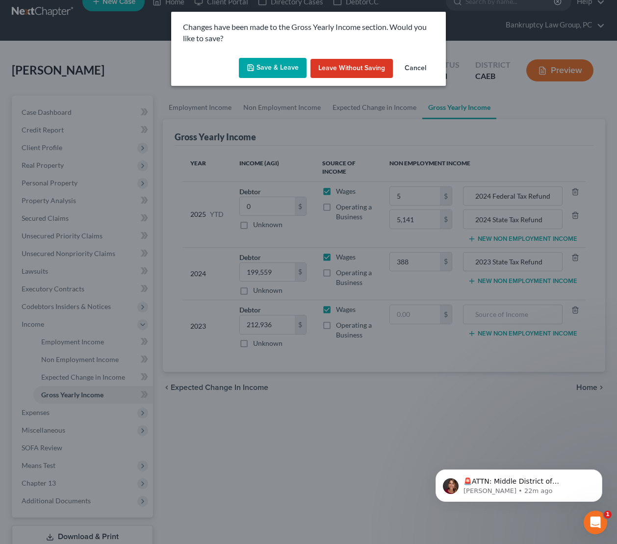
click at [279, 64] on button "Save & Leave" at bounding box center [273, 68] width 68 height 21
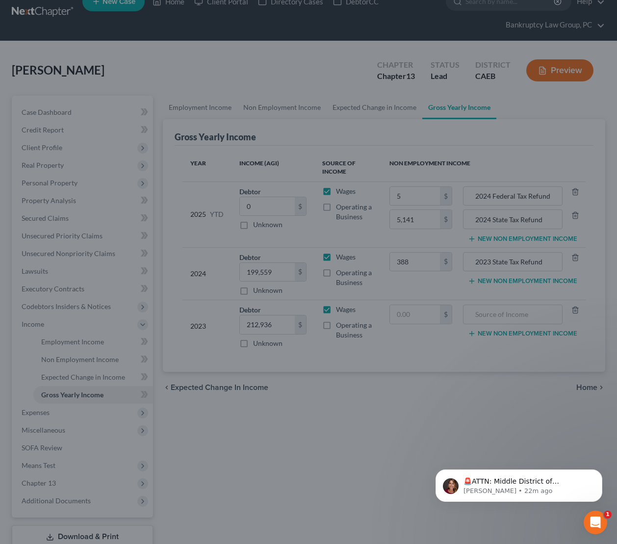
type input "5,141.00"
type input "2024 State Tax Refund"
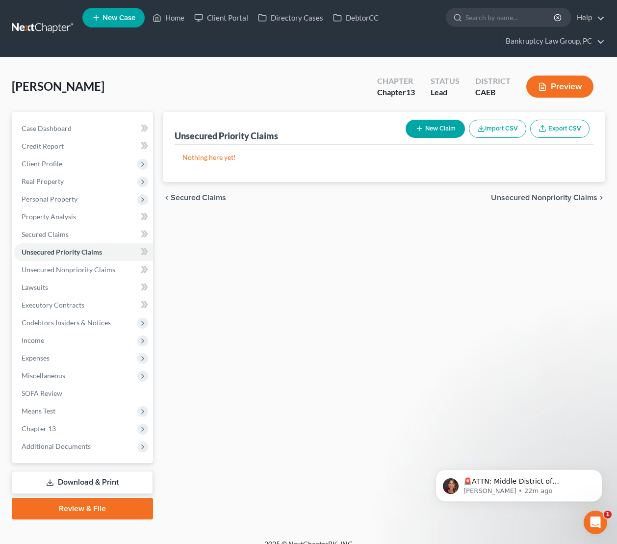
click at [434, 132] on button "New Claim" at bounding box center [435, 129] width 59 height 18
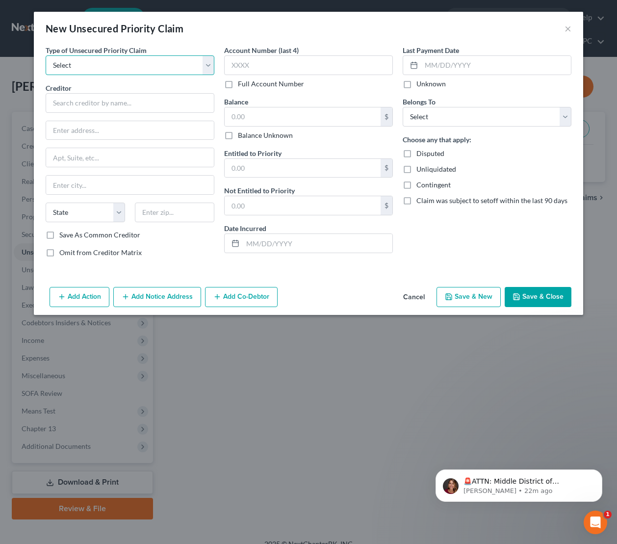
click at [128, 62] on select "Select Taxes & Other Government Units Domestic Support Obligations Extensions o…" at bounding box center [130, 65] width 169 height 20
select select "0"
click at [46, 55] on select "Select Taxes & Other Government Units Domestic Support Obligations Extensions o…" at bounding box center [130, 65] width 169 height 20
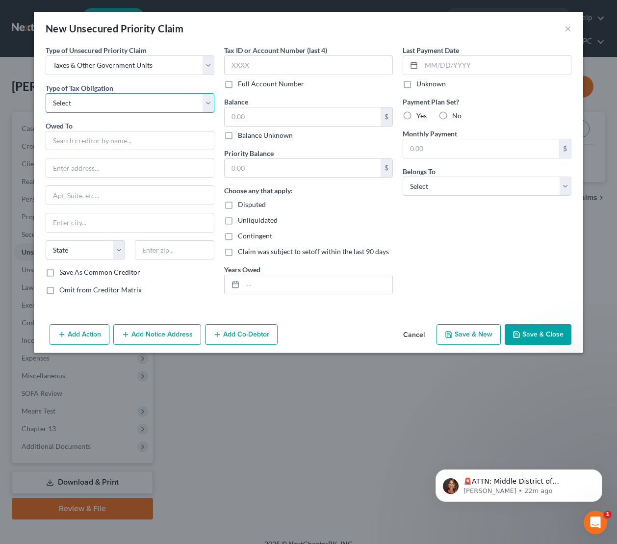
click at [132, 100] on select "Select Federal City State Franchise Tax Board Other" at bounding box center [130, 103] width 169 height 20
select select "0"
click at [46, 93] on select "Select Federal City State Franchise Tax Board Other" at bounding box center [130, 103] width 169 height 20
click at [137, 146] on input "text" at bounding box center [130, 141] width 169 height 20
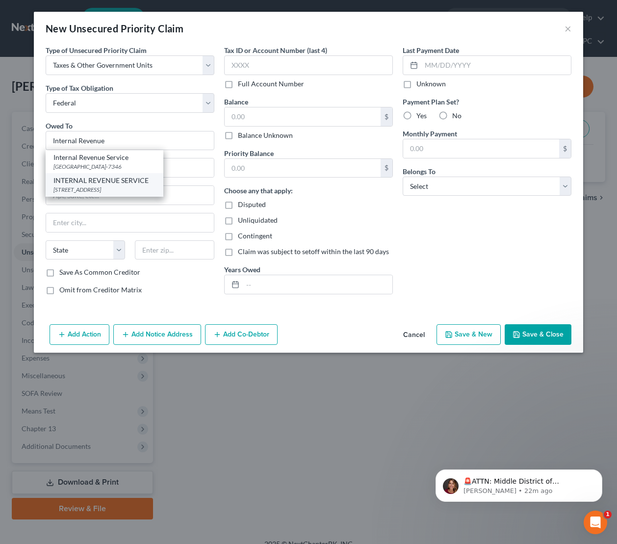
click at [107, 188] on div "[STREET_ADDRESS]" at bounding box center [105, 190] width 102 height 8
type input "INTERNAL REVENUE SERVICE"
type input "PO BOX 7346"
type input "PHILADELPHIA"
select select "39"
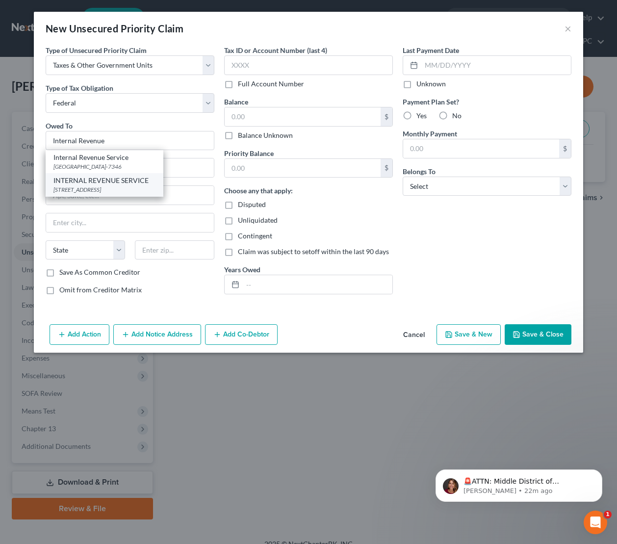
type input "19101-7346"
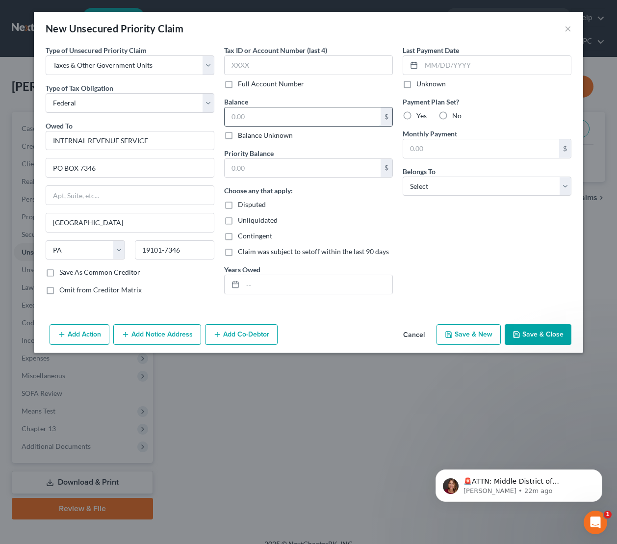
click at [288, 117] on input "text" at bounding box center [303, 116] width 156 height 19
type input "37,863.69"
drag, startPoint x: 258, startPoint y: 167, endPoint x: 311, endPoint y: 171, distance: 53.1
click at [260, 168] on input "text" at bounding box center [303, 168] width 156 height 19
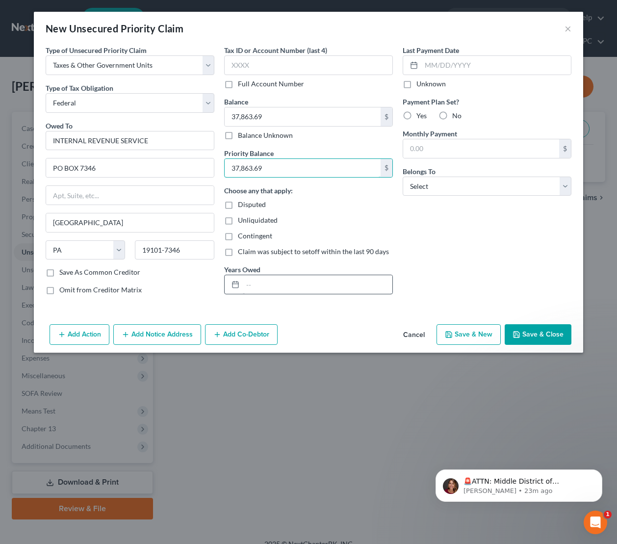
type input "37,863.69"
drag, startPoint x: 324, startPoint y: 286, endPoint x: 339, endPoint y: 284, distance: 14.9
click at [330, 286] on input "text" at bounding box center [318, 284] width 150 height 19
type input "2021, 2022 & 2023"
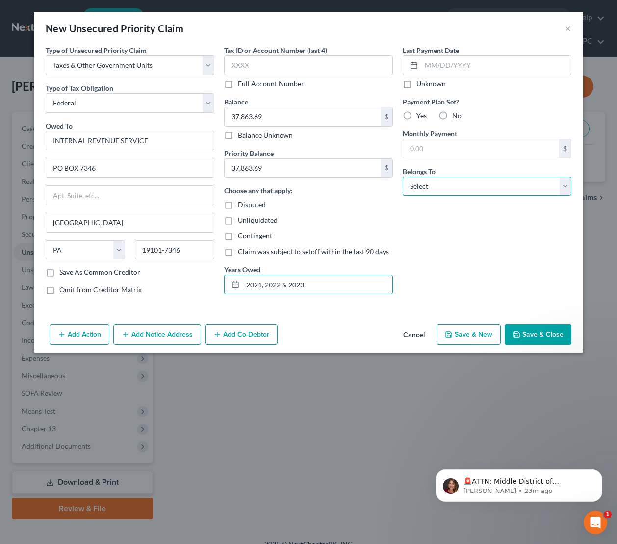
click at [464, 188] on select "Select Debtor 1 Only Debtor 2 Only Debtor 1 And Debtor 2 Only At Least One Of T…" at bounding box center [487, 187] width 169 height 20
select select "3"
click at [403, 177] on select "Select Debtor 1 Only Debtor 2 Only Debtor 1 And Debtor 2 Only At Least One Of T…" at bounding box center [487, 187] width 169 height 20
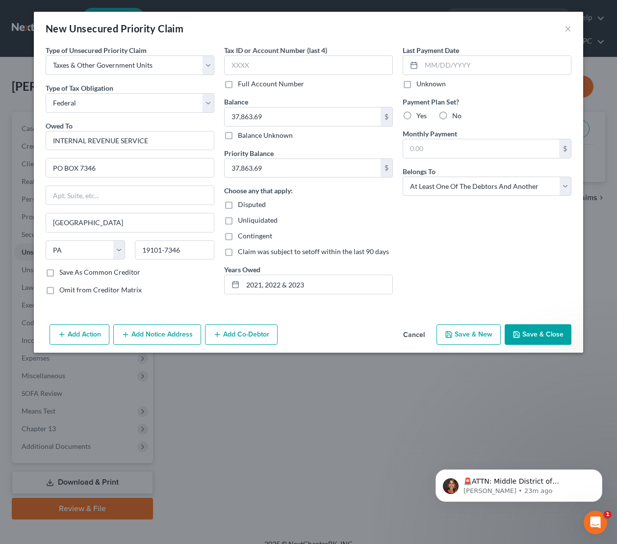
click at [539, 335] on button "Save & Close" at bounding box center [538, 334] width 67 height 21
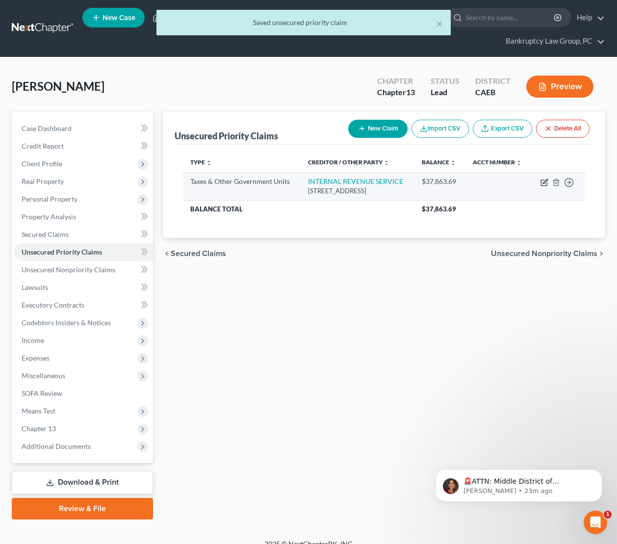
click at [541, 186] on icon "button" at bounding box center [544, 183] width 6 height 6
select select "0"
select select "39"
select select "3"
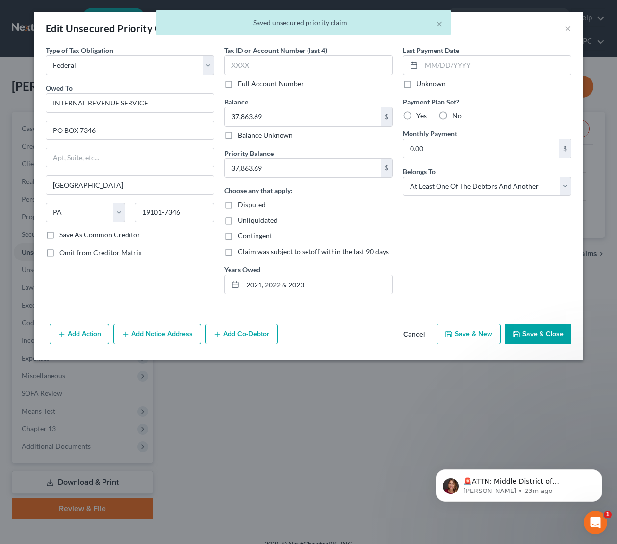
click at [193, 331] on button "Add Notice Address" at bounding box center [157, 334] width 88 height 21
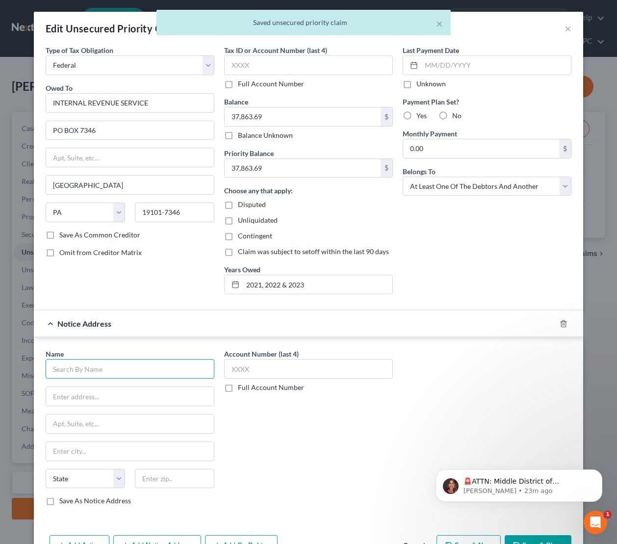
click at [135, 363] on input "text" at bounding box center [130, 369] width 169 height 20
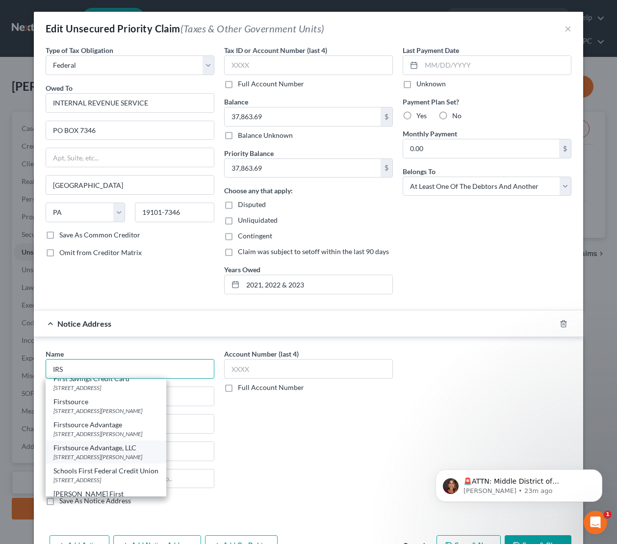
scroll to position [298, 0]
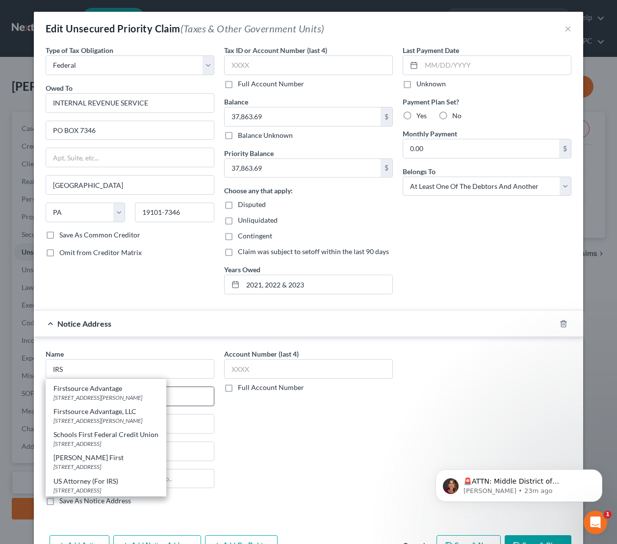
drag, startPoint x: 114, startPoint y: 478, endPoint x: 130, endPoint y: 402, distance: 77.7
click at [115, 478] on div "US Attorney (For IRS)" at bounding box center [106, 482] width 105 height 10
type input "US Attorney (For IRS)"
type input "501 I St"
type input "Ste 10-100"
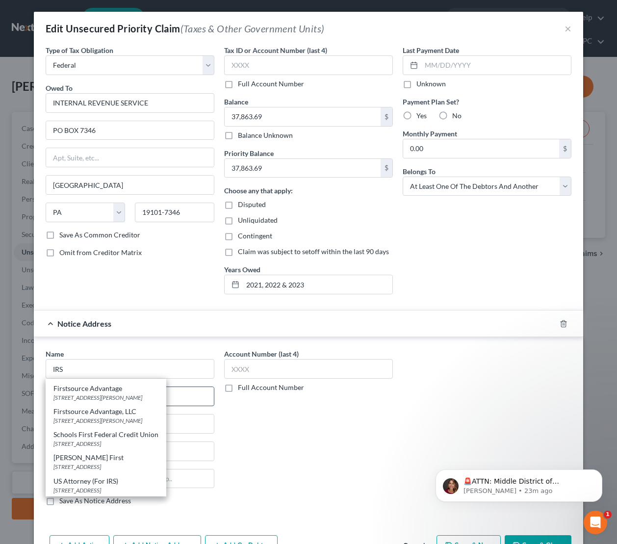
type input "[GEOGRAPHIC_DATA]"
select select "4"
type input "95814"
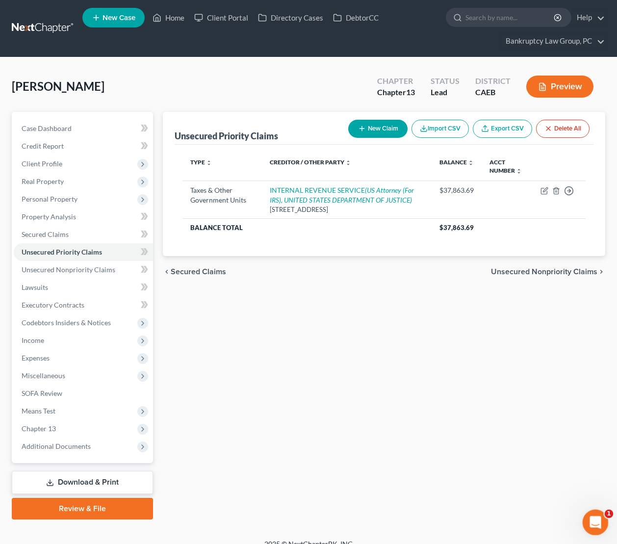
click at [598, 525] on icon "Open Intercom Messenger" at bounding box center [595, 521] width 16 height 16
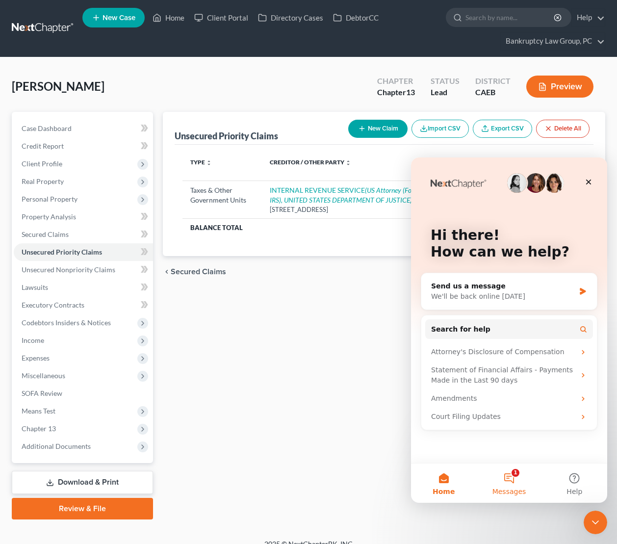
click at [513, 485] on button "1 Messages" at bounding box center [509, 483] width 65 height 39
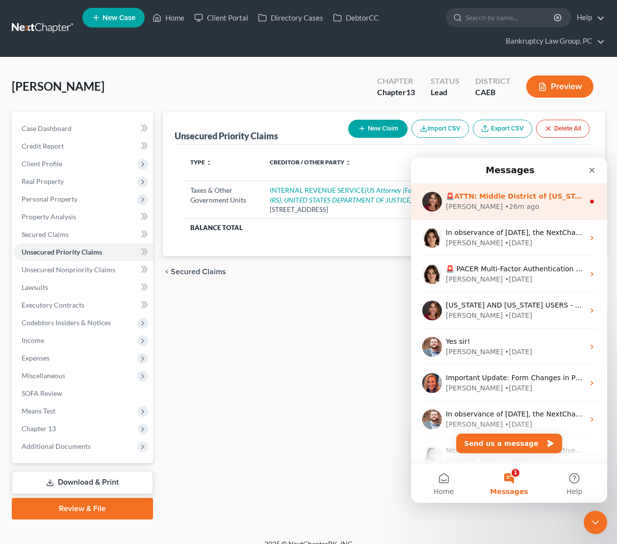
click at [531, 202] on div "Katie • 26m ago" at bounding box center [515, 207] width 138 height 10
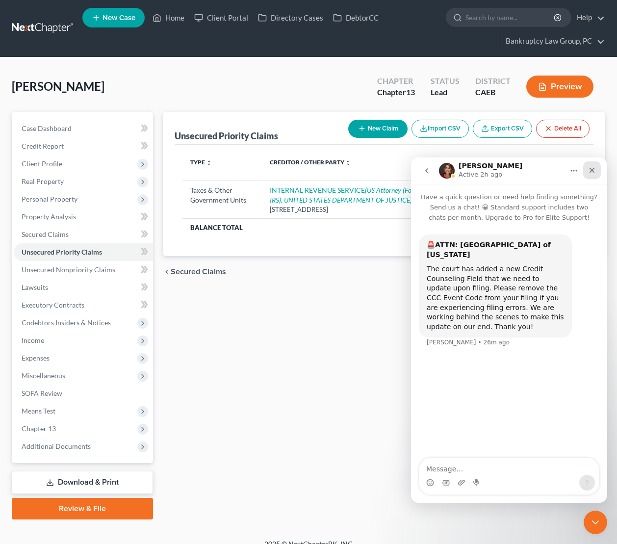
click at [589, 168] on icon "Close" at bounding box center [593, 170] width 8 height 8
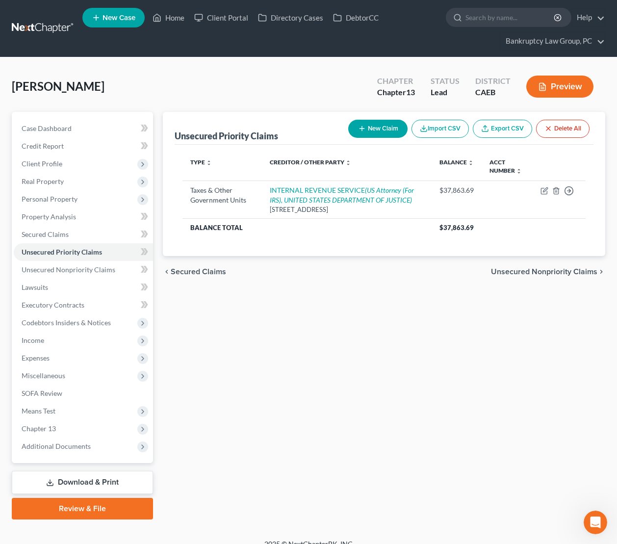
click at [354, 351] on div "Unsecured Priority Claims New Claim Import CSV Export CSV Delete All Type expan…" at bounding box center [384, 316] width 453 height 408
click at [40, 345] on span "Income" at bounding box center [83, 341] width 139 height 18
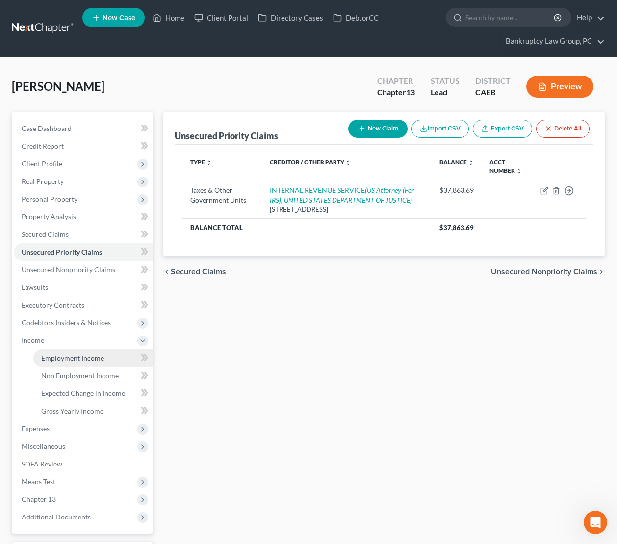
drag, startPoint x: 63, startPoint y: 354, endPoint x: 75, endPoint y: 360, distance: 13.6
click at [63, 354] on span "Employment Income" at bounding box center [72, 358] width 63 height 8
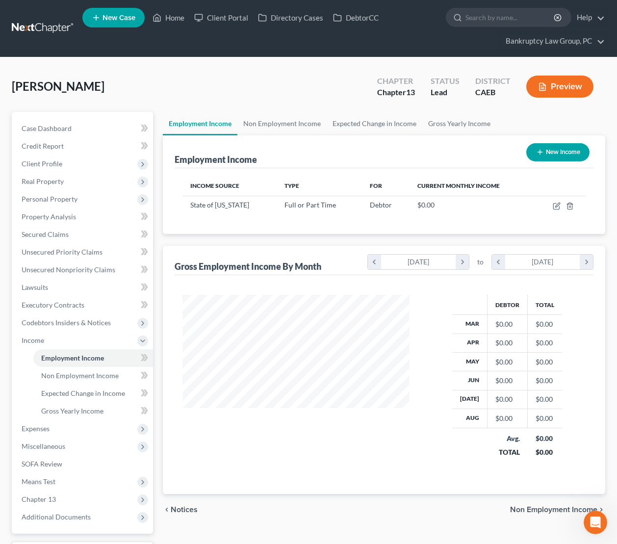
scroll to position [176, 247]
click at [547, 151] on button "New Income" at bounding box center [558, 152] width 63 height 18
select select "0"
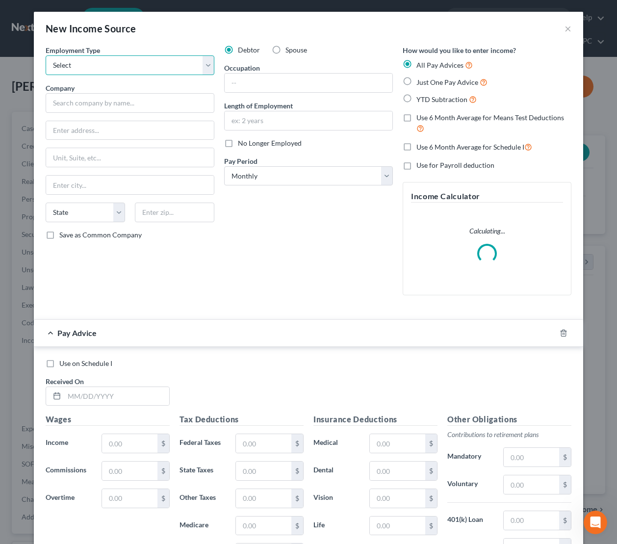
click at [113, 70] on select "Select Full or Part Time Employment Self Employment" at bounding box center [130, 65] width 169 height 20
select select "0"
click at [46, 55] on select "Select Full or Part Time Employment Self Employment" at bounding box center [130, 65] width 169 height 20
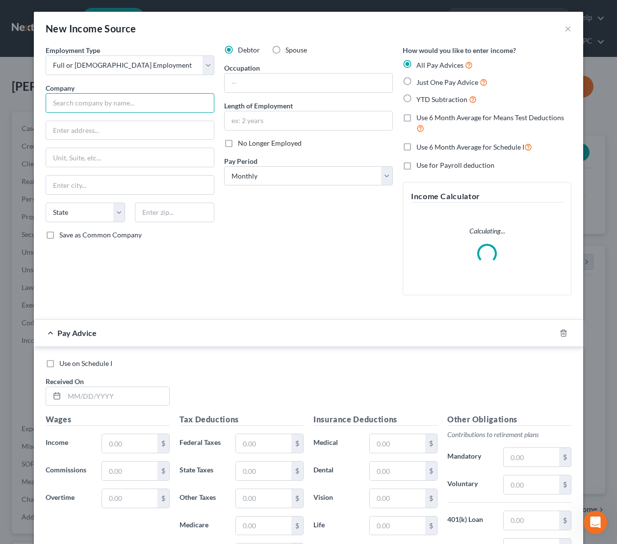
click at [116, 104] on input "text" at bounding box center [130, 103] width 169 height 20
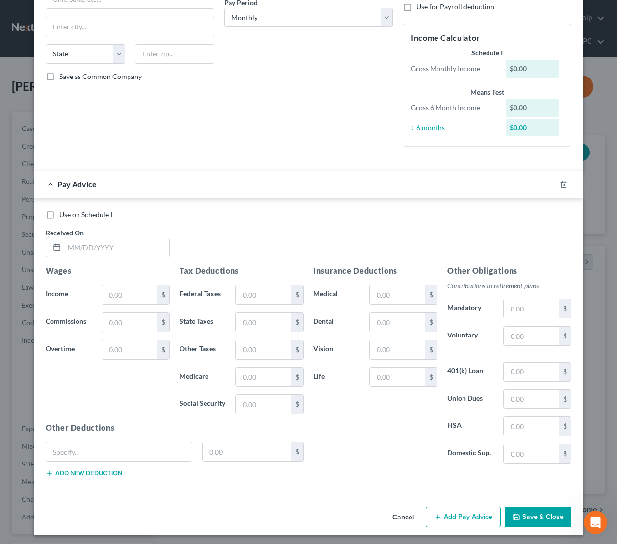
scroll to position [161, 0]
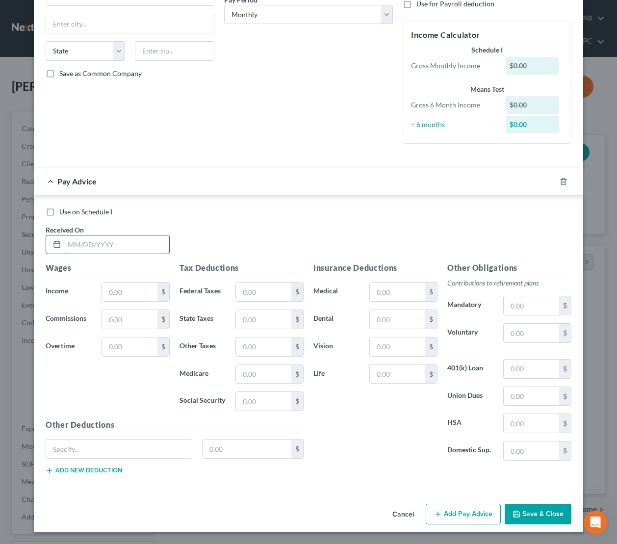
type input "Telework"
drag, startPoint x: 131, startPoint y: 246, endPoint x: 296, endPoint y: 244, distance: 165.4
click at [131, 246] on input "text" at bounding box center [116, 245] width 105 height 19
type input "3/18/2025"
type input "25"
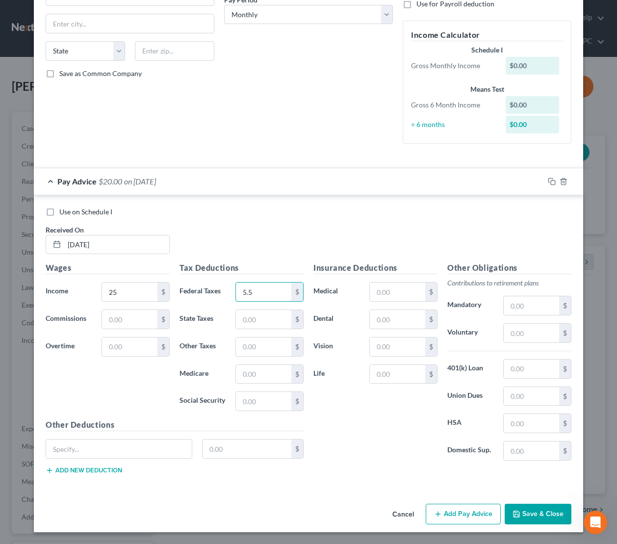
type input "5.5"
type input "1.65"
type input "1.55"
type input "0.36"
click at [538, 518] on button "Save & Close" at bounding box center [538, 514] width 67 height 21
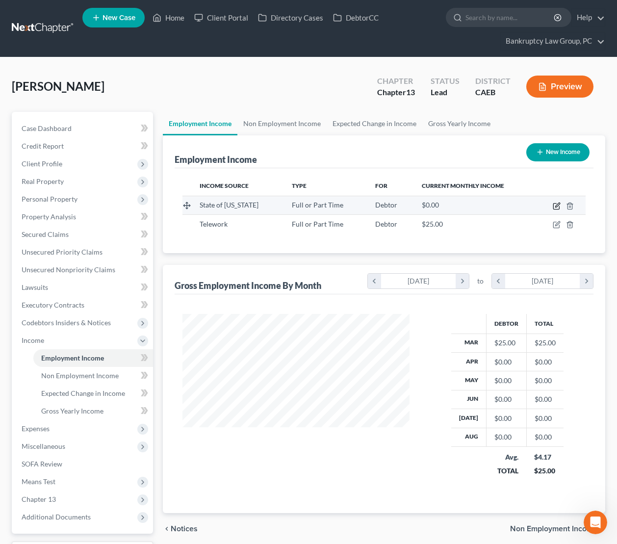
click at [560, 205] on icon "button" at bounding box center [557, 206] width 8 height 8
select select "0"
select select "4"
select select "0"
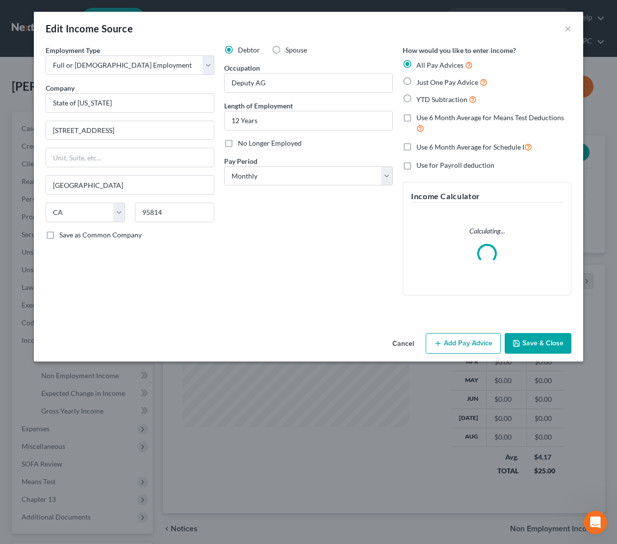
click at [451, 337] on button "Add Pay Advice" at bounding box center [463, 343] width 75 height 21
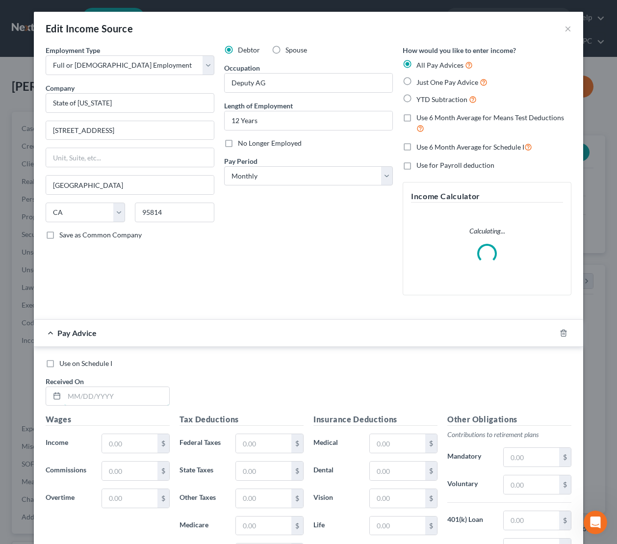
drag, startPoint x: 135, startPoint y: 395, endPoint x: 354, endPoint y: 382, distance: 219.3
click at [135, 395] on input "text" at bounding box center [116, 396] width 105 height 19
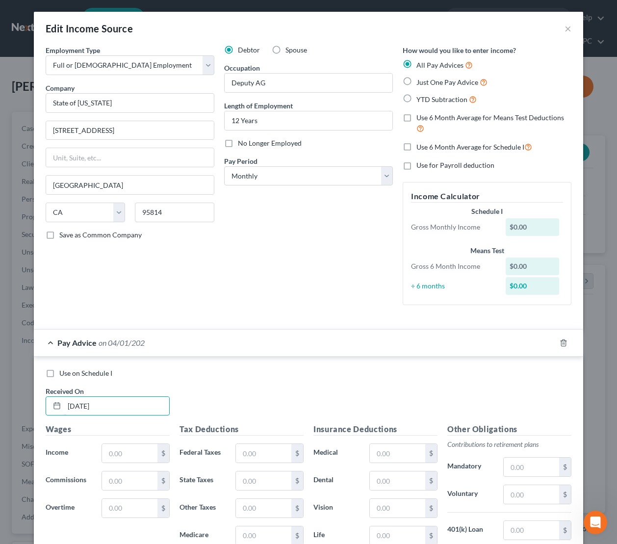
type input "4/1/2025"
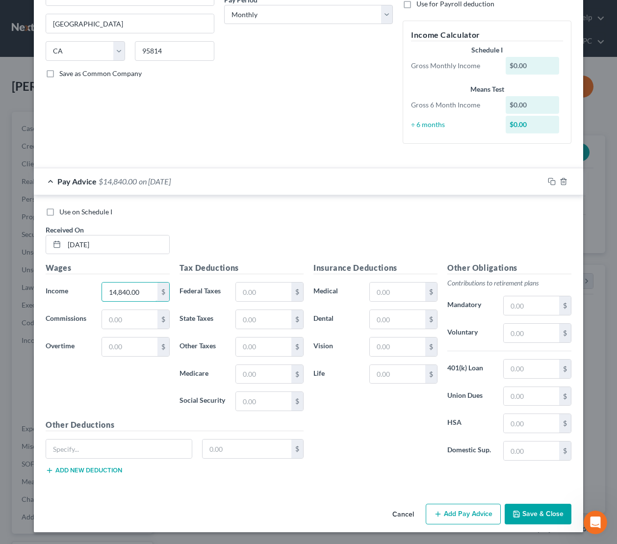
type input "14,840.00"
type input "1,234.53"
type input "545.79"
type input "870.47"
type input "203.58"
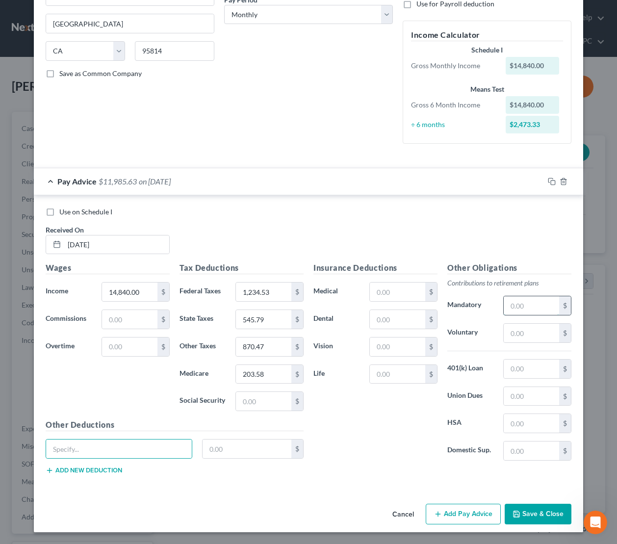
click at [531, 306] on input "text" at bounding box center [531, 305] width 55 height 19
type input "1,425.56"
click at [383, 320] on input "text" at bounding box center [397, 319] width 55 height 19
type input "131.82"
click at [383, 290] on input "text" at bounding box center [397, 292] width 55 height 19
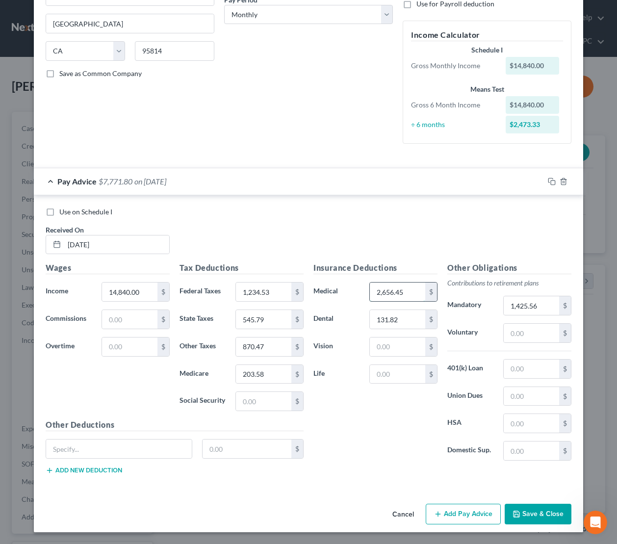
type input "2,656.45"
type input "8.10"
click at [532, 331] on input "text" at bounding box center [531, 333] width 55 height 19
type input "100"
click at [264, 402] on input "text" at bounding box center [263, 401] width 55 height 19
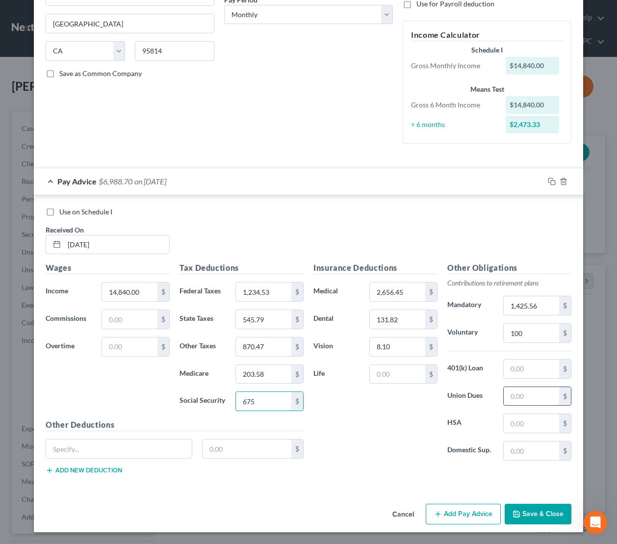
type input "675"
click at [528, 394] on input "text" at bounding box center [531, 396] width 55 height 19
type input "65"
click at [417, 295] on input "2,656.45" at bounding box center [397, 292] width 55 height 19
type input "452.45"
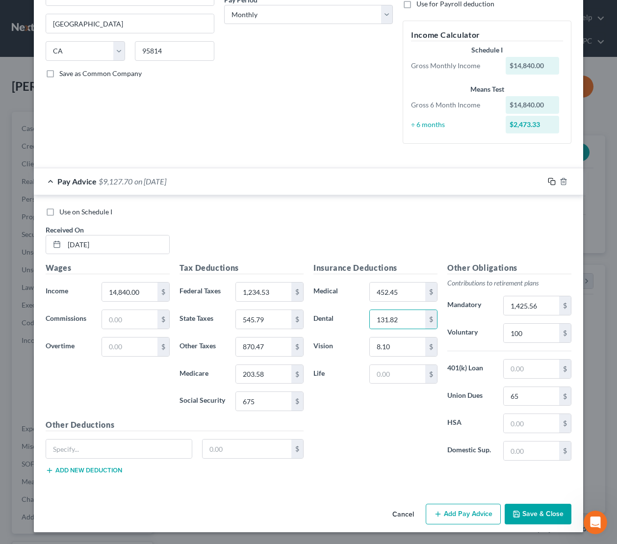
click at [551, 182] on icon "button" at bounding box center [552, 182] width 8 height 8
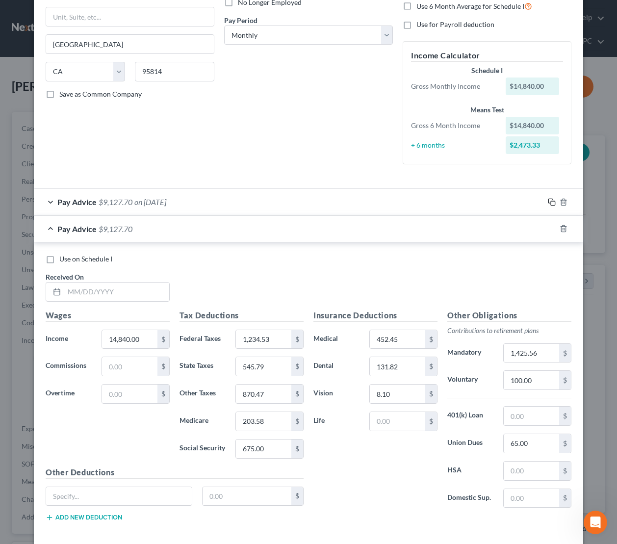
scroll to position [188, 0]
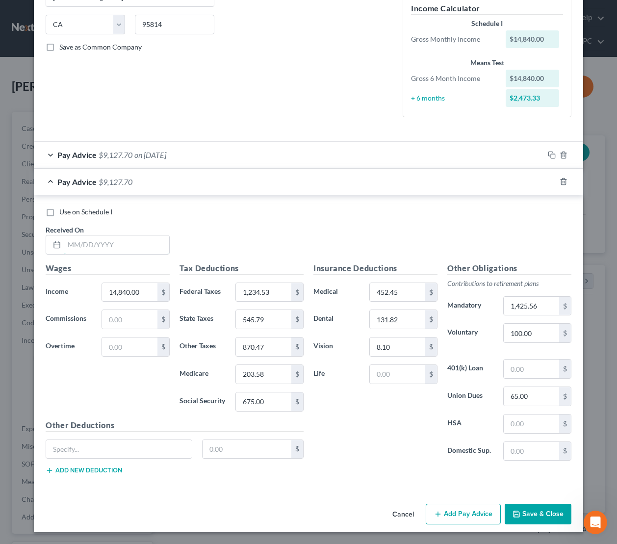
click at [152, 247] on input "text" at bounding box center [116, 245] width 105 height 19
type input "5/1/2025"
click at [549, 183] on icon "button" at bounding box center [552, 182] width 8 height 8
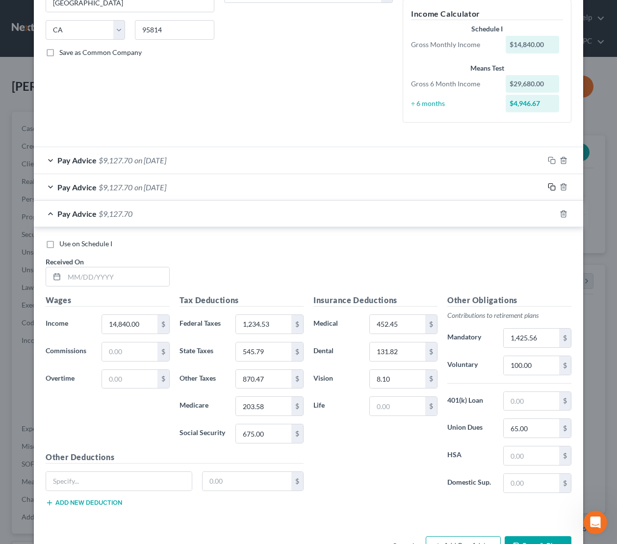
scroll to position [215, 0]
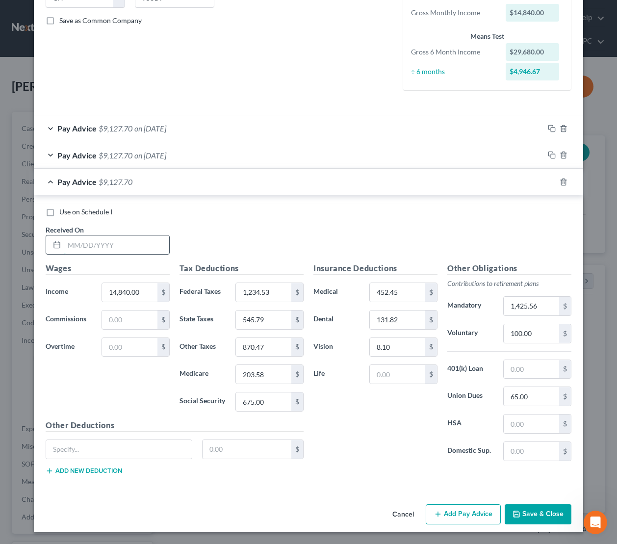
click at [141, 238] on input "text" at bounding box center [116, 245] width 105 height 19
type input "6/1/2025"
type input "15,582"
type input "1,381.61"
type input "777.94"
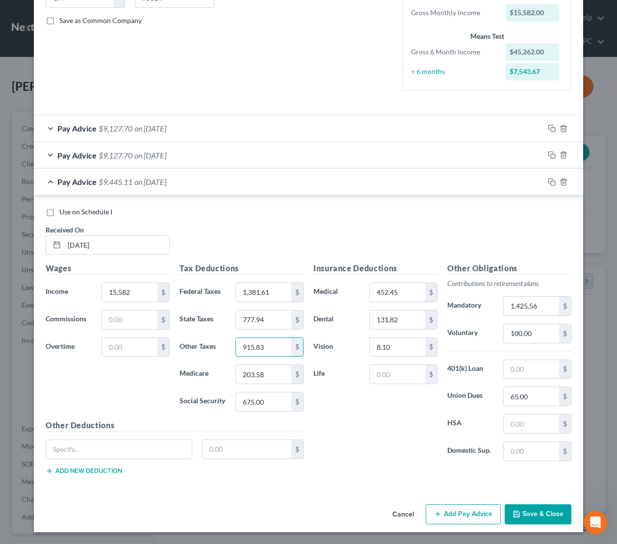
type input "915.83"
type input "214.19"
type input "525"
click at [546, 302] on input "1,425.56" at bounding box center [531, 306] width 55 height 19
type input "1,499.02"
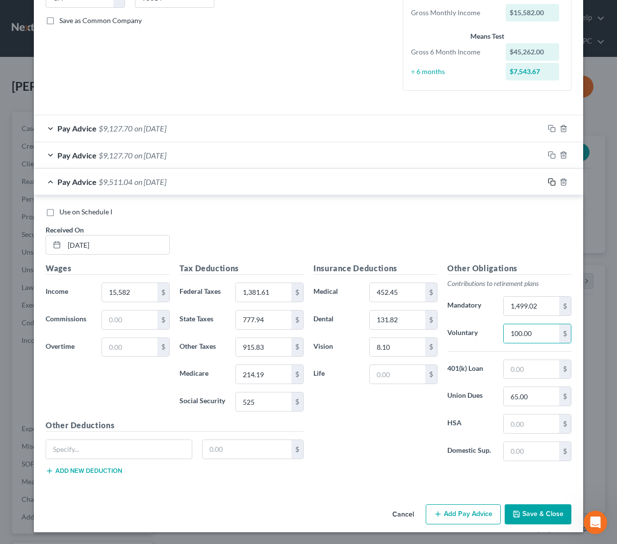
click at [552, 181] on rect "button" at bounding box center [553, 183] width 4 height 4
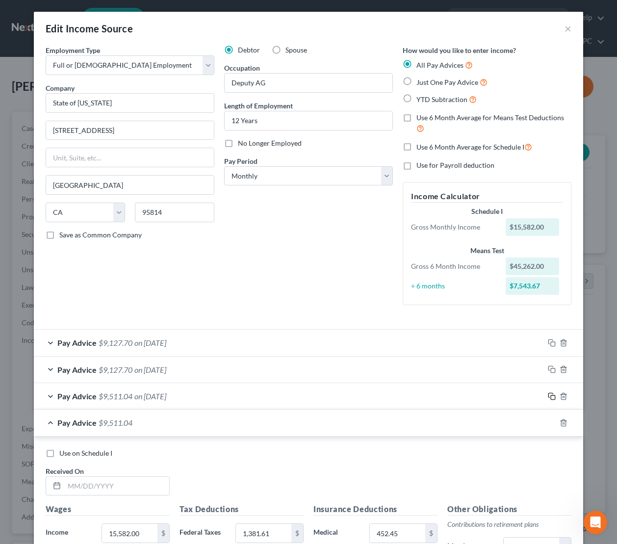
scroll to position [241, 0]
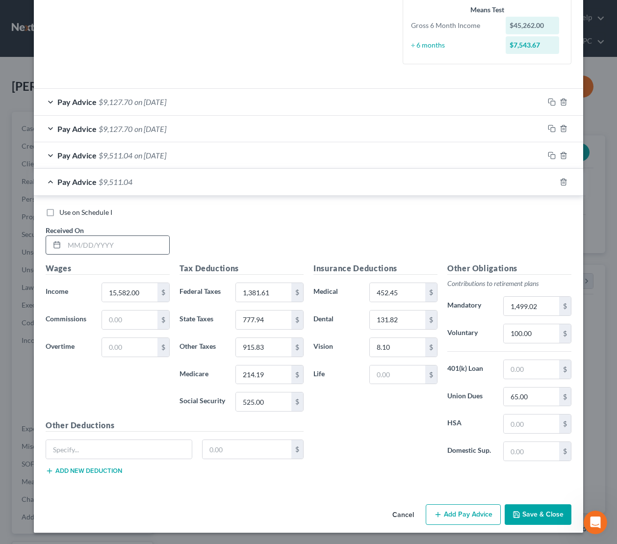
click at [126, 254] on div at bounding box center [108, 246] width 124 height 20
drag, startPoint x: 137, startPoint y: 243, endPoint x: 513, endPoint y: 250, distance: 375.6
click at [140, 243] on input "text" at bounding box center [116, 245] width 105 height 19
type input "7/1/2025"
drag, startPoint x: 52, startPoint y: 212, endPoint x: 93, endPoint y: 215, distance: 41.9
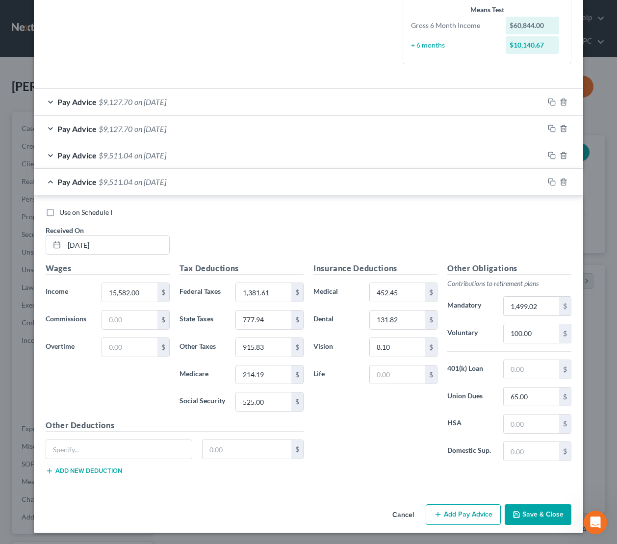
click at [59, 212] on label "Use on Schedule I" at bounding box center [85, 213] width 53 height 10
click at [63, 212] on input "Use on Schedule I" at bounding box center [66, 211] width 6 height 6
checkbox input "true"
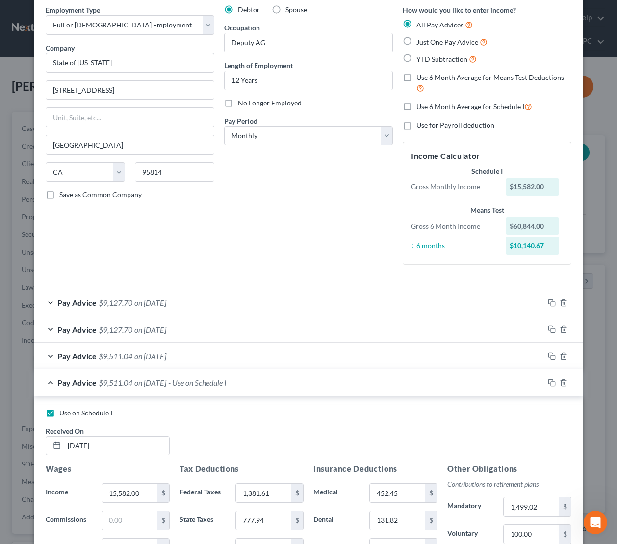
scroll to position [42, 0]
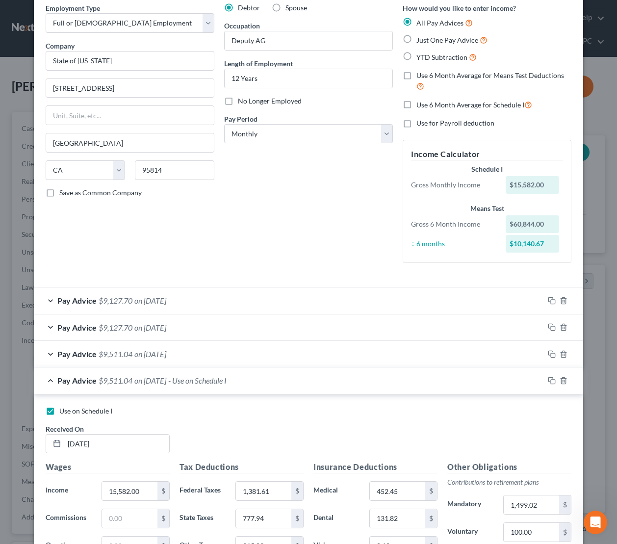
click at [417, 74] on label "Use 6 Month Average for Means Test Deductions" at bounding box center [494, 81] width 155 height 21
click at [421, 74] on input "Use 6 Month Average for Means Test Deductions" at bounding box center [424, 74] width 6 height 6
checkbox input "true"
click at [134, 381] on div "Pay Advice $9,511.04 on 07/01/2025 - Use on Schedule I" at bounding box center [289, 381] width 510 height 26
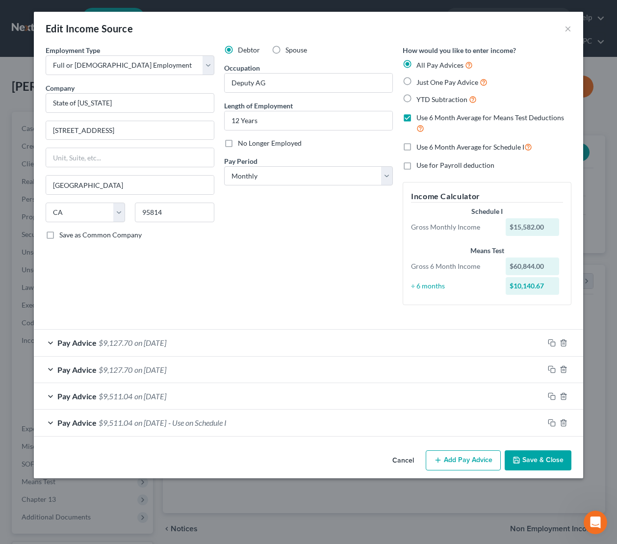
scroll to position [0, 0]
drag, startPoint x: 553, startPoint y: 343, endPoint x: 547, endPoint y: 342, distance: 5.4
click at [552, 343] on icon "button" at bounding box center [552, 343] width 8 height 8
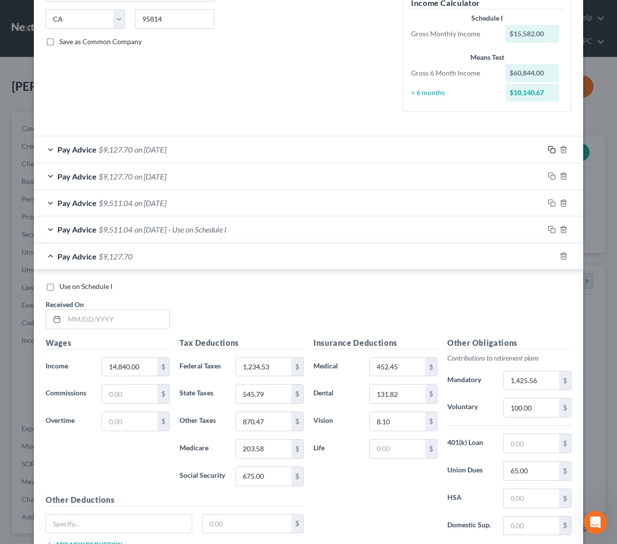
scroll to position [268, 0]
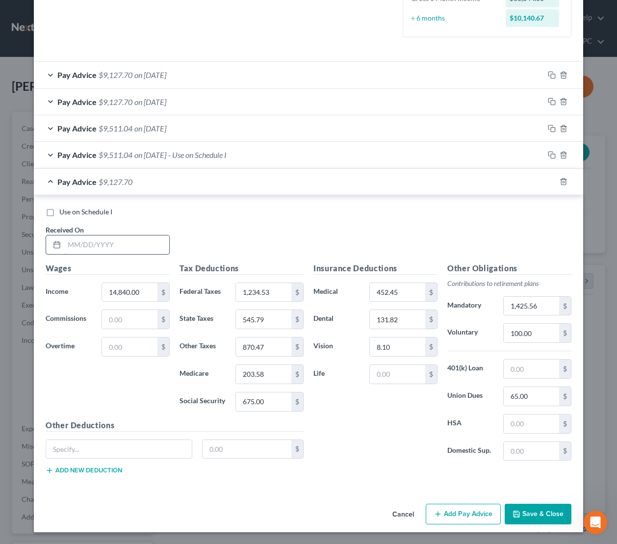
click at [96, 243] on input "text" at bounding box center [116, 245] width 105 height 19
type input "3/1/2025"
click at [166, 181] on span "on 03/01/2025" at bounding box center [150, 181] width 32 height 9
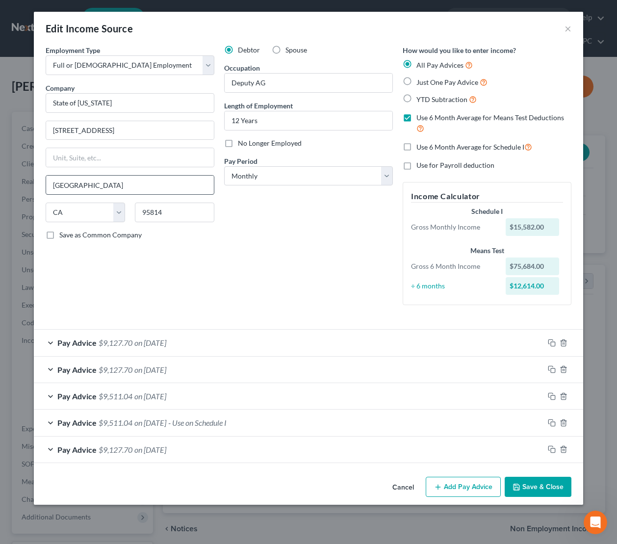
scroll to position [0, 0]
click at [452, 487] on button "Add Pay Advice" at bounding box center [463, 487] width 75 height 21
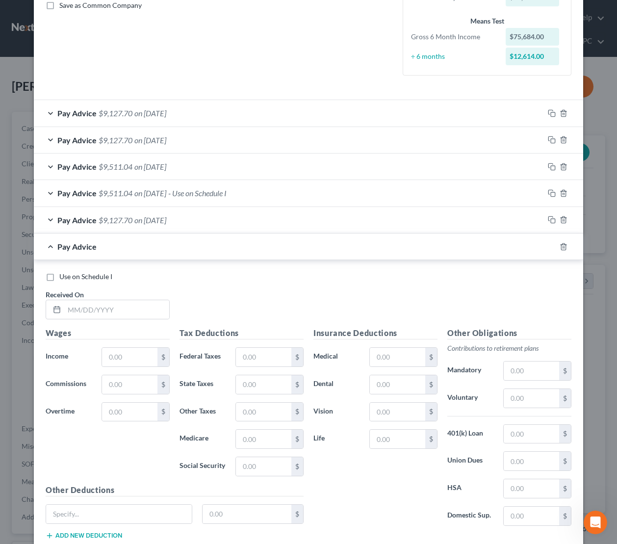
scroll to position [295, 0]
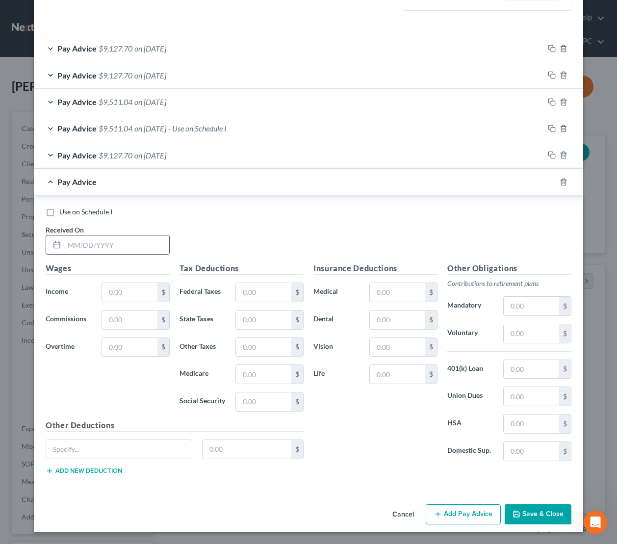
click at [134, 243] on input "text" at bounding box center [116, 245] width 105 height 19
type input "7/31/2025"
type input "445.43"
type input "89.66"
type input "41.69"
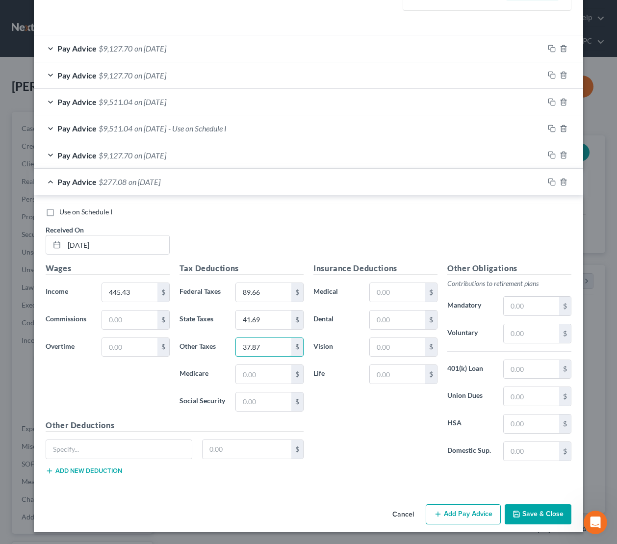
type input "37.87"
type input "27.62"
type input "6.46"
type input "0"
click at [535, 303] on input "text" at bounding box center [531, 306] width 55 height 19
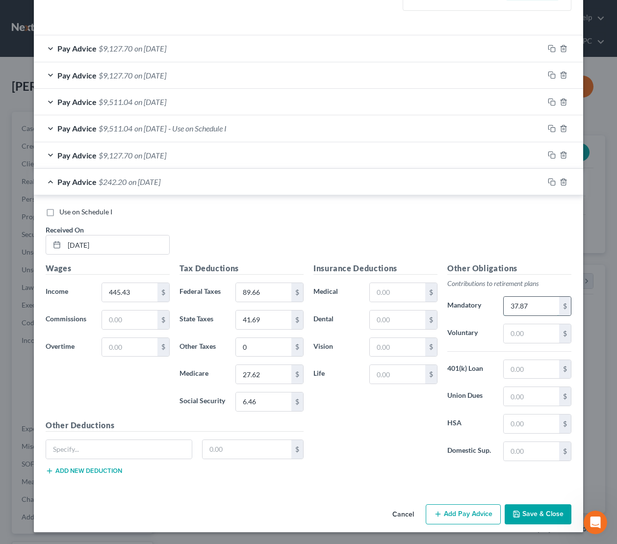
type input "37.87"
click at [535, 519] on button "Save & Close" at bounding box center [538, 515] width 67 height 21
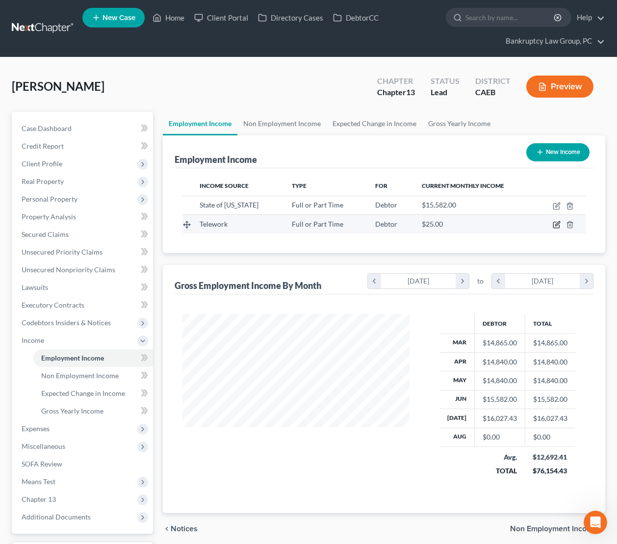
click at [555, 225] on icon "button" at bounding box center [557, 225] width 8 height 8
select select "0"
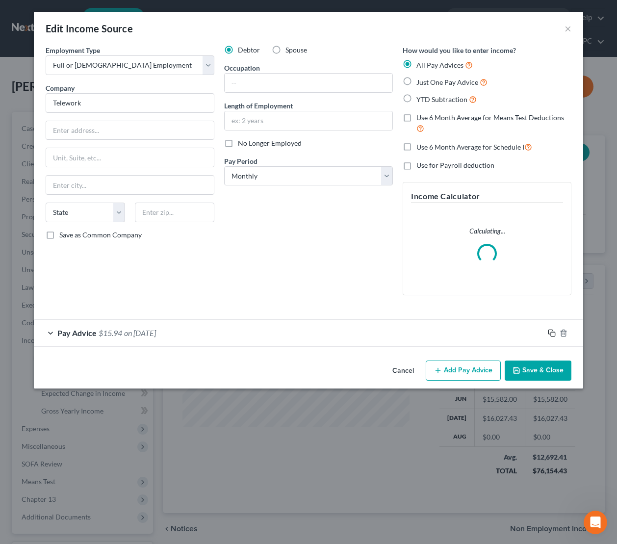
click at [551, 332] on icon "button" at bounding box center [552, 333] width 8 height 8
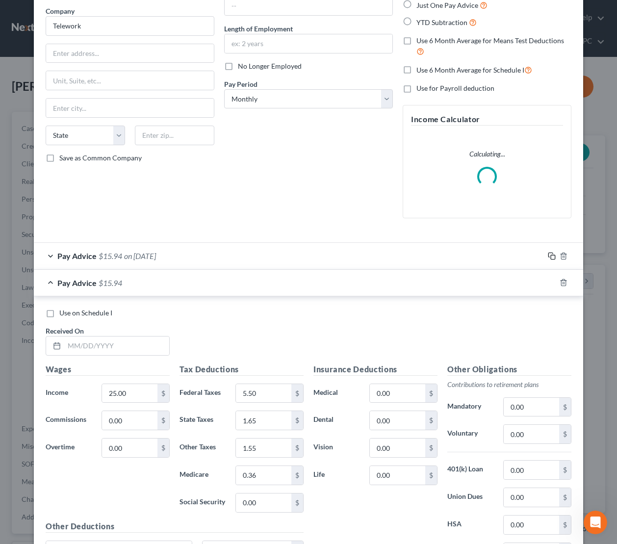
scroll to position [178, 0]
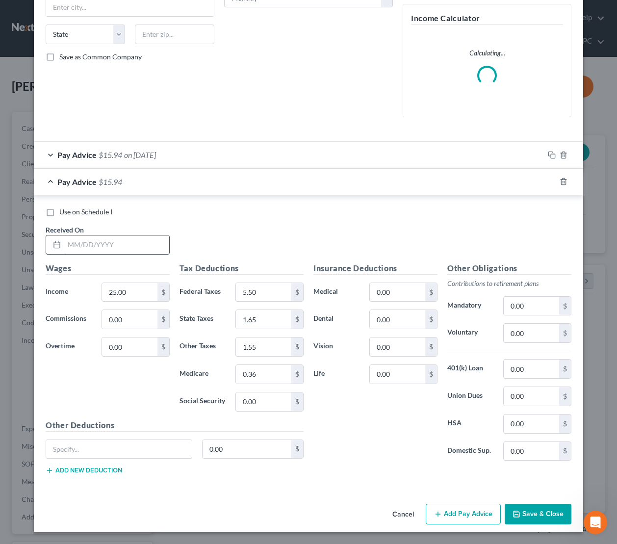
drag, startPoint x: 149, startPoint y: 242, endPoint x: 154, endPoint y: 243, distance: 5.4
click at [151, 242] on input "text" at bounding box center [116, 245] width 105 height 19
type input "6/17/2025"
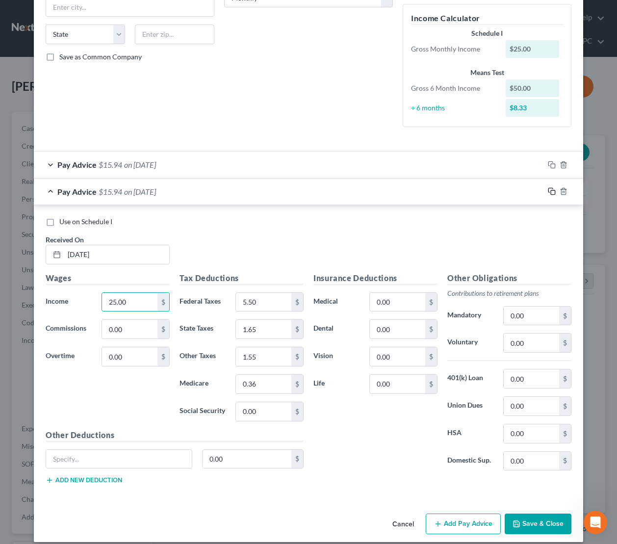
click at [549, 190] on icon "button" at bounding box center [552, 192] width 8 height 8
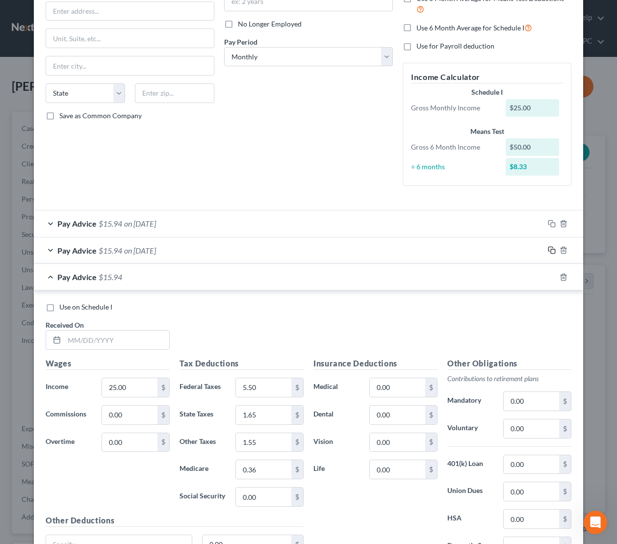
scroll to position [215, 0]
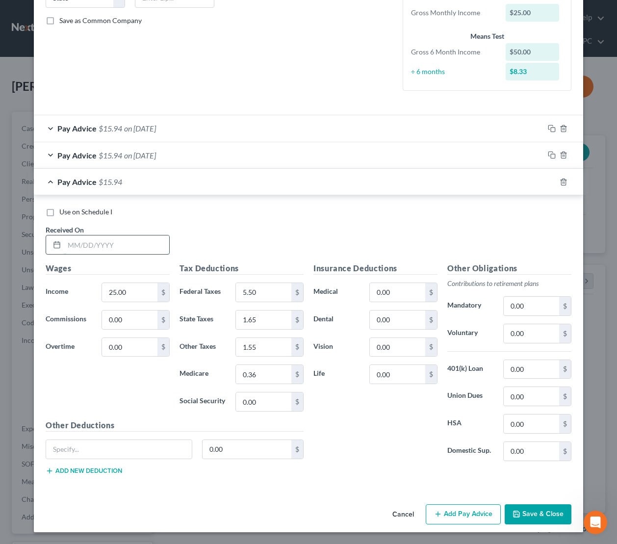
drag, startPoint x: 139, startPoint y: 248, endPoint x: 523, endPoint y: 266, distance: 383.7
click at [139, 248] on input "text" at bounding box center [116, 245] width 105 height 19
type input "2/20/2025"
drag, startPoint x: 552, startPoint y: 183, endPoint x: 417, endPoint y: 253, distance: 152.4
click at [552, 183] on icon "button" at bounding box center [552, 182] width 8 height 8
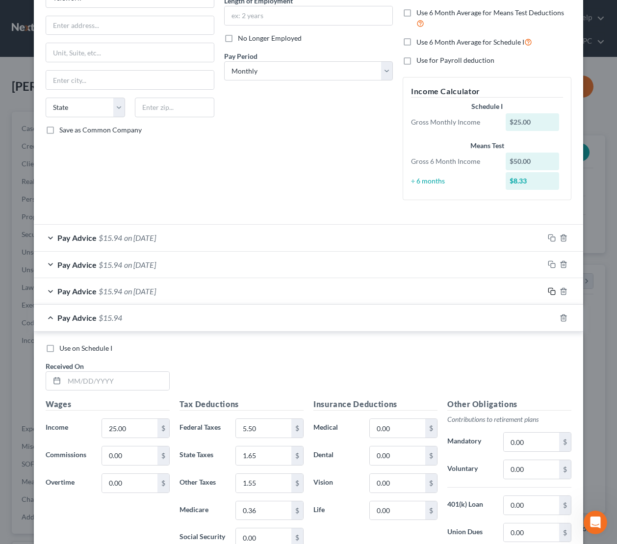
scroll to position [241, 0]
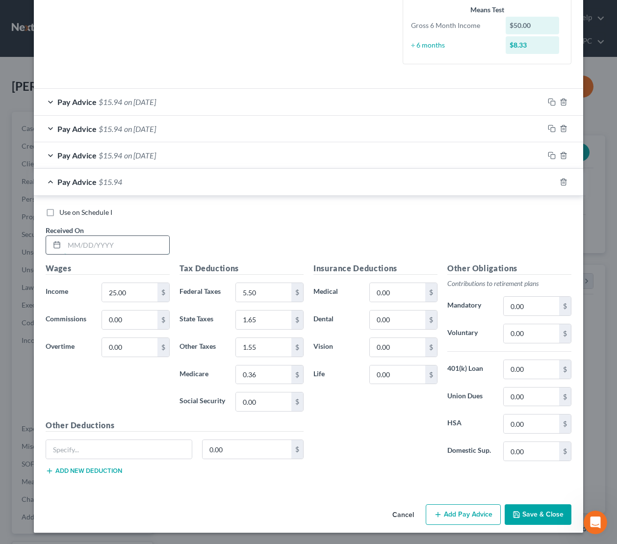
drag, startPoint x: 146, startPoint y: 249, endPoint x: 542, endPoint y: 261, distance: 396.3
click at [147, 249] on input "text" at bounding box center [116, 245] width 105 height 19
type input "4/18/2025"
drag, startPoint x: 552, startPoint y: 181, endPoint x: 517, endPoint y: 210, distance: 45.3
click at [552, 181] on rect "button" at bounding box center [553, 183] width 4 height 4
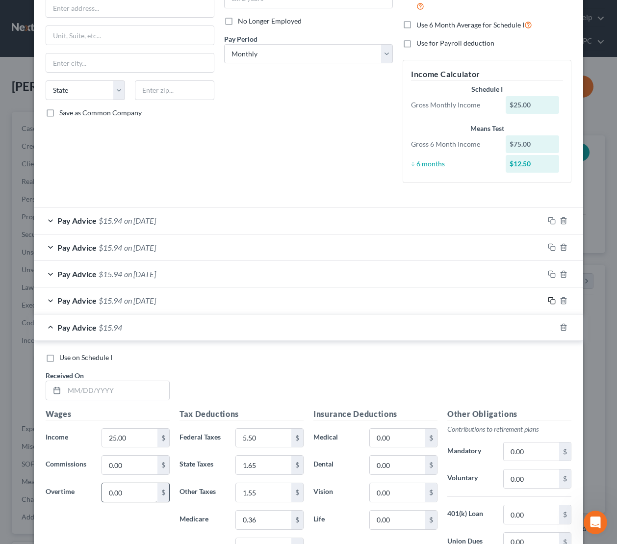
scroll to position [268, 0]
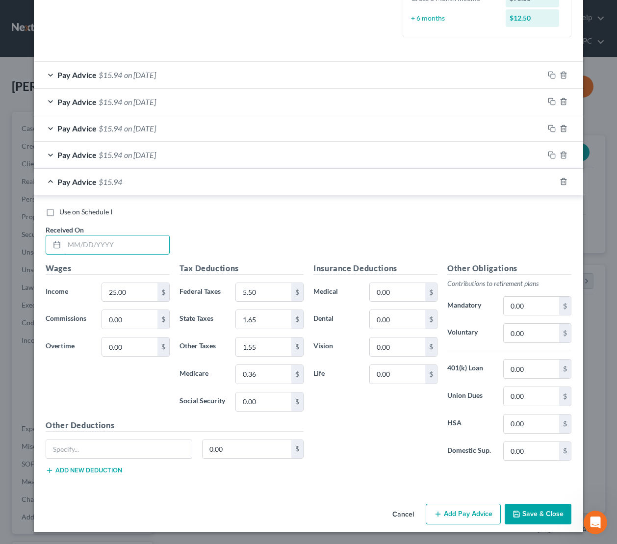
drag, startPoint x: 121, startPoint y: 249, endPoint x: 585, endPoint y: 294, distance: 466.0
click at [122, 249] on input "text" at bounding box center [116, 245] width 105 height 19
type input "5/19/2025"
click at [549, 182] on icon "button" at bounding box center [551, 181] width 4 height 4
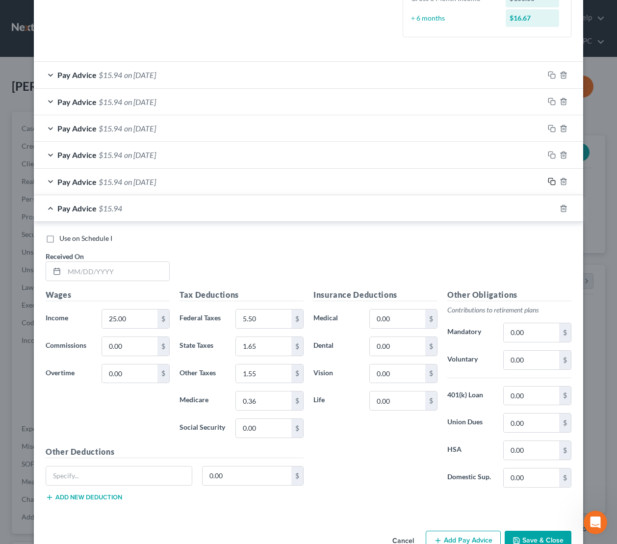
scroll to position [295, 0]
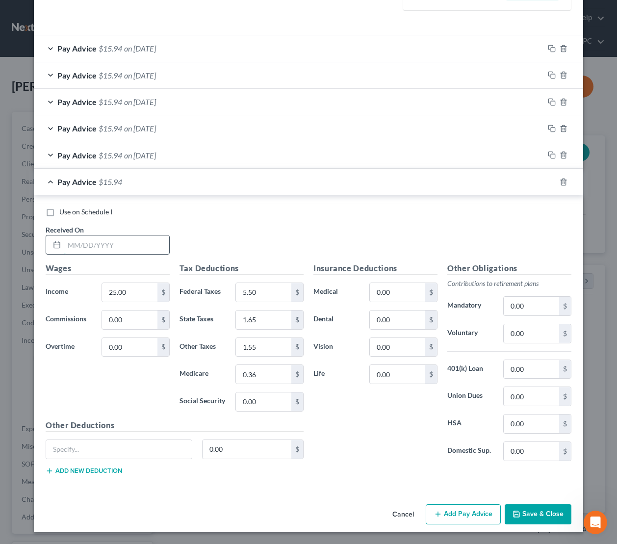
drag, startPoint x: 133, startPoint y: 241, endPoint x: 596, endPoint y: 258, distance: 463.7
click at [133, 241] on input "text" at bounding box center [116, 245] width 105 height 19
type input "7/17/2025"
click at [545, 510] on button "Save & Close" at bounding box center [538, 515] width 67 height 21
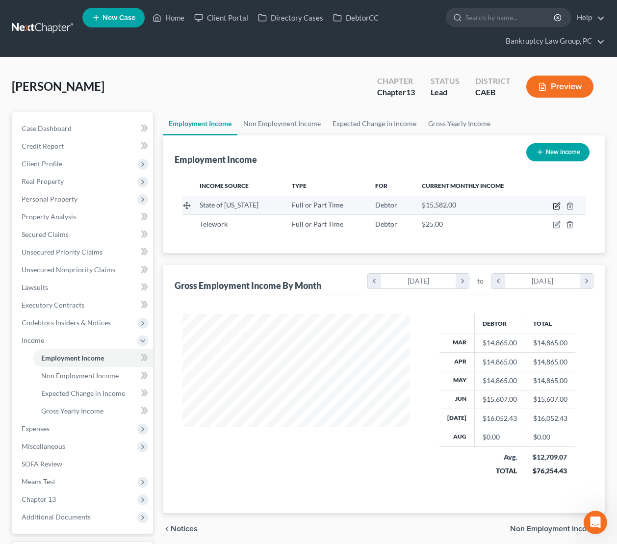
click at [557, 206] on icon "button" at bounding box center [557, 206] width 8 height 8
select select "0"
select select "4"
select select "0"
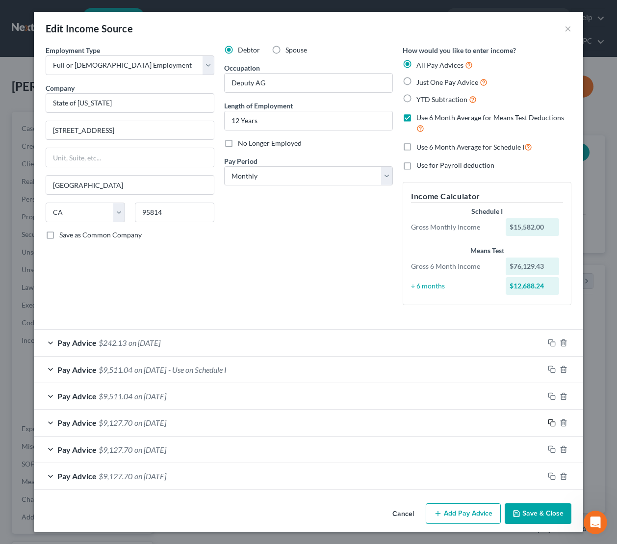
drag, startPoint x: 552, startPoint y: 423, endPoint x: 529, endPoint y: 414, distance: 24.5
click at [552, 423] on icon "button" at bounding box center [552, 423] width 8 height 8
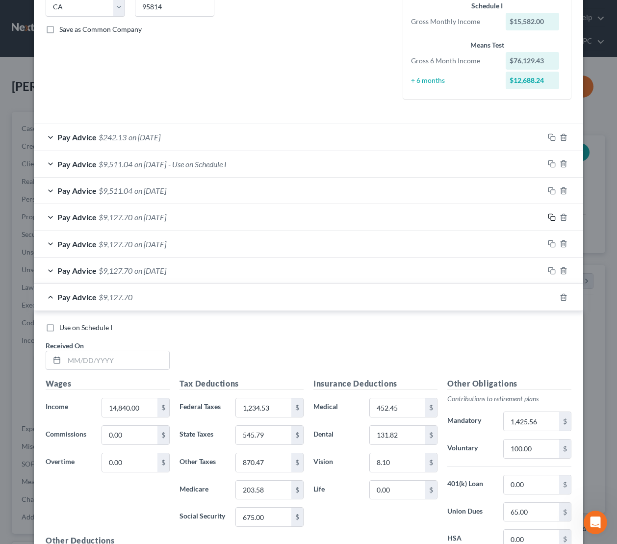
scroll to position [321, 0]
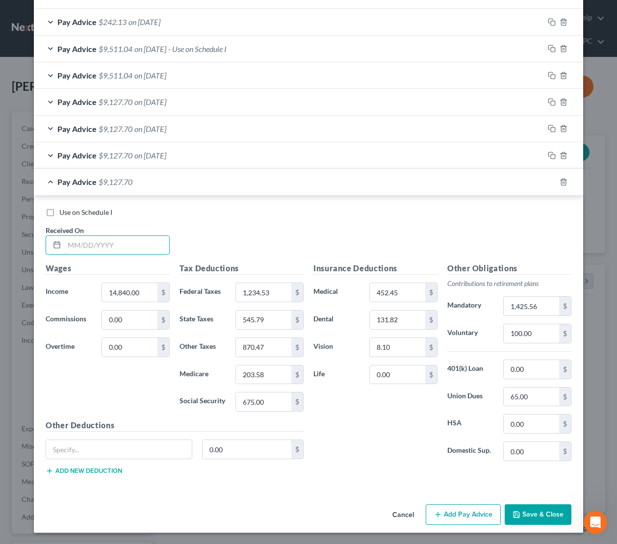
drag, startPoint x: 154, startPoint y: 244, endPoint x: 600, endPoint y: 296, distance: 449.2
click at [154, 244] on input "text" at bounding box center [116, 245] width 105 height 19
type input "7/31/2025"
type input "14,862.11"
type input "1,306.69"
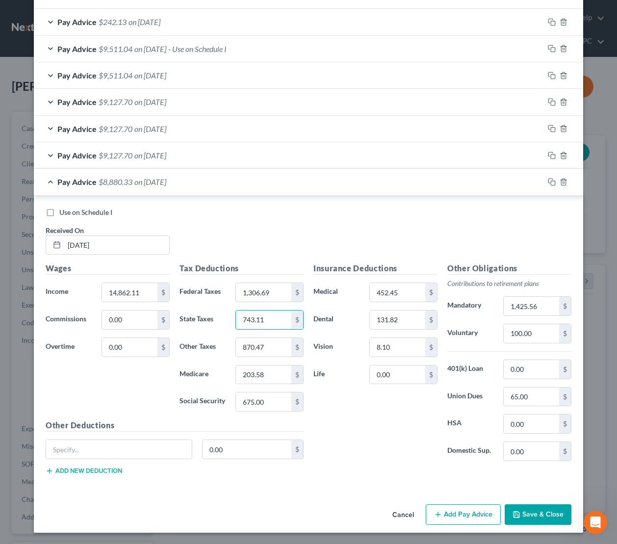
type input "743.11"
type input "884.72"
type input "206.91"
type input "525"
click at [545, 304] on input "1,425.56" at bounding box center [531, 306] width 55 height 19
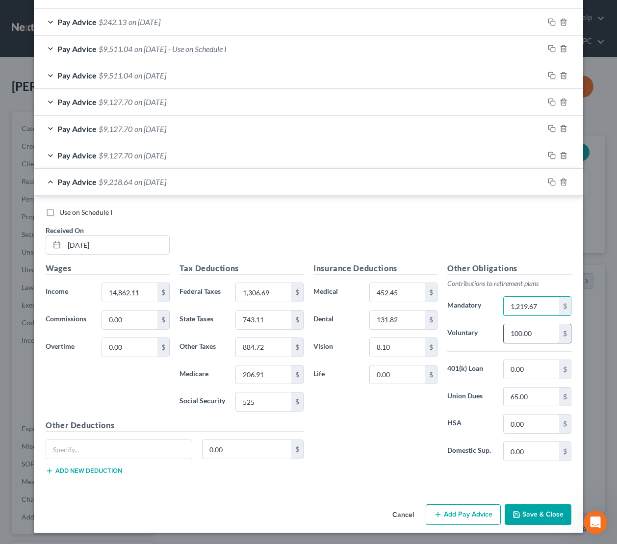
type input "1,219.67"
click at [541, 333] on input "100.00" at bounding box center [531, 333] width 55 height 19
type input "0"
drag, startPoint x: 373, startPoint y: 446, endPoint x: 367, endPoint y: 449, distance: 6.2
click at [373, 446] on div "Insurance Deductions Medical 452.45 $ Dental 131.82 $ Vision 8.10 $ Life 0.00 $" at bounding box center [376, 366] width 134 height 207
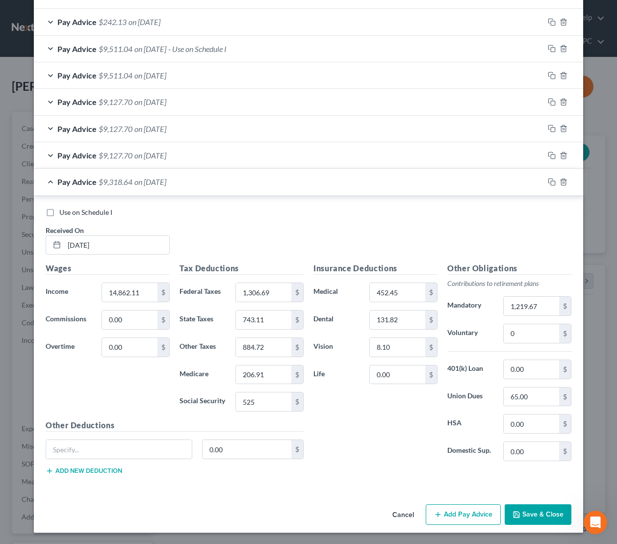
drag, startPoint x: 537, startPoint y: 516, endPoint x: 540, endPoint y: 526, distance: 10.7
click at [537, 515] on button "Save & Close" at bounding box center [538, 515] width 67 height 21
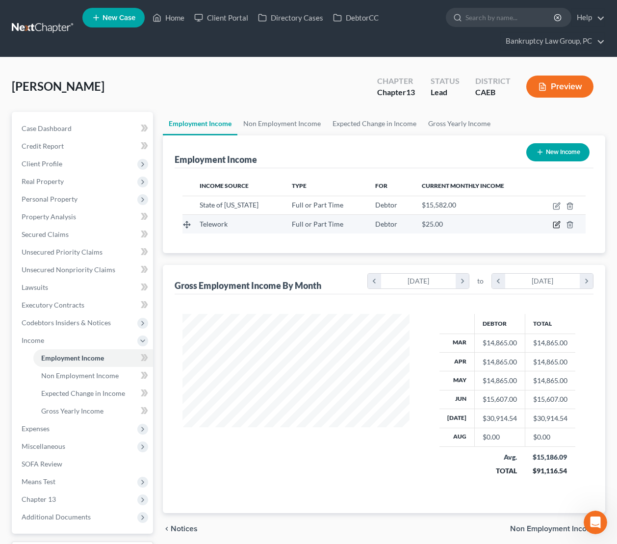
click at [558, 224] on icon "button" at bounding box center [557, 225] width 8 height 8
select select "0"
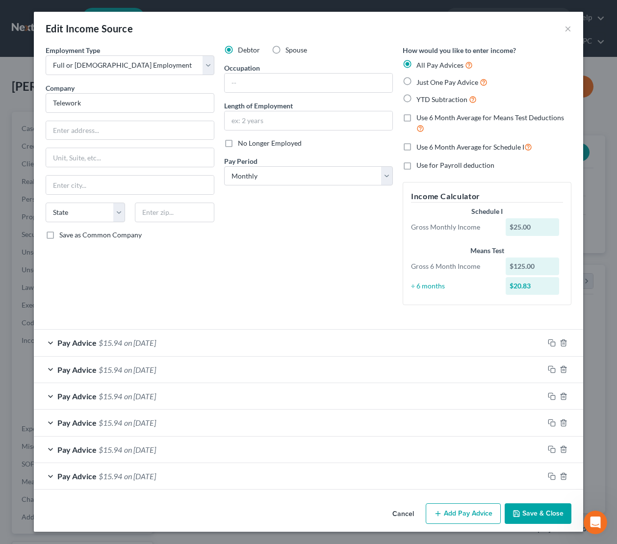
click at [523, 509] on button "Save & Close" at bounding box center [538, 514] width 67 height 21
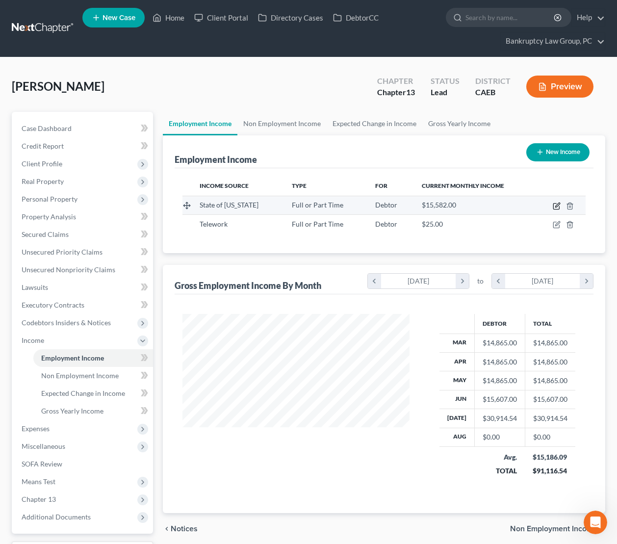
click at [557, 206] on icon "button" at bounding box center [558, 205] width 4 height 4
select select "0"
select select "4"
select select "0"
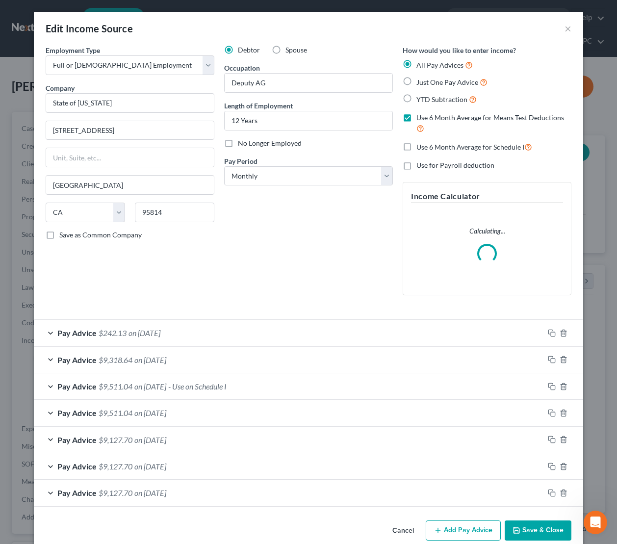
click at [402, 535] on button "Cancel" at bounding box center [403, 532] width 37 height 20
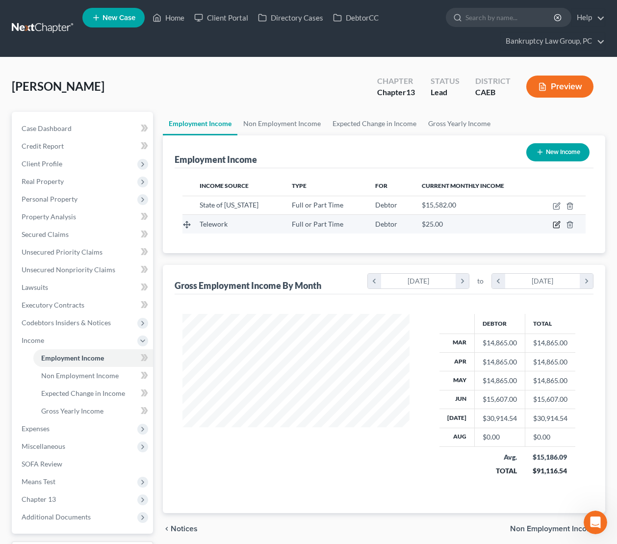
click at [555, 224] on icon "button" at bounding box center [557, 225] width 8 height 8
select select "0"
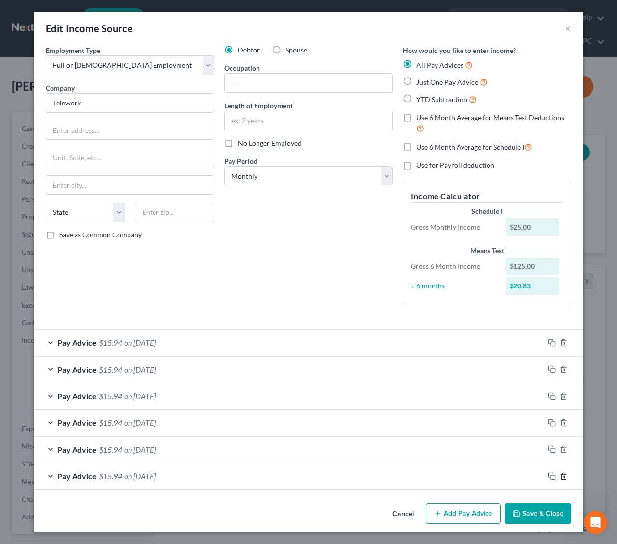
click at [563, 476] on icon "button" at bounding box center [564, 477] width 8 height 8
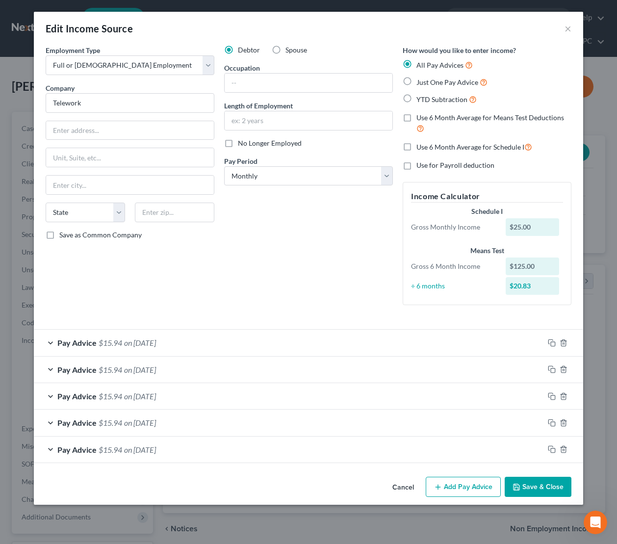
click at [555, 485] on button "Save & Close" at bounding box center [538, 487] width 67 height 21
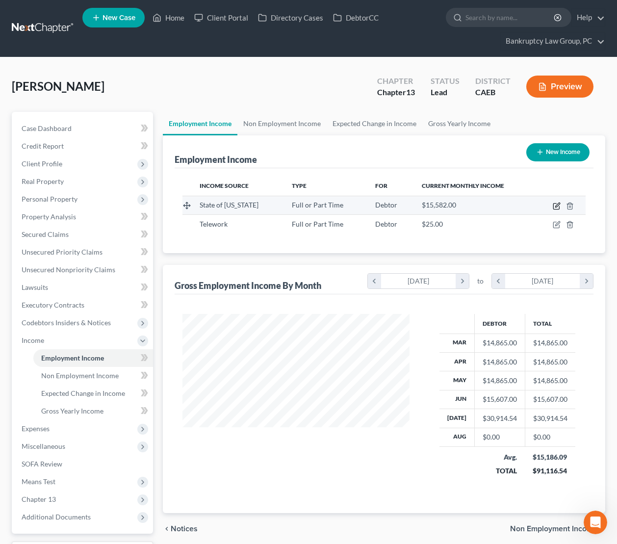
click at [557, 206] on icon "button" at bounding box center [557, 206] width 8 height 8
select select "0"
select select "4"
select select "0"
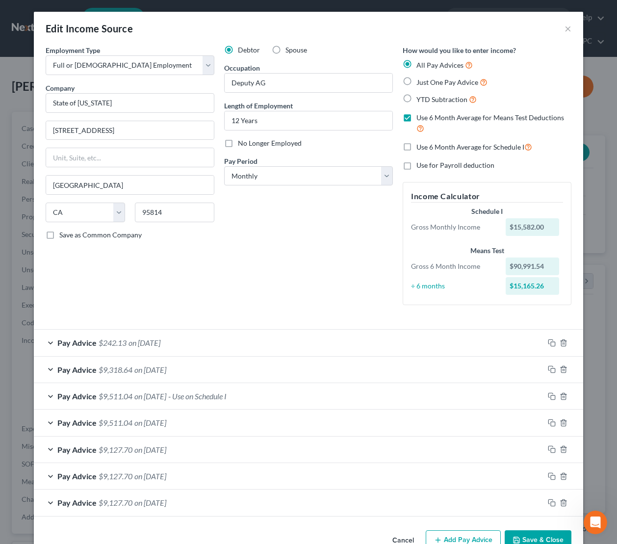
click at [241, 298] on div "Debtor Spouse Occupation Deputy AG Length of Employment 12 Years No Longer Empl…" at bounding box center [308, 179] width 179 height 268
click at [552, 396] on icon "button" at bounding box center [552, 397] width 8 height 8
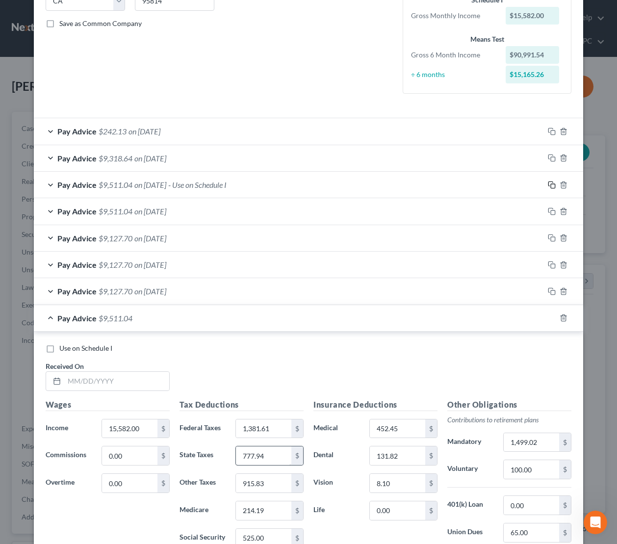
scroll to position [348, 0]
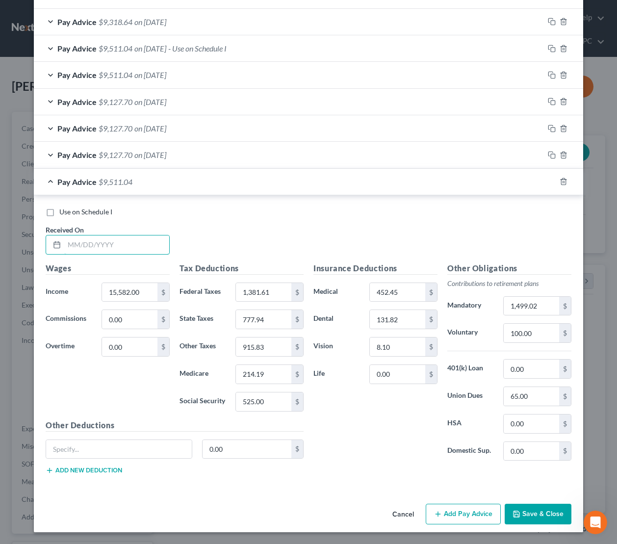
drag, startPoint x: 122, startPoint y: 242, endPoint x: 475, endPoint y: 287, distance: 355.3
click at [129, 248] on input "text" at bounding box center [116, 245] width 105 height 19
type input "8/1/2025"
click at [553, 517] on button "Save & Close" at bounding box center [538, 514] width 67 height 21
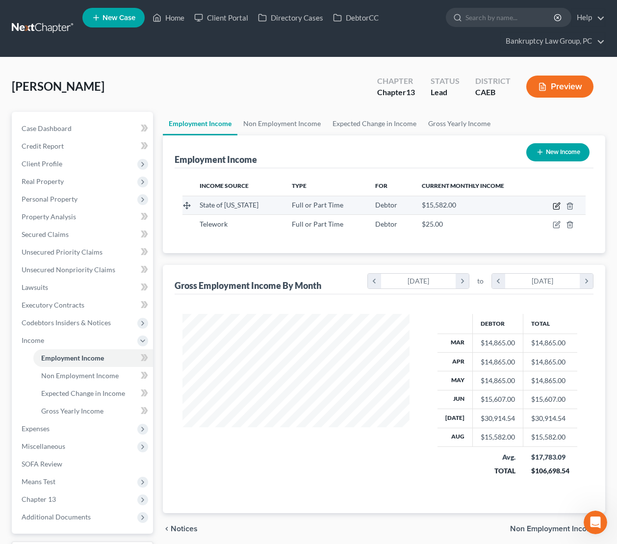
click at [557, 208] on icon "button" at bounding box center [557, 206] width 8 height 8
select select "0"
select select "4"
select select "0"
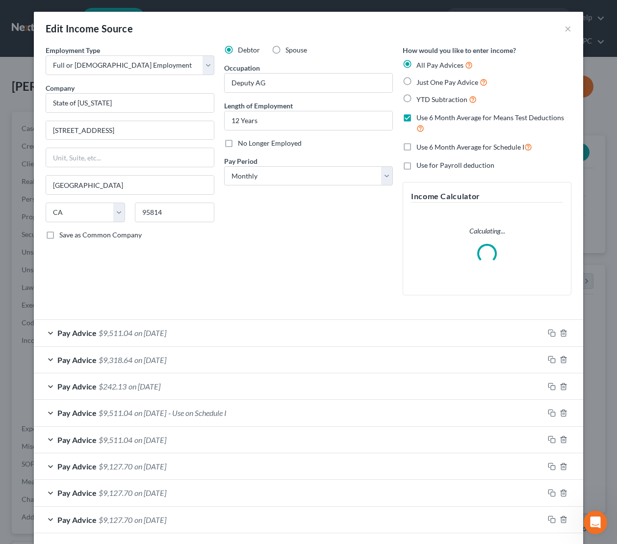
scroll to position [43, 0]
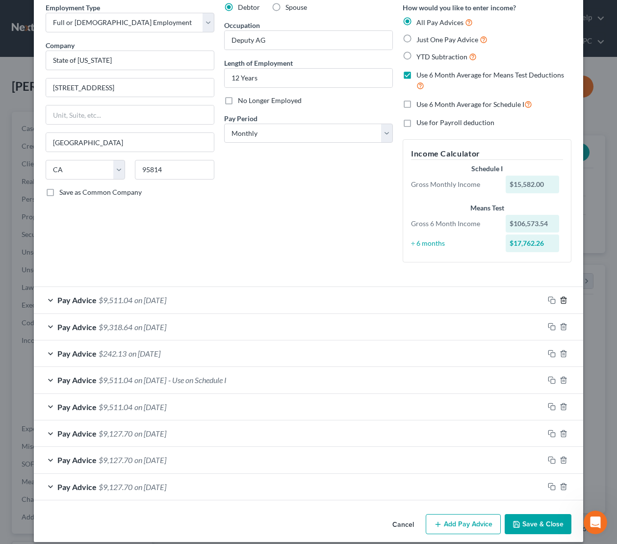
click at [562, 296] on icon "button" at bounding box center [564, 300] width 8 height 8
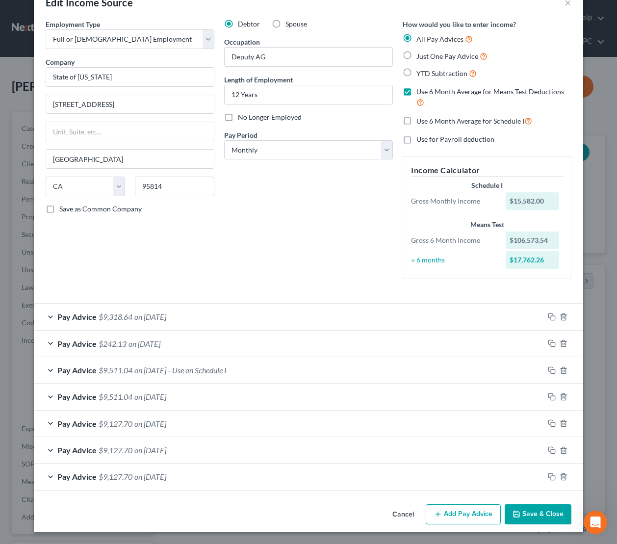
scroll to position [26, 0]
click at [541, 515] on button "Save & Close" at bounding box center [538, 515] width 67 height 21
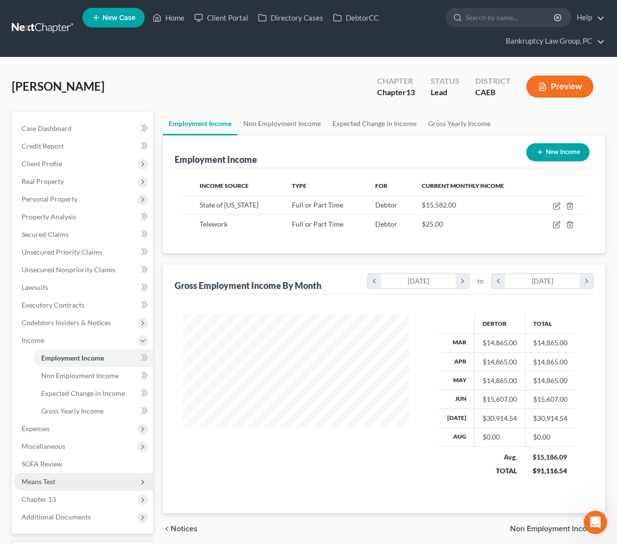
click at [54, 481] on span "Means Test" at bounding box center [39, 482] width 34 height 8
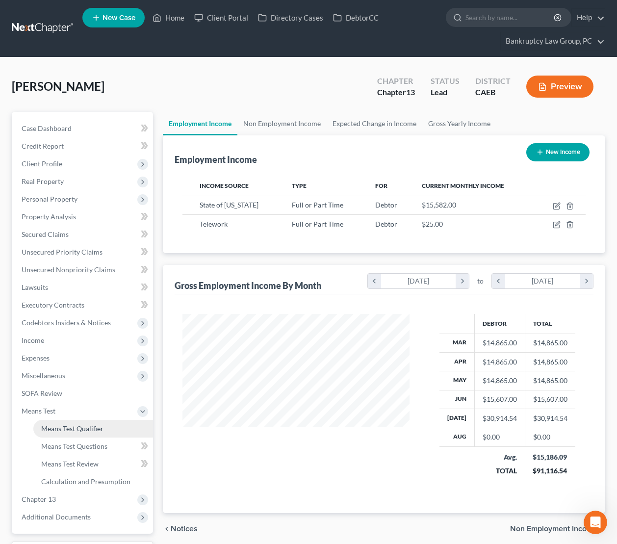
click at [64, 428] on span "Means Test Qualifier" at bounding box center [72, 429] width 62 height 8
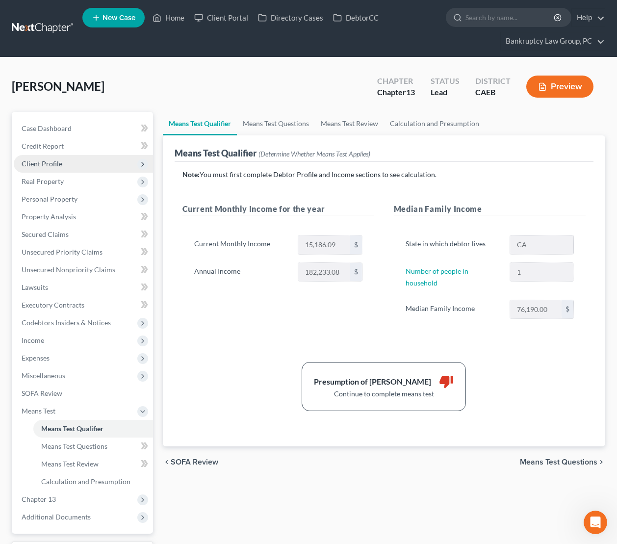
click at [54, 166] on span "Client Profile" at bounding box center [42, 164] width 41 height 8
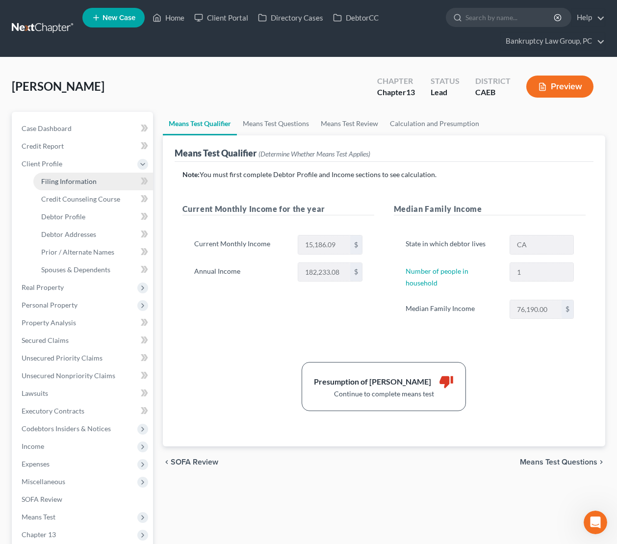
click at [57, 179] on span "Filing Information" at bounding box center [68, 181] width 55 height 8
select select "1"
select select "0"
select select "3"
select select "4"
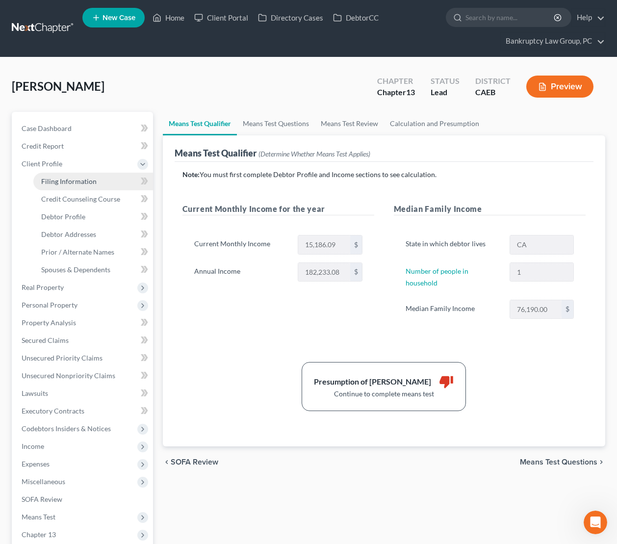
select select "1"
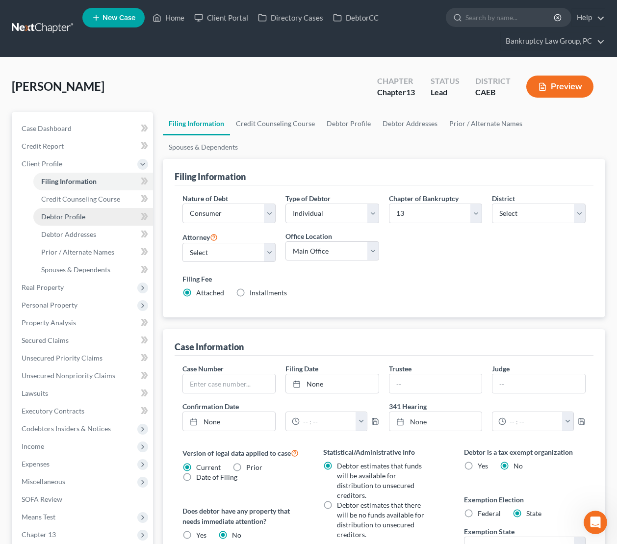
click at [54, 220] on link "Debtor Profile" at bounding box center [93, 217] width 120 height 18
select select "2"
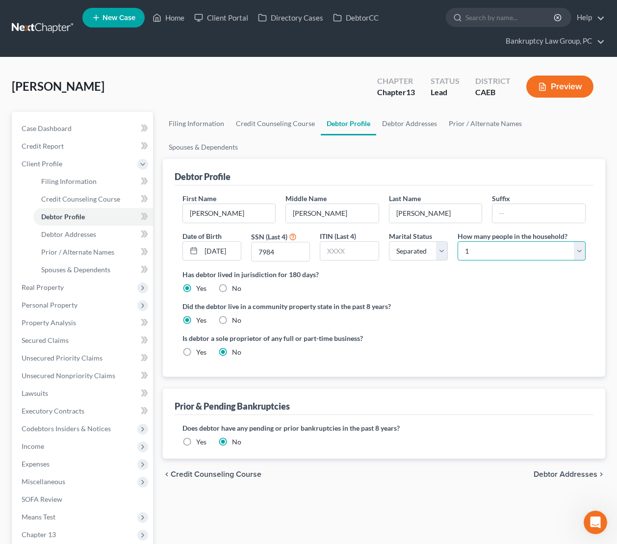
click at [501, 241] on select "Select 1 2 3 4 5 6 7 8 9 10 11 12 13 14 15 16 17 18 19 20" at bounding box center [522, 251] width 128 height 20
select select "1"
click at [458, 241] on select "Select 1 2 3 4 5 6 7 8 9 10 11 12 13 14 15 16 17 18 19 20" at bounding box center [522, 251] width 128 height 20
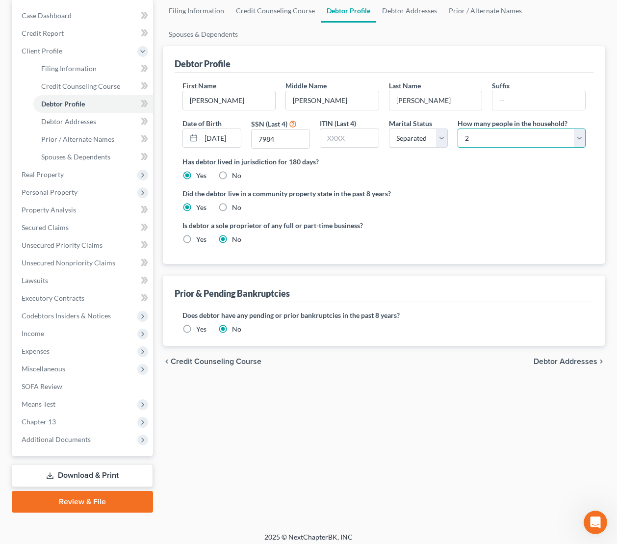
scroll to position [118, 0]
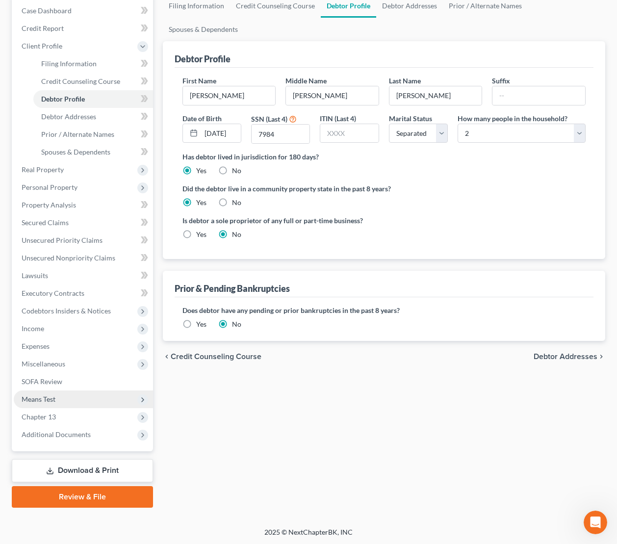
click at [51, 400] on span "Means Test" at bounding box center [39, 399] width 34 height 8
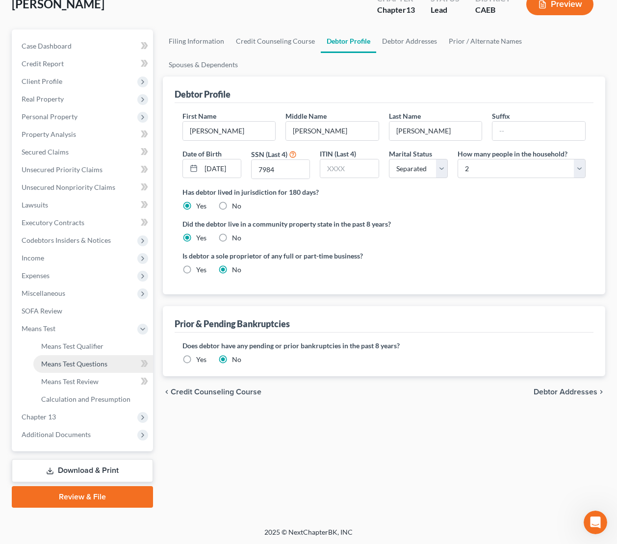
click at [66, 371] on link "Means Test Questions" at bounding box center [93, 364] width 120 height 18
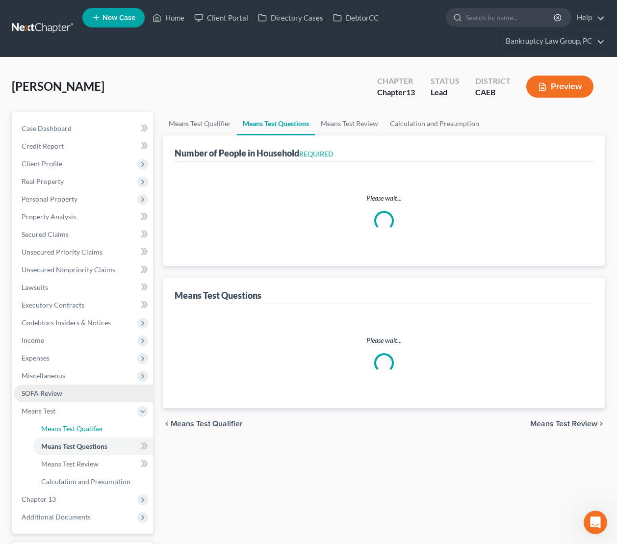
drag, startPoint x: 88, startPoint y: 429, endPoint x: 134, endPoint y: 396, distance: 56.3
click at [88, 429] on span "Means Test Qualifier" at bounding box center [72, 429] width 62 height 8
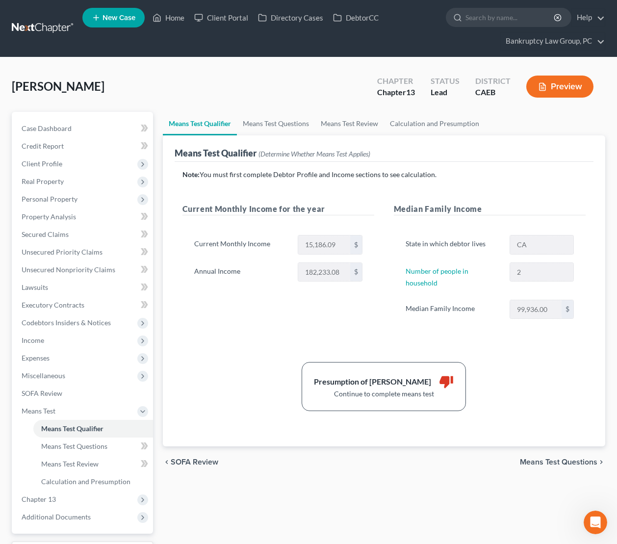
scroll to position [35, 0]
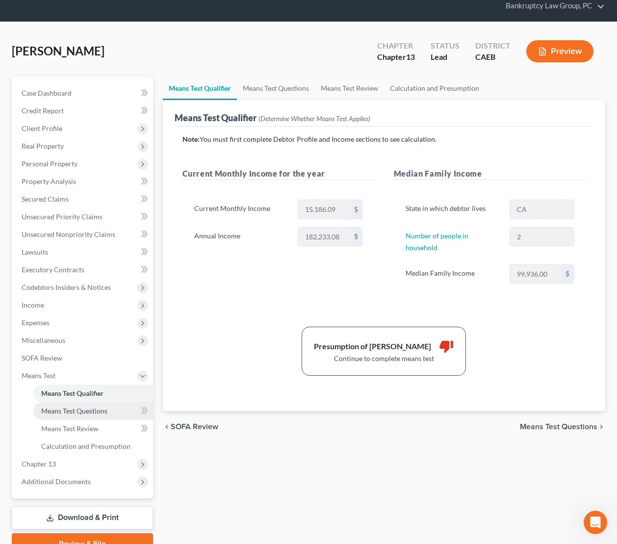
click at [73, 416] on link "Means Test Questions" at bounding box center [93, 411] width 120 height 18
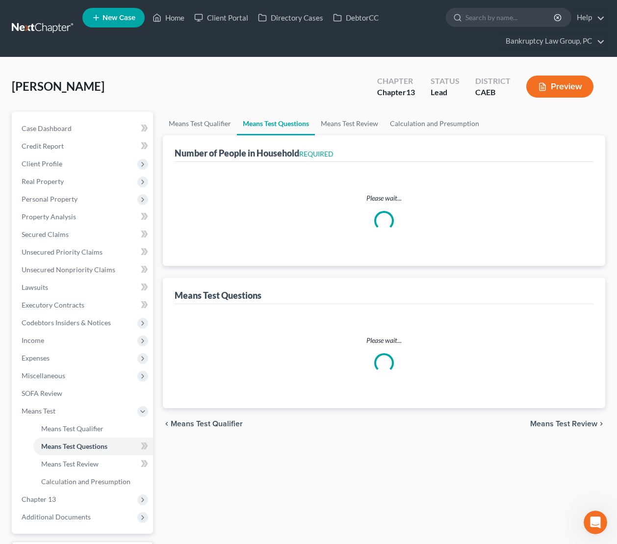
select select "0"
select select "60"
select select "1"
select select "60"
select select "1"
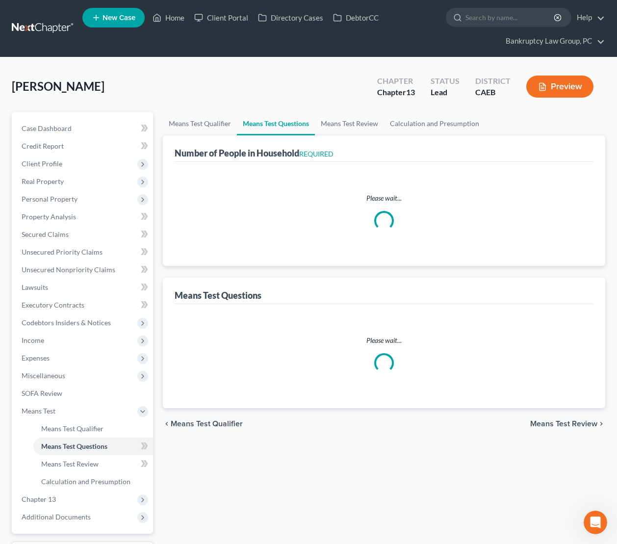
select select "60"
select select "2"
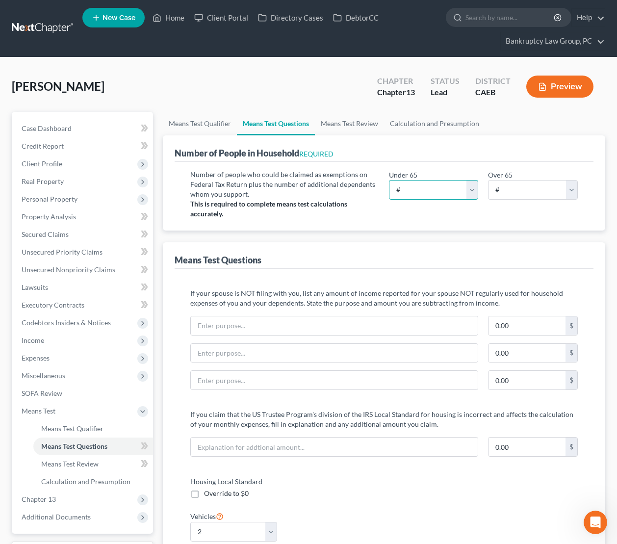
click at [433, 190] on select "# 0 1 2 3 4 5 6 7 8 9 10" at bounding box center [434, 190] width 90 height 20
select select "2"
click at [389, 180] on select "# 0 1 2 3 4 5 6 7 8 9 10" at bounding box center [434, 190] width 90 height 20
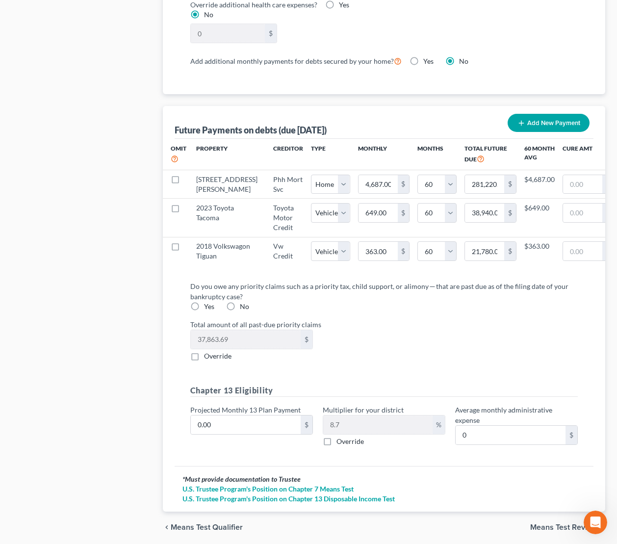
scroll to position [1016, 0]
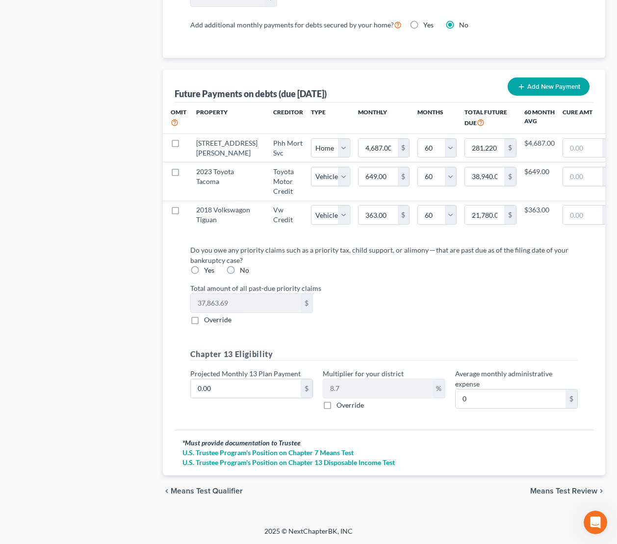
click at [204, 270] on label "Yes" at bounding box center [209, 271] width 10 height 10
click at [208, 270] on input "Yes" at bounding box center [211, 269] width 6 height 6
radio input "true"
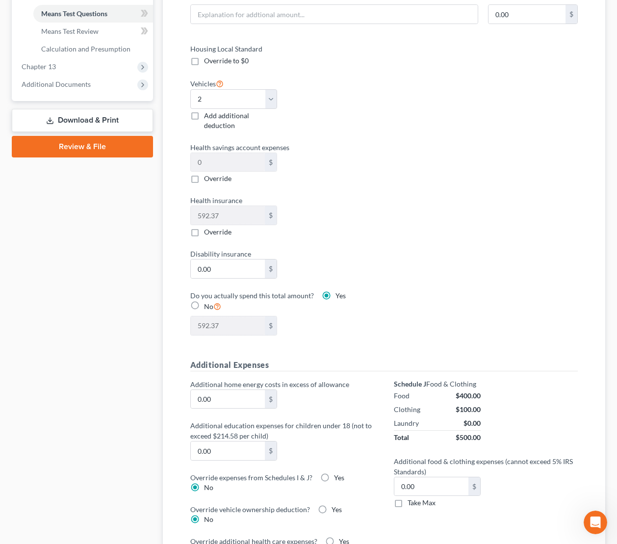
scroll to position [70, 0]
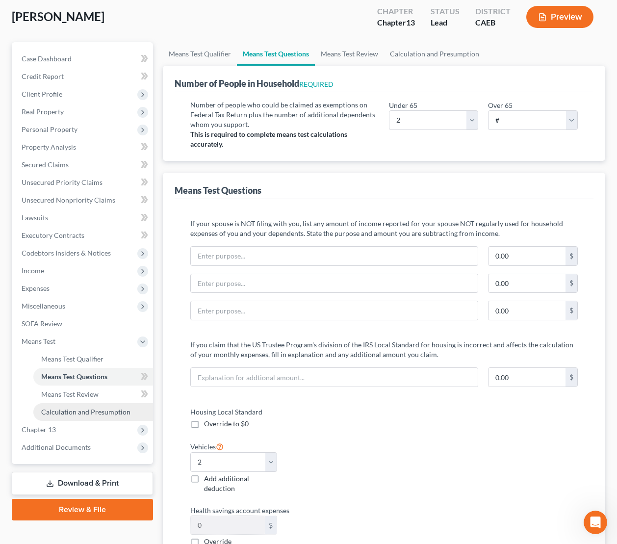
click at [102, 415] on span "Calculation and Presumption" at bounding box center [85, 412] width 89 height 8
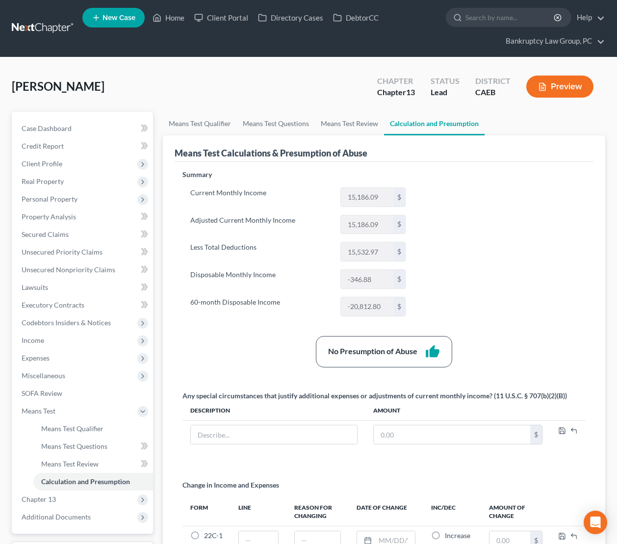
scroll to position [1, 0]
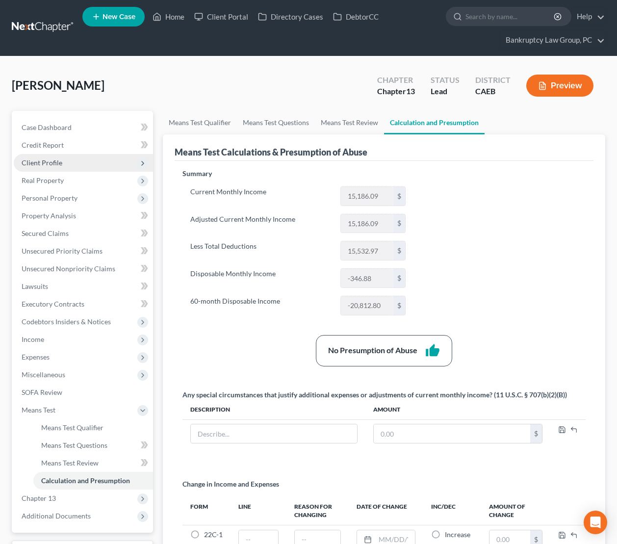
click at [48, 163] on span "Client Profile" at bounding box center [42, 163] width 41 height 8
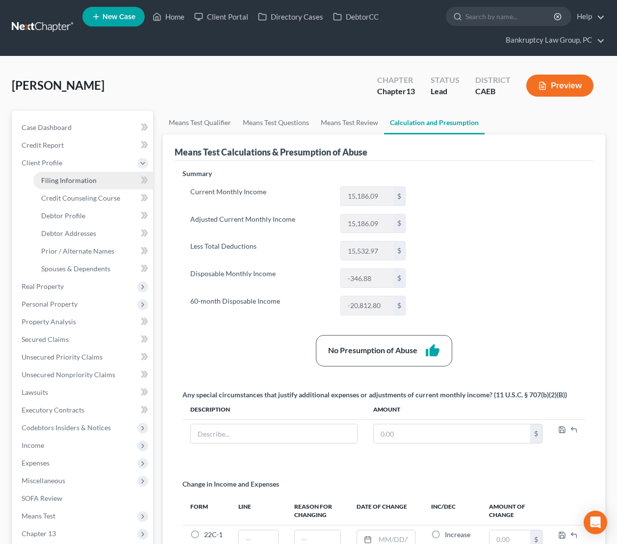
click at [54, 179] on span "Filing Information" at bounding box center [68, 180] width 55 height 8
select select "1"
select select "0"
select select "3"
select select "4"
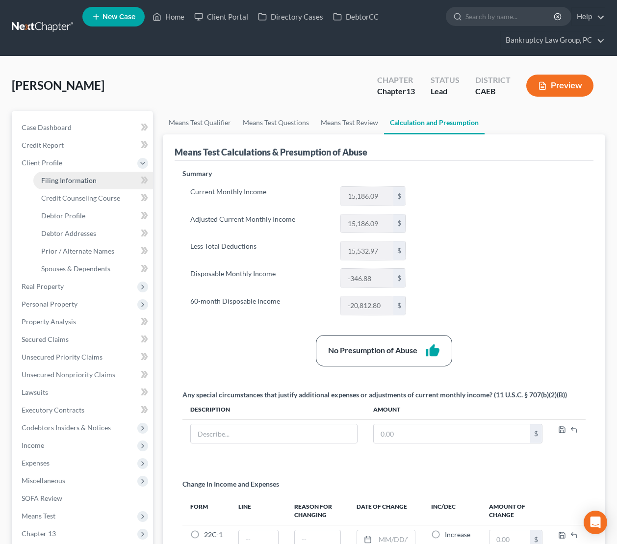
select select "1"
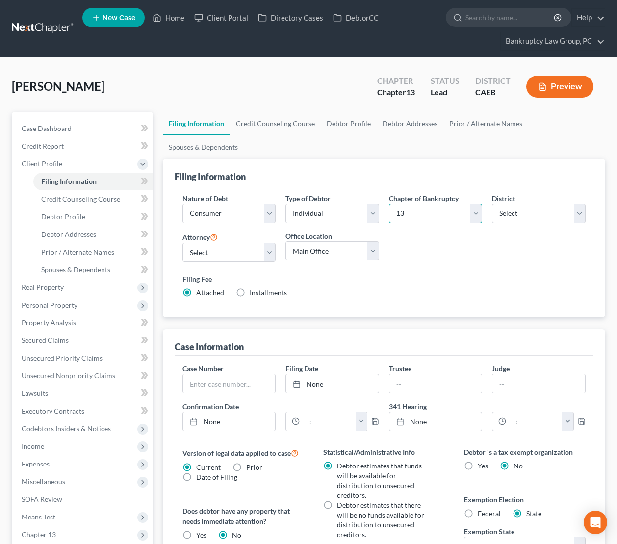
click at [427, 204] on select "Select 7 11 12 13" at bounding box center [436, 214] width 94 height 20
select select "0"
click at [389, 204] on select "Select 7 11 12 13" at bounding box center [436, 214] width 94 height 20
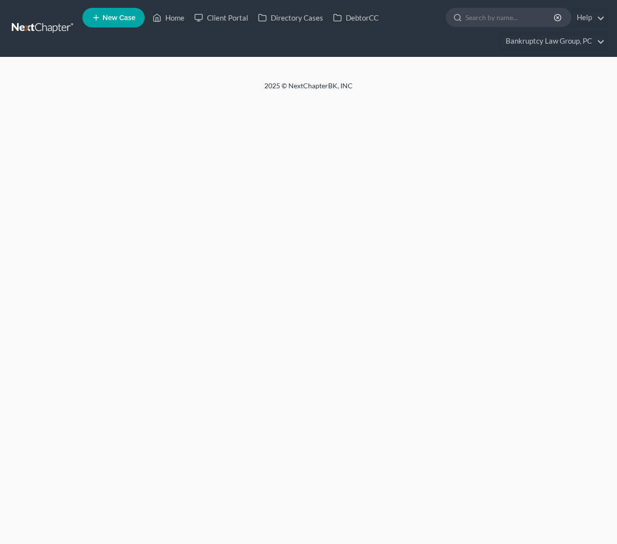
select select "1"
select select "0"
select select "4"
select select "1"
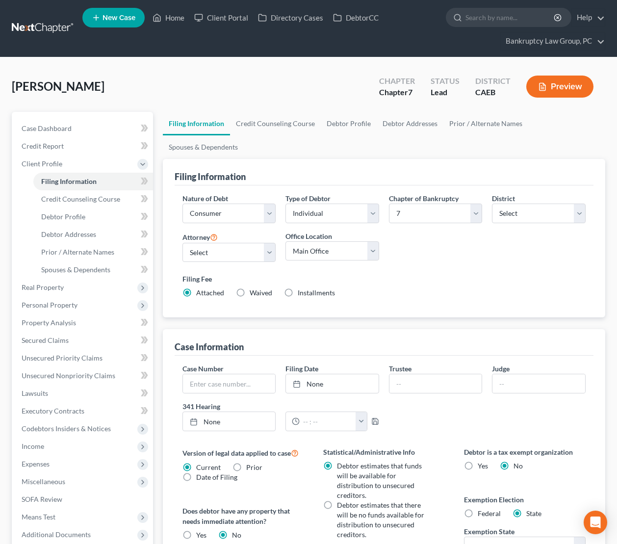
scroll to position [169, 0]
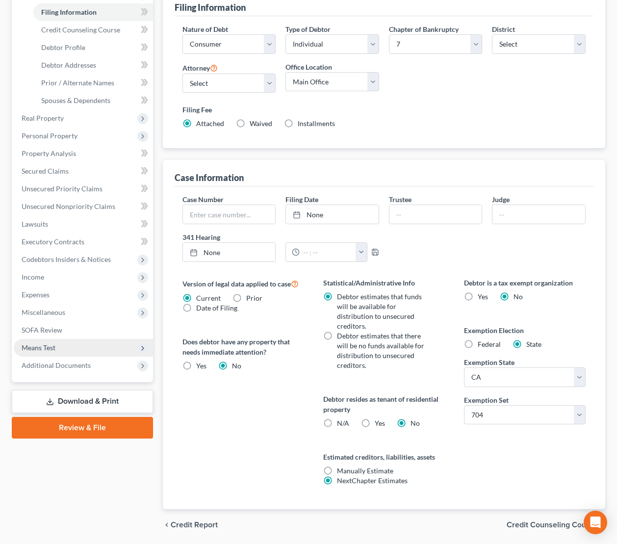
click at [44, 348] on span "Means Test" at bounding box center [39, 348] width 34 height 8
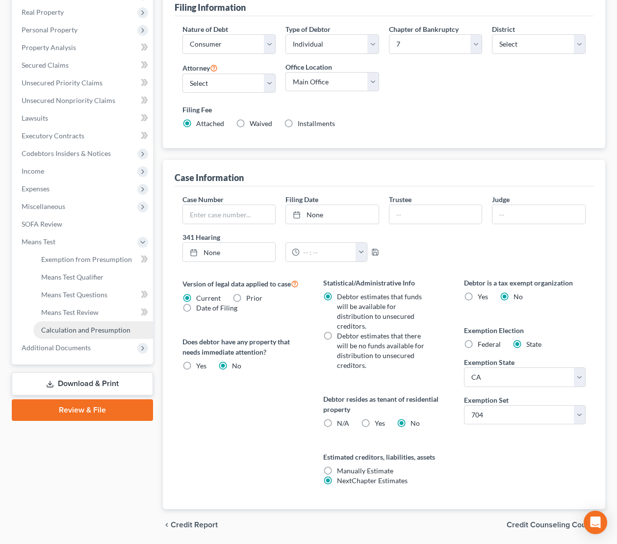
click at [60, 330] on span "Calculation and Presumption" at bounding box center [85, 330] width 89 height 8
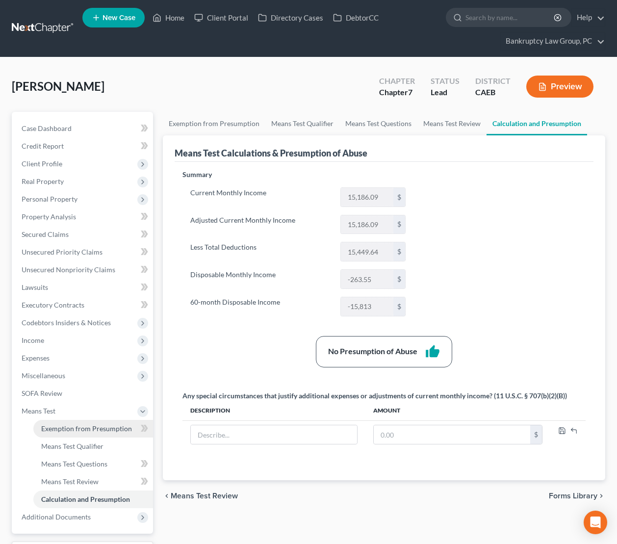
click at [72, 424] on link "Exemption from Presumption" at bounding box center [93, 429] width 120 height 18
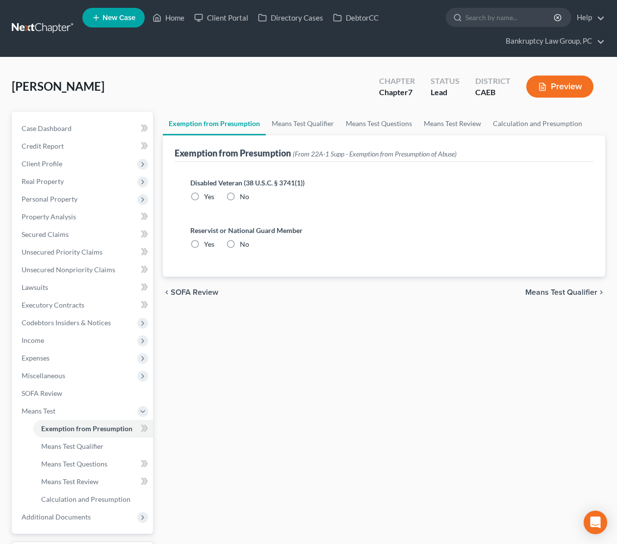
click at [240, 196] on label "No" at bounding box center [244, 197] width 9 height 10
click at [244, 196] on input "No" at bounding box center [247, 195] width 6 height 6
radio input "true"
click at [240, 242] on label "No" at bounding box center [244, 245] width 9 height 10
click at [244, 242] on input "No" at bounding box center [247, 243] width 6 height 6
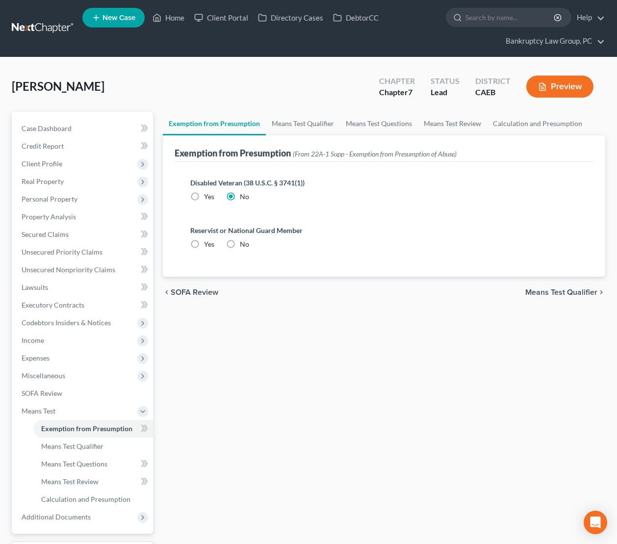
radio input "true"
click at [341, 354] on div "Exemption from Presumption Means Test Qualifier Means Test Questions Means Test…" at bounding box center [384, 351] width 453 height 479
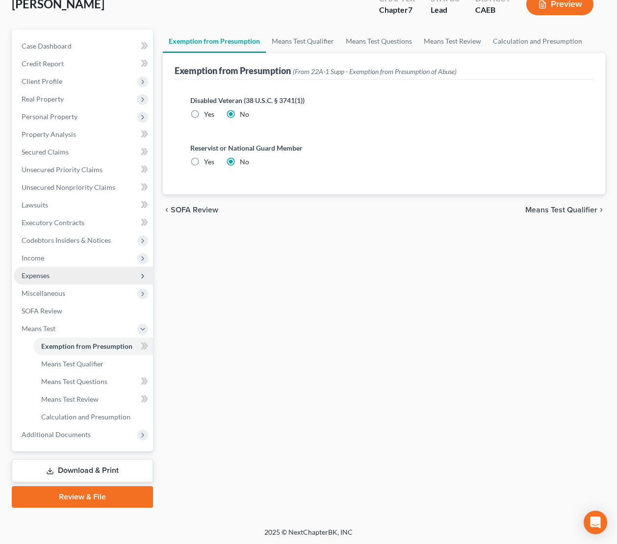
click at [38, 278] on span "Expenses" at bounding box center [36, 275] width 28 height 8
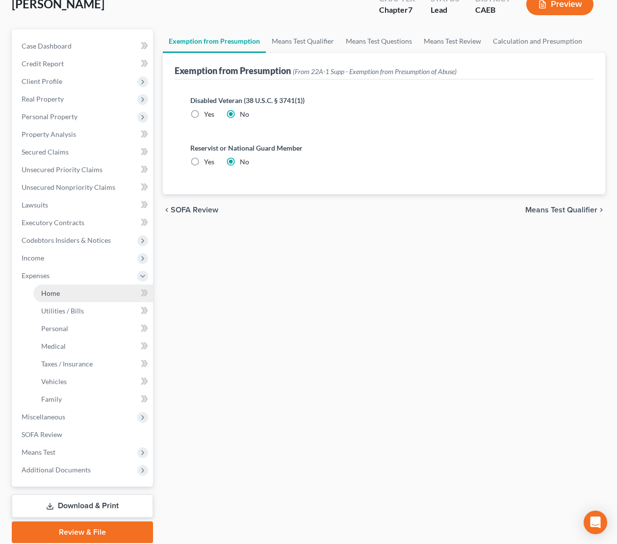
click at [52, 293] on span "Home" at bounding box center [50, 293] width 19 height 8
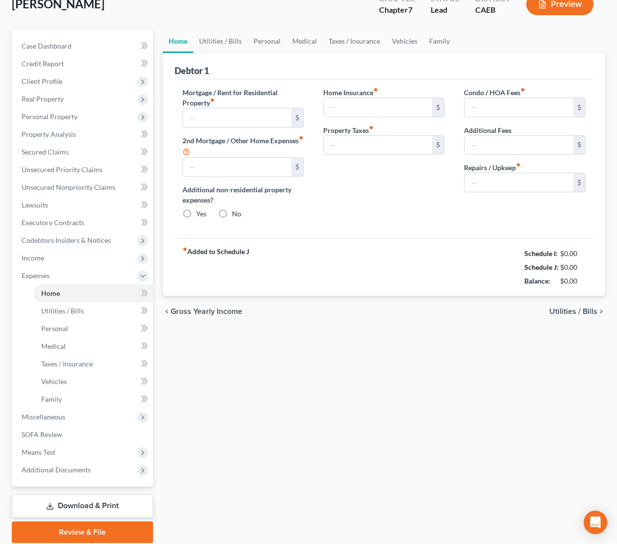
scroll to position [57, 0]
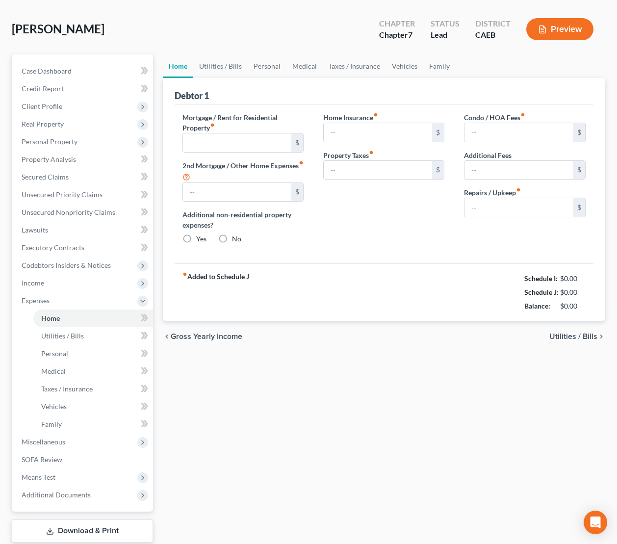
type input "4,687.24"
type input "0.00"
radio input "true"
type input "0.00"
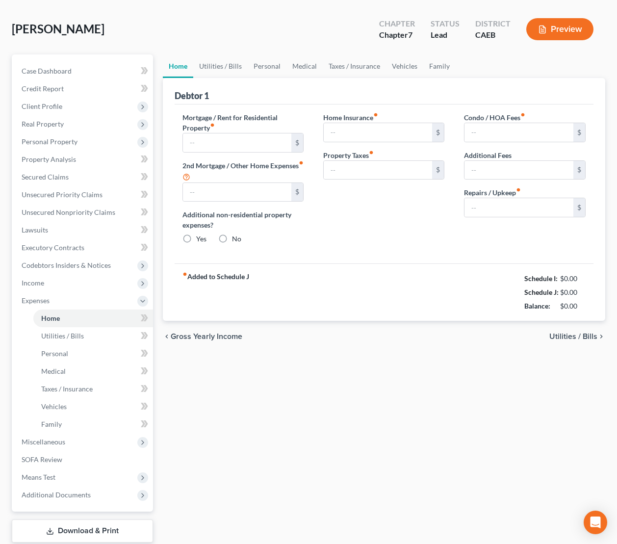
type input "0.00"
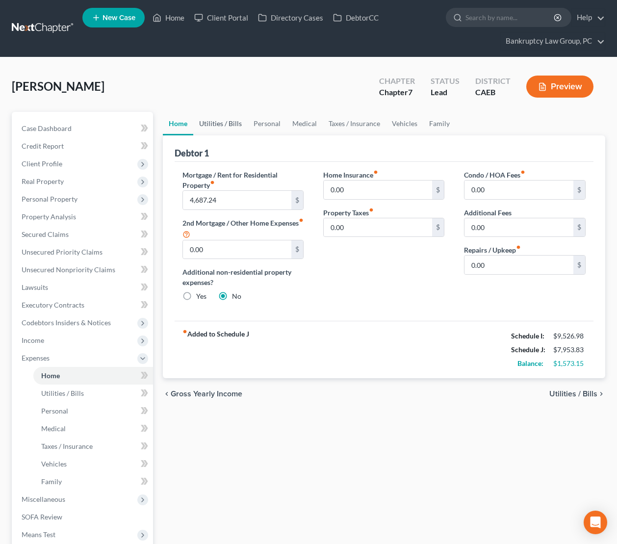
drag, startPoint x: 215, startPoint y: 120, endPoint x: 221, endPoint y: 124, distance: 7.4
click at [215, 120] on link "Utilities / Bills" at bounding box center [220, 124] width 54 height 24
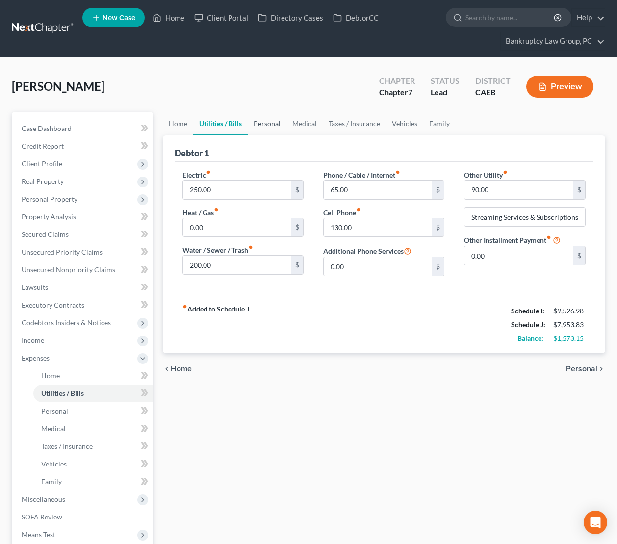
click at [263, 124] on link "Personal" at bounding box center [267, 124] width 39 height 24
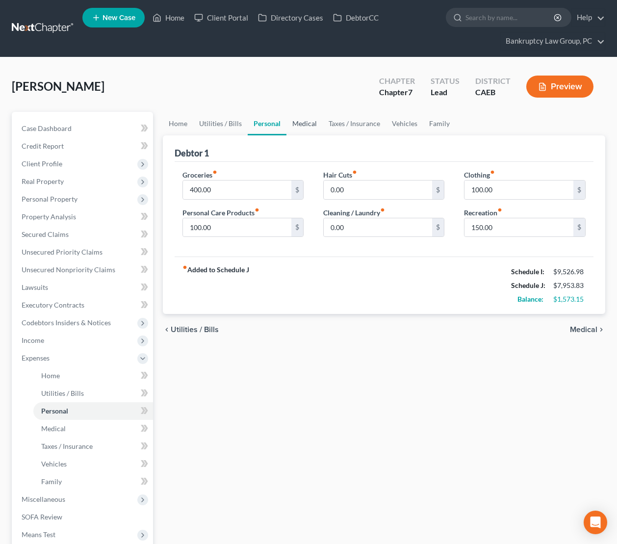
click at [302, 124] on link "Medical" at bounding box center [305, 124] width 36 height 24
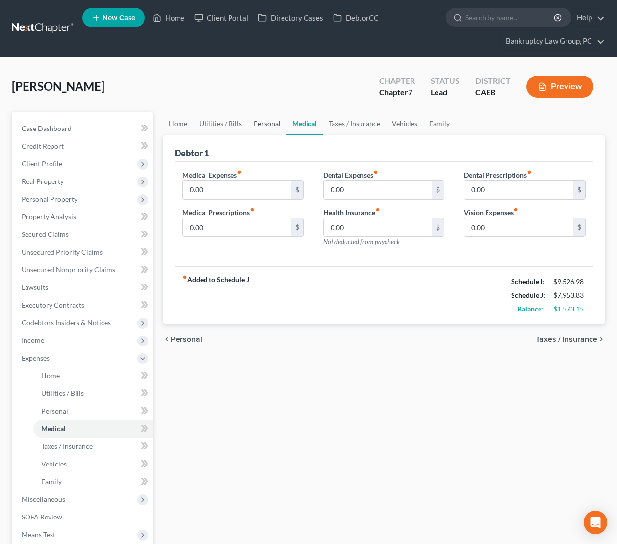
click at [252, 123] on link "Personal" at bounding box center [267, 124] width 39 height 24
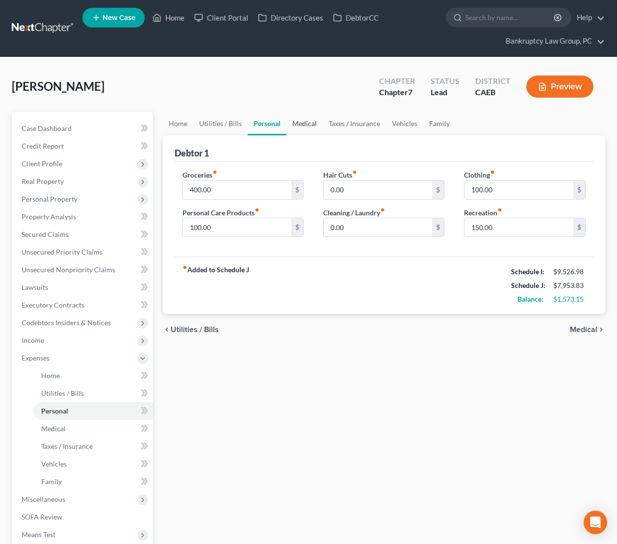
click at [309, 124] on link "Medical" at bounding box center [305, 124] width 36 height 24
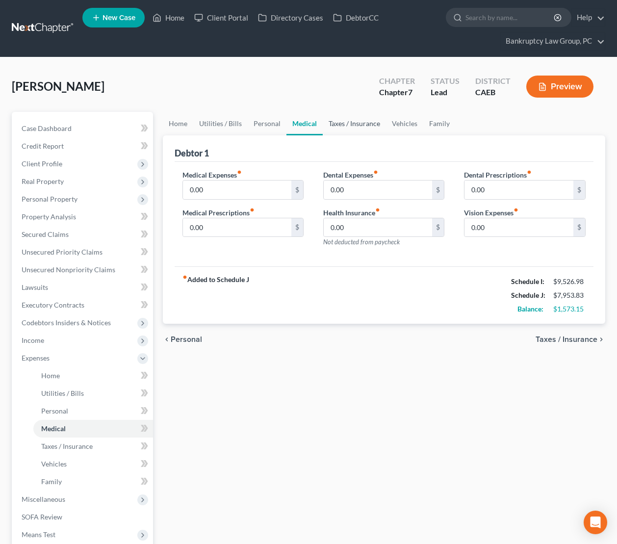
click at [343, 124] on link "Taxes / Insurance" at bounding box center [354, 124] width 63 height 24
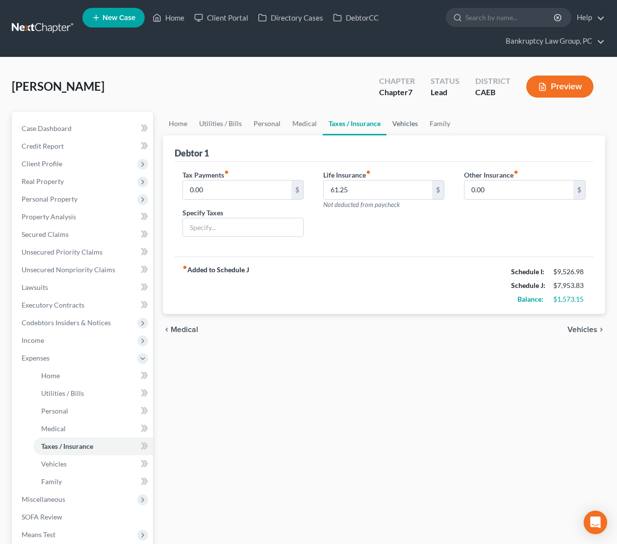
click at [393, 125] on link "Vehicles" at bounding box center [405, 124] width 37 height 24
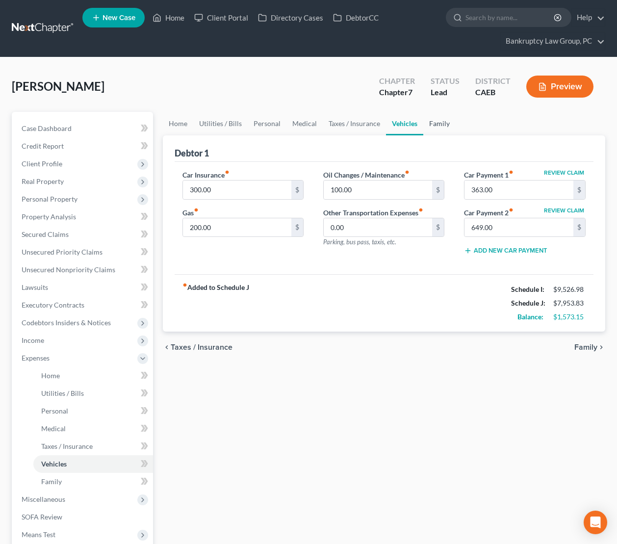
click at [435, 124] on link "Family" at bounding box center [440, 124] width 32 height 24
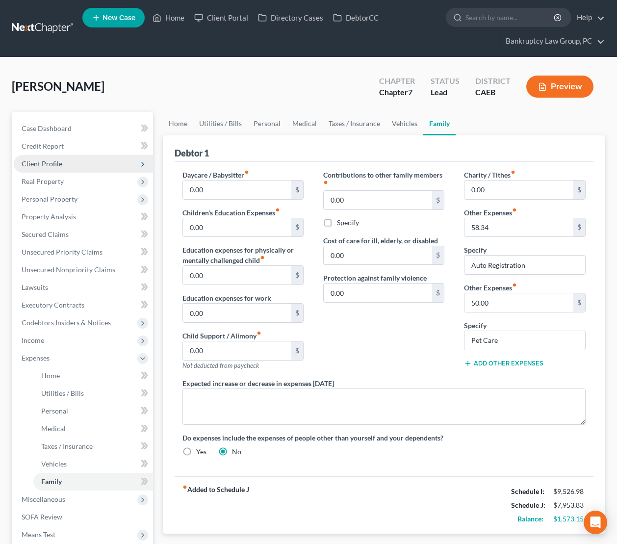
click at [54, 161] on span "Client Profile" at bounding box center [42, 164] width 41 height 8
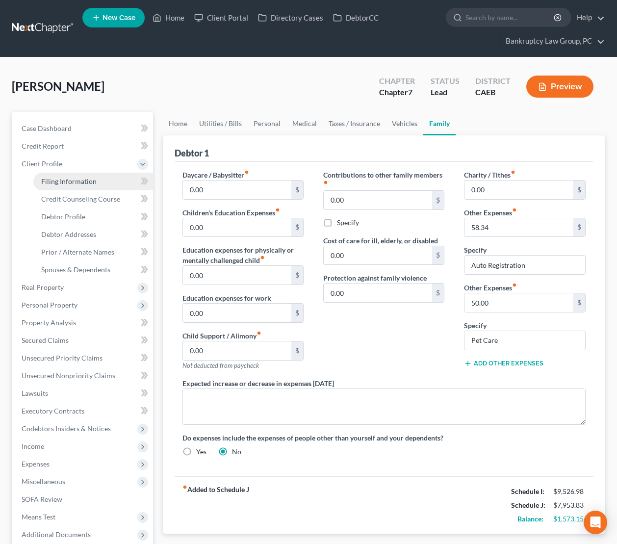
click at [61, 179] on span "Filing Information" at bounding box center [68, 181] width 55 height 8
select select "1"
select select "0"
select select "8"
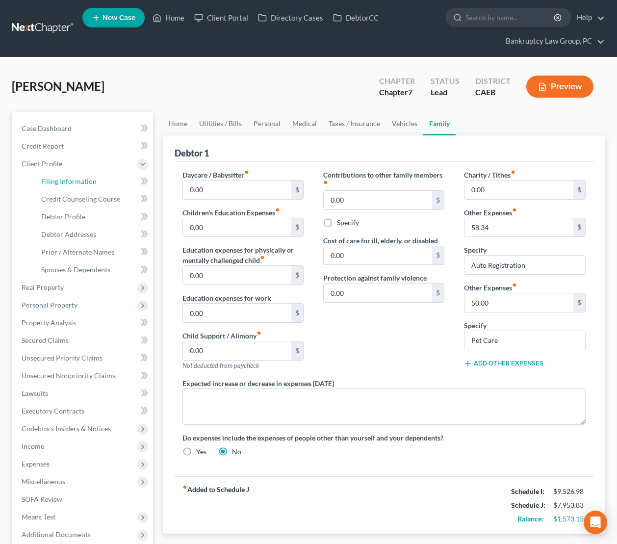
select select "0"
select select "4"
select select "1"
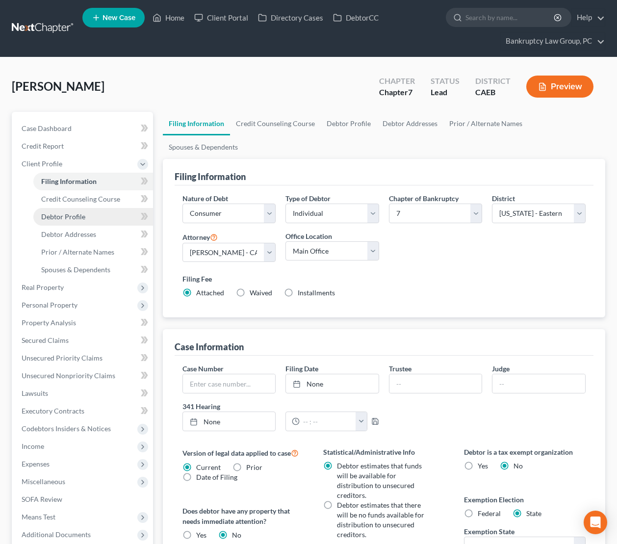
click at [78, 215] on span "Debtor Profile" at bounding box center [63, 217] width 44 height 8
select select "2"
select select "1"
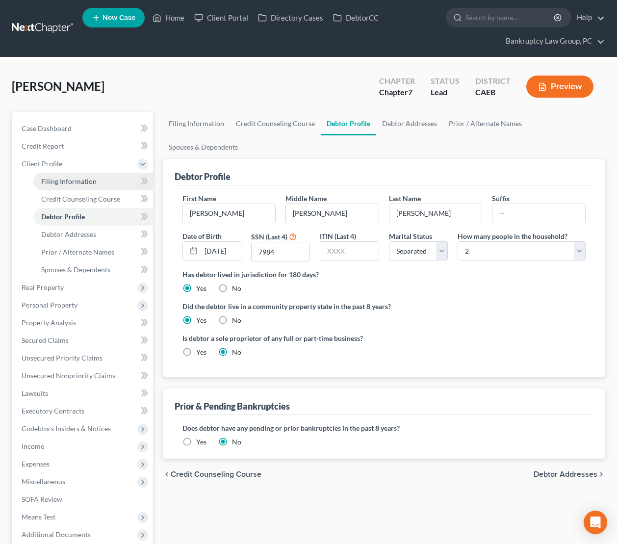
click at [83, 179] on span "Filing Information" at bounding box center [68, 181] width 55 height 8
select select "1"
select select "0"
select select "8"
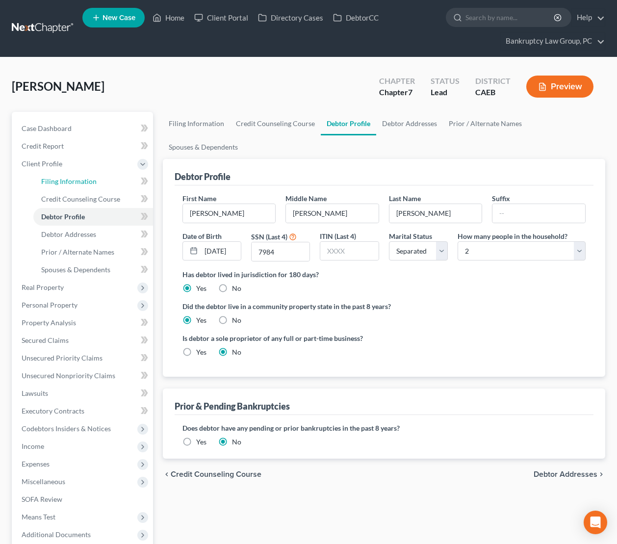
select select "0"
select select "4"
select select "1"
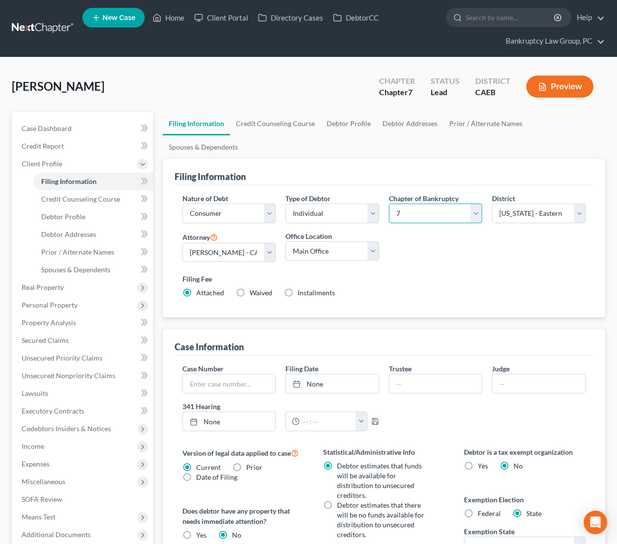
click at [398, 204] on select "Select 7 11 12 13" at bounding box center [436, 214] width 94 height 20
select select "3"
click at [389, 204] on select "Select 7 11 12 13" at bounding box center [436, 214] width 94 height 20
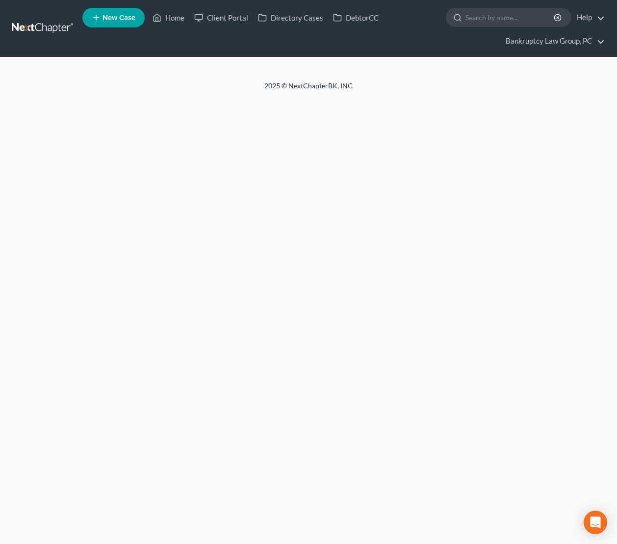
select select "1"
select select "0"
select select "3"
select select "4"
select select "1"
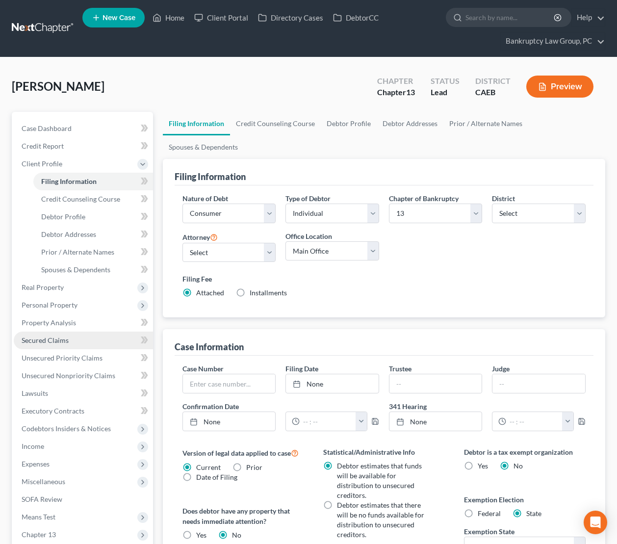
click at [51, 340] on span "Secured Claims" at bounding box center [45, 340] width 47 height 8
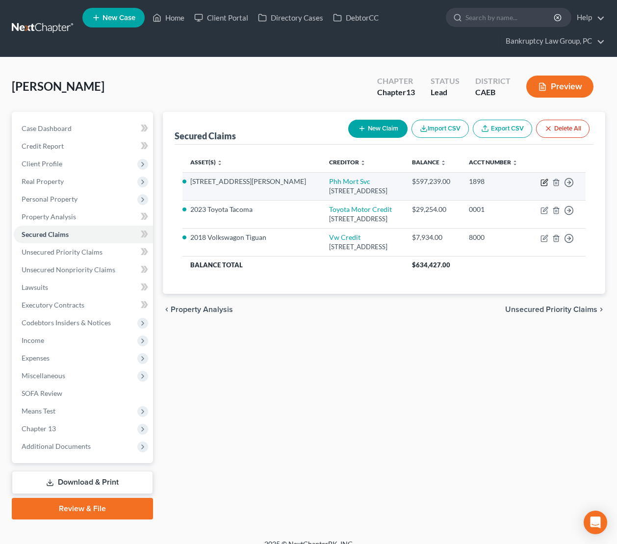
click at [544, 182] on icon "button" at bounding box center [545, 183] width 8 height 8
select select "33"
select select "3"
select select "4"
select select "3"
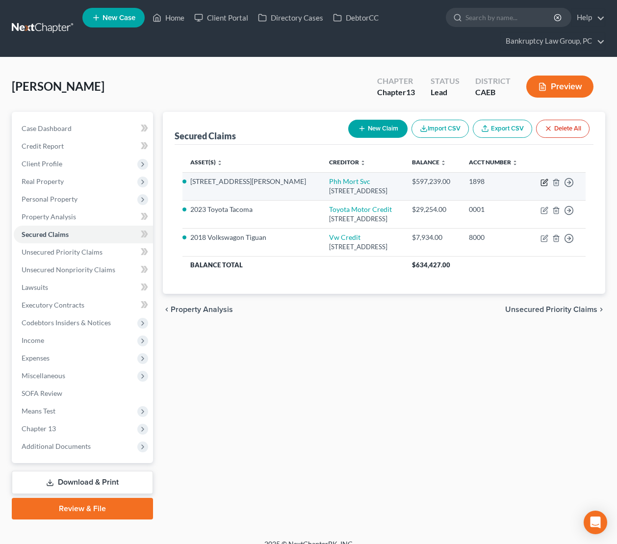
select select "0"
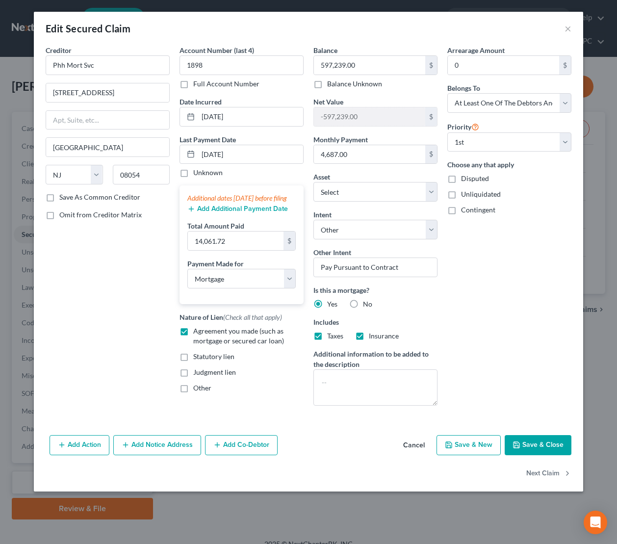
click at [419, 447] on button "Cancel" at bounding box center [414, 446] width 37 height 20
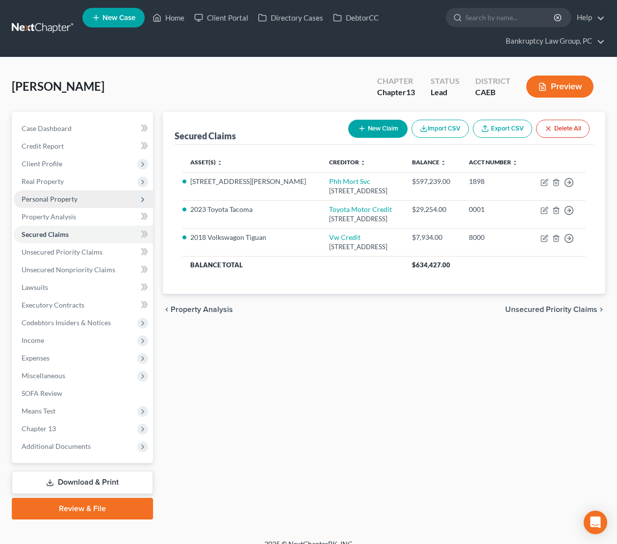
click at [60, 201] on span "Personal Property" at bounding box center [50, 199] width 56 height 8
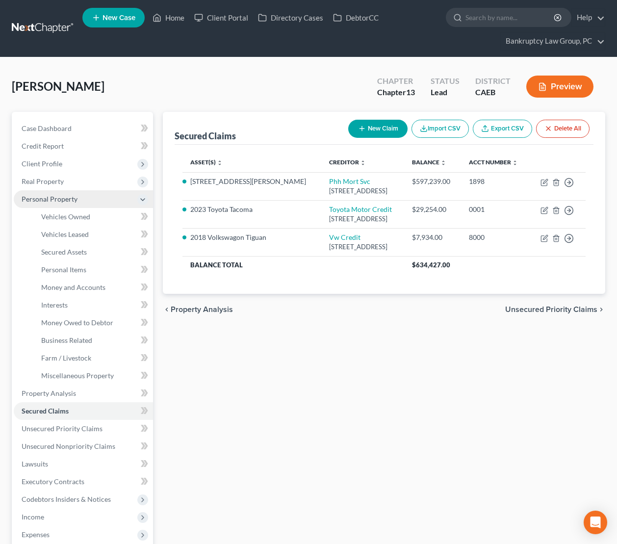
click at [51, 197] on span "Personal Property" at bounding box center [50, 199] width 56 height 8
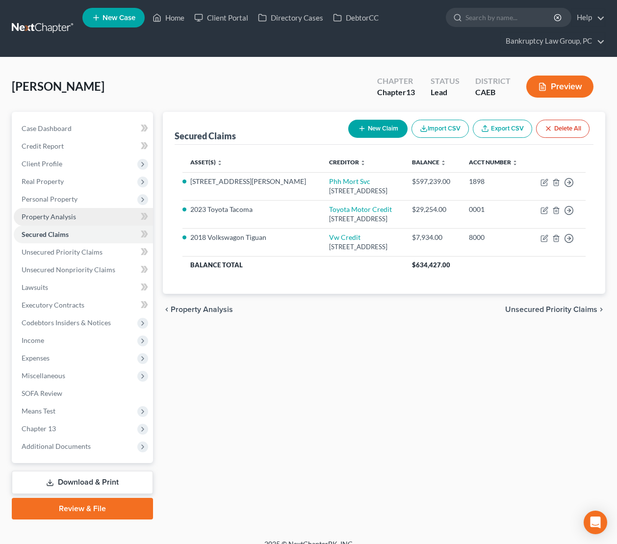
click at [55, 218] on span "Property Analysis" at bounding box center [49, 217] width 54 height 8
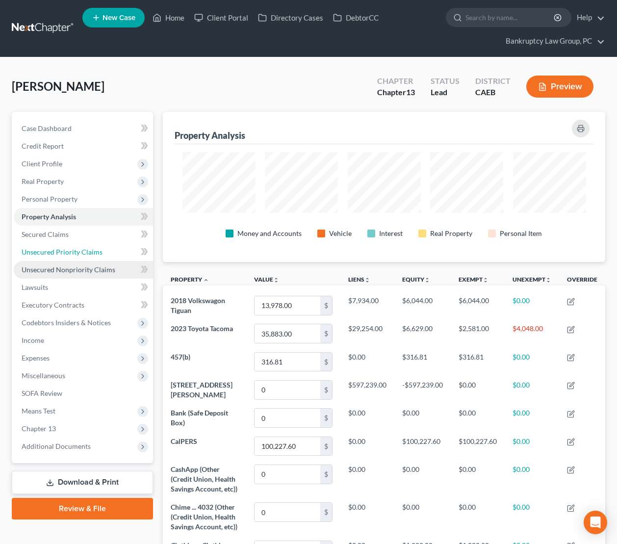
drag, startPoint x: 64, startPoint y: 251, endPoint x: 92, endPoint y: 265, distance: 31.2
click at [64, 251] on span "Unsecured Priority Claims" at bounding box center [62, 252] width 81 height 8
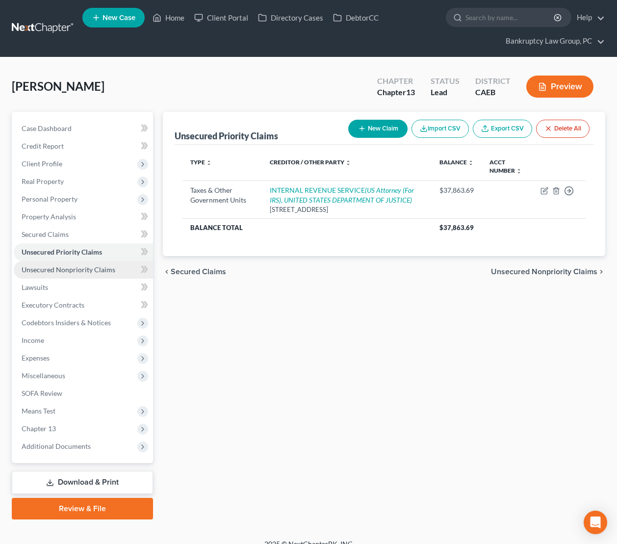
drag, startPoint x: 85, startPoint y: 272, endPoint x: 136, endPoint y: 288, distance: 53.1
click at [85, 272] on span "Unsecured Nonpriority Claims" at bounding box center [69, 270] width 94 height 8
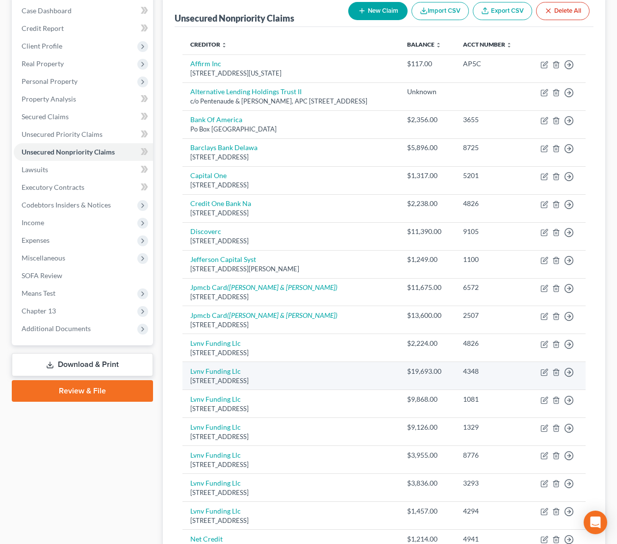
scroll to position [78, 0]
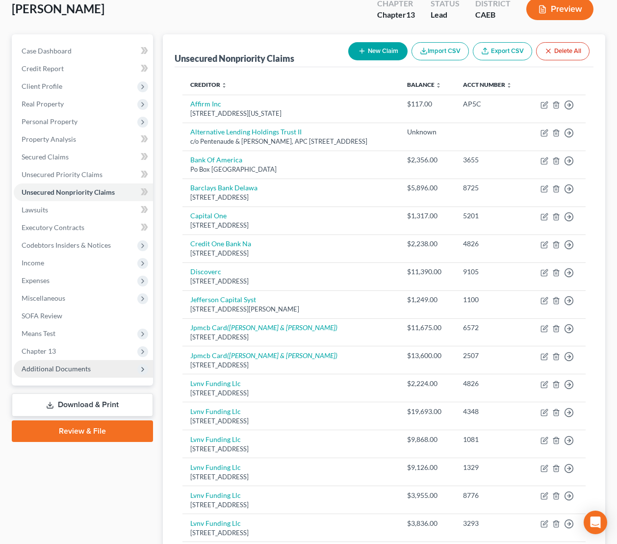
click at [71, 370] on span "Additional Documents" at bounding box center [56, 369] width 69 height 8
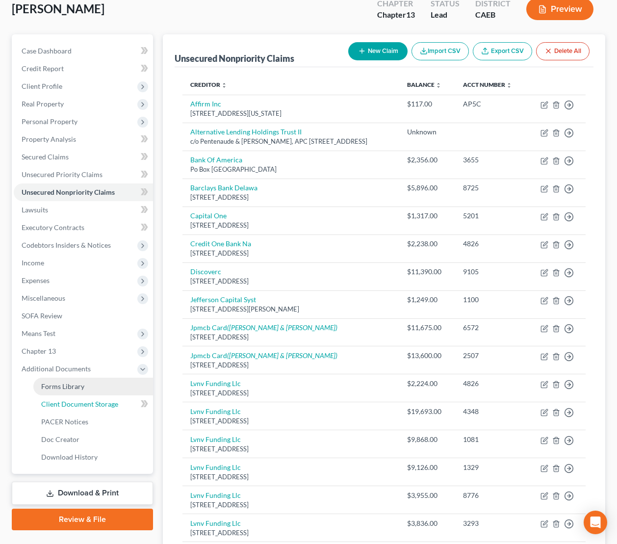
drag, startPoint x: 97, startPoint y: 402, endPoint x: 111, endPoint y: 400, distance: 14.8
click at [97, 402] on span "Client Document Storage" at bounding box center [79, 404] width 77 height 8
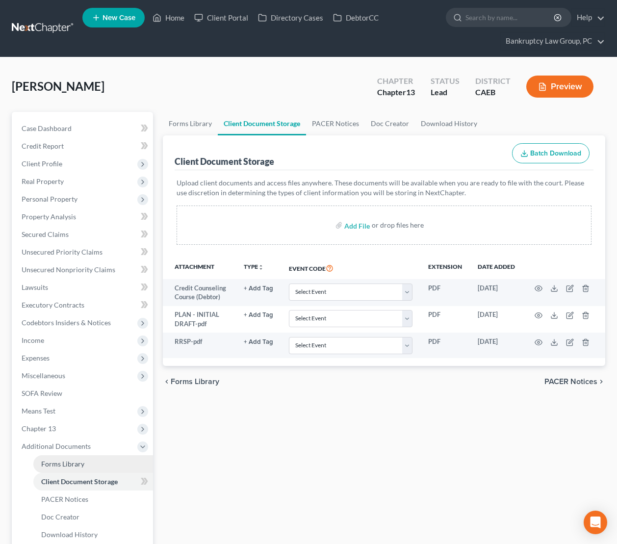
click at [60, 463] on span "Forms Library" at bounding box center [62, 464] width 43 height 8
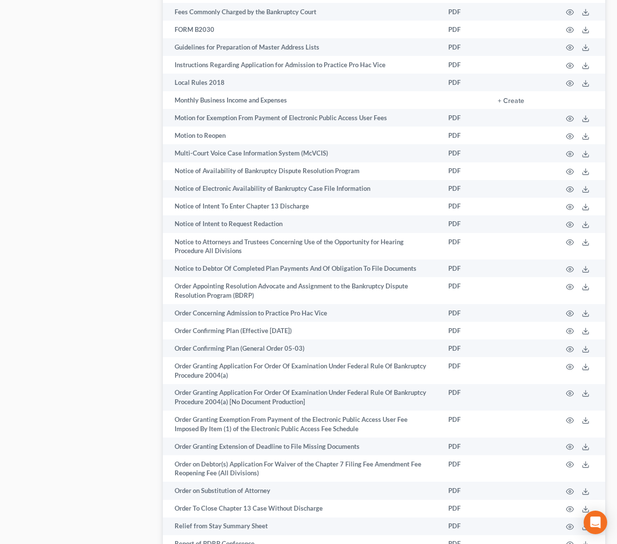
scroll to position [1500, 0]
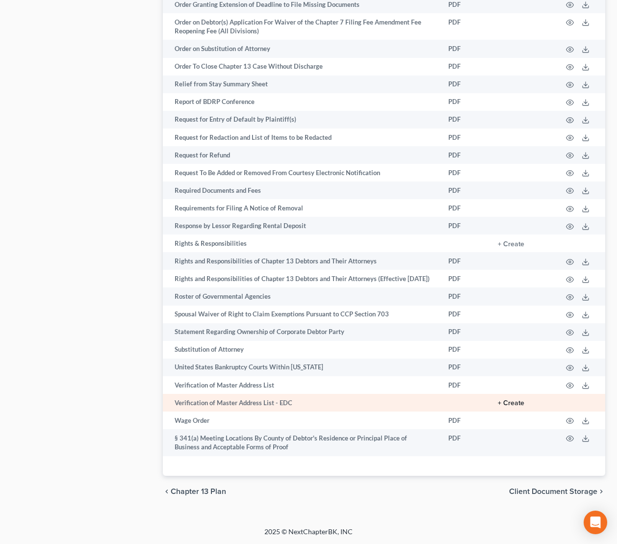
click at [512, 402] on button "+ Create" at bounding box center [511, 403] width 27 height 7
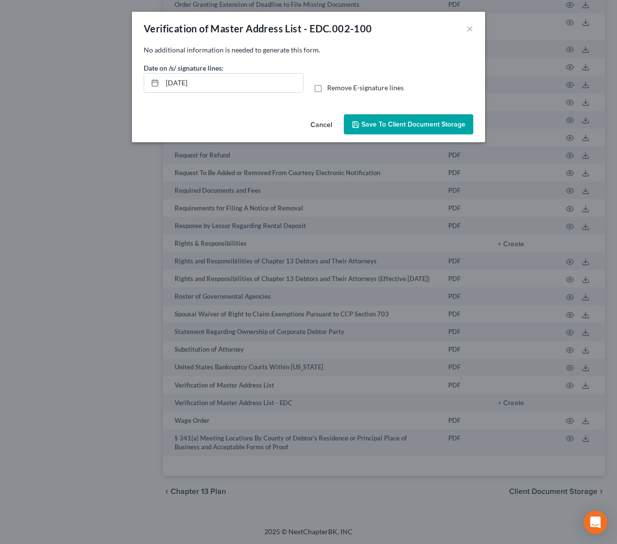
drag, startPoint x: 318, startPoint y: 89, endPoint x: 317, endPoint y: 96, distance: 7.0
click at [327, 90] on label "Remove E-signature lines" at bounding box center [365, 88] width 77 height 10
click at [331, 89] on input "Remove E-signature lines" at bounding box center [334, 86] width 6 height 6
checkbox input "true"
drag, startPoint x: 250, startPoint y: 83, endPoint x: 106, endPoint y: 79, distance: 144.9
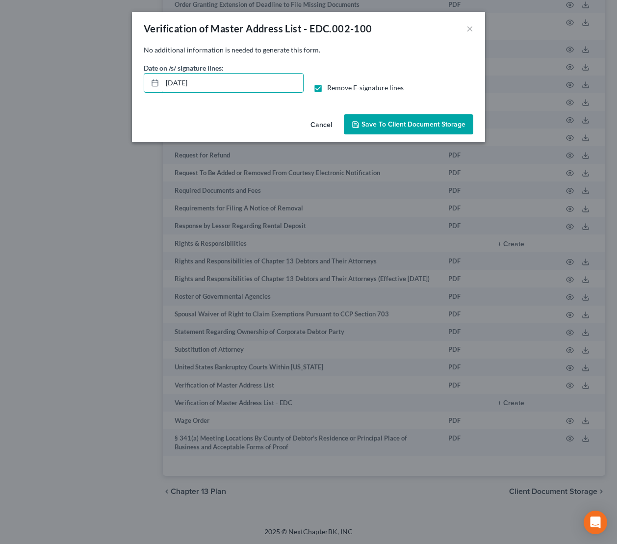
click at [106, 79] on div "Verification of Master Address List - EDC.002-100 × No additional information i…" at bounding box center [308, 272] width 617 height 544
click at [406, 127] on span "Save to Client Document Storage" at bounding box center [414, 124] width 104 height 8
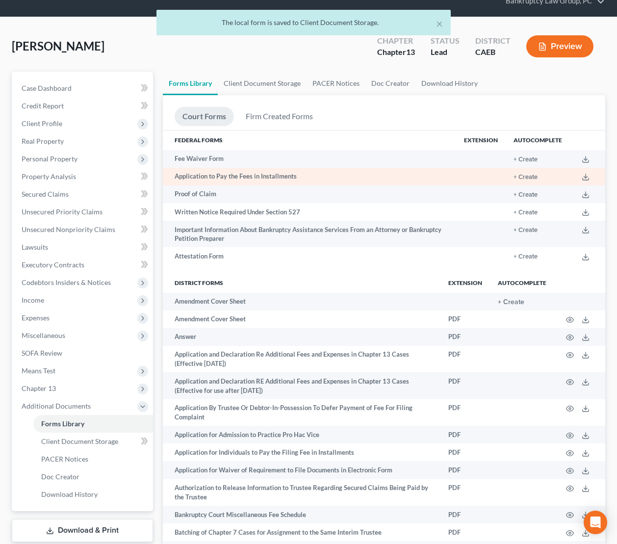
scroll to position [0, 0]
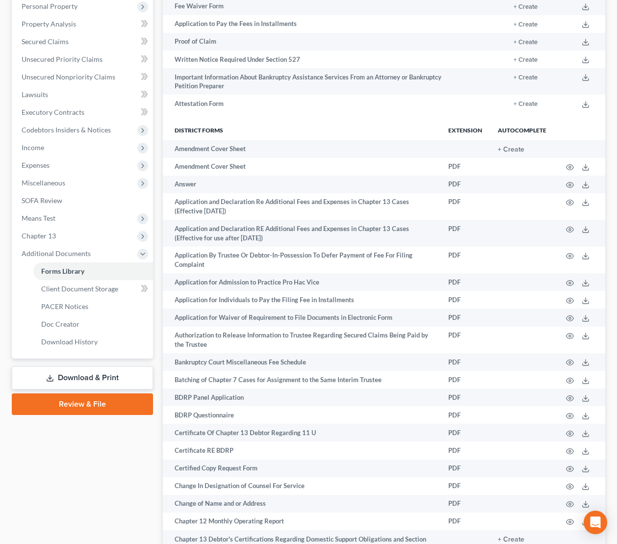
click at [135, 380] on link "Download & Print" at bounding box center [82, 378] width 141 height 23
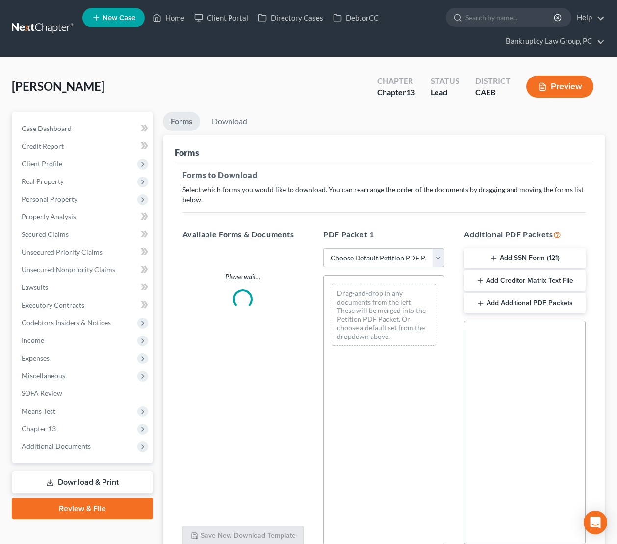
click at [371, 261] on select "Choose Default Petition PDF Packet Complete Bankruptcy Petition (all forms and …" at bounding box center [383, 258] width 121 height 20
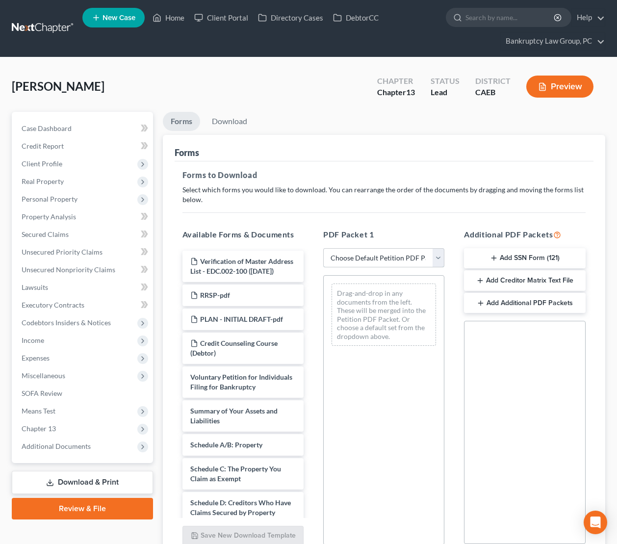
select select "0"
click at [323, 248] on select "Choose Default Petition PDF Packet Complete Bankruptcy Petition (all forms and …" at bounding box center [383, 258] width 121 height 20
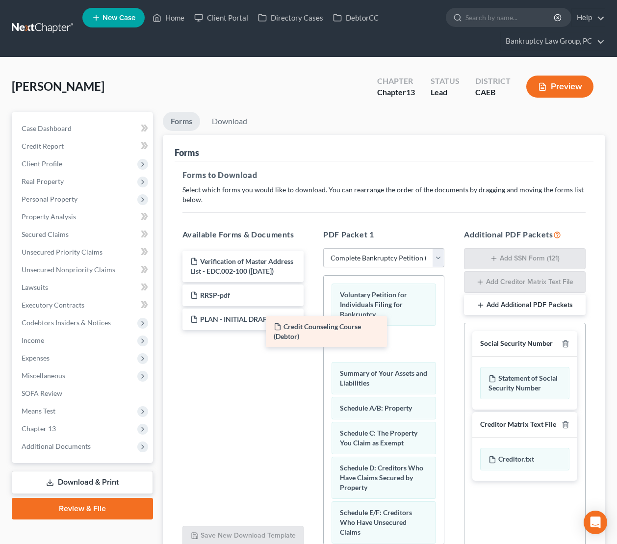
drag, startPoint x: 270, startPoint y: 346, endPoint x: 360, endPoint y: 332, distance: 90.4
click at [312, 330] on div "Credit Counseling Course (Debtor) Verification of Master Address List - EDC.002…" at bounding box center [243, 291] width 137 height 80
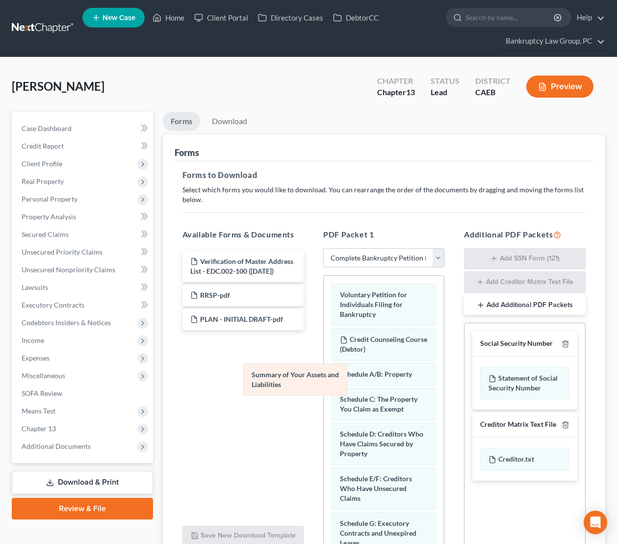
drag, startPoint x: 364, startPoint y: 376, endPoint x: 271, endPoint y: 375, distance: 92.8
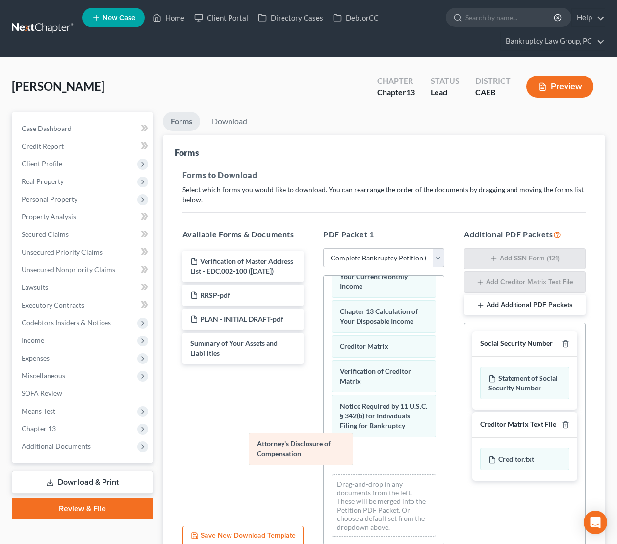
scroll to position [431, 0]
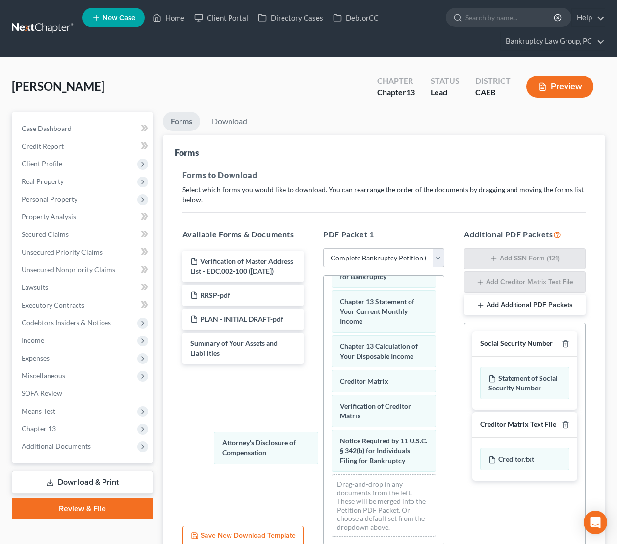
drag, startPoint x: 363, startPoint y: 462, endPoint x: 254, endPoint y: 457, distance: 109.6
click at [324, 455] on div "Attorney's Disclosure of Compensation Voluntary Petition for Individuals Filing…" at bounding box center [384, 195] width 120 height 700
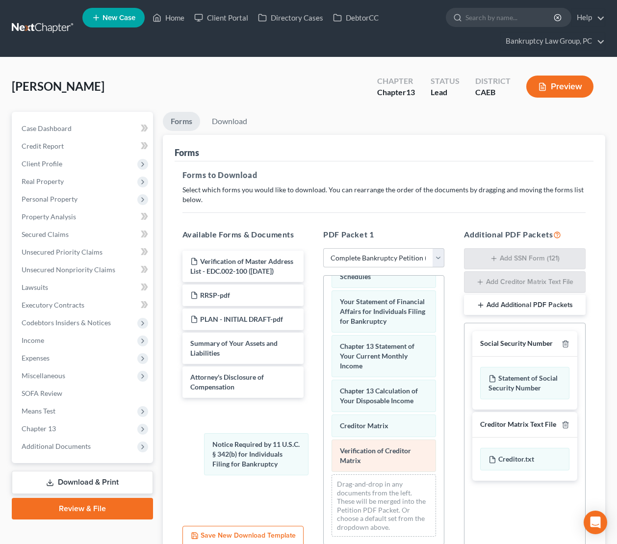
drag, startPoint x: 390, startPoint y: 459, endPoint x: 339, endPoint y: 455, distance: 50.8
click at [324, 463] on div "Notice Required by 11 U.S.C. § 342(b) for Individuals Filing for Bankruptcy Vol…" at bounding box center [384, 217] width 120 height 655
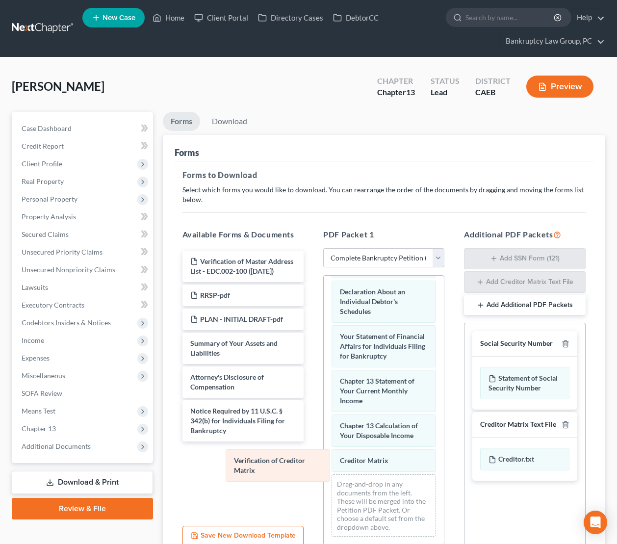
drag, startPoint x: 350, startPoint y: 456, endPoint x: 268, endPoint y: 462, distance: 81.7
click at [324, 463] on div "Verification of Creditor Matrix Voluntary Petition for Individuals Filing for B…" at bounding box center [384, 234] width 120 height 620
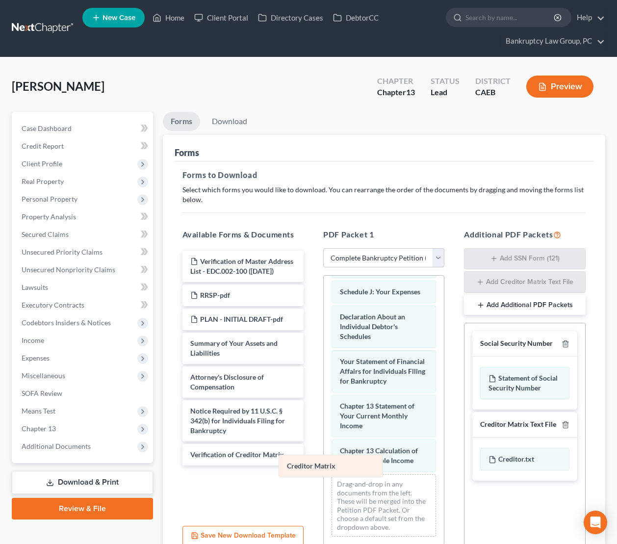
scroll to position [326, 0]
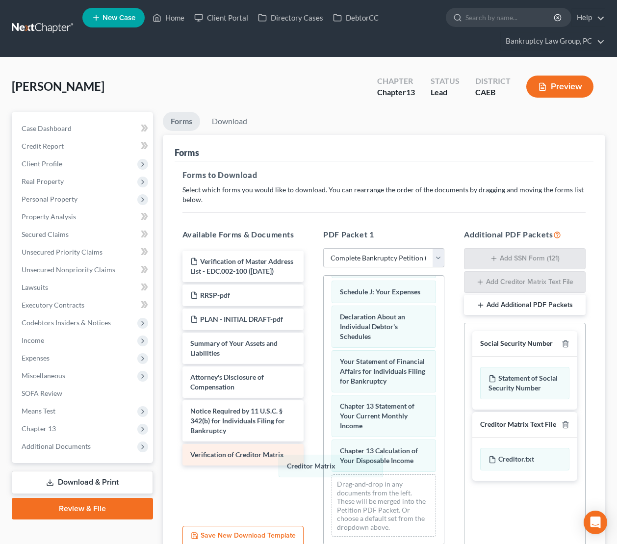
drag, startPoint x: 354, startPoint y: 458, endPoint x: 231, endPoint y: 463, distance: 123.3
click at [324, 471] on div "Creditor Matrix Voluntary Petition for Individuals Filing for Bankruptcy Credit…" at bounding box center [384, 246] width 120 height 595
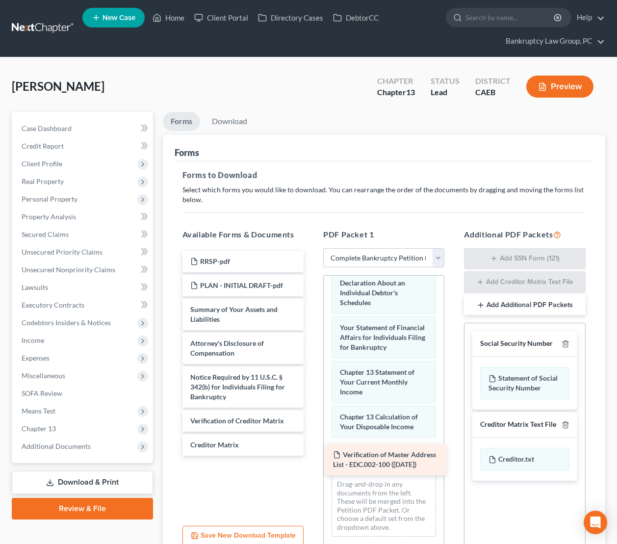
drag, startPoint x: 245, startPoint y: 267, endPoint x: 389, endPoint y: 459, distance: 239.8
click at [312, 456] on div "Verification of Master Address List - EDC.002-100 ([DATE]) Verification of Mast…" at bounding box center [243, 353] width 137 height 205
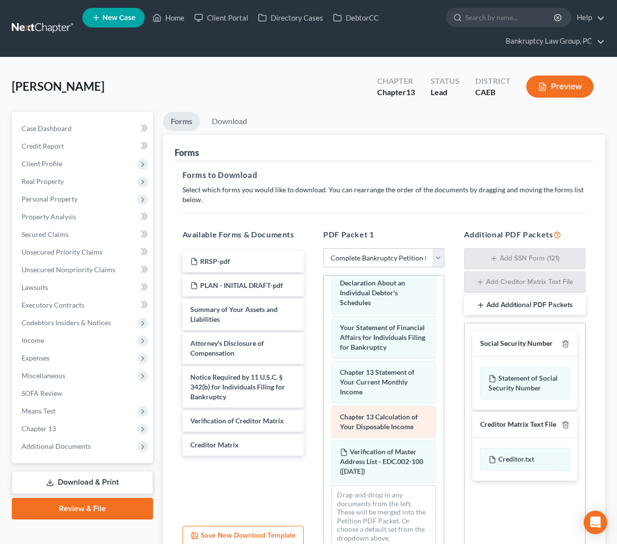
scroll to position [371, 0]
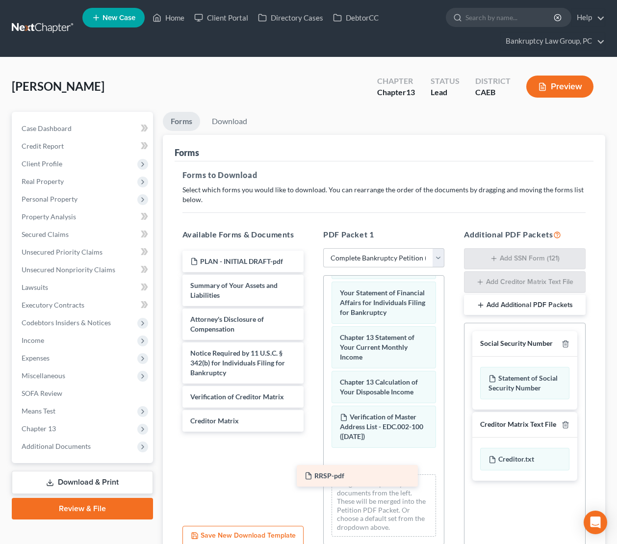
drag, startPoint x: 234, startPoint y: 257, endPoint x: 349, endPoint y: 472, distance: 243.5
click at [312, 432] on div "RRSP-pdf RRSP-pdf PLAN - INITIAL DRAFT-pdf Summary of Your Assets and Liabiliti…" at bounding box center [243, 341] width 137 height 181
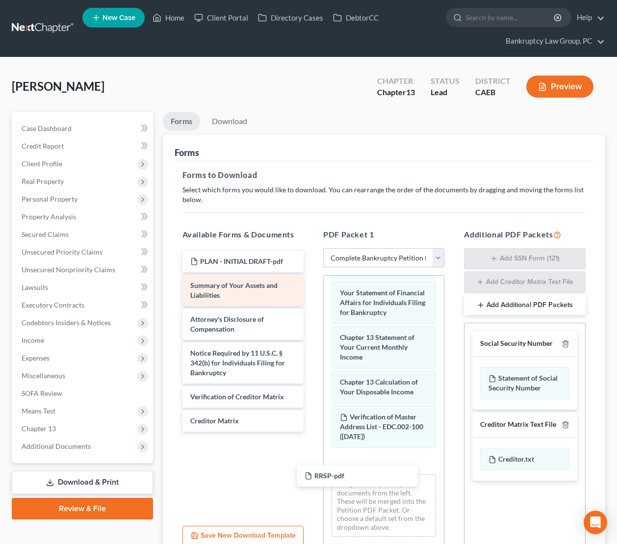
scroll to position [396, 0]
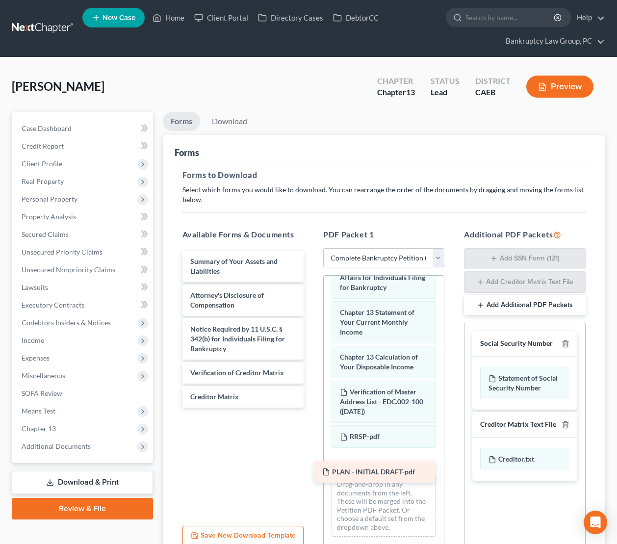
drag, startPoint x: 216, startPoint y: 351, endPoint x: 377, endPoint y: 469, distance: 199.2
click at [312, 408] on div "PLAN - INITIAL DRAFT-pdf PLAN - INITIAL DRAFT-pdf Summary of Your Assets and Li…" at bounding box center [243, 329] width 137 height 157
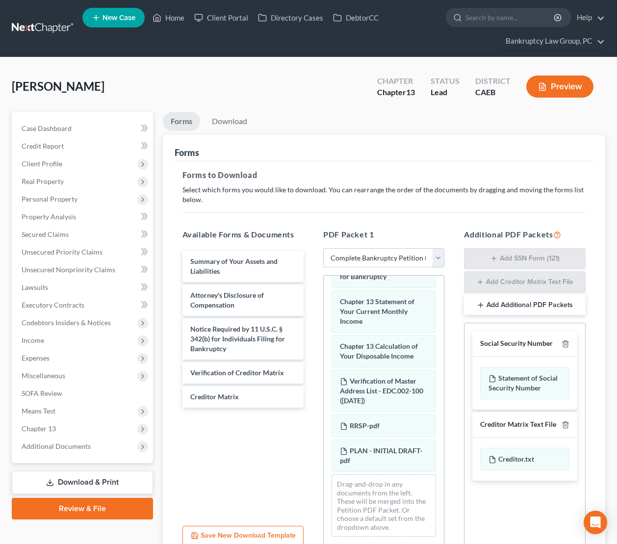
scroll to position [90, 0]
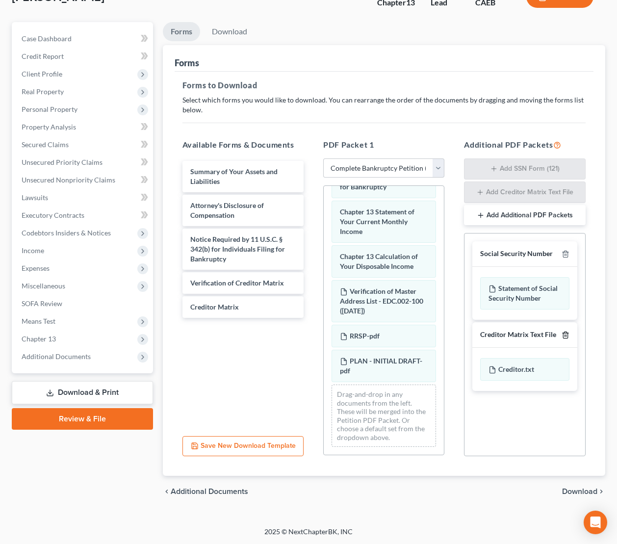
click at [565, 337] on icon "button" at bounding box center [566, 335] width 8 height 8
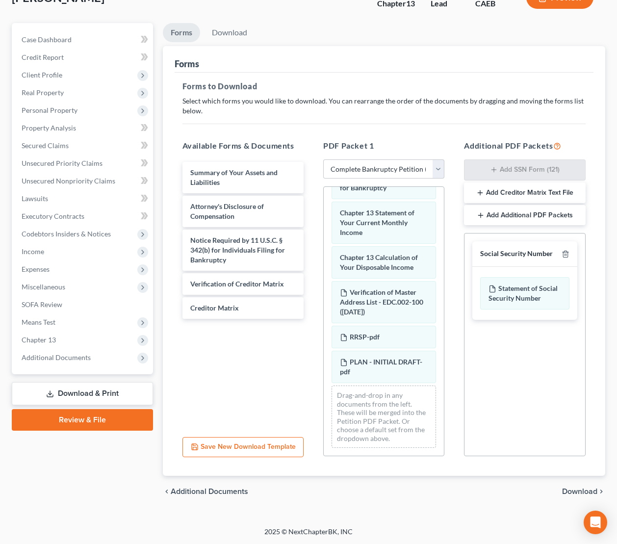
drag, startPoint x: 588, startPoint y: 492, endPoint x: 412, endPoint y: 341, distance: 231.8
click at [587, 491] on span "Download" at bounding box center [580, 492] width 35 height 8
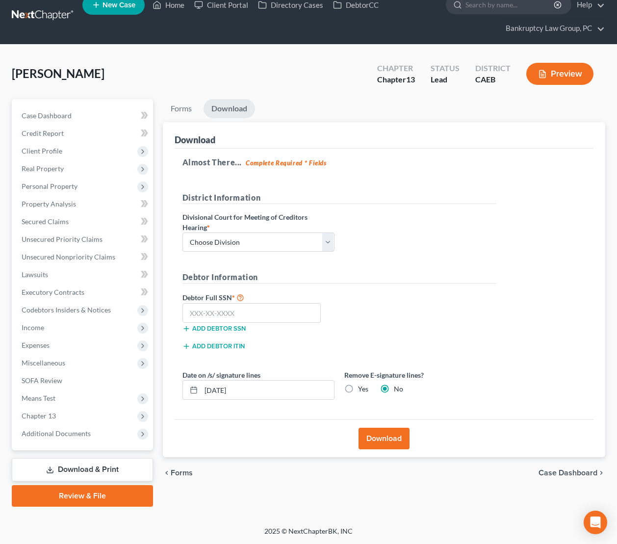
scroll to position [12, 0]
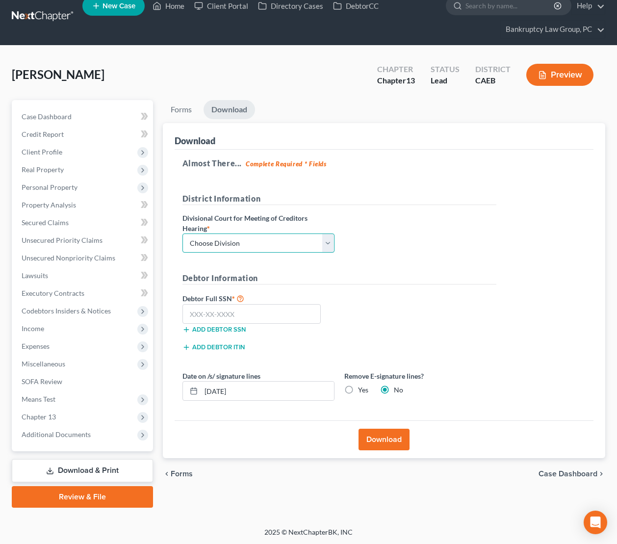
click at [260, 236] on select "Choose Division Fresno Modesto [GEOGRAPHIC_DATA]" at bounding box center [259, 244] width 152 height 20
select select "2"
click at [183, 234] on select "Choose Division Fresno Modesto [GEOGRAPHIC_DATA]" at bounding box center [259, 244] width 152 height 20
drag, startPoint x: 264, startPoint y: 317, endPoint x: 323, endPoint y: 332, distance: 61.4
click at [264, 317] on input "text" at bounding box center [252, 314] width 139 height 20
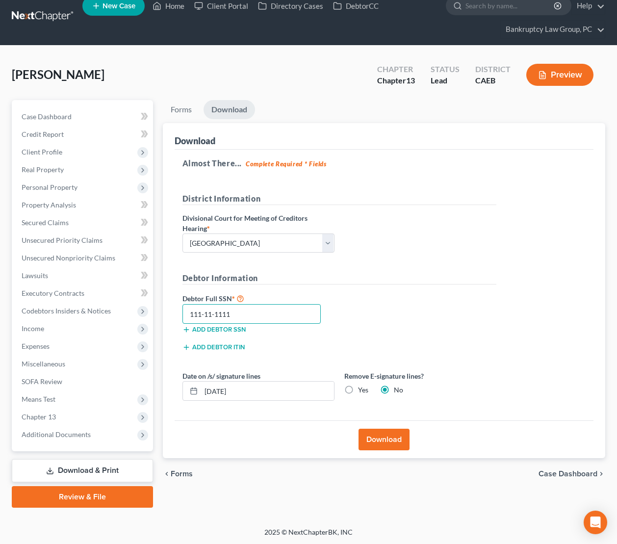
type input "111-11-1111"
click at [358, 390] on label "Yes" at bounding box center [363, 390] width 10 height 10
click at [362, 390] on input "Yes" at bounding box center [365, 388] width 6 height 6
radio input "true"
radio input "false"
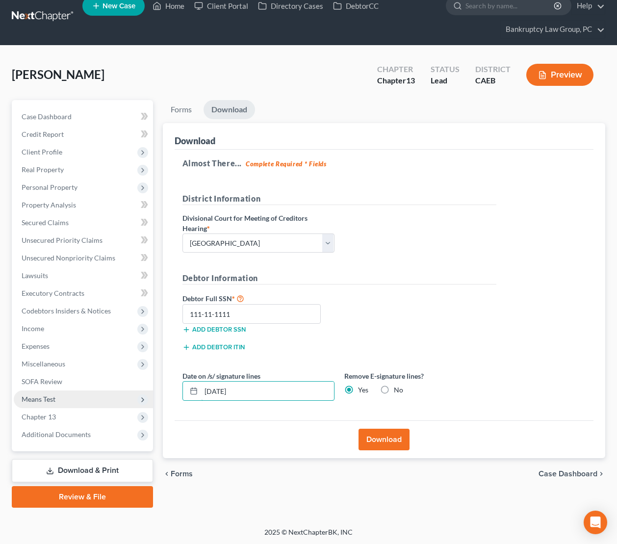
drag, startPoint x: 312, startPoint y: 392, endPoint x: 122, endPoint y: 390, distance: 190.0
click at [123, 390] on div "Petition Navigation Case Dashboard Payments Invoices Payments Payments Credit R…" at bounding box center [309, 304] width 604 height 408
drag, startPoint x: 376, startPoint y: 434, endPoint x: 411, endPoint y: 128, distance: 308.3
click at [376, 434] on button "Download" at bounding box center [384, 440] width 51 height 22
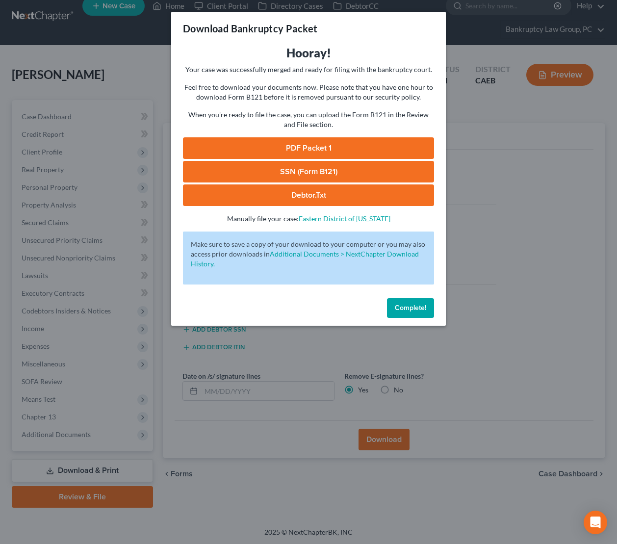
click at [308, 148] on link "PDF Packet 1" at bounding box center [308, 148] width 251 height 22
click at [327, 176] on link "SSN (Form B121)" at bounding box center [308, 172] width 251 height 22
drag, startPoint x: 408, startPoint y: 301, endPoint x: 410, endPoint y: 306, distance: 5.3
click at [408, 301] on button "Complete!" at bounding box center [410, 308] width 47 height 20
